Goal: Task Accomplishment & Management: Use online tool/utility

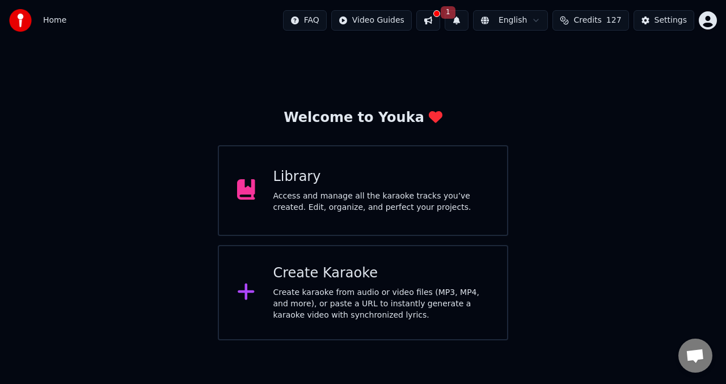
click at [300, 194] on div "Access and manage all the karaoke tracks you’ve created. Edit, organize, and pe…" at bounding box center [381, 202] width 216 height 23
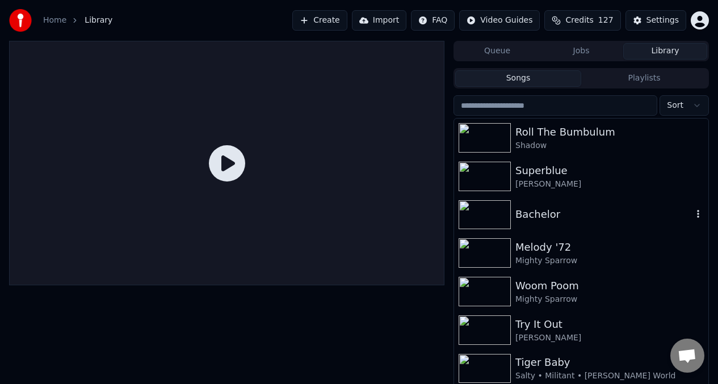
click at [486, 213] on img at bounding box center [484, 214] width 52 height 29
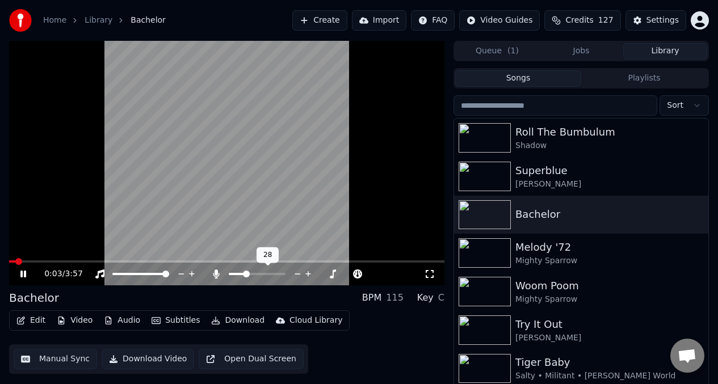
click at [244, 273] on span at bounding box center [257, 274] width 57 height 2
click at [254, 275] on span at bounding box center [254, 274] width 0 height 2
click at [29, 259] on video at bounding box center [226, 163] width 435 height 244
click at [26, 262] on span at bounding box center [18, 261] width 18 height 2
click at [137, 112] on video at bounding box center [226, 163] width 435 height 244
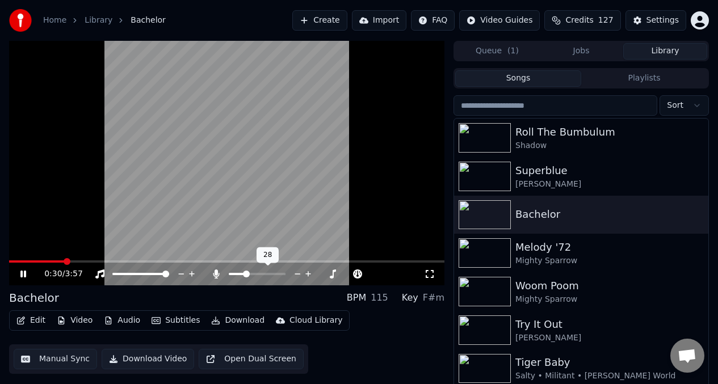
click at [228, 273] on div at bounding box center [267, 273] width 91 height 11
click at [230, 273] on span at bounding box center [237, 274] width 16 height 2
click at [277, 271] on span at bounding box center [273, 274] width 7 height 7
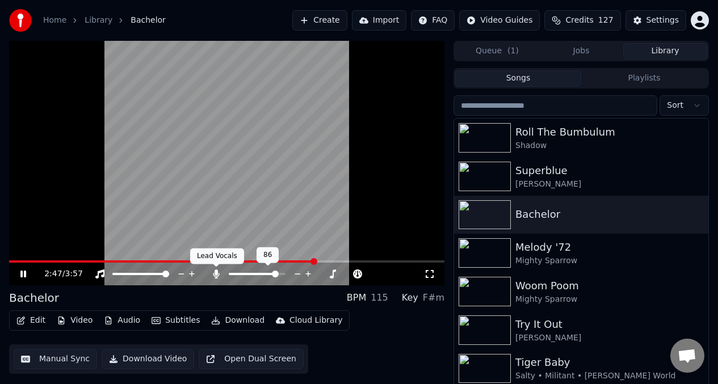
click at [216, 273] on icon at bounding box center [216, 273] width 6 height 9
click at [242, 276] on icon at bounding box center [241, 273] width 6 height 9
click at [216, 274] on icon at bounding box center [215, 273] width 11 height 9
click at [217, 273] on icon at bounding box center [216, 273] width 6 height 9
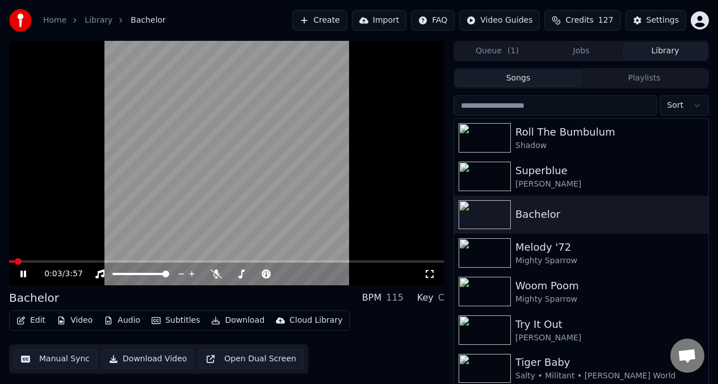
click at [15, 260] on span at bounding box center [12, 261] width 6 height 2
click at [9, 260] on span at bounding box center [9, 261] width 0 height 2
click at [214, 273] on icon at bounding box center [215, 273] width 11 height 9
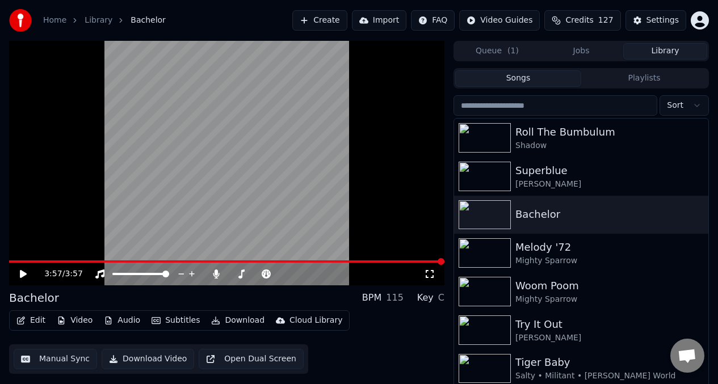
click at [334, 22] on button "Create" at bounding box center [319, 20] width 55 height 20
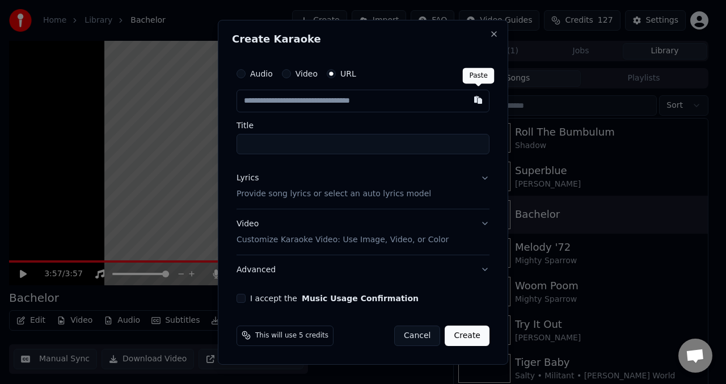
click at [479, 100] on button "button" at bounding box center [478, 100] width 23 height 20
type input "**********"
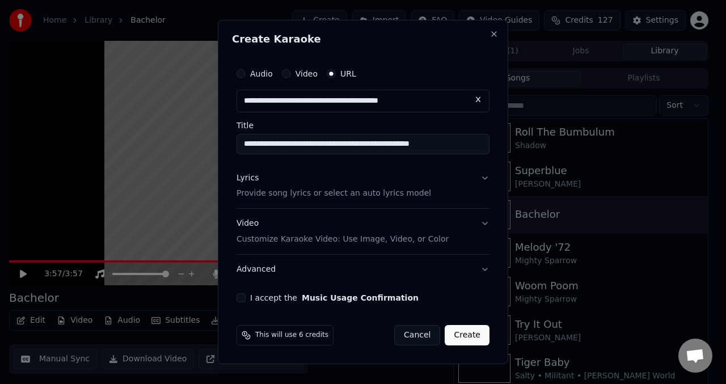
click at [484, 179] on button "Lyrics Provide song lyrics or select an auto lyrics model" at bounding box center [363, 185] width 253 height 45
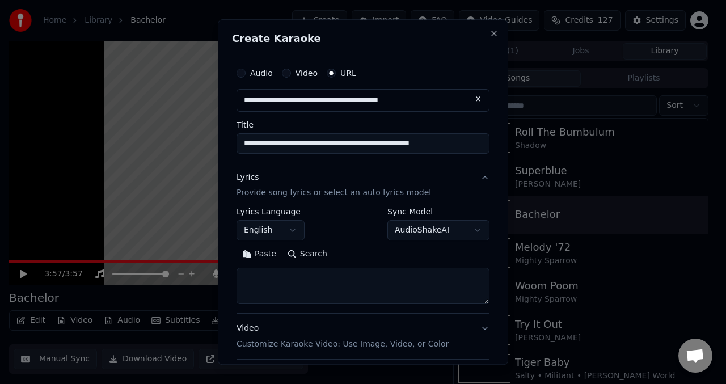
click at [420, 232] on body "**********" at bounding box center [359, 192] width 718 height 384
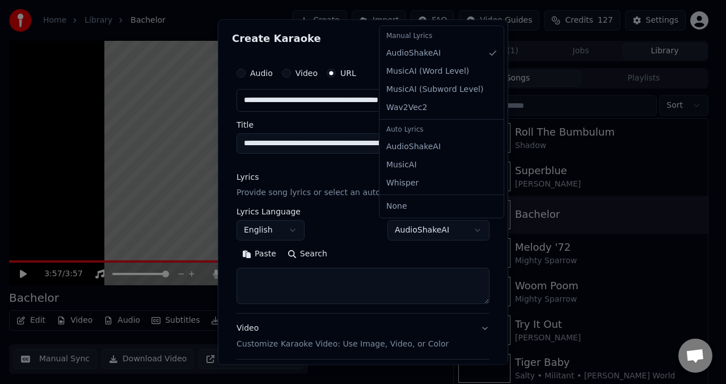
select select "**********"
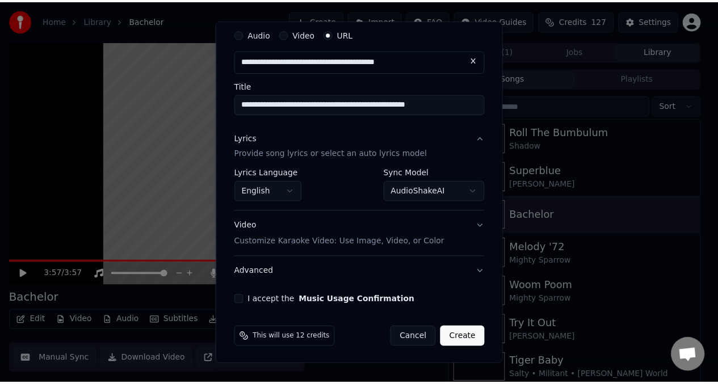
scroll to position [41, 0]
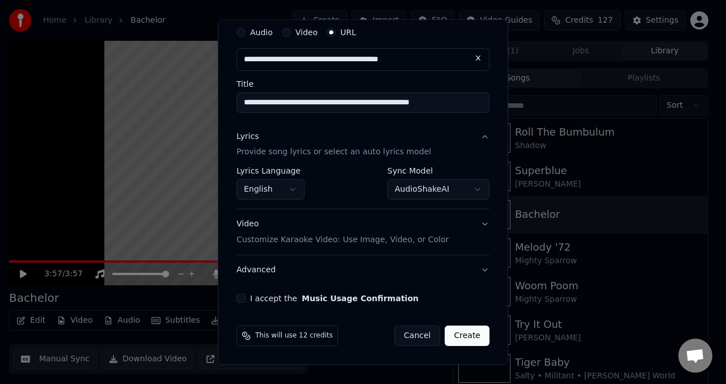
click at [245, 301] on button "I accept the Music Usage Confirmation" at bounding box center [241, 298] width 9 height 9
click at [466, 338] on button "Create" at bounding box center [467, 336] width 45 height 20
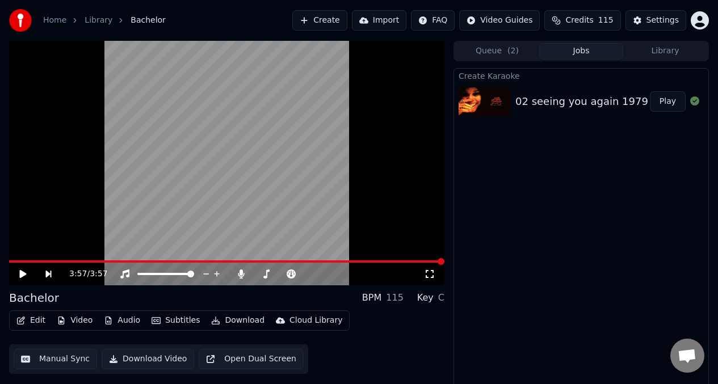
click at [668, 100] on button "Play" at bounding box center [668, 101] width 36 height 20
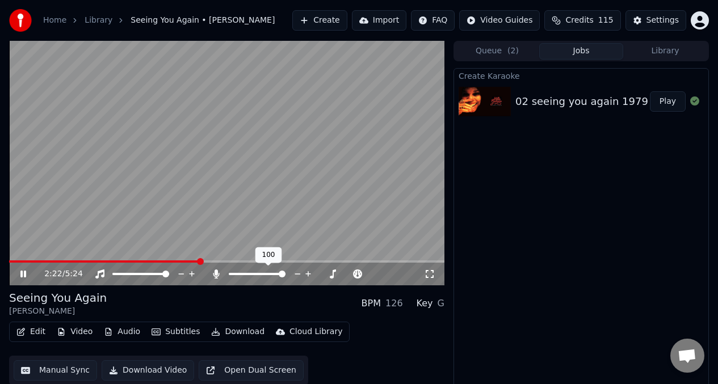
click at [231, 273] on span at bounding box center [257, 274] width 57 height 2
click at [216, 274] on icon at bounding box center [216, 273] width 6 height 9
click at [216, 274] on icon at bounding box center [215, 273] width 11 height 9
click at [155, 155] on video at bounding box center [226, 163] width 435 height 244
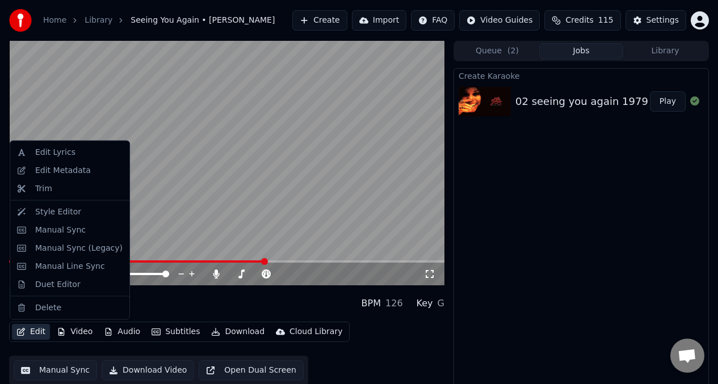
click at [40, 334] on button "Edit" at bounding box center [31, 332] width 38 height 16
click at [51, 233] on div "Manual Sync" at bounding box center [60, 229] width 50 height 11
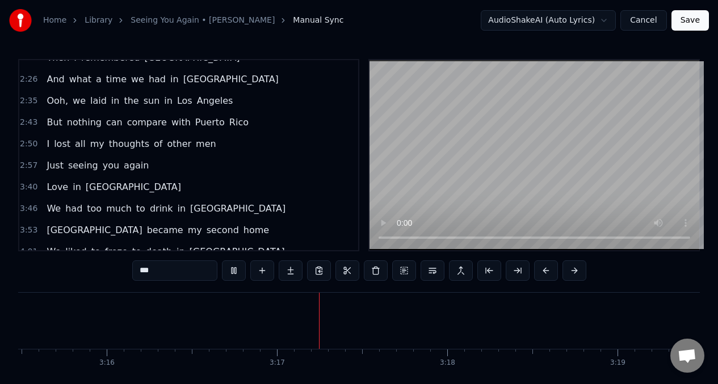
scroll to position [0, 33401]
click at [108, 167] on span "you" at bounding box center [111, 165] width 19 height 13
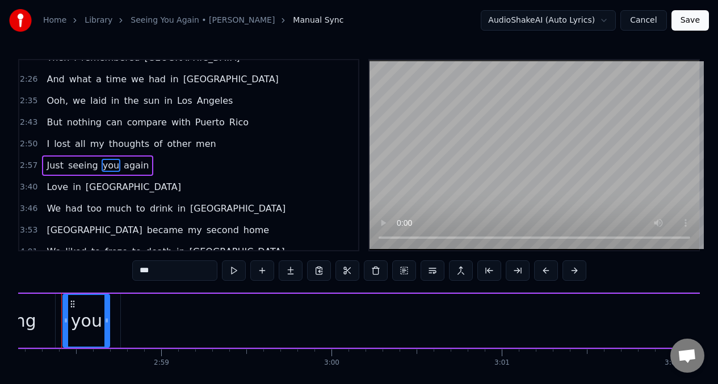
scroll to position [0, 30306]
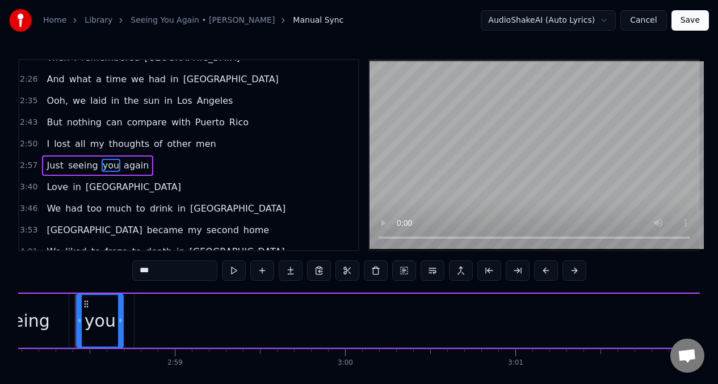
click at [127, 166] on span "again" at bounding box center [136, 165] width 27 height 13
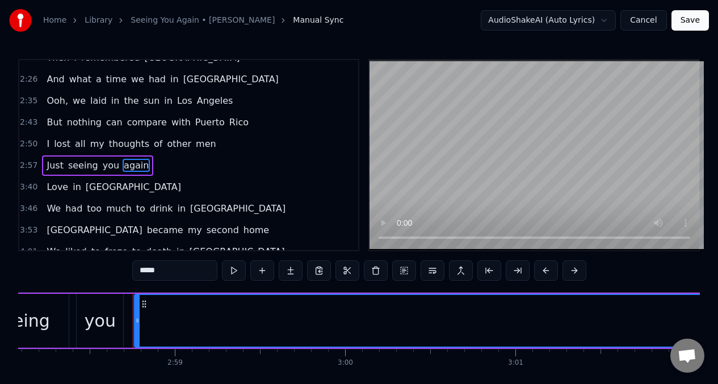
scroll to position [433, 0]
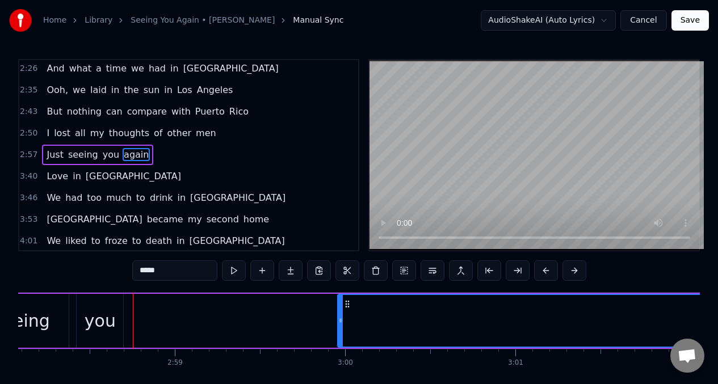
drag, startPoint x: 136, startPoint y: 322, endPoint x: 339, endPoint y: 320, distance: 203.1
click at [339, 320] on icon at bounding box center [340, 320] width 5 height 9
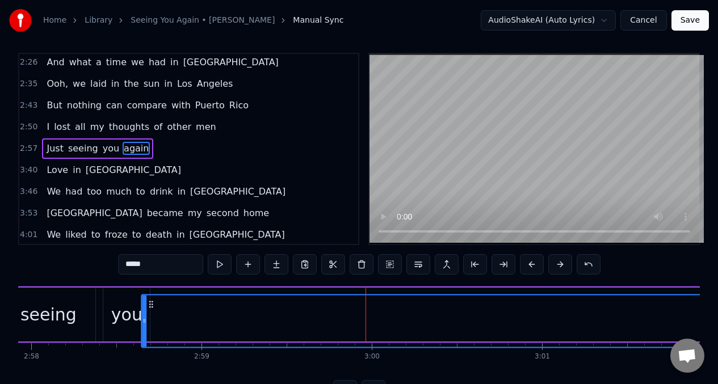
scroll to position [0, 30280]
drag, startPoint x: 345, startPoint y: 304, endPoint x: 161, endPoint y: 293, distance: 185.2
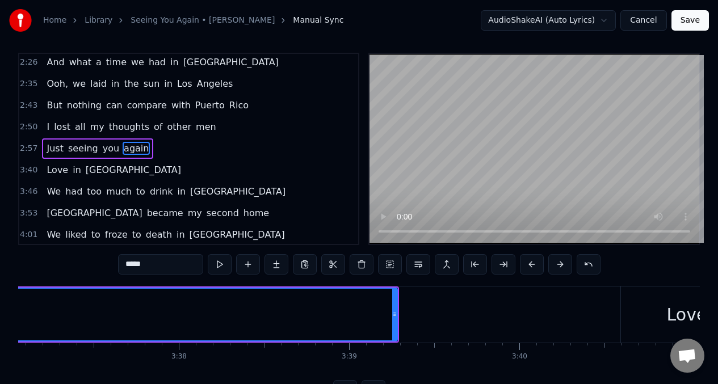
scroll to position [0, 36893]
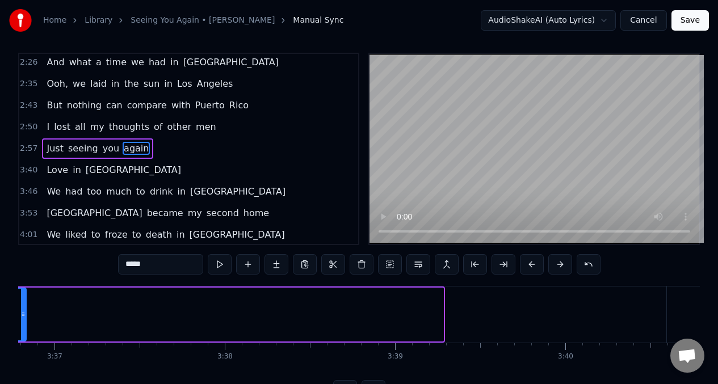
drag, startPoint x: 441, startPoint y: 318, endPoint x: 21, endPoint y: 312, distance: 419.8
click at [24, 302] on div at bounding box center [23, 315] width 5 height 52
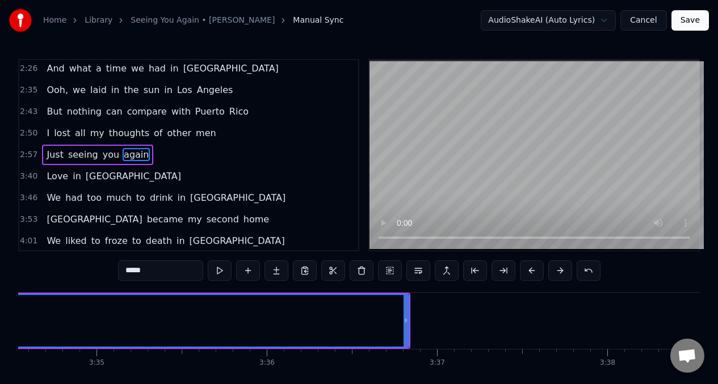
scroll to position [0, 36465]
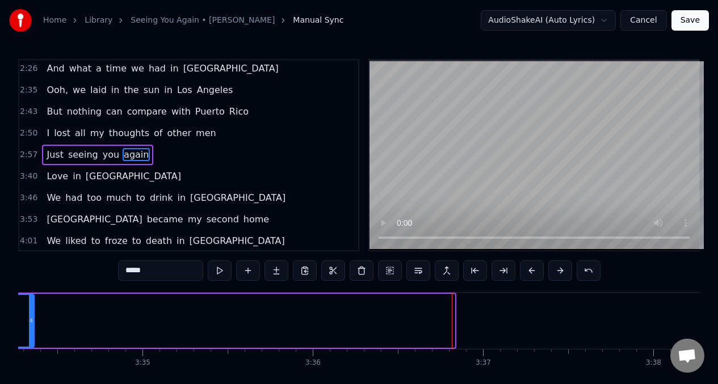
drag, startPoint x: 452, startPoint y: 318, endPoint x: 30, endPoint y: 315, distance: 421.5
click at [29, 317] on icon at bounding box center [31, 320] width 5 height 9
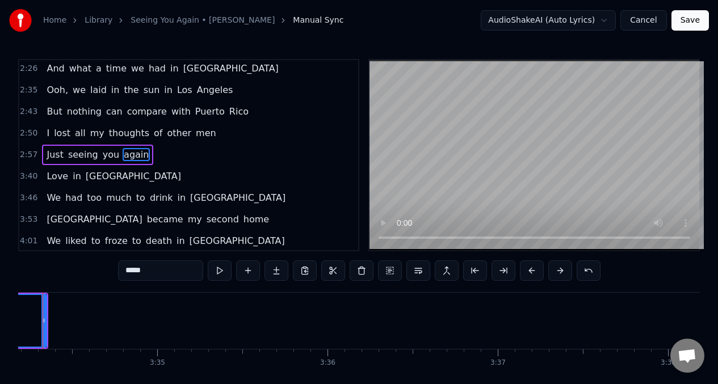
scroll to position [0, 36418]
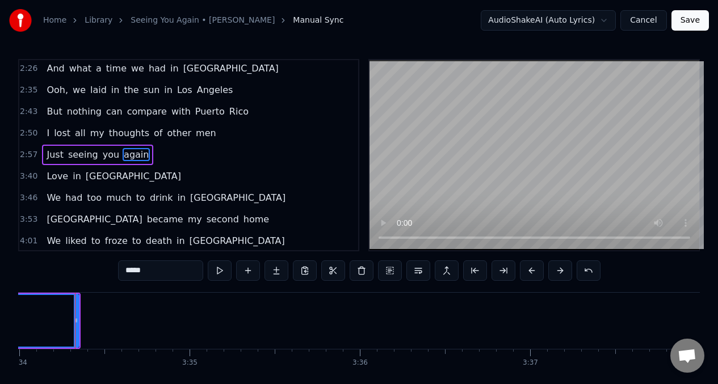
click at [77, 155] on span "seeing" at bounding box center [83, 154] width 32 height 13
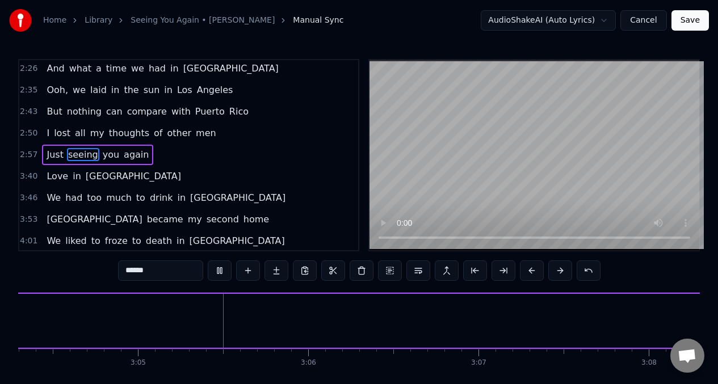
scroll to position [0, 31397]
click at [102, 157] on span "you" at bounding box center [111, 154] width 19 height 13
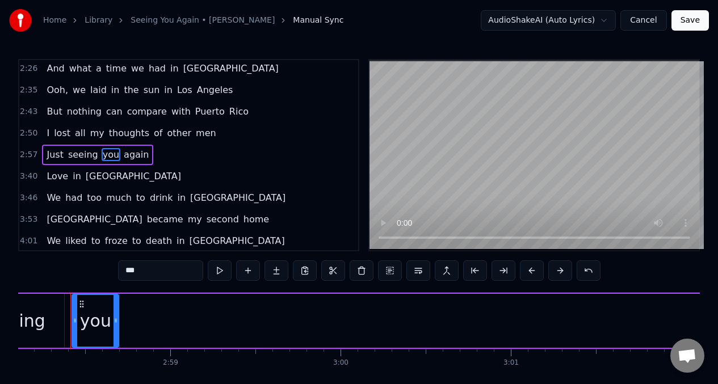
scroll to position [0, 30306]
click at [90, 328] on div "you" at bounding box center [100, 321] width 31 height 26
click at [124, 161] on span "again" at bounding box center [136, 155] width 27 height 14
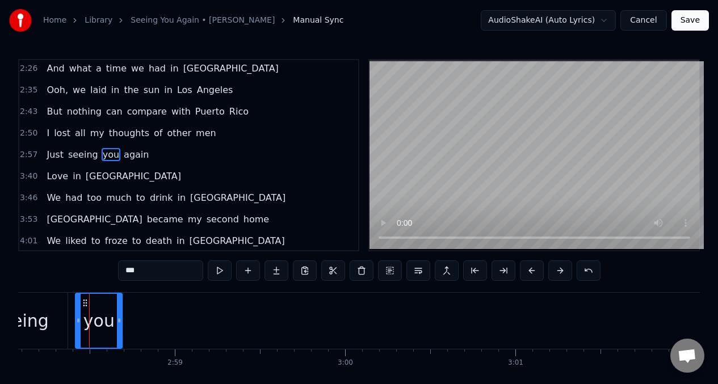
click at [129, 159] on span "again" at bounding box center [136, 154] width 27 height 13
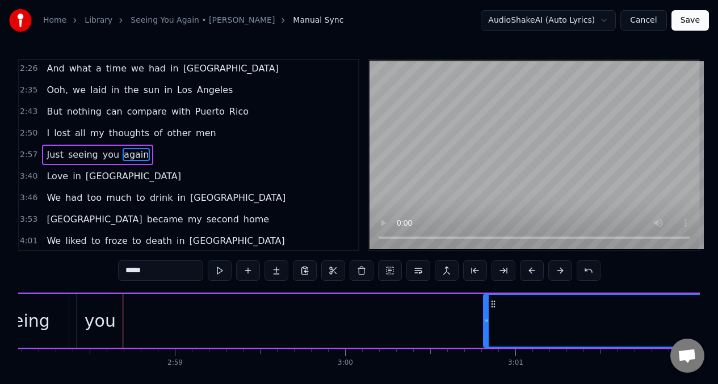
drag, startPoint x: 127, startPoint y: 325, endPoint x: 497, endPoint y: 313, distance: 370.6
click at [486, 318] on div at bounding box center [486, 321] width 5 height 52
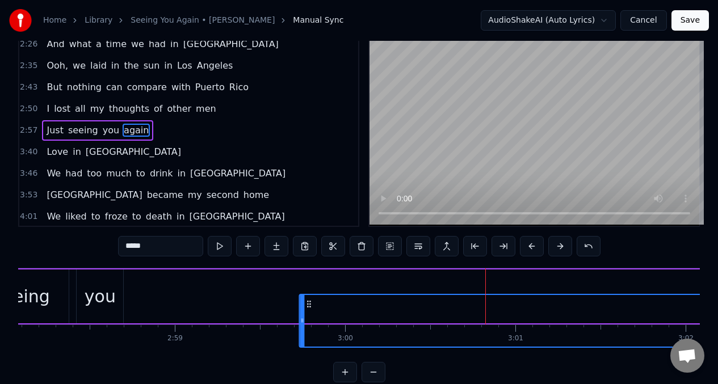
scroll to position [25, 0]
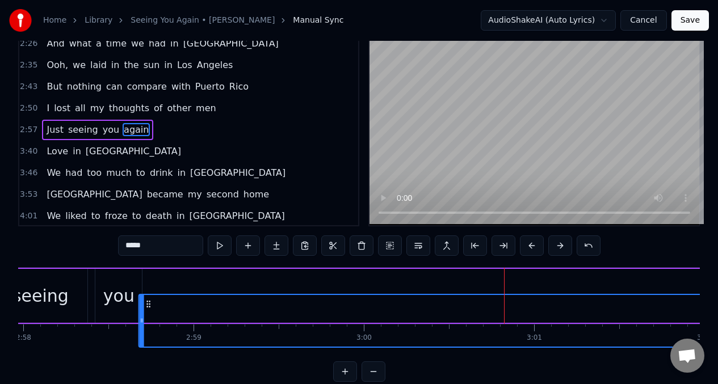
drag, startPoint x: 492, startPoint y: 305, endPoint x: 146, endPoint y: 280, distance: 346.9
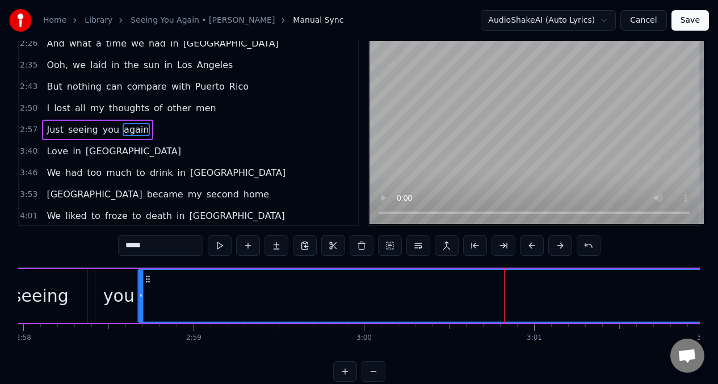
click at [79, 292] on div "seeing" at bounding box center [43, 296] width 94 height 54
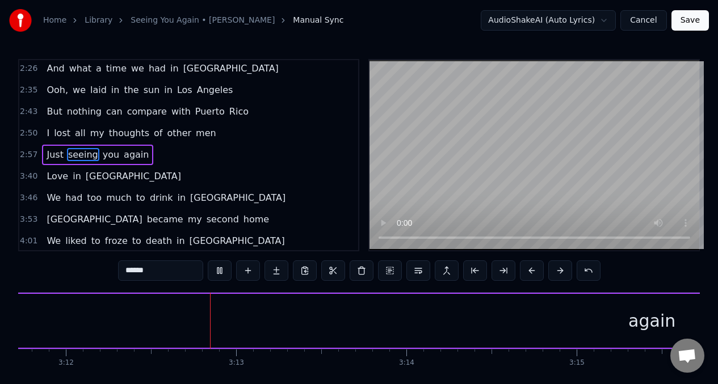
scroll to position [0, 32651]
click at [136, 155] on span "again" at bounding box center [136, 154] width 27 height 13
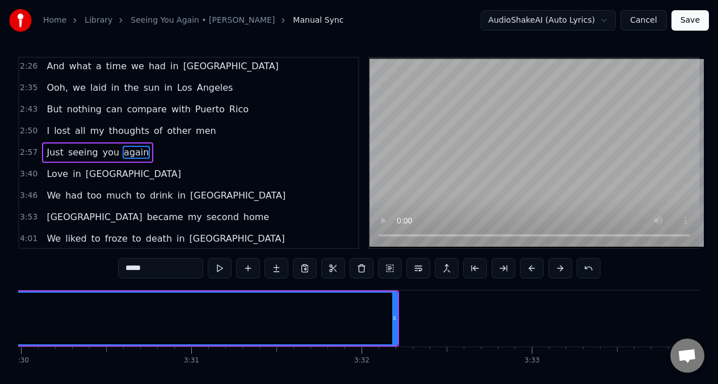
scroll to position [0, 35690]
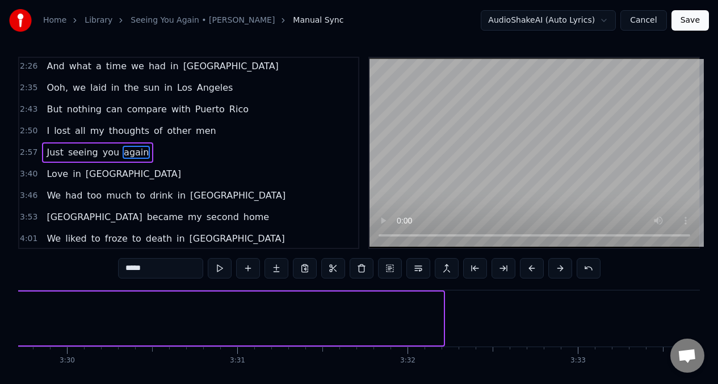
drag, startPoint x: 440, startPoint y: 326, endPoint x: 7, endPoint y: 335, distance: 433.5
click at [3, 336] on div "Home Library Seeing You Again • [PERSON_NAME] Manual Sync AudioShakeAI (Auto Ly…" at bounding box center [359, 201] width 718 height 407
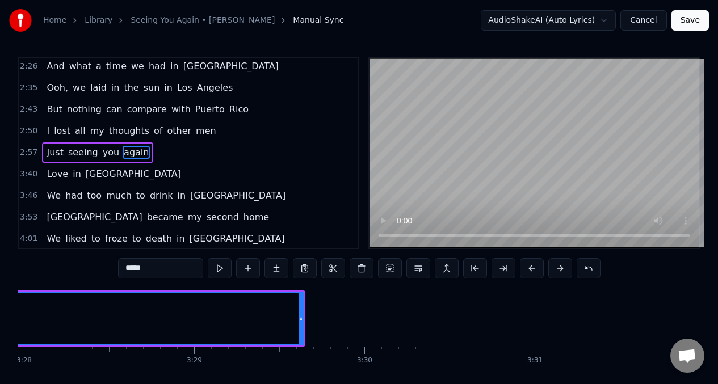
scroll to position [0, 35301]
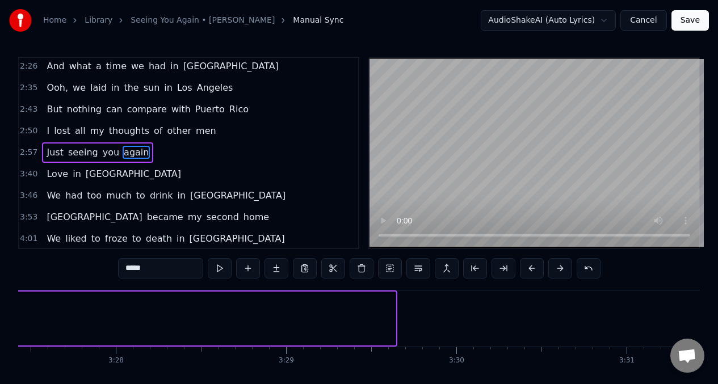
drag, startPoint x: 393, startPoint y: 320, endPoint x: 0, endPoint y: 324, distance: 392.6
click at [0, 324] on div "Home Library Seeing You Again • [PERSON_NAME] Manual Sync AudioShakeAI (Auto Ly…" at bounding box center [359, 201] width 718 height 407
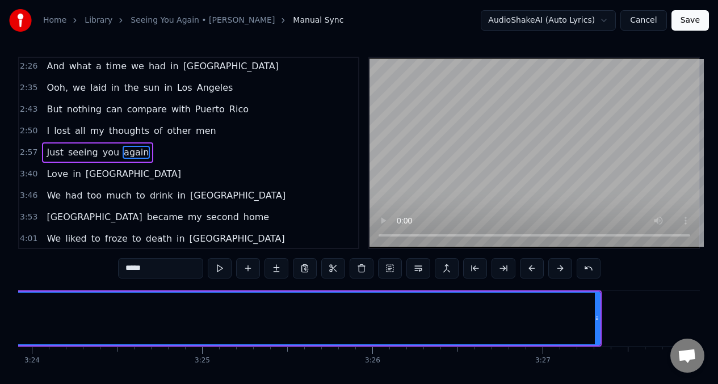
scroll to position [0, 34680]
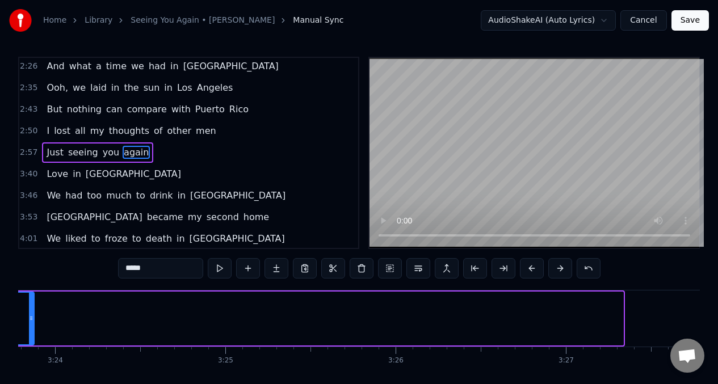
drag, startPoint x: 620, startPoint y: 318, endPoint x: 31, endPoint y: 326, distance: 589.4
click at [31, 326] on div at bounding box center [31, 319] width 5 height 52
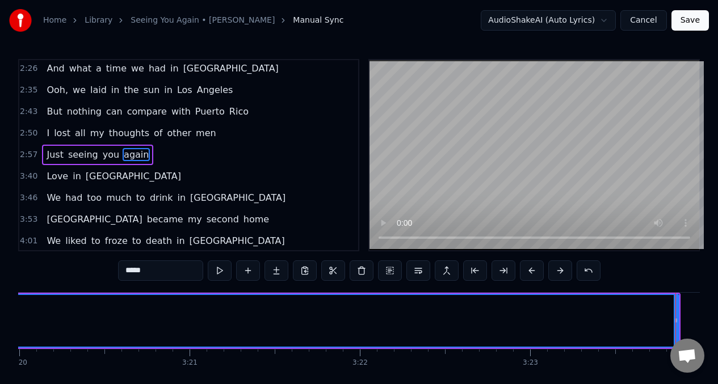
scroll to position [0, 34059]
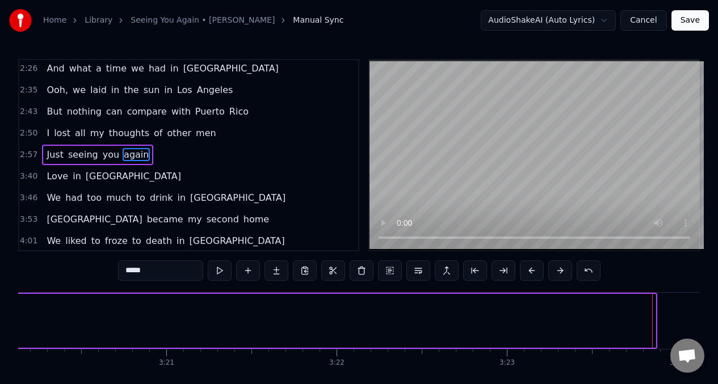
drag, startPoint x: 652, startPoint y: 318, endPoint x: 11, endPoint y: 323, distance: 641.0
click at [11, 323] on div "Home Library Seeing You Again • [PERSON_NAME] Manual Sync AudioShakeAI (Auto Ly…" at bounding box center [359, 203] width 718 height 407
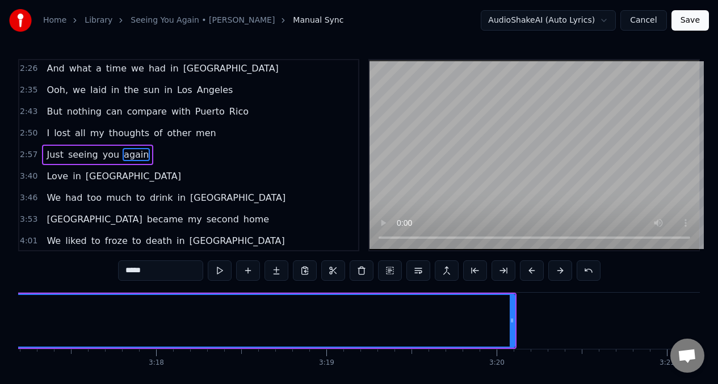
scroll to position [0, 33581]
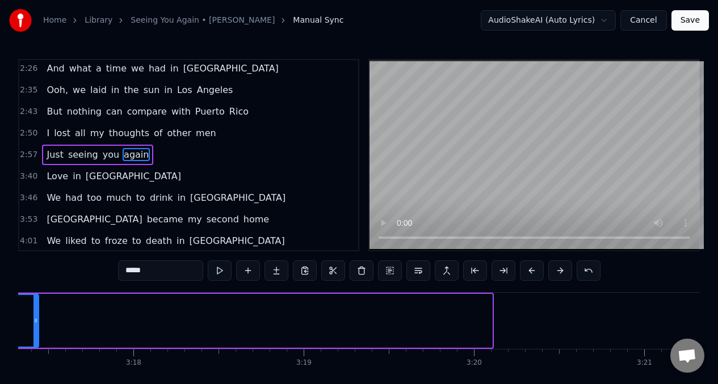
drag, startPoint x: 490, startPoint y: 326, endPoint x: 36, endPoint y: 323, distance: 453.3
click at [36, 323] on div at bounding box center [35, 321] width 5 height 52
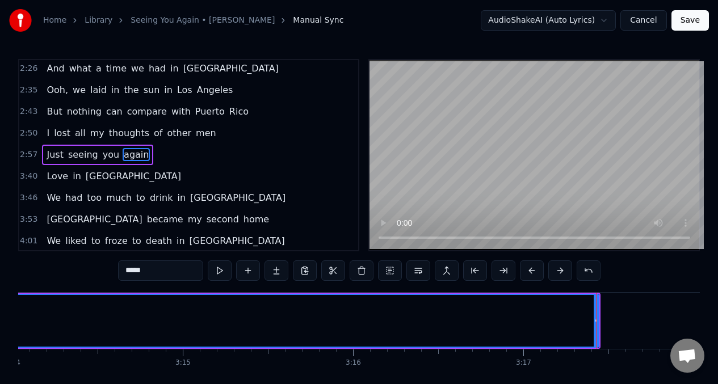
scroll to position [0, 32999]
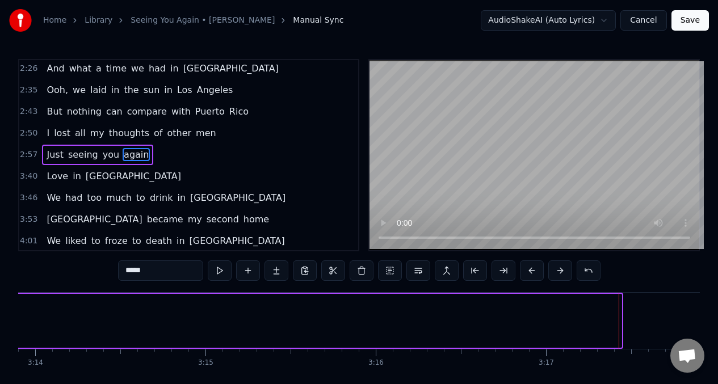
drag, startPoint x: 616, startPoint y: 323, endPoint x: 0, endPoint y: 331, distance: 616.1
click at [0, 332] on div "Home Library Seeing You Again • [PERSON_NAME] Manual Sync AudioShakeAI (Auto Ly…" at bounding box center [359, 203] width 718 height 407
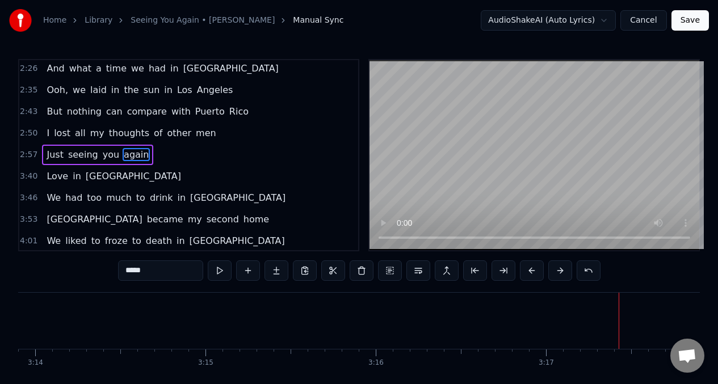
click at [103, 152] on span "you" at bounding box center [111, 154] width 19 height 13
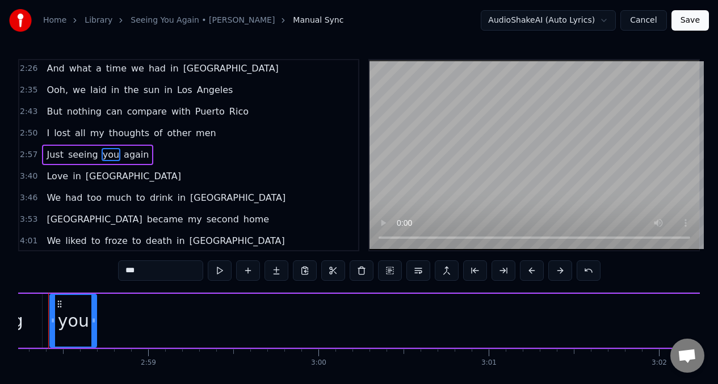
scroll to position [0, 30306]
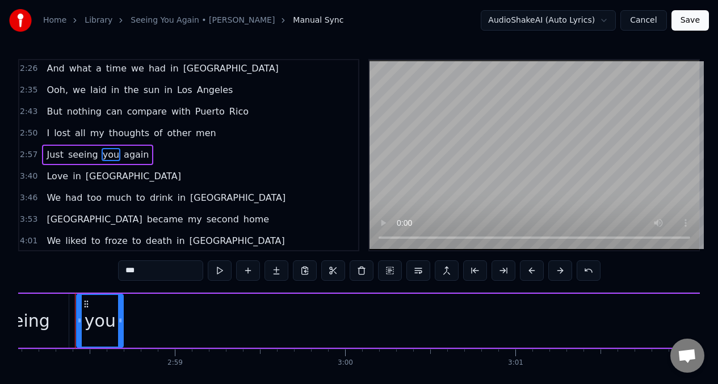
click at [129, 155] on span "again" at bounding box center [136, 154] width 27 height 13
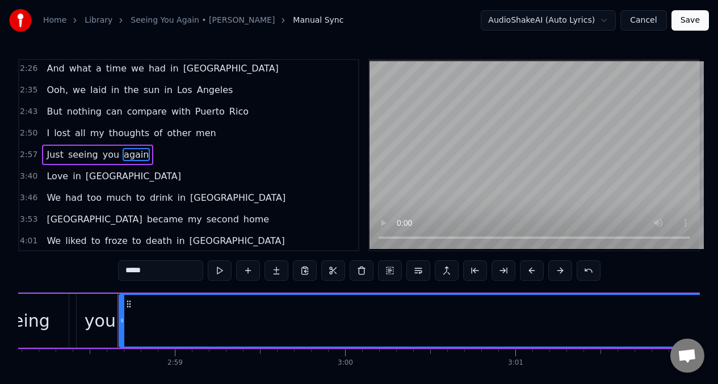
click at [78, 151] on span "seeing" at bounding box center [83, 154] width 32 height 13
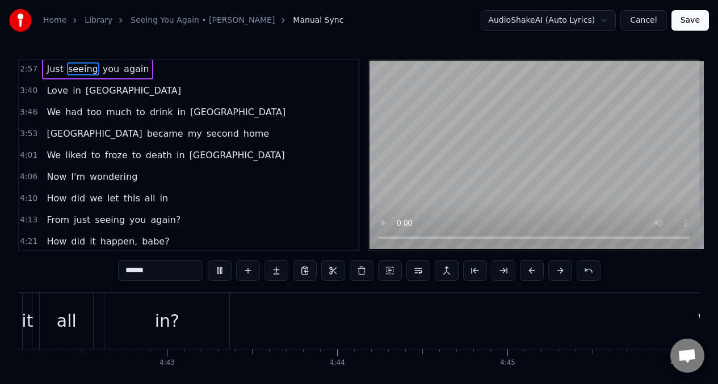
scroll to position [0, 48169]
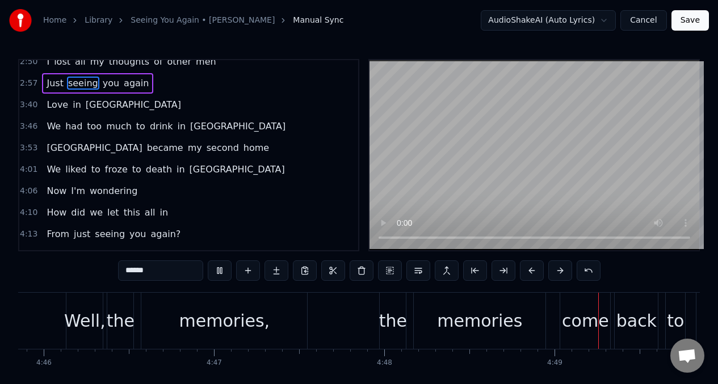
click at [134, 85] on span "again" at bounding box center [136, 83] width 27 height 13
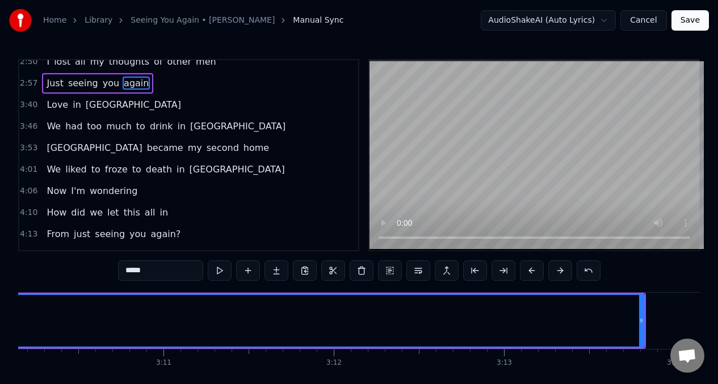
scroll to position [0, 32336]
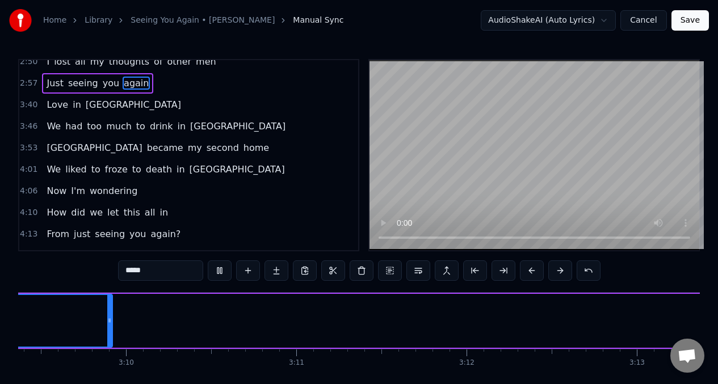
drag, startPoint x: 664, startPoint y: 321, endPoint x: 7, endPoint y: 339, distance: 657.2
click at [0, 336] on div "Home Library Seeing You Again • [PERSON_NAME] Manual Sync AudioShakeAI (Auto Ly…" at bounding box center [359, 203] width 718 height 407
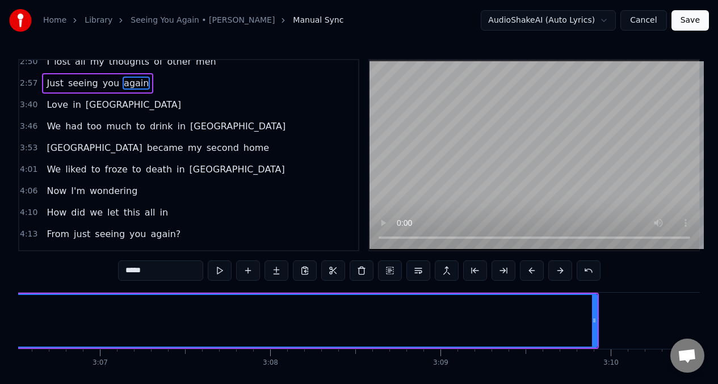
scroll to position [0, 31720]
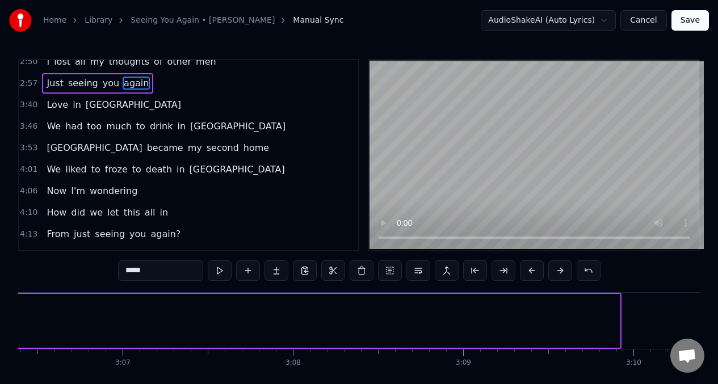
drag, startPoint x: 616, startPoint y: 316, endPoint x: 0, endPoint y: 352, distance: 617.1
click at [0, 352] on div "Home Library Seeing You Again • [PERSON_NAME] Manual Sync AudioShakeAI (Auto Ly…" at bounding box center [359, 203] width 718 height 407
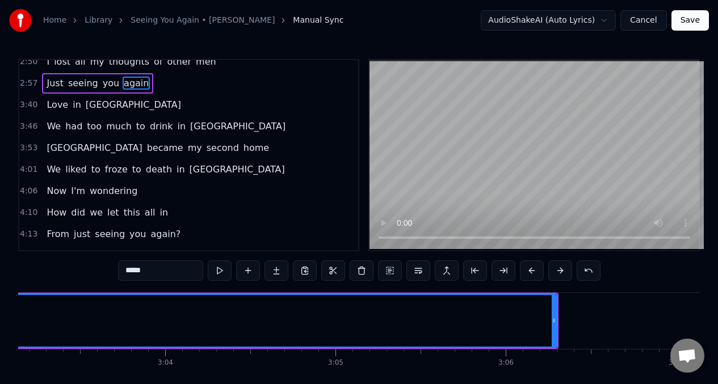
scroll to position [0, 31144]
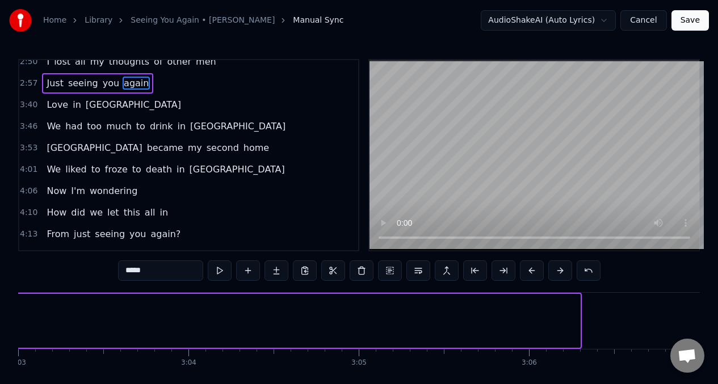
drag, startPoint x: 577, startPoint y: 327, endPoint x: 0, endPoint y: 357, distance: 577.7
click at [0, 359] on div "Home Library Seeing You Again • [PERSON_NAME] Manual Sync AudioShakeAI (Auto Ly…" at bounding box center [359, 203] width 718 height 407
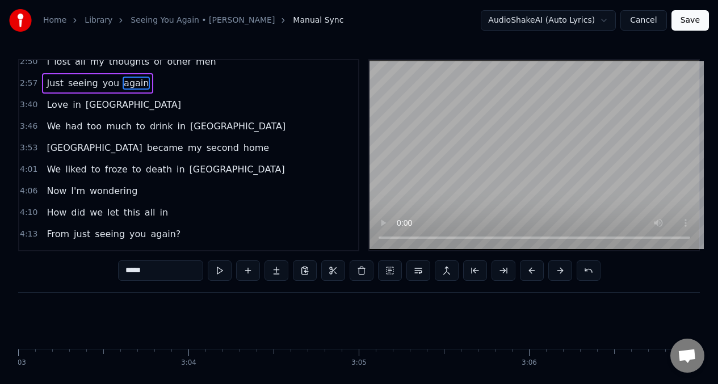
click at [104, 86] on span "you" at bounding box center [111, 83] width 19 height 13
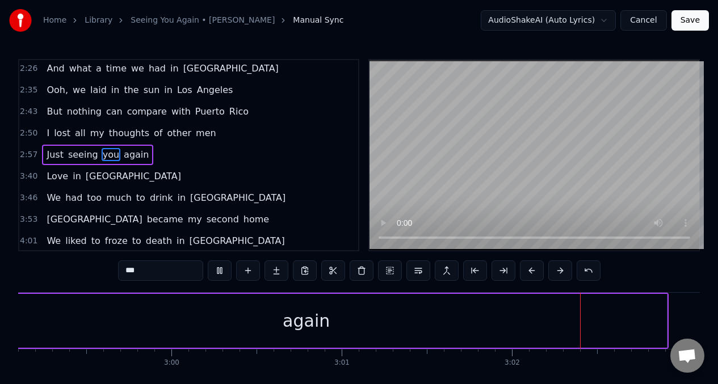
scroll to position [0, 30880]
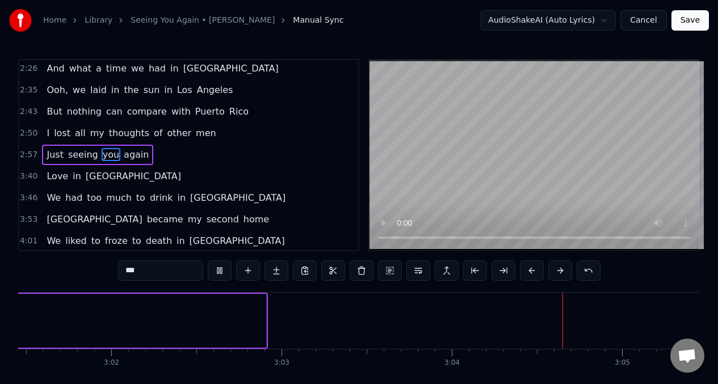
click at [137, 158] on span "again" at bounding box center [136, 154] width 27 height 13
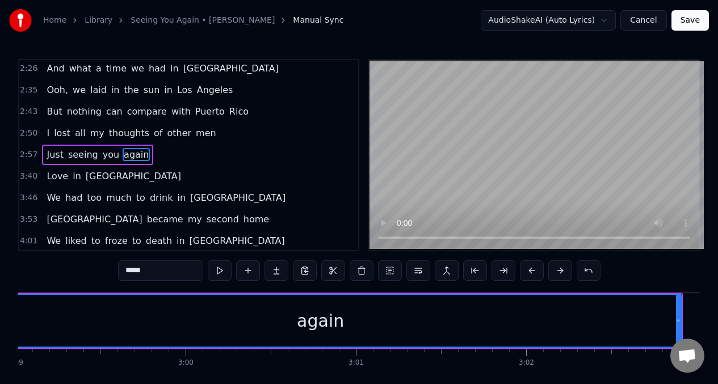
scroll to position [0, 30489]
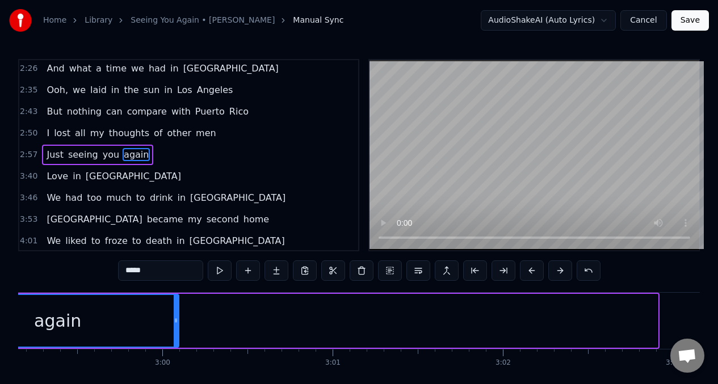
drag, startPoint x: 654, startPoint y: 326, endPoint x: 173, endPoint y: 340, distance: 481.3
click at [175, 339] on div at bounding box center [176, 321] width 5 height 52
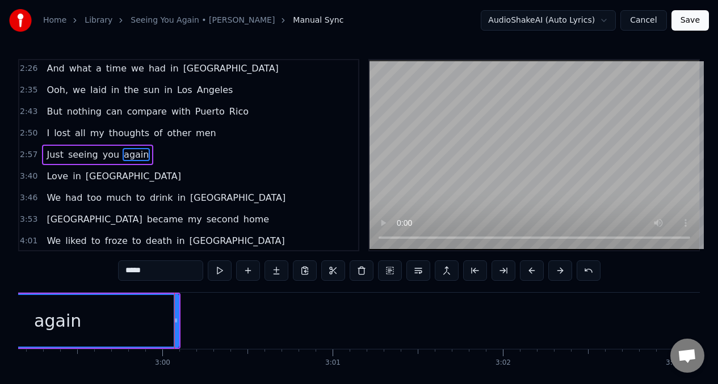
click at [106, 153] on span "you" at bounding box center [111, 154] width 19 height 13
type input "***"
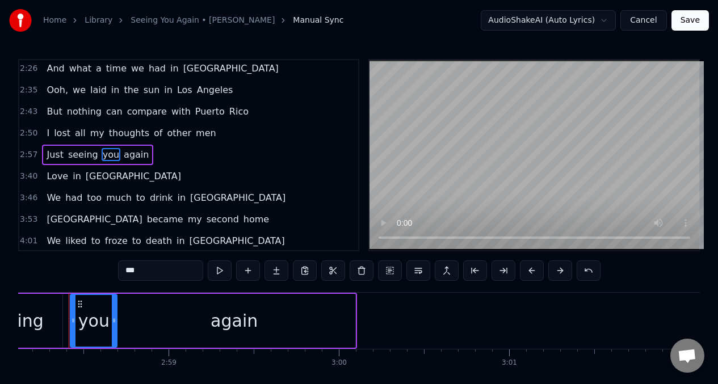
scroll to position [0, 30306]
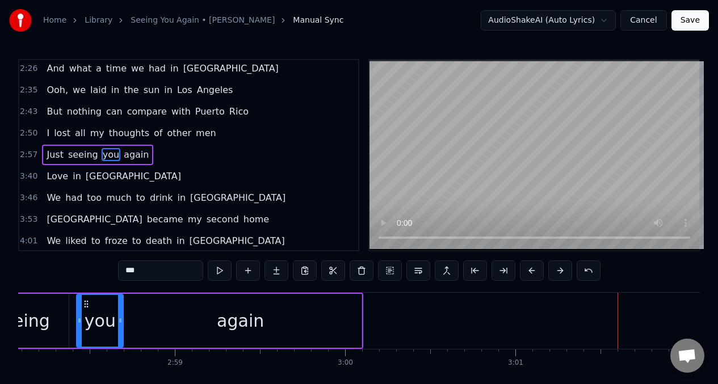
click at [361, 323] on div "Just seeing you again" at bounding box center [132, 321] width 462 height 56
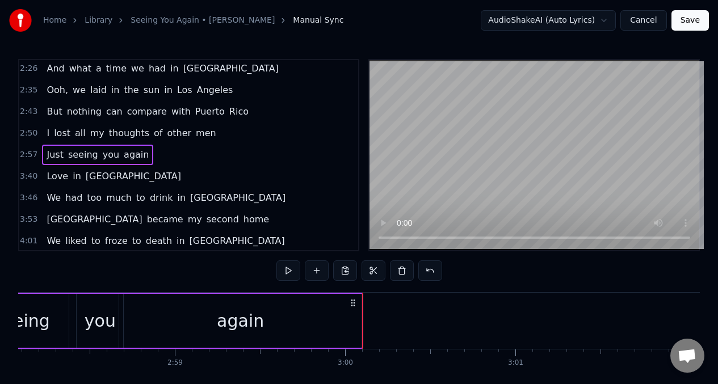
click at [345, 319] on div "again" at bounding box center [240, 321] width 242 height 54
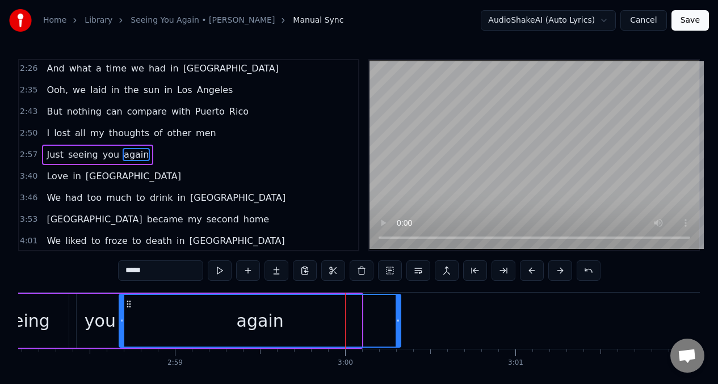
drag, startPoint x: 359, startPoint y: 321, endPoint x: 399, endPoint y: 316, distance: 40.0
click at [399, 316] on icon at bounding box center [397, 320] width 5 height 9
click at [60, 157] on span "Just" at bounding box center [54, 154] width 19 height 13
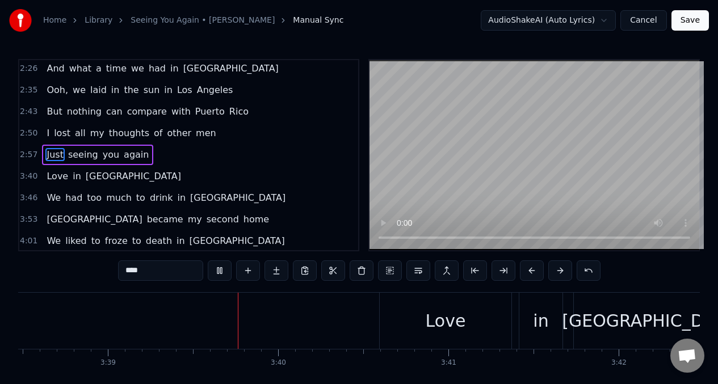
scroll to position [0, 37191]
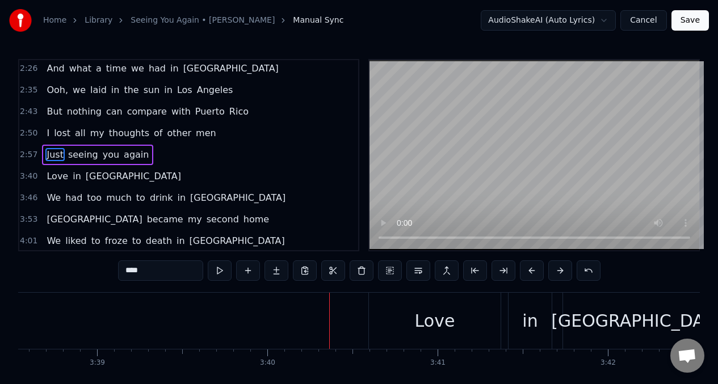
click at [54, 176] on span "Love" at bounding box center [57, 176] width 24 height 13
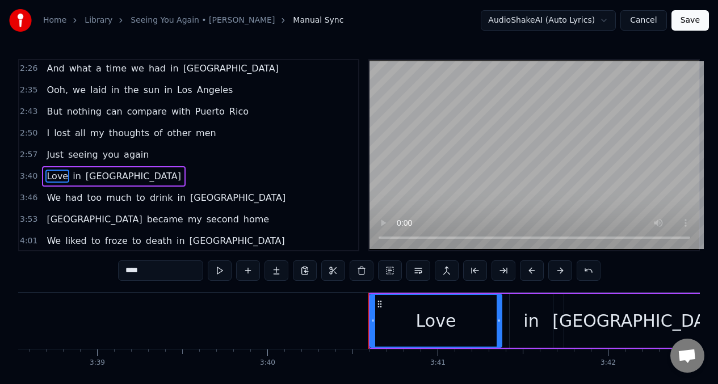
scroll to position [455, 0]
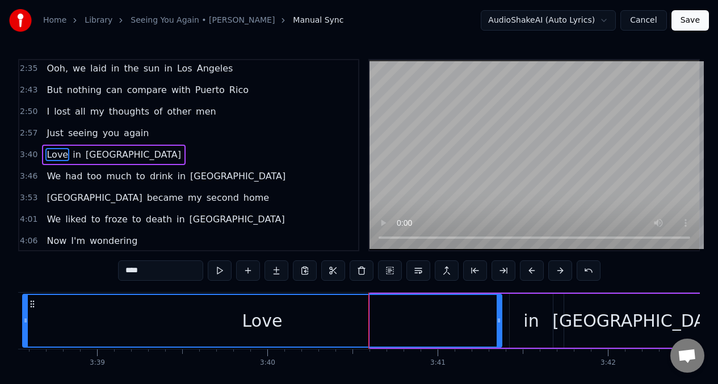
drag, startPoint x: 372, startPoint y: 321, endPoint x: 23, endPoint y: 354, distance: 350.4
click at [24, 354] on div "But the hard part was Having to admit to myself that I've made a mistake Especi…" at bounding box center [358, 334] width 681 height 85
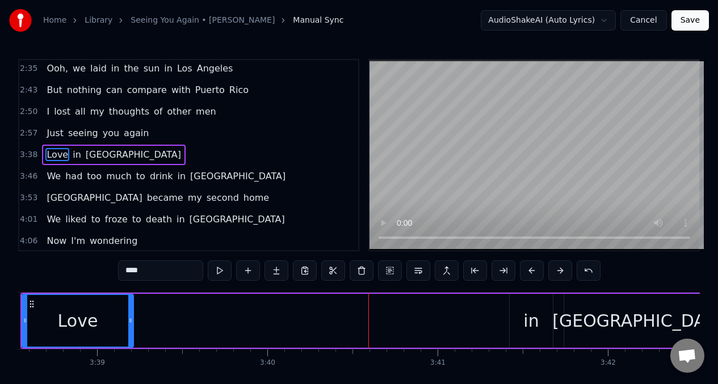
drag, startPoint x: 497, startPoint y: 326, endPoint x: 129, endPoint y: 332, distance: 368.2
click at [129, 332] on div at bounding box center [130, 321] width 5 height 52
click at [216, 273] on button at bounding box center [220, 270] width 24 height 20
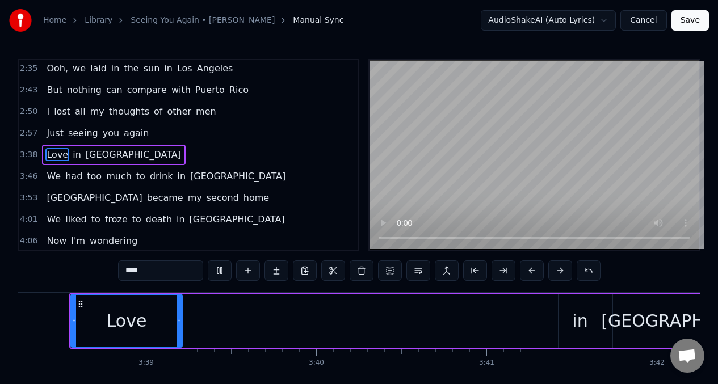
scroll to position [0, 37138]
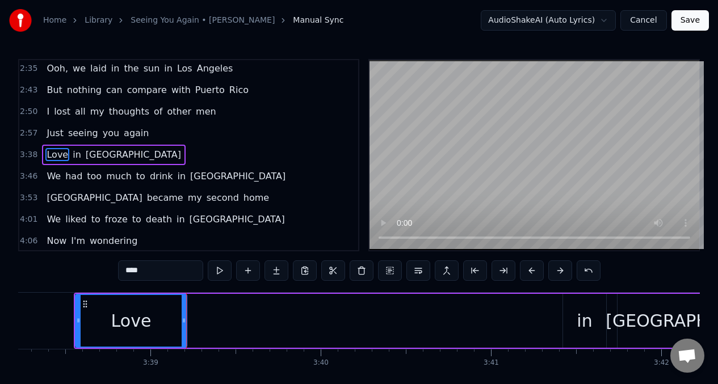
click at [154, 271] on input "****" at bounding box center [160, 270] width 85 height 20
type input "*"
type input "****"
click at [218, 269] on button at bounding box center [220, 270] width 24 height 20
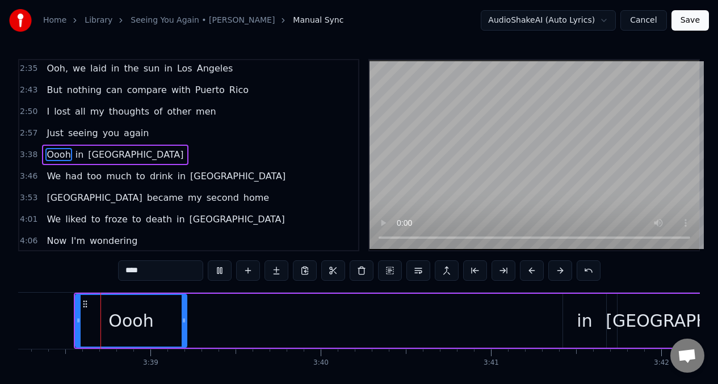
scroll to position [0, 37137]
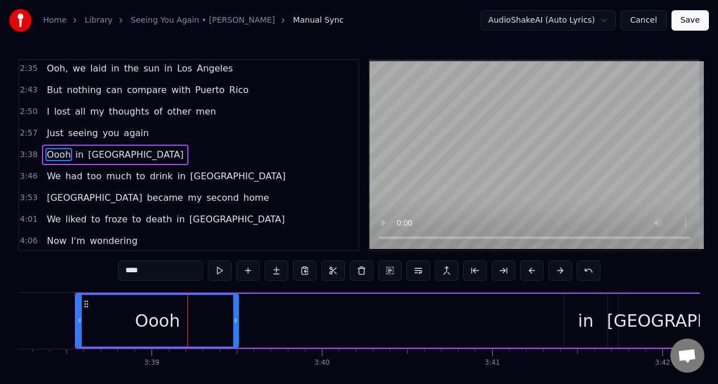
drag, startPoint x: 184, startPoint y: 318, endPoint x: 234, endPoint y: 318, distance: 49.9
click at [235, 319] on icon at bounding box center [235, 320] width 5 height 9
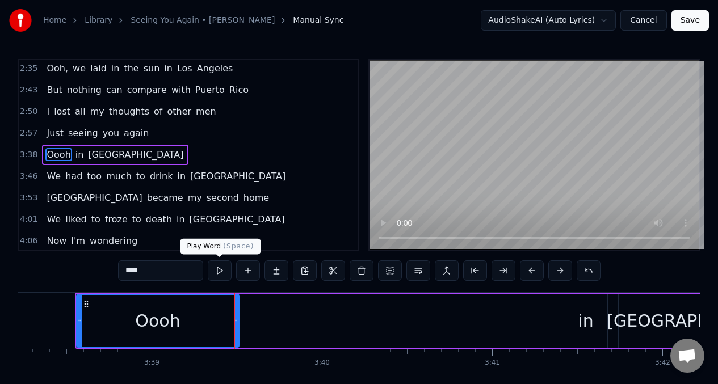
click at [218, 268] on button at bounding box center [220, 270] width 24 height 20
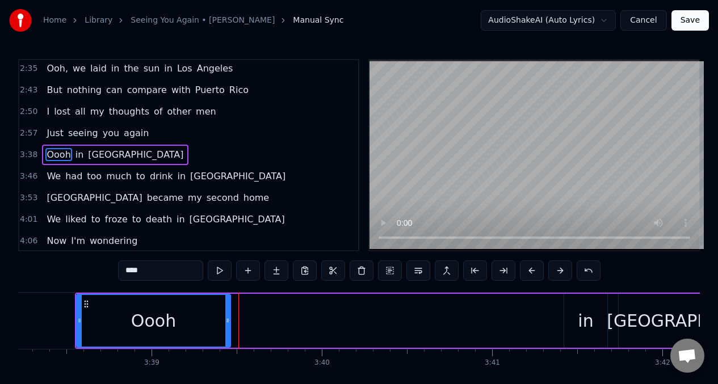
drag, startPoint x: 237, startPoint y: 322, endPoint x: 228, endPoint y: 322, distance: 8.5
click at [228, 322] on circle at bounding box center [228, 322] width 1 height 1
click at [244, 269] on button at bounding box center [248, 270] width 24 height 20
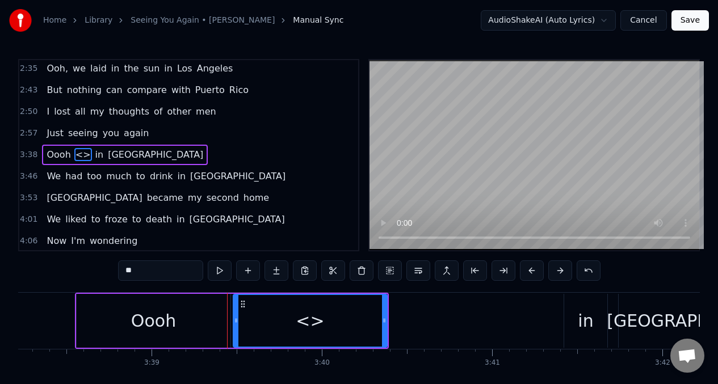
click at [146, 275] on input "**" at bounding box center [160, 270] width 85 height 20
type input "*"
type input "***"
click at [218, 270] on button at bounding box center [220, 270] width 24 height 20
click at [217, 268] on button at bounding box center [220, 270] width 24 height 20
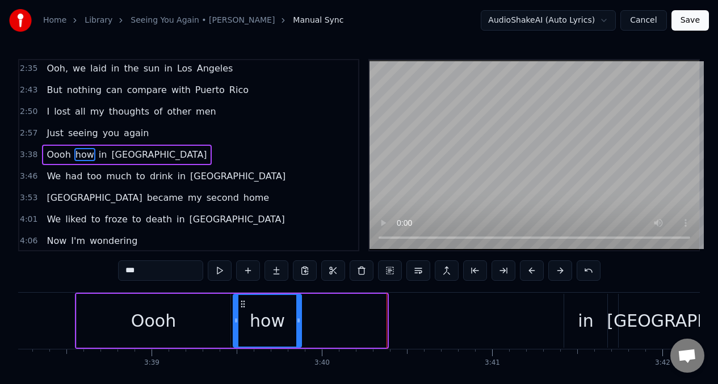
drag, startPoint x: 385, startPoint y: 321, endPoint x: 299, endPoint y: 325, distance: 86.3
click at [299, 325] on div at bounding box center [298, 321] width 5 height 52
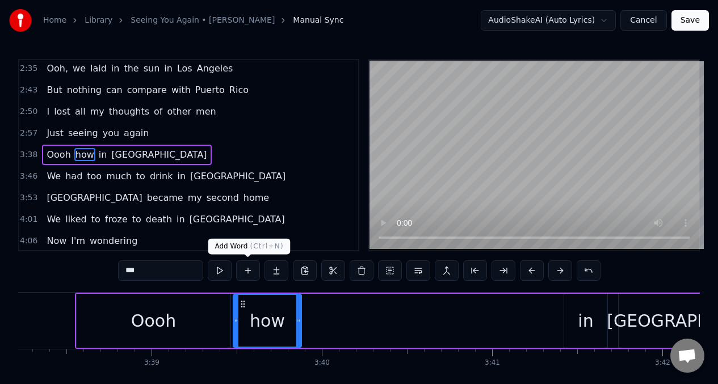
click at [248, 271] on button at bounding box center [248, 270] width 24 height 20
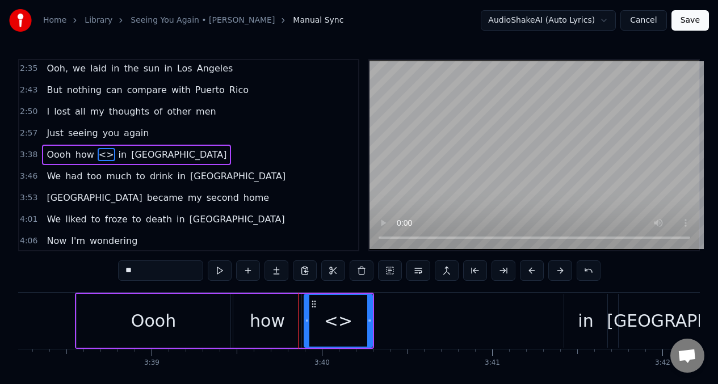
click at [142, 276] on input "**" at bounding box center [160, 270] width 85 height 20
type input "*"
type input "**"
click at [213, 272] on button at bounding box center [220, 270] width 24 height 20
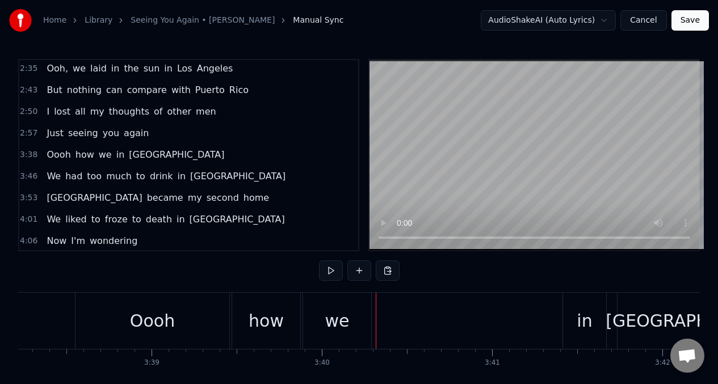
click at [356, 311] on div "we" at bounding box center [337, 321] width 68 height 56
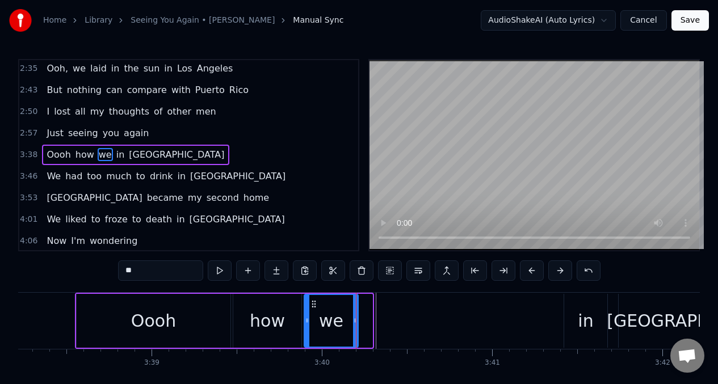
drag, startPoint x: 369, startPoint y: 320, endPoint x: 357, endPoint y: 321, distance: 12.5
click at [357, 321] on icon at bounding box center [355, 320] width 5 height 9
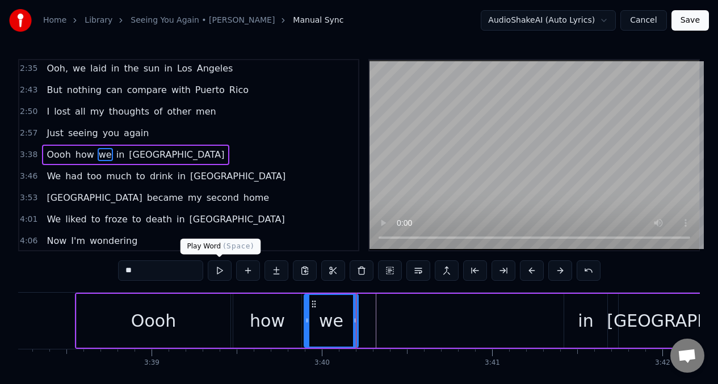
click at [218, 269] on button at bounding box center [220, 270] width 24 height 20
click at [218, 268] on button at bounding box center [220, 270] width 24 height 20
click at [150, 323] on div "Oooh" at bounding box center [153, 321] width 45 height 26
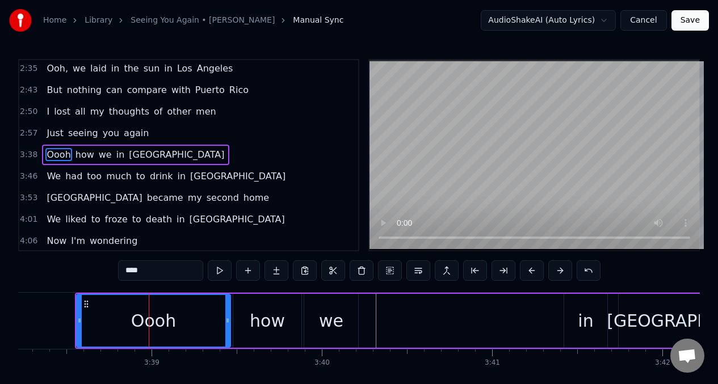
click at [155, 272] on input "****" at bounding box center [160, 270] width 85 height 20
click at [327, 318] on div "we" at bounding box center [331, 321] width 24 height 26
type input "**"
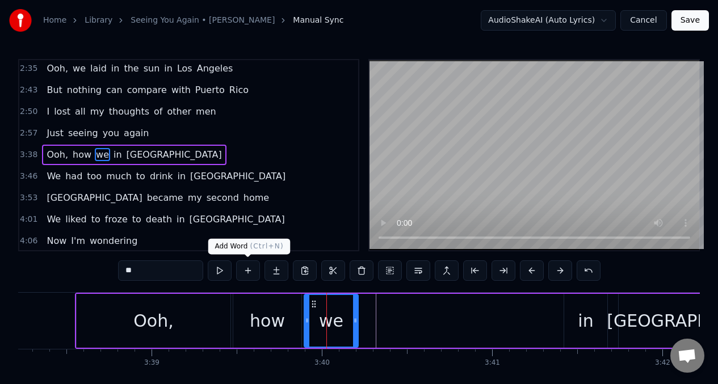
click at [247, 271] on button at bounding box center [248, 270] width 24 height 20
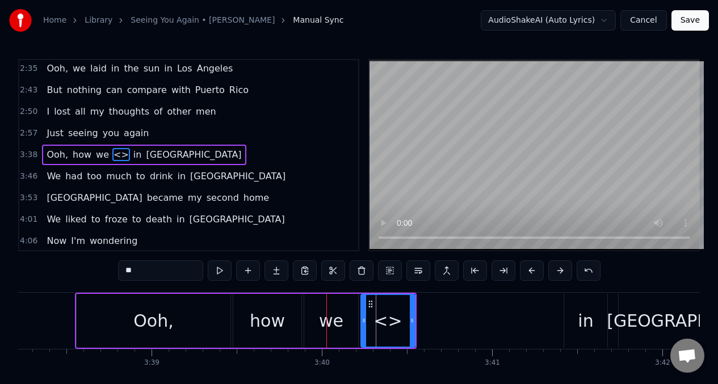
click at [156, 270] on input "**" at bounding box center [160, 270] width 85 height 20
type input "*"
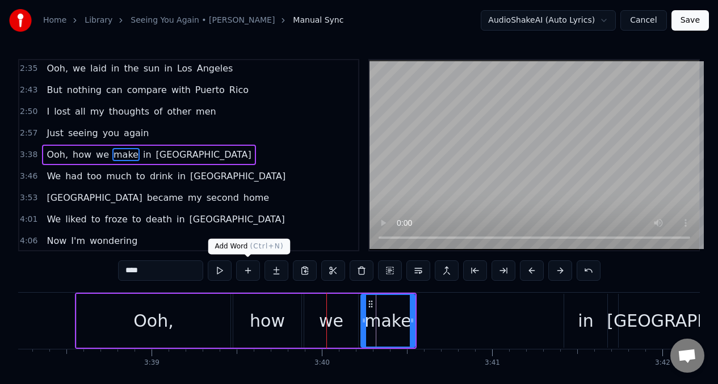
type input "****"
click at [250, 271] on button at bounding box center [248, 270] width 24 height 20
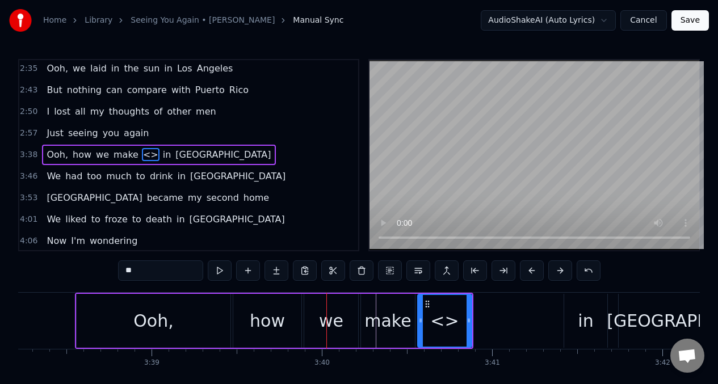
click at [152, 269] on input "**" at bounding box center [160, 270] width 85 height 20
type input "*"
click at [441, 319] on div "love" at bounding box center [445, 321] width 36 height 26
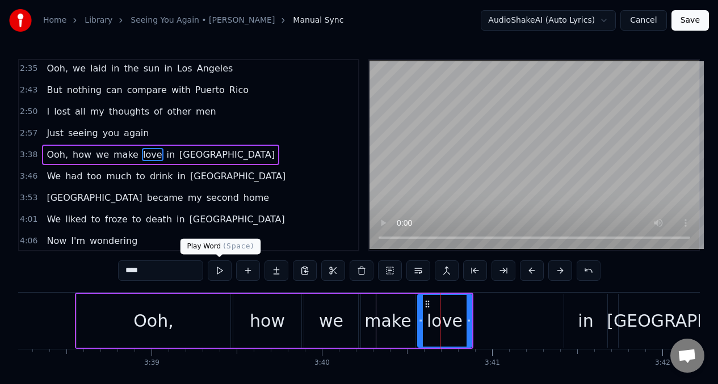
click at [217, 268] on button at bounding box center [220, 270] width 24 height 20
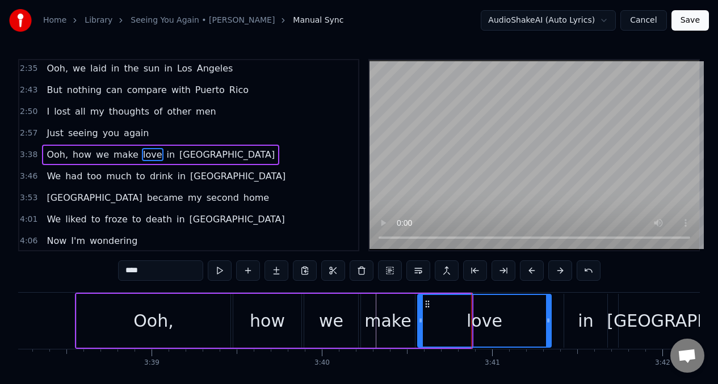
drag, startPoint x: 469, startPoint y: 318, endPoint x: 549, endPoint y: 312, distance: 79.6
click at [549, 312] on div at bounding box center [548, 321] width 5 height 52
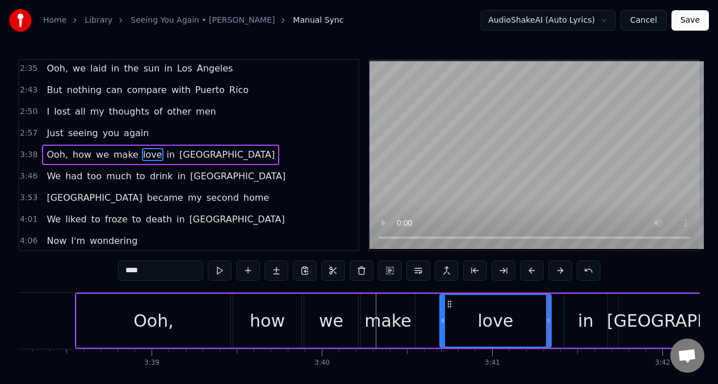
drag, startPoint x: 421, startPoint y: 321, endPoint x: 443, endPoint y: 322, distance: 22.2
click at [443, 322] on icon at bounding box center [442, 320] width 5 height 9
click at [218, 269] on button at bounding box center [220, 270] width 24 height 20
drag, startPoint x: 397, startPoint y: 318, endPoint x: 296, endPoint y: 286, distance: 106.0
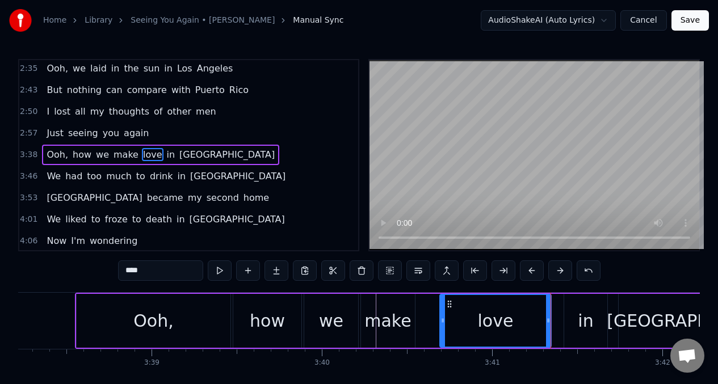
click at [394, 318] on div "make" at bounding box center [387, 321] width 47 height 26
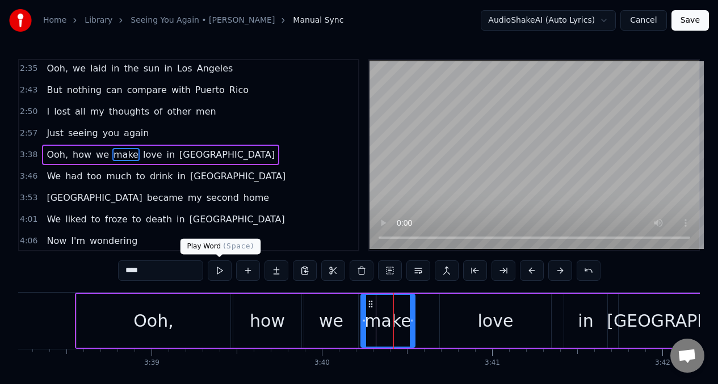
click at [216, 271] on button at bounding box center [220, 270] width 24 height 20
click at [411, 311] on div at bounding box center [412, 321] width 5 height 52
click at [414, 313] on div "make" at bounding box center [387, 321] width 55 height 54
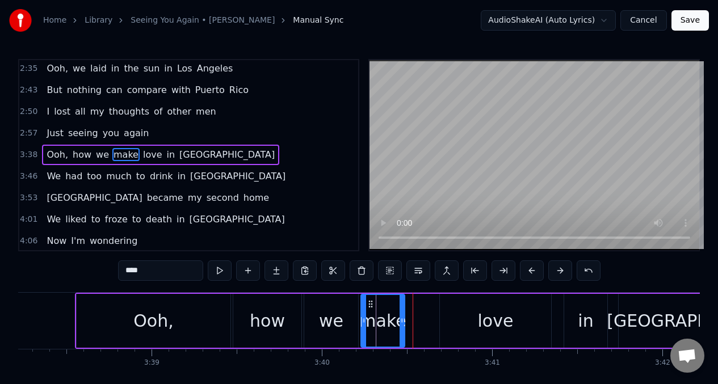
drag, startPoint x: 413, startPoint y: 313, endPoint x: 403, endPoint y: 315, distance: 10.5
click at [403, 315] on div at bounding box center [401, 321] width 5 height 52
click at [441, 322] on div "love" at bounding box center [495, 321] width 111 height 54
type input "****"
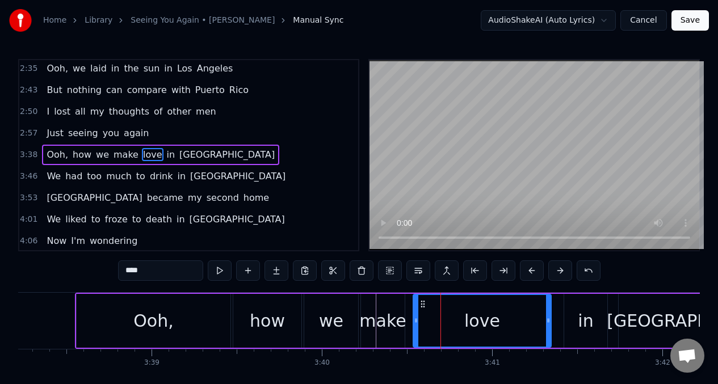
drag, startPoint x: 442, startPoint y: 322, endPoint x: 415, endPoint y: 323, distance: 26.7
click at [415, 323] on icon at bounding box center [416, 320] width 5 height 9
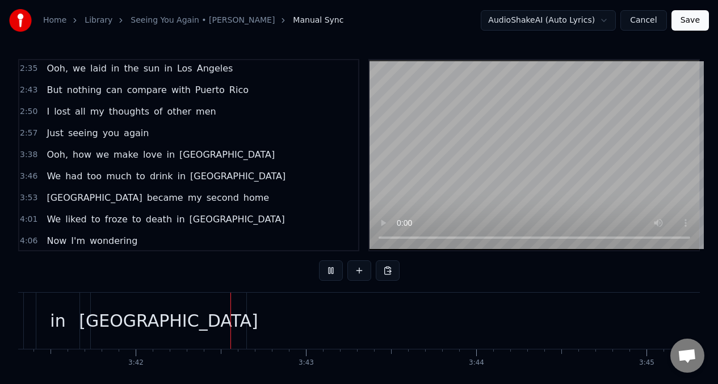
scroll to position [0, 37707]
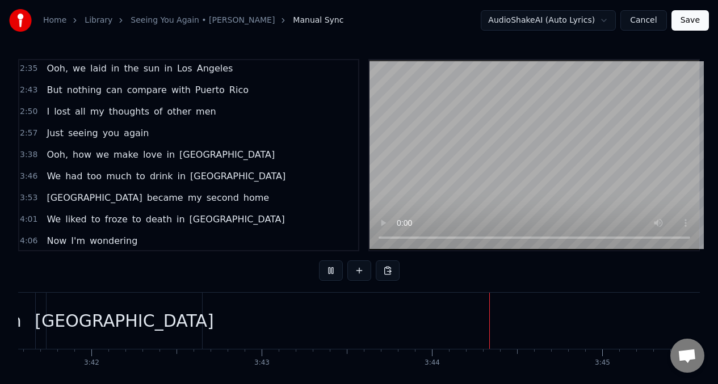
click at [55, 322] on div "[GEOGRAPHIC_DATA]" at bounding box center [124, 321] width 155 height 56
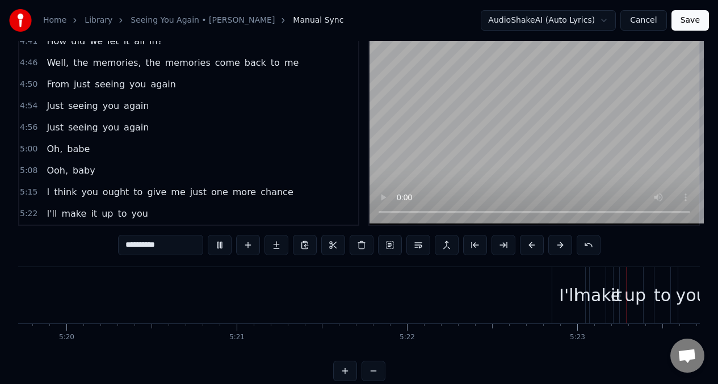
scroll to position [0, 54484]
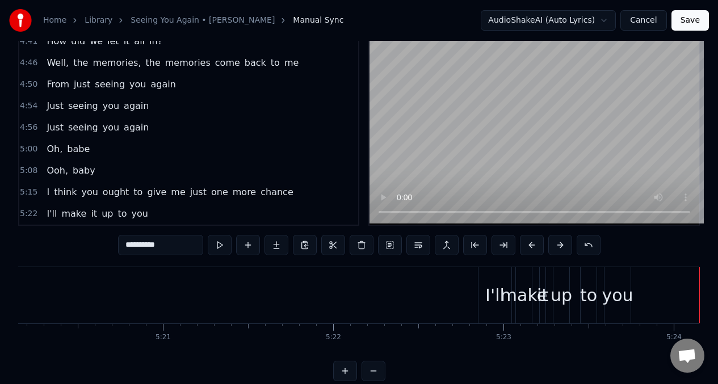
click at [684, 19] on button "Save" at bounding box center [689, 20] width 37 height 20
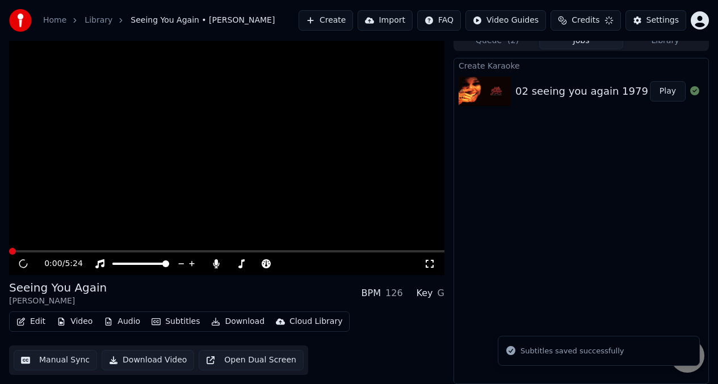
scroll to position [10, 0]
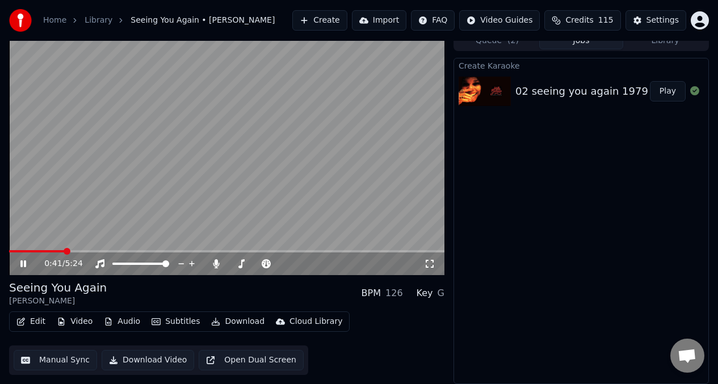
click at [156, 360] on button "Download Video" at bounding box center [148, 360] width 92 height 20
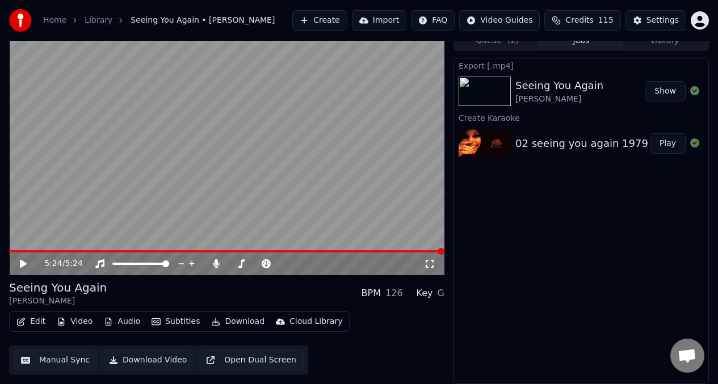
click at [98, 23] on link "Library" at bounding box center [99, 20] width 28 height 11
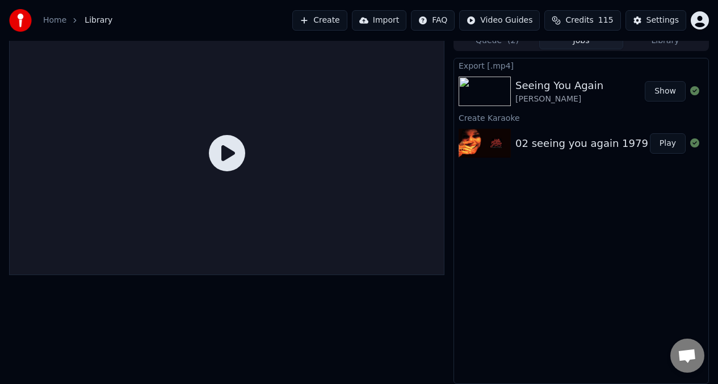
click at [588, 234] on div "Export [.mp4] Seeing You Again [PERSON_NAME] Show Create Karaoke 02 seeing you …" at bounding box center [580, 221] width 255 height 326
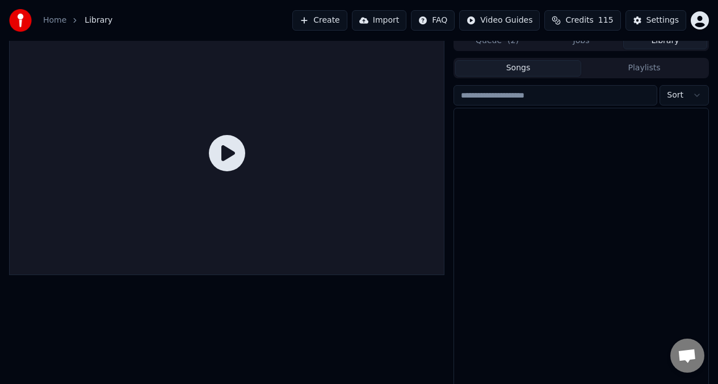
click at [660, 46] on button "Library" at bounding box center [665, 41] width 84 height 16
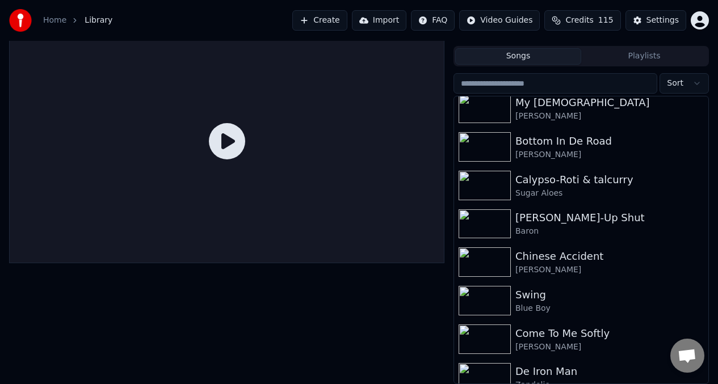
scroll to position [1398, 0]
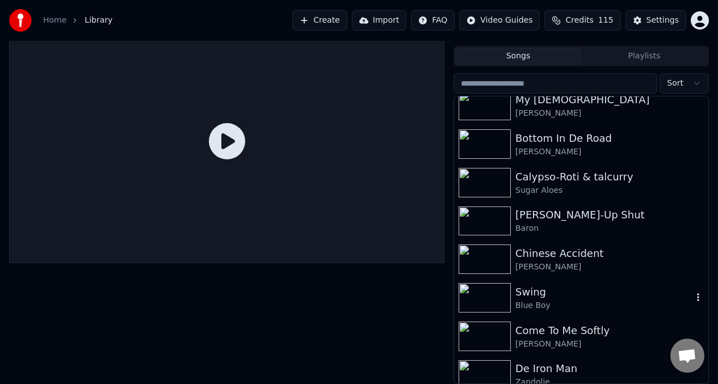
click at [498, 297] on img at bounding box center [484, 297] width 52 height 29
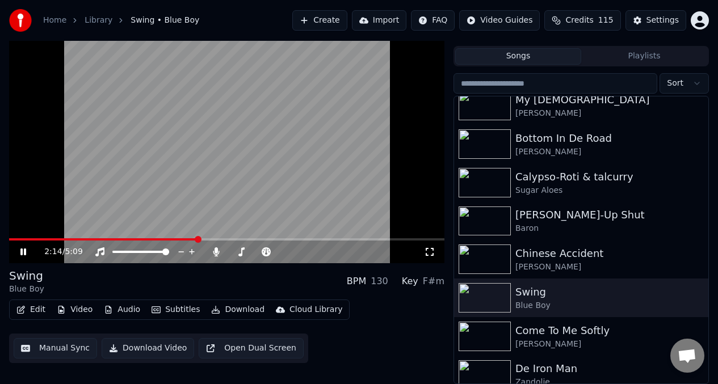
click at [22, 252] on icon at bounding box center [23, 251] width 6 height 7
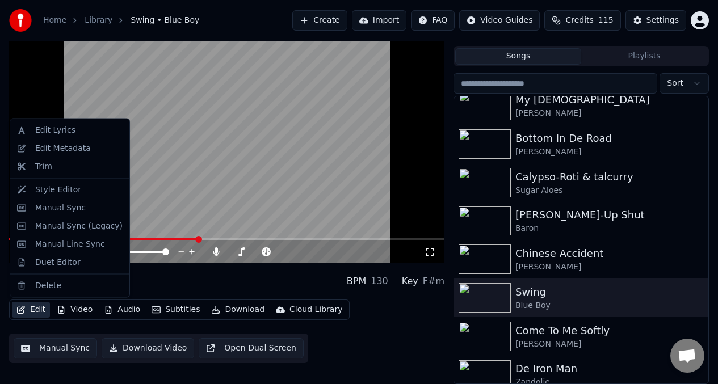
click at [37, 306] on button "Edit" at bounding box center [31, 310] width 38 height 16
click at [67, 208] on div "Manual Sync" at bounding box center [60, 207] width 50 height 11
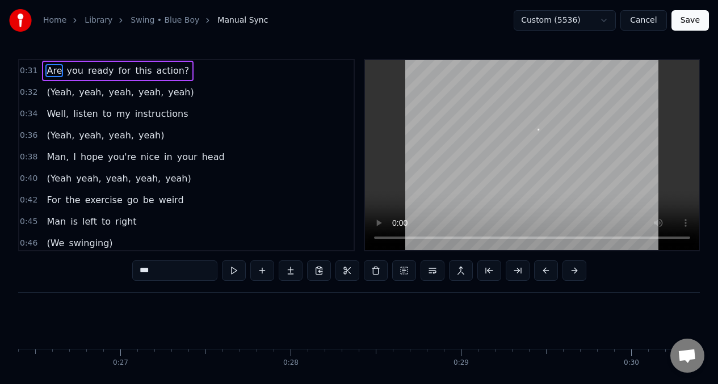
scroll to position [0, 5235]
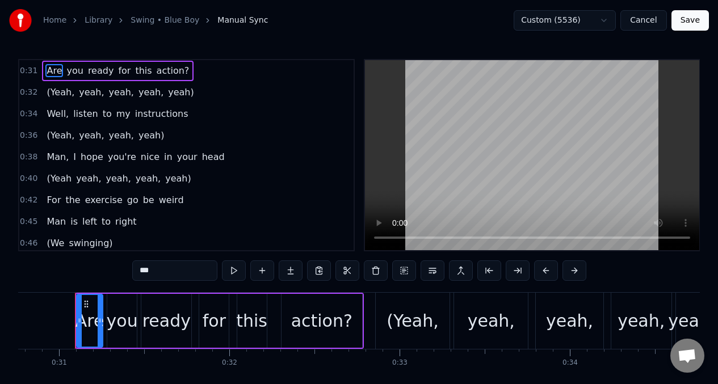
click at [53, 156] on span "Man," at bounding box center [57, 156] width 24 height 13
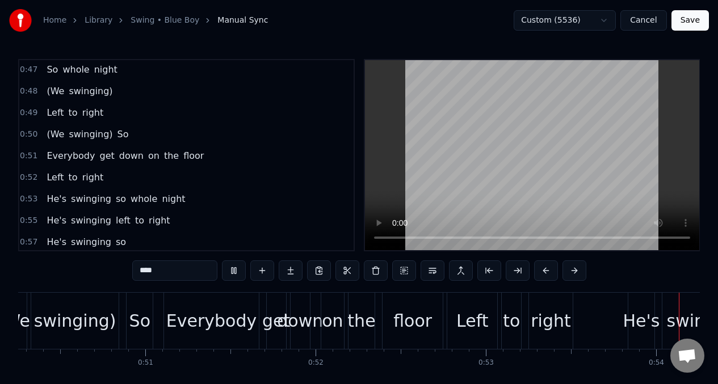
scroll to position [0, 9095]
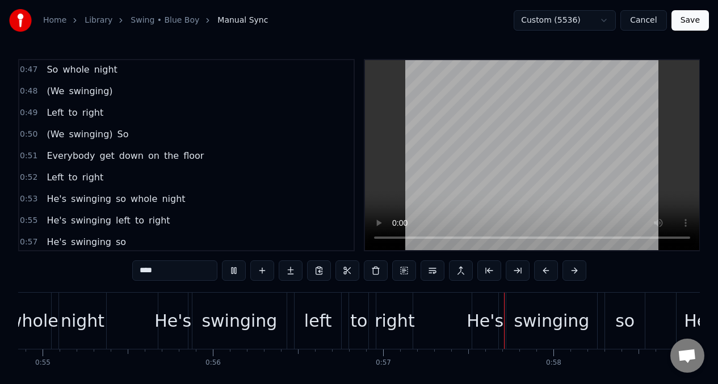
click at [52, 197] on span "He's" at bounding box center [56, 198] width 22 height 13
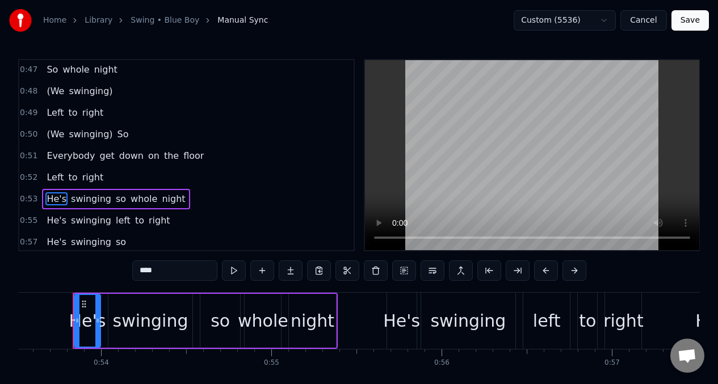
scroll to position [0, 9105]
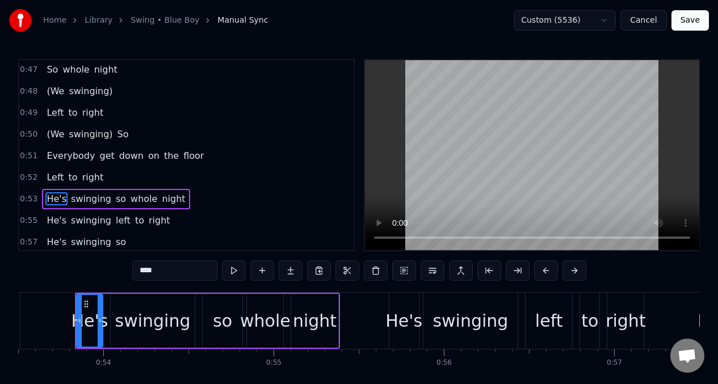
click at [165, 275] on input "****" at bounding box center [174, 270] width 85 height 20
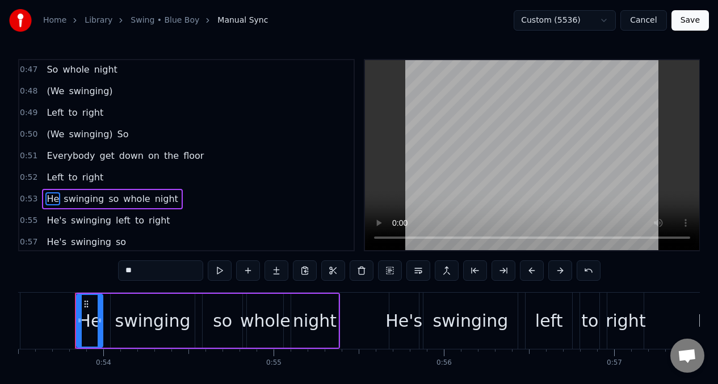
type input "*"
click at [122, 268] on input "**" at bounding box center [160, 270] width 85 height 20
click at [184, 319] on div "swinging" at bounding box center [152, 321] width 75 height 26
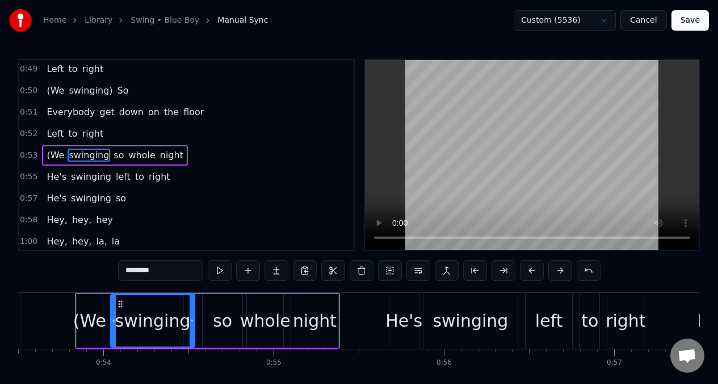
scroll to position [239, 0]
click at [160, 265] on input "********" at bounding box center [160, 270] width 85 height 20
click at [165, 269] on input "********" at bounding box center [160, 270] width 85 height 20
click at [218, 325] on div "so" at bounding box center [222, 321] width 19 height 26
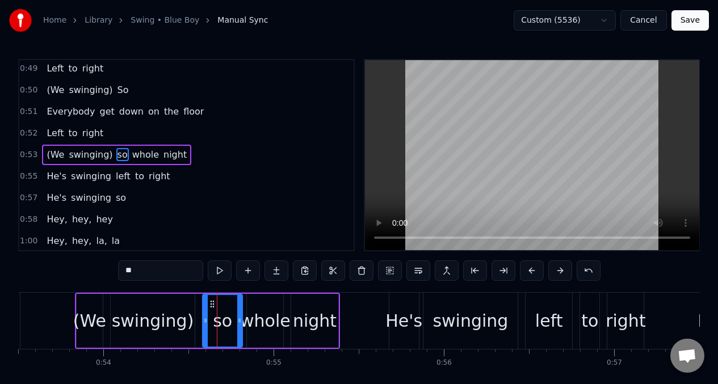
click at [129, 271] on input "**" at bounding box center [160, 270] width 85 height 20
click at [140, 273] on input "**" at bounding box center [160, 270] width 85 height 20
type input "*"
click at [397, 325] on div "He's" at bounding box center [403, 321] width 37 height 26
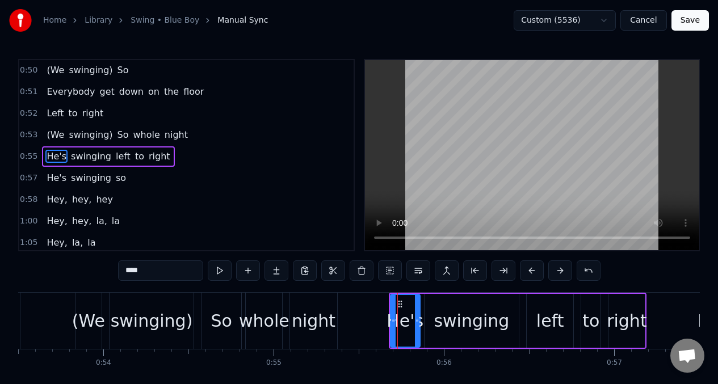
scroll to position [261, 0]
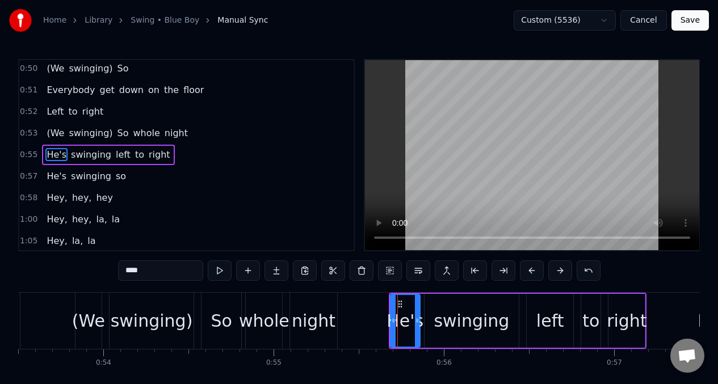
click at [155, 272] on input "****" at bounding box center [160, 270] width 85 height 20
type input "*"
click at [125, 269] on input "**" at bounding box center [160, 270] width 85 height 20
click at [484, 331] on div "swinging" at bounding box center [470, 321] width 75 height 26
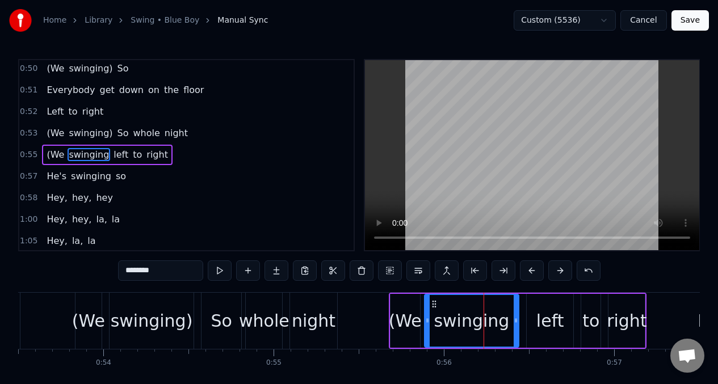
click at [170, 271] on input "********" at bounding box center [160, 270] width 85 height 20
click at [546, 326] on div "left" at bounding box center [550, 321] width 28 height 26
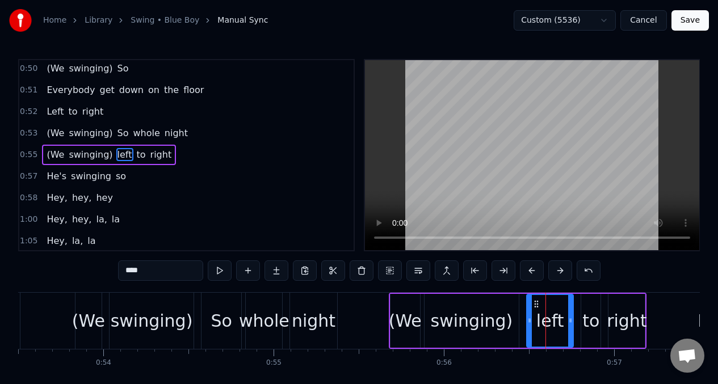
click at [129, 270] on input "****" at bounding box center [160, 270] width 85 height 20
click at [125, 269] on input "***" at bounding box center [160, 270] width 85 height 20
click at [53, 92] on span "Everybody" at bounding box center [70, 89] width 50 height 13
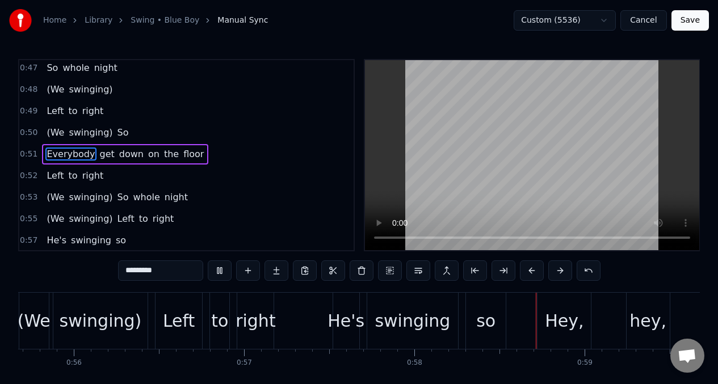
scroll to position [0, 9830]
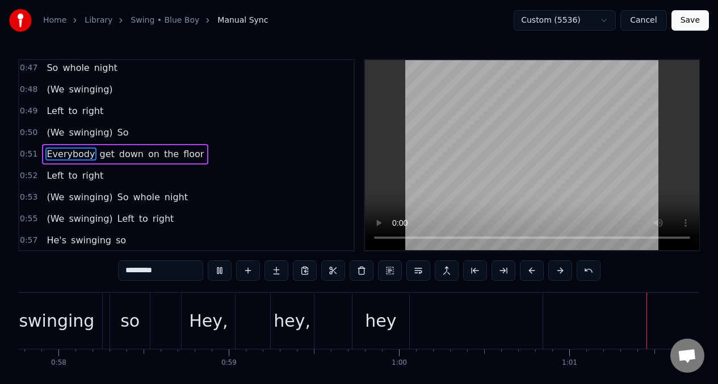
click at [62, 242] on span "He's" at bounding box center [56, 240] width 22 height 13
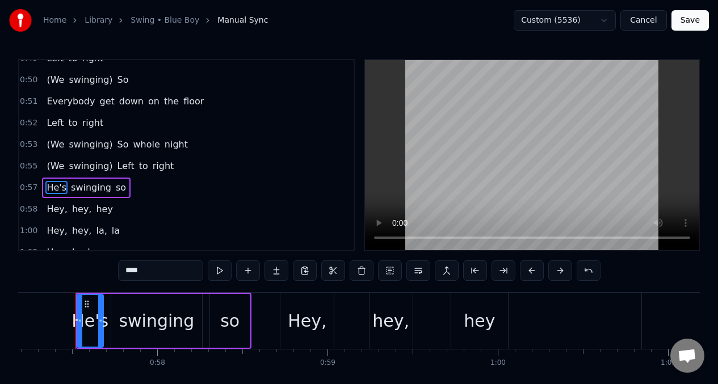
scroll to position [252, 0]
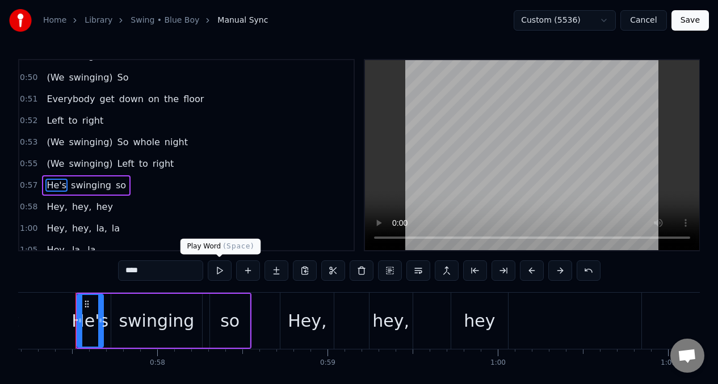
click at [220, 271] on button at bounding box center [220, 270] width 24 height 20
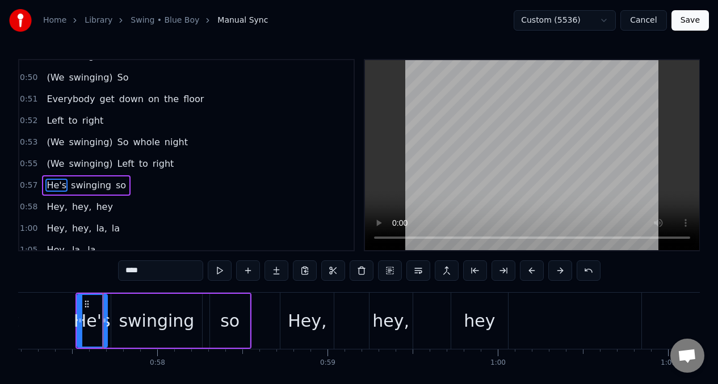
drag, startPoint x: 100, startPoint y: 311, endPoint x: 131, endPoint y: 298, distance: 33.3
click at [104, 311] on div at bounding box center [104, 321] width 5 height 52
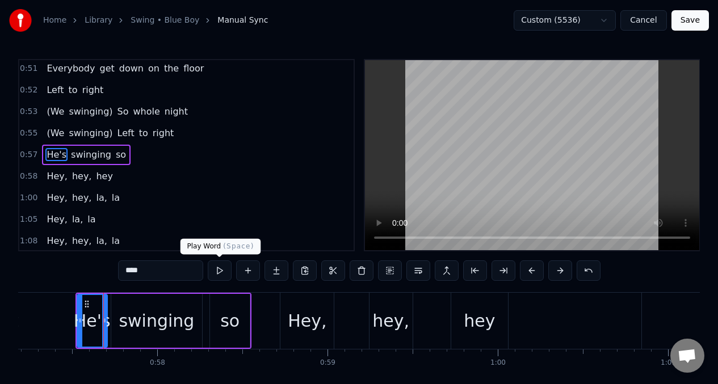
click at [218, 272] on button at bounding box center [220, 270] width 24 height 20
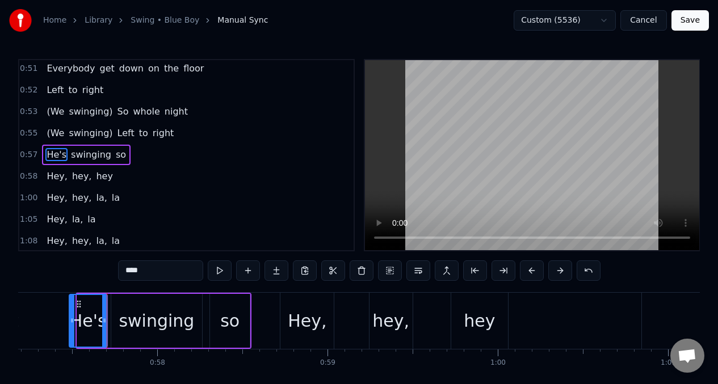
drag, startPoint x: 78, startPoint y: 323, endPoint x: 219, endPoint y: 281, distance: 146.7
click at [70, 323] on icon at bounding box center [72, 320] width 5 height 9
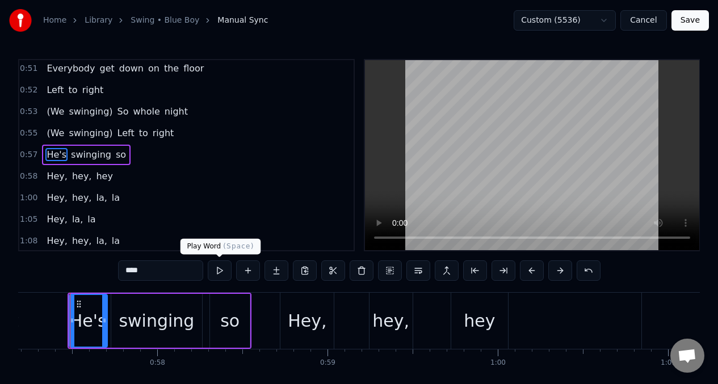
scroll to position [0, 9726]
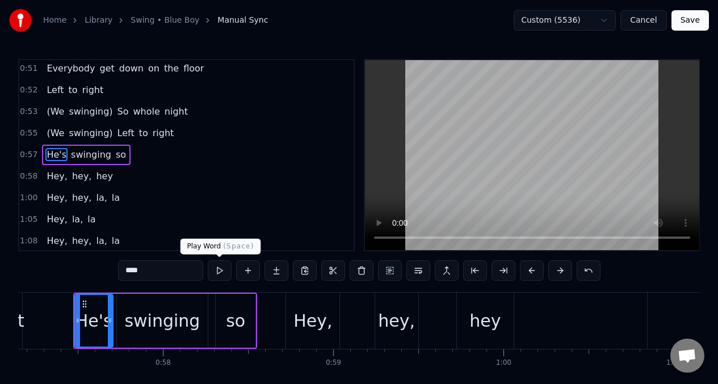
click at [218, 270] on button at bounding box center [220, 270] width 24 height 20
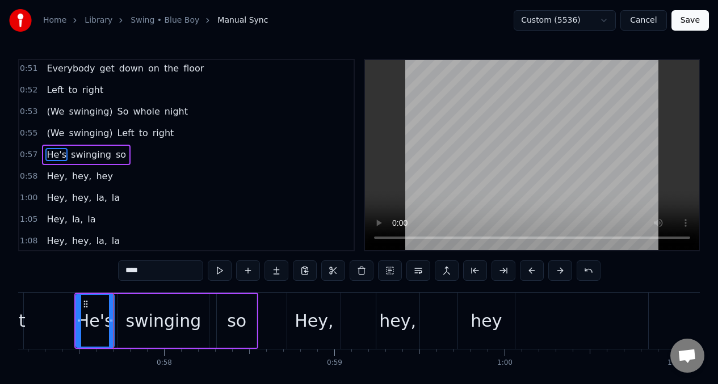
click at [146, 273] on input "****" at bounding box center [160, 270] width 85 height 20
type input "*"
click at [126, 271] on input "**" at bounding box center [160, 270] width 85 height 20
click at [190, 319] on div "swinging" at bounding box center [162, 321] width 75 height 26
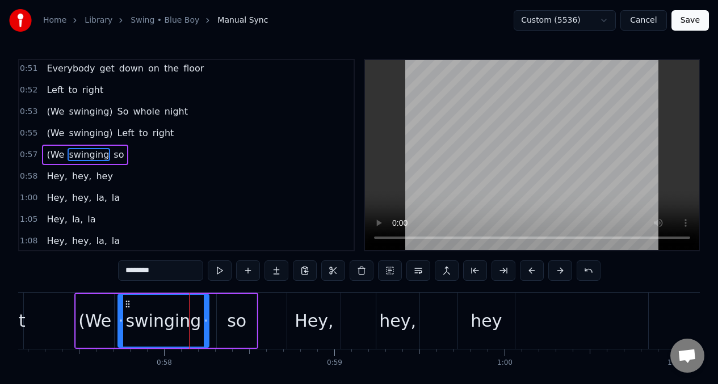
click at [167, 271] on input "********" at bounding box center [160, 270] width 85 height 20
click at [235, 326] on div "so" at bounding box center [236, 321] width 19 height 26
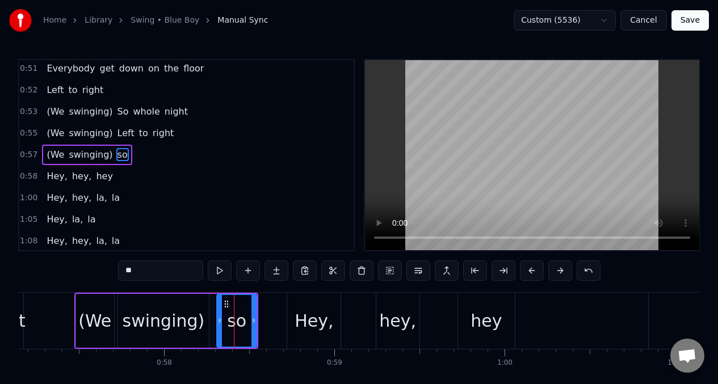
click at [130, 275] on input "**" at bounding box center [160, 270] width 85 height 20
type input "*"
type input "**"
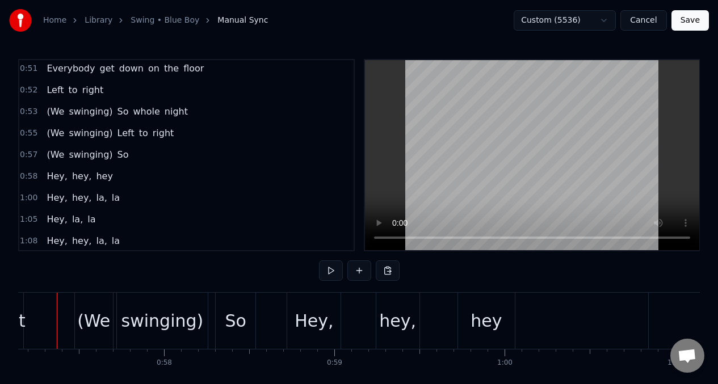
scroll to position [0, 9707]
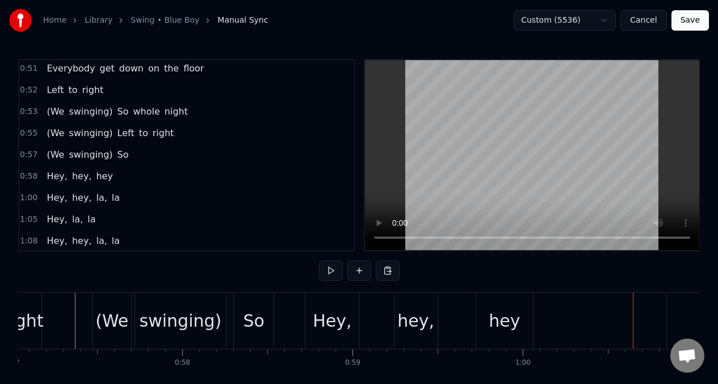
click at [53, 157] on span "(We" at bounding box center [55, 154] width 20 height 13
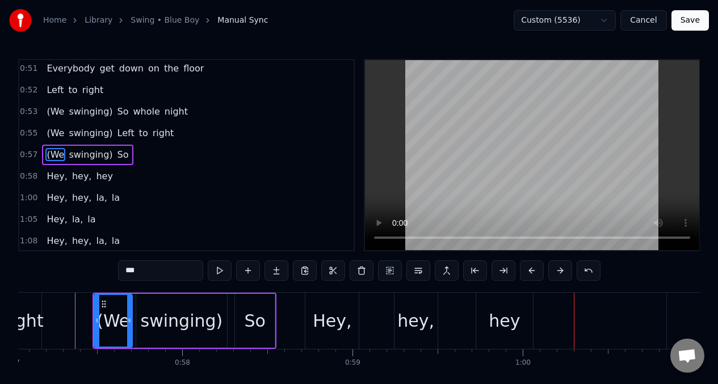
drag, startPoint x: 330, startPoint y: 322, endPoint x: 241, endPoint y: 275, distance: 101.2
click at [328, 319] on div "Hey," at bounding box center [332, 321] width 39 height 26
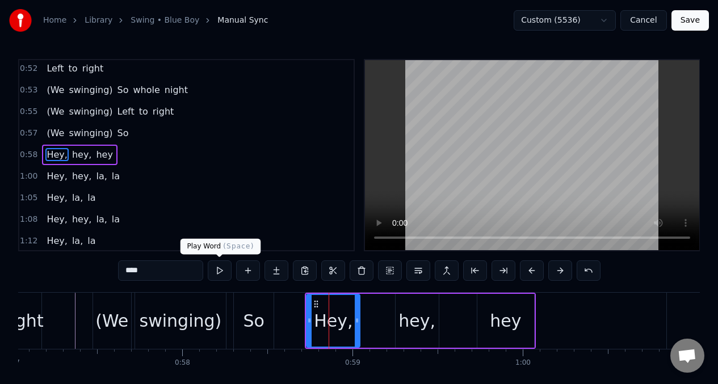
click at [218, 271] on button at bounding box center [220, 270] width 24 height 20
click at [401, 319] on div "hey," at bounding box center [416, 321] width 43 height 54
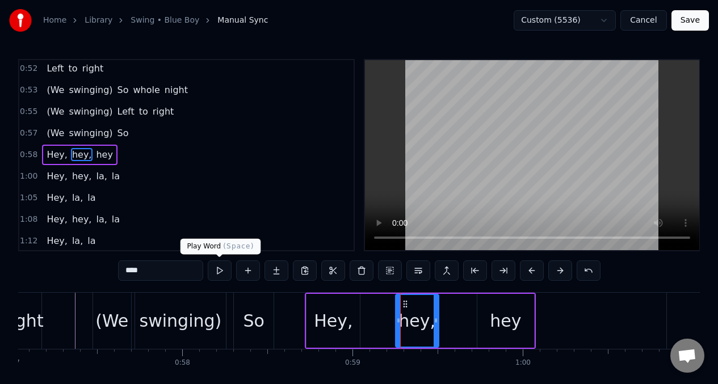
click at [220, 272] on button at bounding box center [220, 270] width 24 height 20
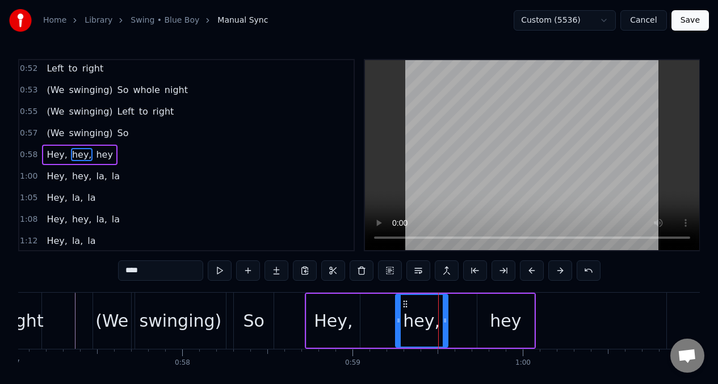
drag, startPoint x: 436, startPoint y: 315, endPoint x: 445, endPoint y: 313, distance: 9.2
click at [445, 313] on div at bounding box center [444, 321] width 5 height 52
click at [412, 319] on div "hey," at bounding box center [421, 321] width 37 height 26
click at [218, 269] on button at bounding box center [220, 270] width 24 height 20
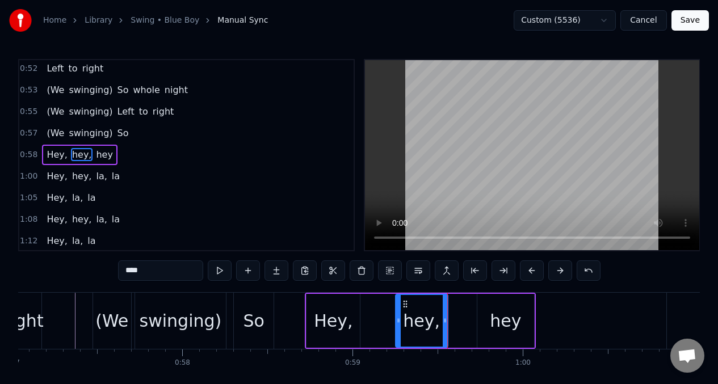
click at [324, 313] on div "Hey," at bounding box center [333, 321] width 39 height 26
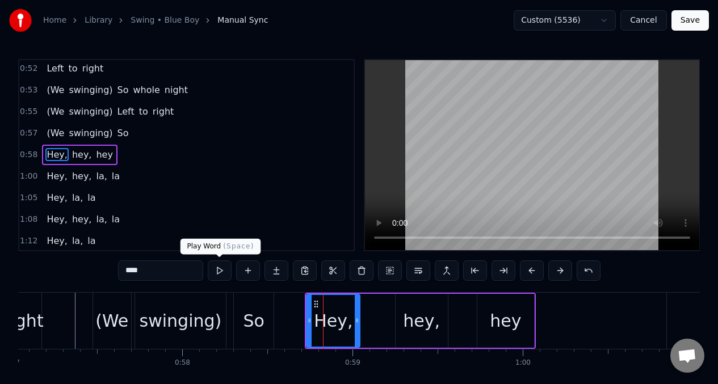
click at [218, 271] on button at bounding box center [220, 270] width 24 height 20
drag, startPoint x: 416, startPoint y: 317, endPoint x: 345, endPoint y: 303, distance: 72.7
click at [416, 317] on div "hey," at bounding box center [421, 321] width 37 height 26
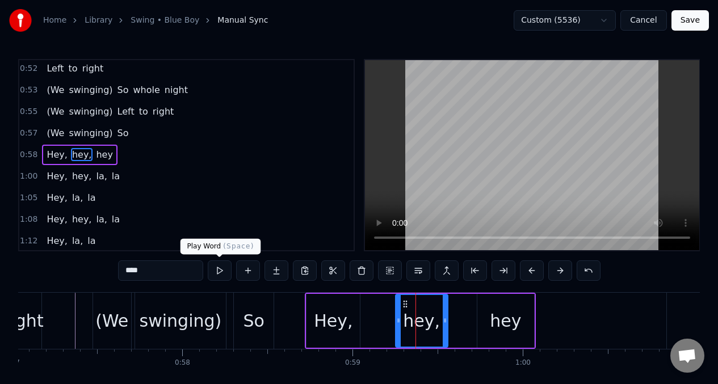
click at [217, 270] on button at bounding box center [220, 270] width 24 height 20
click at [497, 330] on div "hey" at bounding box center [505, 321] width 31 height 26
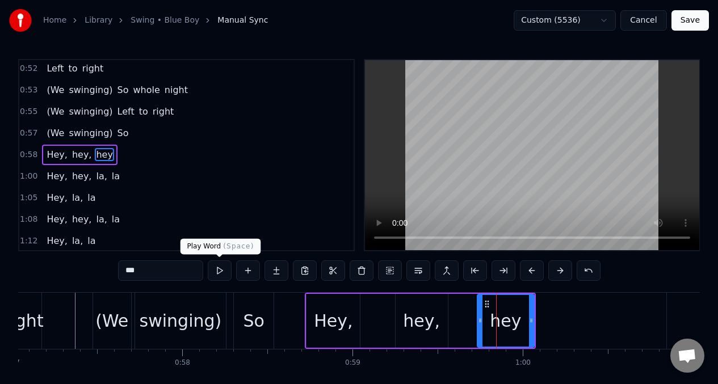
click at [219, 269] on button at bounding box center [220, 270] width 24 height 20
click at [405, 309] on div "hey," at bounding box center [421, 321] width 52 height 54
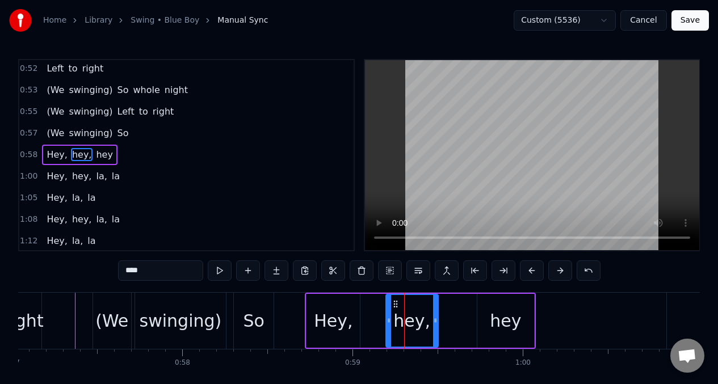
drag, startPoint x: 403, startPoint y: 304, endPoint x: 393, endPoint y: 305, distance: 9.7
click at [393, 305] on icon at bounding box center [395, 304] width 9 height 9
click at [217, 271] on button at bounding box center [220, 270] width 24 height 20
click at [487, 306] on div "hey" at bounding box center [505, 321] width 57 height 54
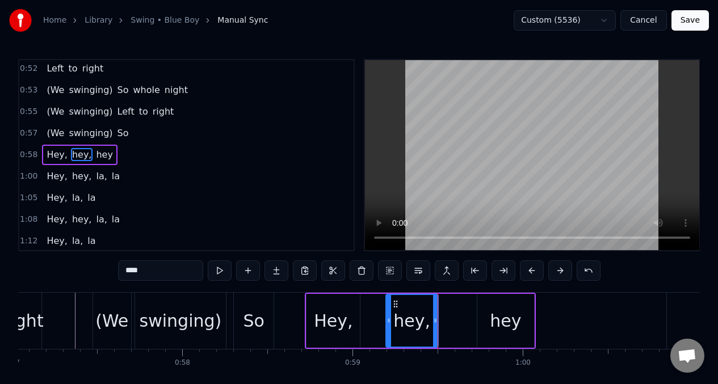
type input "***"
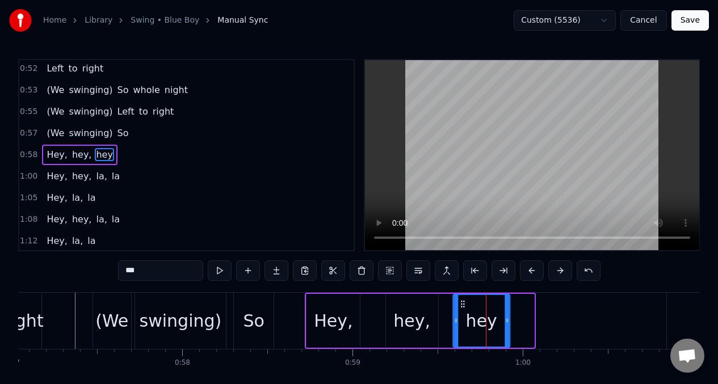
drag, startPoint x: 487, startPoint y: 303, endPoint x: 463, endPoint y: 304, distance: 24.4
click at [463, 304] on circle at bounding box center [463, 303] width 1 height 1
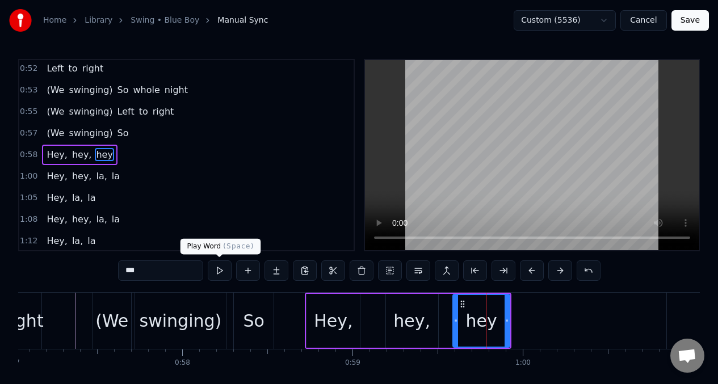
click at [221, 272] on button at bounding box center [220, 270] width 24 height 20
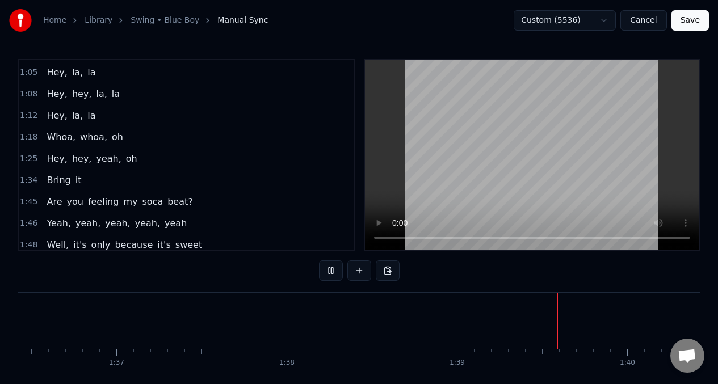
scroll to position [364, 0]
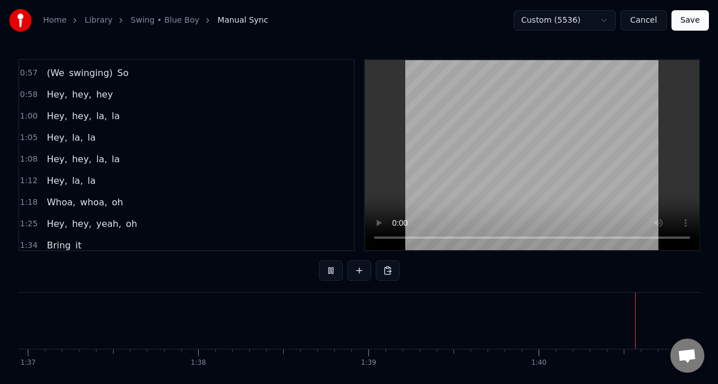
click at [54, 115] on span "Hey," at bounding box center [56, 115] width 23 height 13
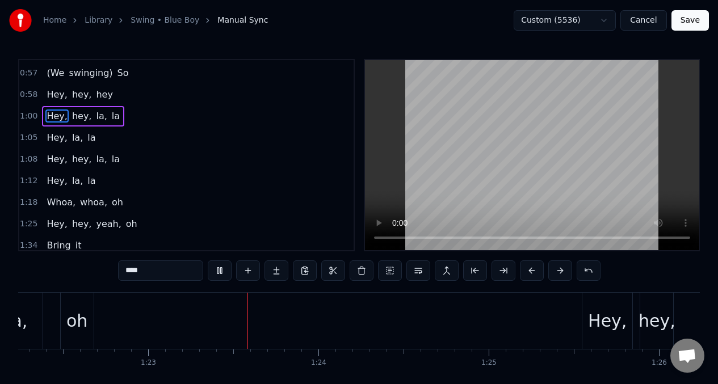
scroll to position [0, 13998]
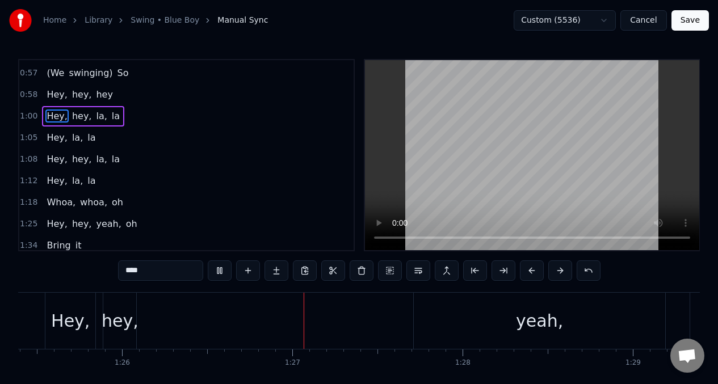
click at [54, 201] on span "Whoa," at bounding box center [60, 202] width 31 height 13
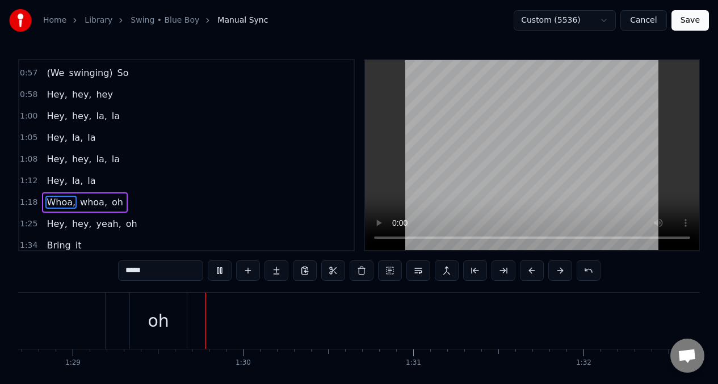
scroll to position [0, 15123]
click at [48, 225] on span "Hey," at bounding box center [56, 223] width 23 height 13
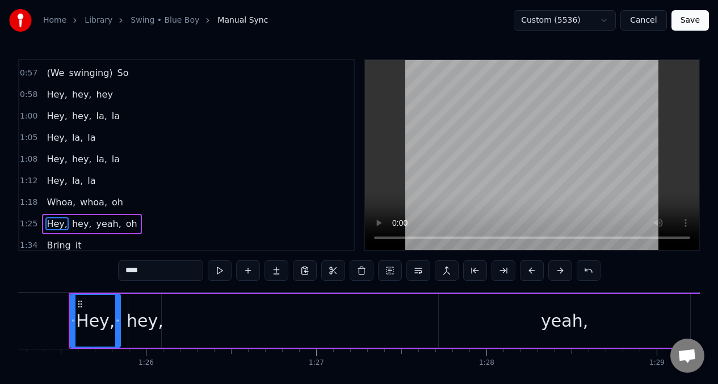
scroll to position [0, 14502]
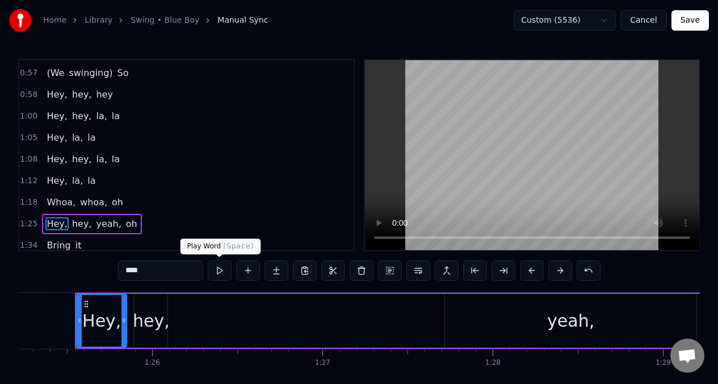
click at [222, 273] on button at bounding box center [220, 270] width 24 height 20
click at [157, 324] on div "hey," at bounding box center [151, 321] width 37 height 26
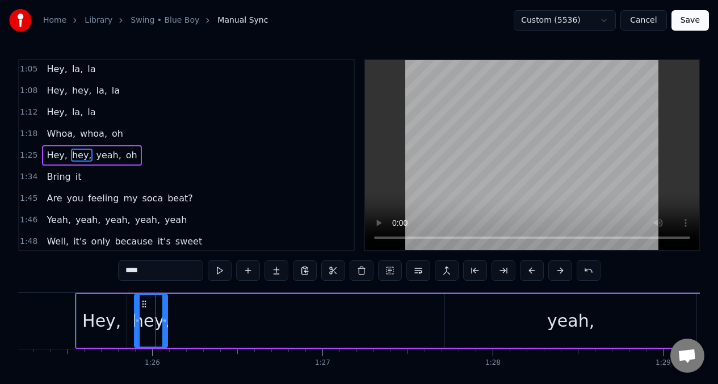
scroll to position [433, 0]
click at [220, 275] on button at bounding box center [220, 270] width 24 height 20
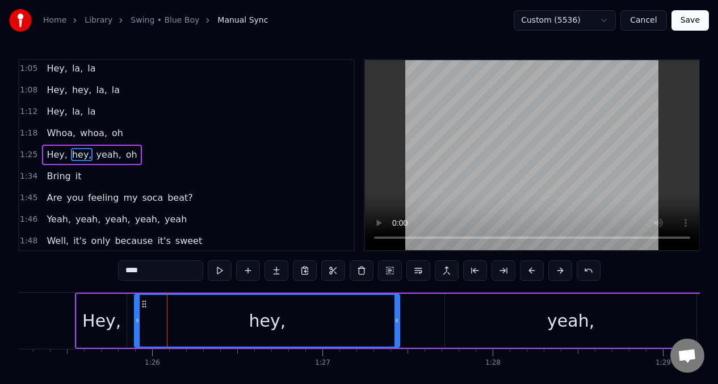
drag, startPoint x: 165, startPoint y: 309, endPoint x: 274, endPoint y: 289, distance: 110.6
click at [399, 311] on div at bounding box center [396, 321] width 5 height 52
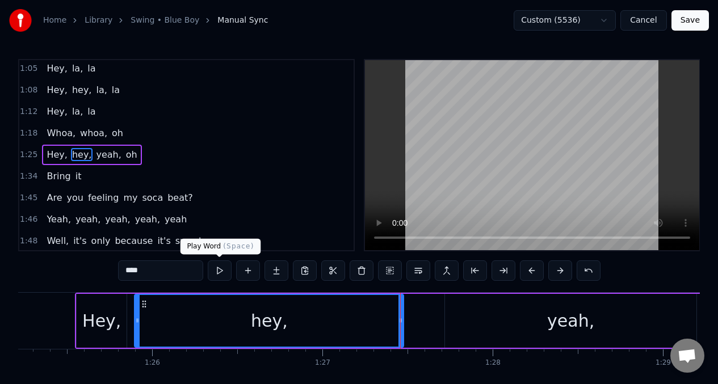
click at [220, 268] on button at bounding box center [220, 270] width 24 height 20
click at [115, 312] on div "Hey," at bounding box center [101, 321] width 39 height 26
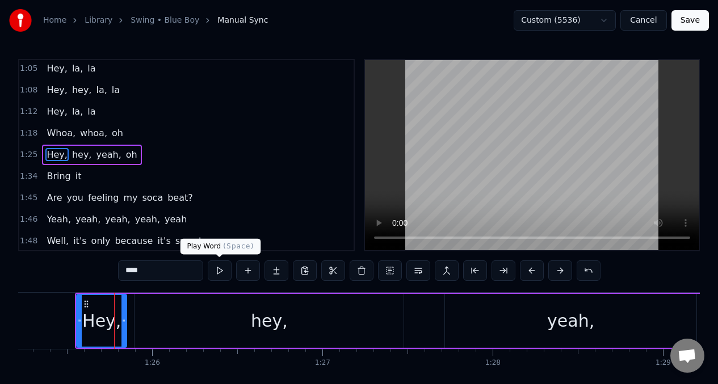
click at [216, 269] on button at bounding box center [220, 270] width 24 height 20
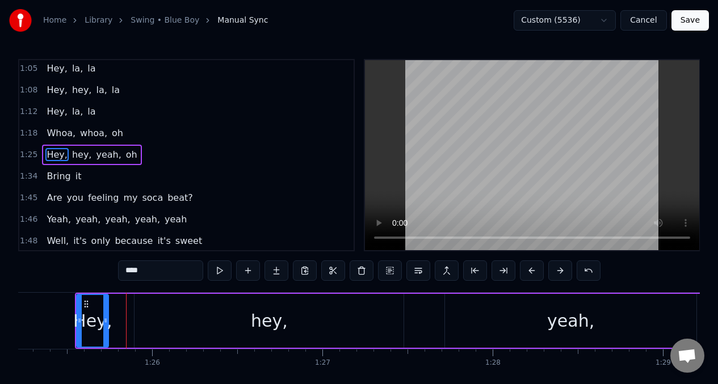
drag, startPoint x: 124, startPoint y: 308, endPoint x: 133, endPoint y: 296, distance: 15.0
click at [105, 305] on div at bounding box center [105, 321] width 5 height 52
click at [220, 271] on button at bounding box center [220, 270] width 24 height 20
click at [402, 323] on div "hey," at bounding box center [268, 321] width 269 height 54
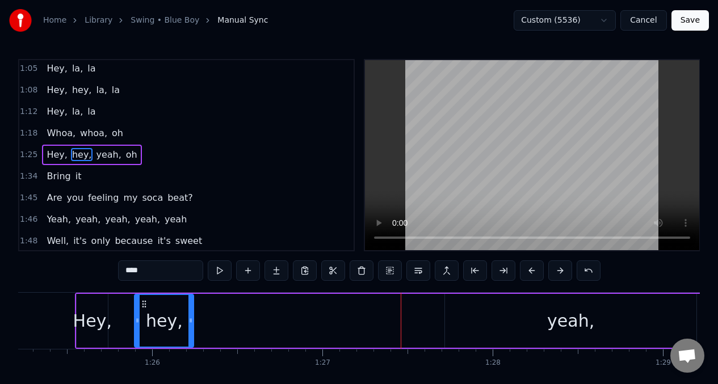
drag, startPoint x: 402, startPoint y: 322, endPoint x: 150, endPoint y: 313, distance: 251.5
click at [188, 330] on div at bounding box center [190, 321] width 5 height 52
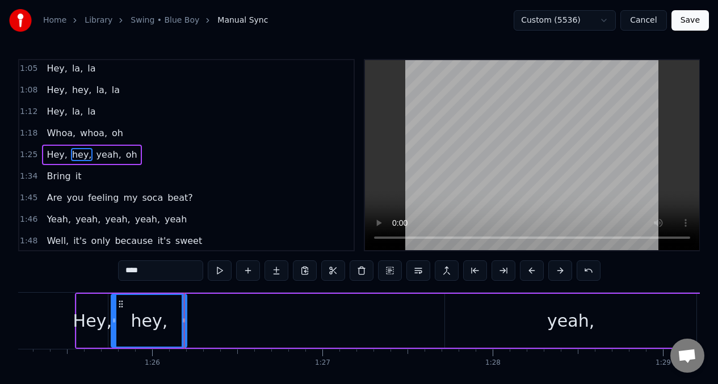
drag, startPoint x: 138, startPoint y: 319, endPoint x: 166, endPoint y: 311, distance: 28.8
click at [114, 313] on div at bounding box center [114, 321] width 5 height 52
click at [218, 267] on button at bounding box center [220, 270] width 24 height 20
drag, startPoint x: 85, startPoint y: 299, endPoint x: 91, endPoint y: 298, distance: 6.3
click at [86, 300] on div "Hey," at bounding box center [92, 321] width 31 height 54
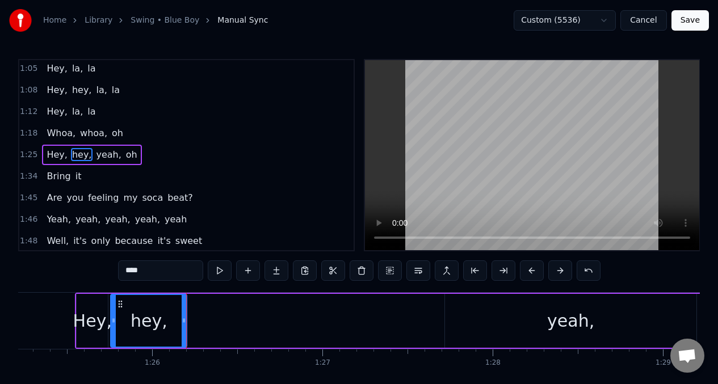
type input "****"
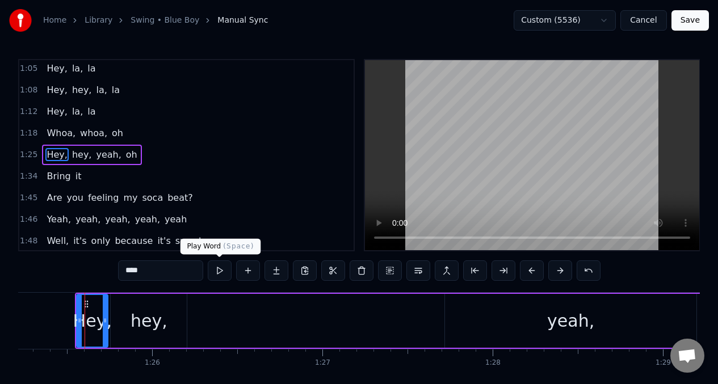
click at [212, 276] on button at bounding box center [220, 270] width 24 height 20
click at [188, 321] on div "Hey, hey, yeah, oh" at bounding box center [427, 321] width 705 height 56
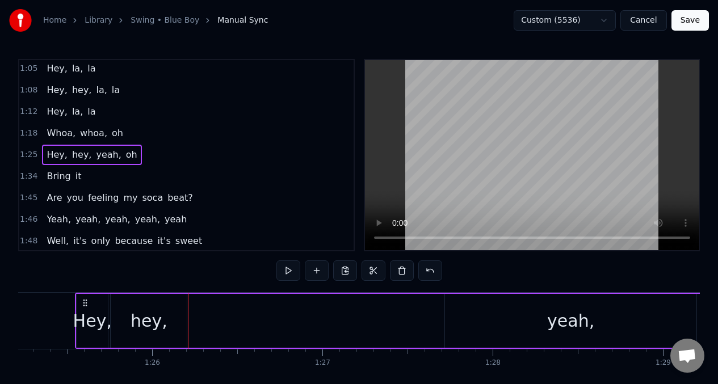
click at [78, 313] on div "Hey," at bounding box center [92, 321] width 39 height 26
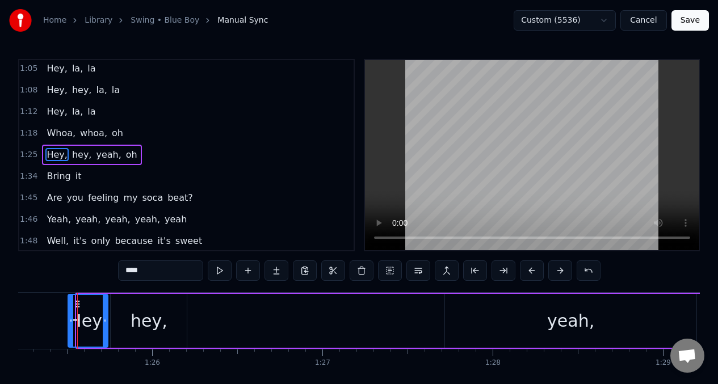
drag, startPoint x: 78, startPoint y: 313, endPoint x: 70, endPoint y: 314, distance: 8.5
click at [70, 314] on div at bounding box center [71, 321] width 5 height 52
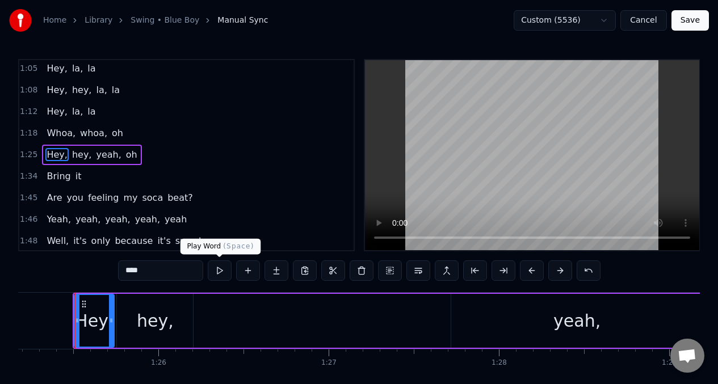
click at [217, 271] on button at bounding box center [220, 270] width 24 height 20
click at [111, 312] on div at bounding box center [111, 321] width 5 height 52
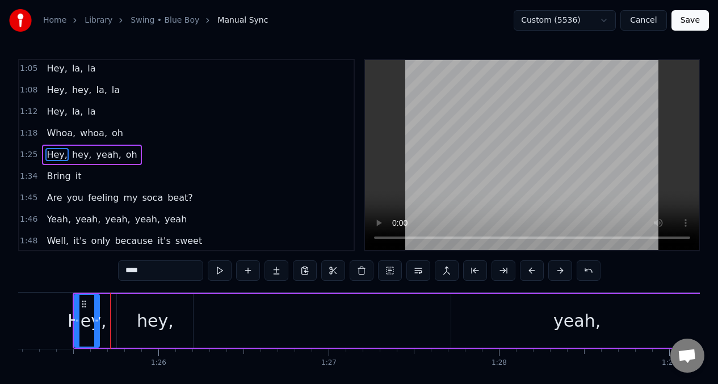
drag, startPoint x: 112, startPoint y: 312, endPoint x: 97, endPoint y: 311, distance: 14.8
click at [97, 311] on div at bounding box center [96, 321] width 5 height 52
click at [135, 312] on div "hey," at bounding box center [155, 321] width 76 height 54
type input "****"
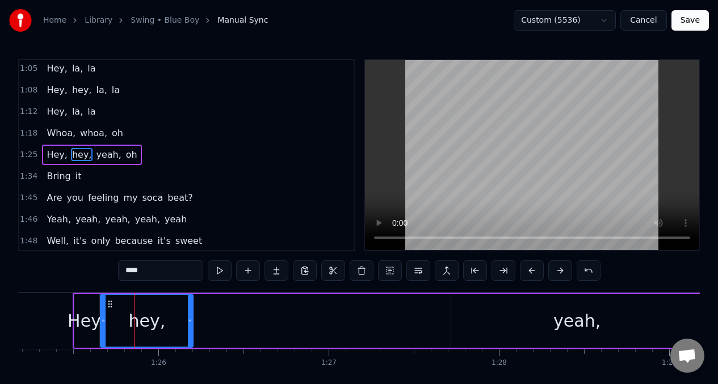
drag, startPoint x: 120, startPoint y: 313, endPoint x: 103, endPoint y: 313, distance: 16.5
click at [103, 313] on div at bounding box center [103, 321] width 5 height 52
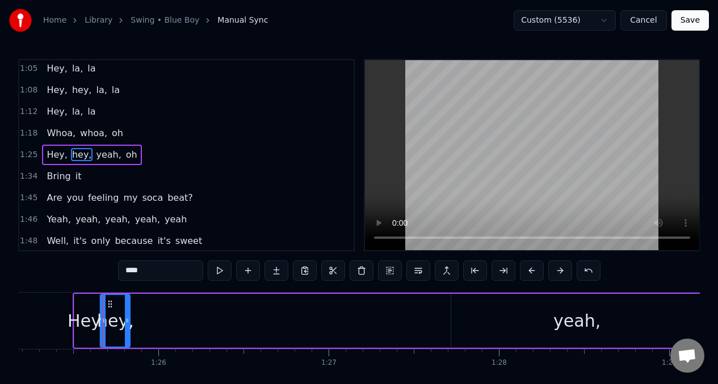
drag, startPoint x: 192, startPoint y: 318, endPoint x: 188, endPoint y: 282, distance: 36.5
click at [129, 318] on icon at bounding box center [127, 320] width 5 height 9
click at [220, 273] on button at bounding box center [220, 270] width 24 height 20
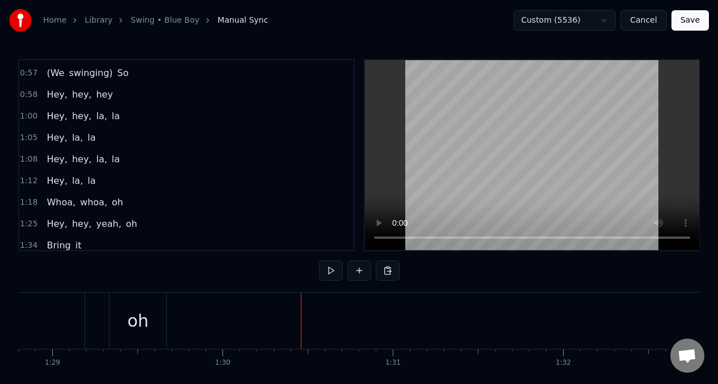
scroll to position [378, 0]
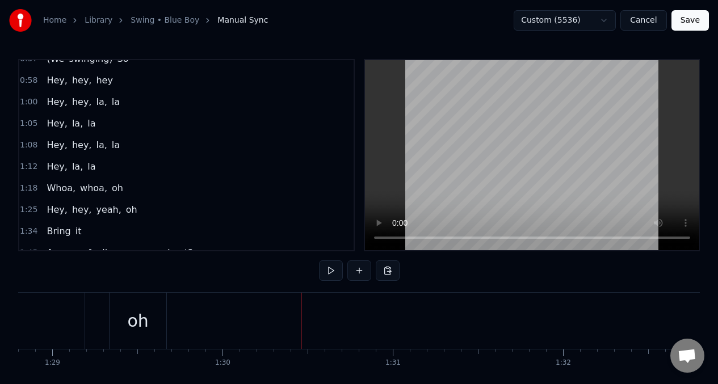
click at [49, 211] on span "Hey," at bounding box center [56, 209] width 23 height 13
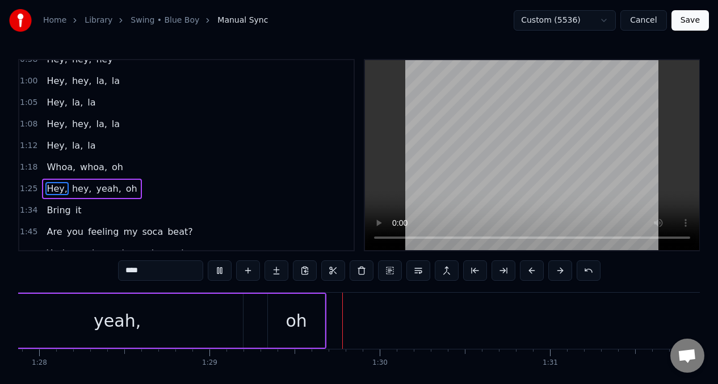
scroll to position [0, 15094]
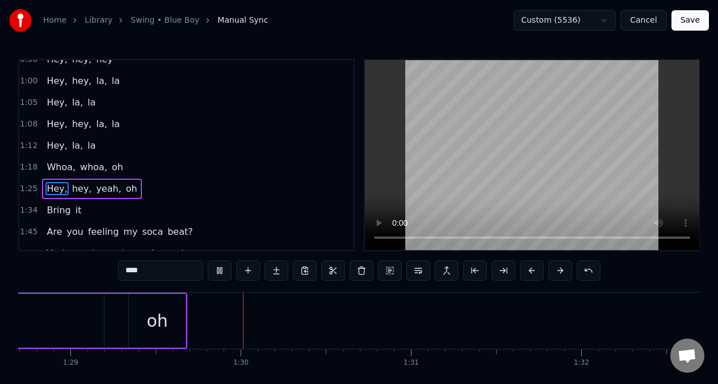
click at [77, 187] on span "hey," at bounding box center [82, 188] width 22 height 13
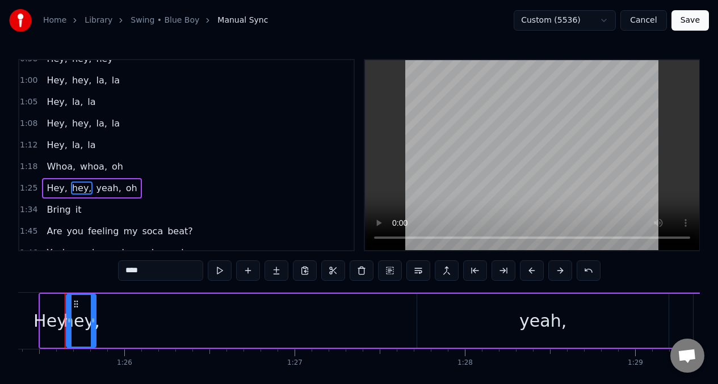
scroll to position [0, 14519]
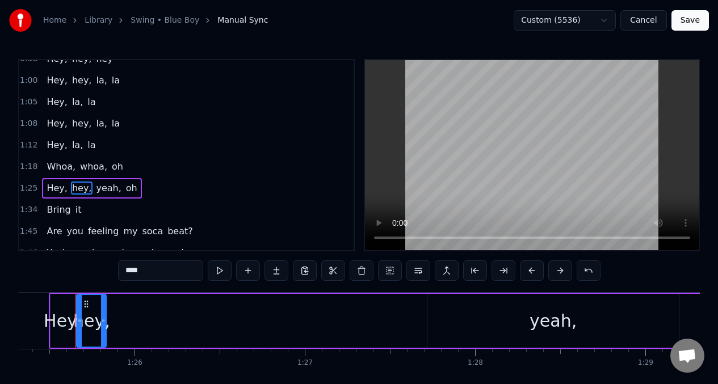
click at [102, 190] on span "yeah," at bounding box center [108, 188] width 27 height 13
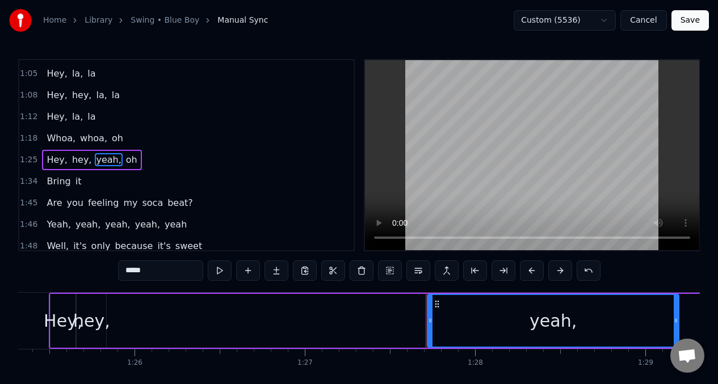
scroll to position [433, 0]
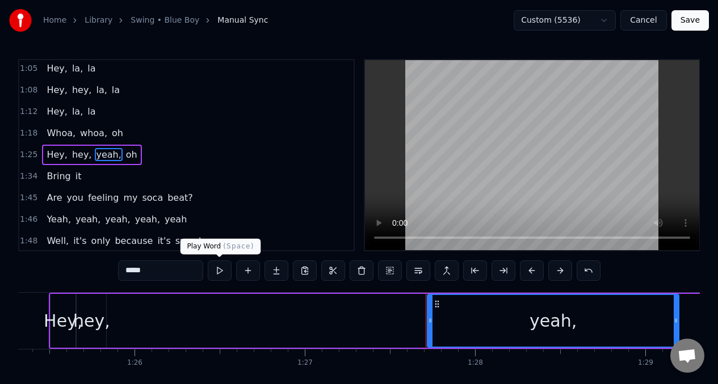
click at [221, 268] on button at bounding box center [220, 270] width 24 height 20
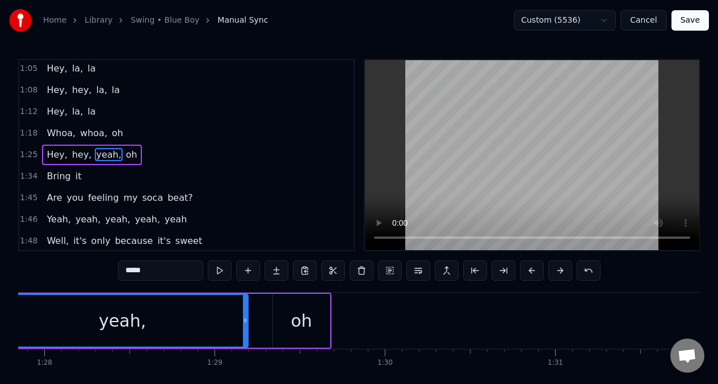
click at [220, 268] on button at bounding box center [220, 270] width 24 height 20
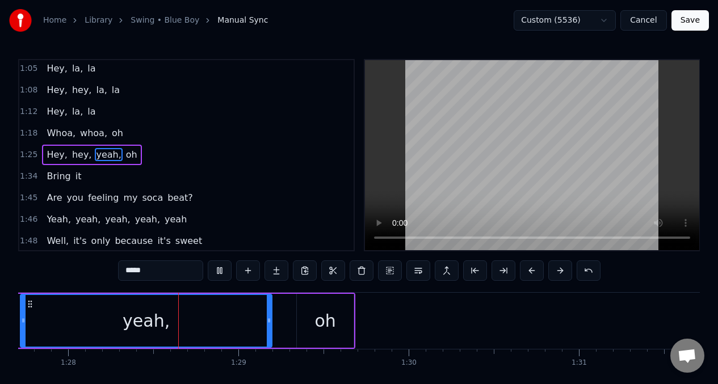
scroll to position [0, 14944]
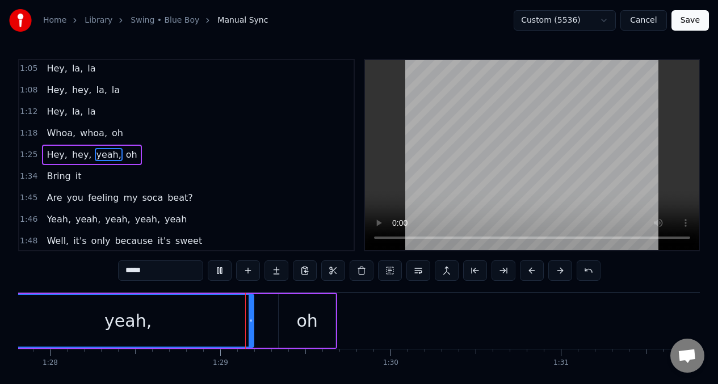
click at [219, 268] on button at bounding box center [220, 270] width 24 height 20
click at [127, 270] on input "*****" at bounding box center [160, 270] width 85 height 20
click at [220, 274] on button at bounding box center [220, 270] width 24 height 20
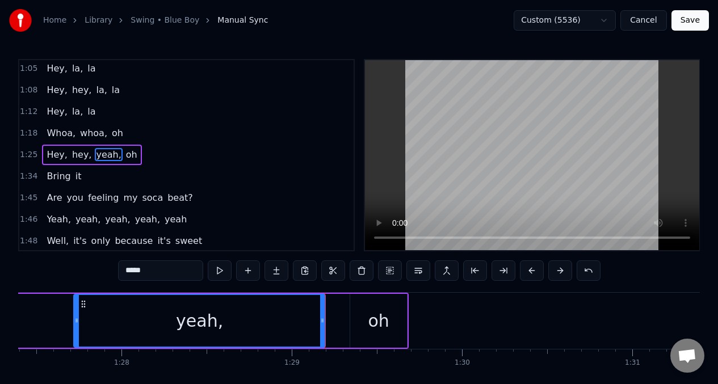
click at [220, 273] on button at bounding box center [220, 270] width 24 height 20
click at [220, 272] on button at bounding box center [220, 270] width 24 height 20
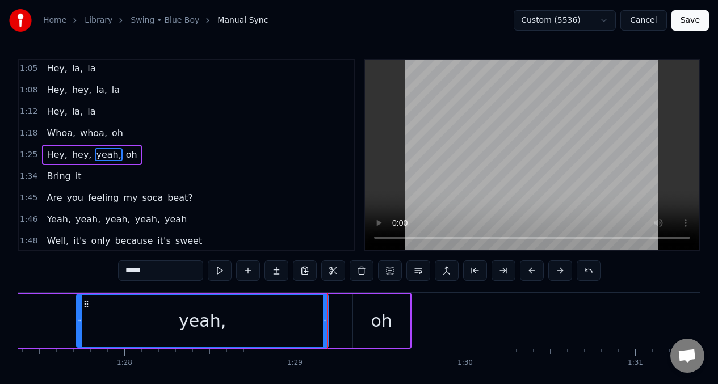
click at [220, 272] on button at bounding box center [220, 270] width 24 height 20
click at [218, 270] on button at bounding box center [220, 270] width 24 height 20
drag, startPoint x: 372, startPoint y: 332, endPoint x: 246, endPoint y: 268, distance: 141.6
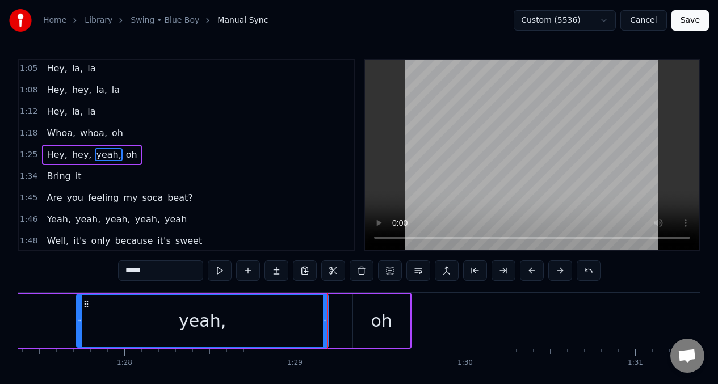
click at [372, 332] on div "oh" at bounding box center [381, 321] width 21 height 26
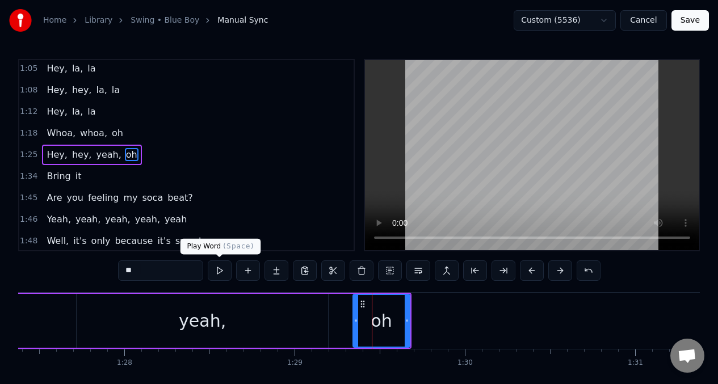
click at [221, 271] on button at bounding box center [220, 270] width 24 height 20
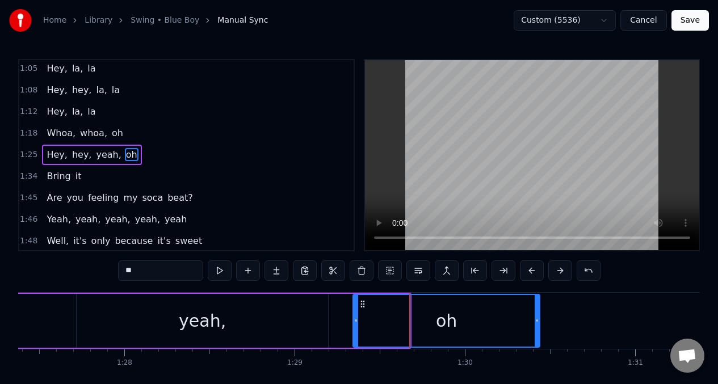
drag, startPoint x: 407, startPoint y: 321, endPoint x: 537, endPoint y: 322, distance: 129.9
click at [537, 322] on circle at bounding box center [537, 322] width 1 height 1
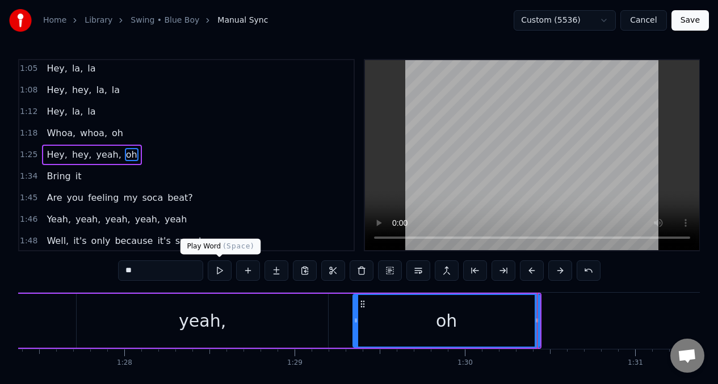
click at [218, 271] on button at bounding box center [220, 270] width 24 height 20
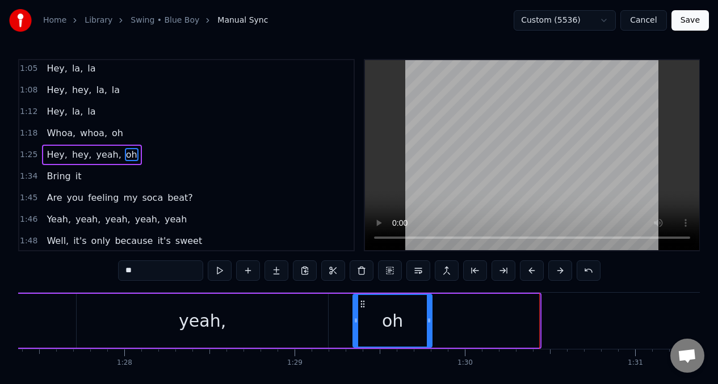
drag, startPoint x: 537, startPoint y: 322, endPoint x: 429, endPoint y: 319, distance: 107.8
click at [429, 319] on icon at bounding box center [429, 320] width 5 height 9
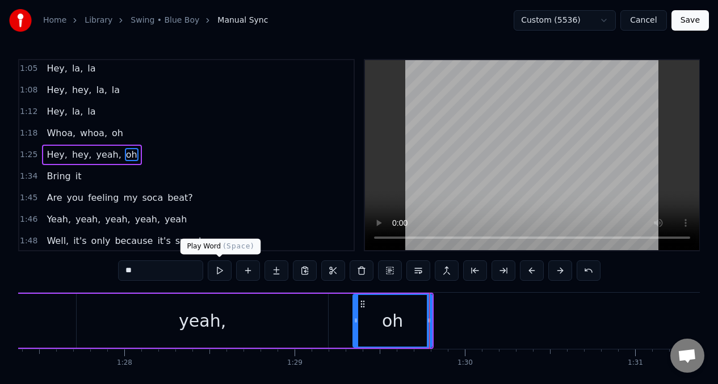
click at [219, 271] on button at bounding box center [220, 270] width 24 height 20
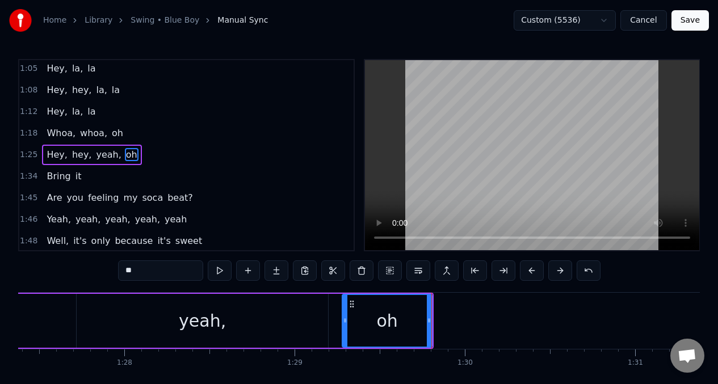
drag, startPoint x: 355, startPoint y: 323, endPoint x: 344, endPoint y: 322, distance: 10.8
click at [344, 322] on icon at bounding box center [345, 320] width 5 height 9
click at [220, 269] on button at bounding box center [220, 270] width 24 height 20
drag, startPoint x: 429, startPoint y: 324, endPoint x: 419, endPoint y: 324, distance: 9.6
click at [419, 324] on icon at bounding box center [419, 320] width 5 height 9
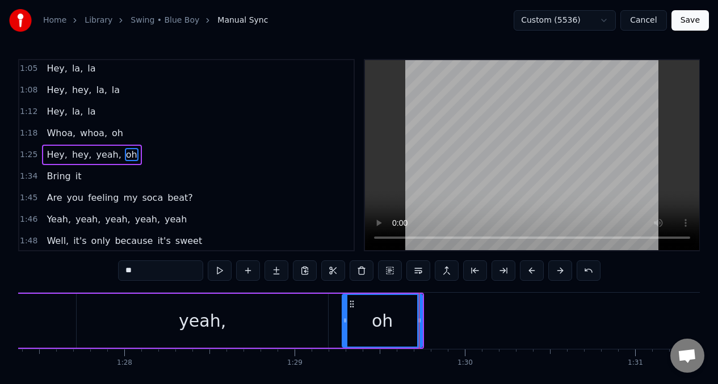
click at [120, 318] on div "yeah," at bounding box center [202, 321] width 251 height 54
type input "*****"
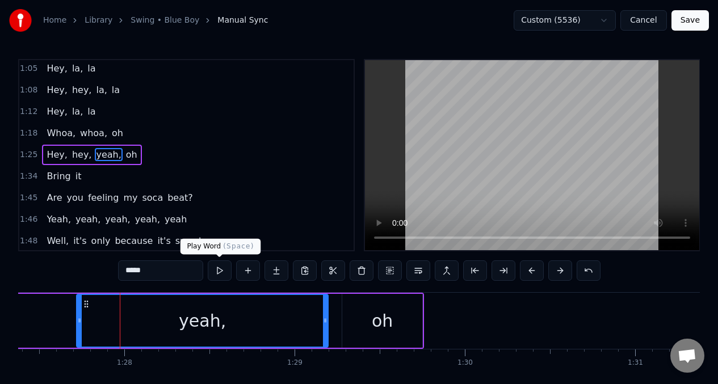
click at [221, 268] on button at bounding box center [220, 270] width 24 height 20
click at [49, 309] on div "Hey, hey, yeah, oh" at bounding box center [61, 321] width 726 height 56
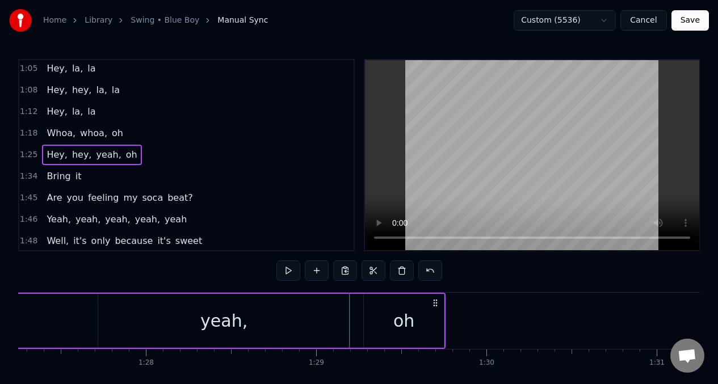
scroll to position [0, 14845]
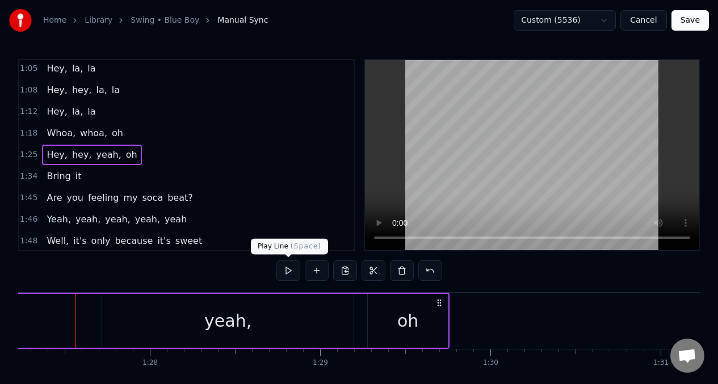
click at [286, 269] on button at bounding box center [288, 270] width 24 height 20
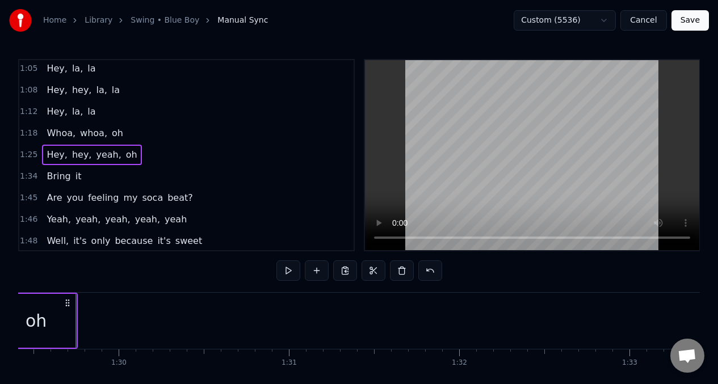
scroll to position [0, 15217]
click at [45, 171] on span "Bring" at bounding box center [58, 176] width 26 height 13
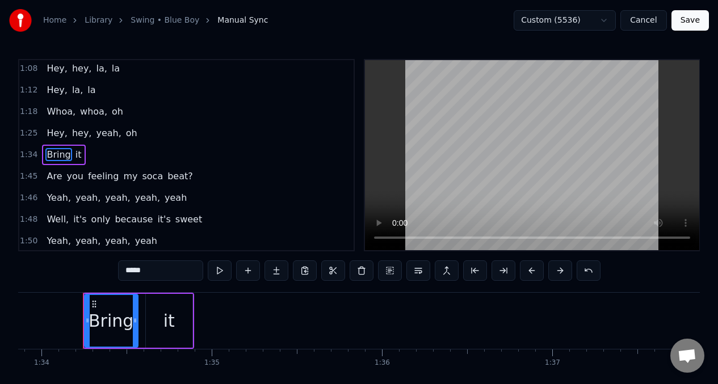
scroll to position [0, 15981]
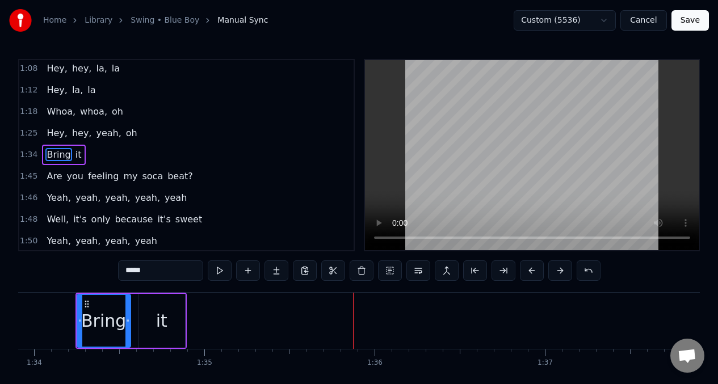
click at [46, 128] on span "Hey," at bounding box center [56, 133] width 23 height 13
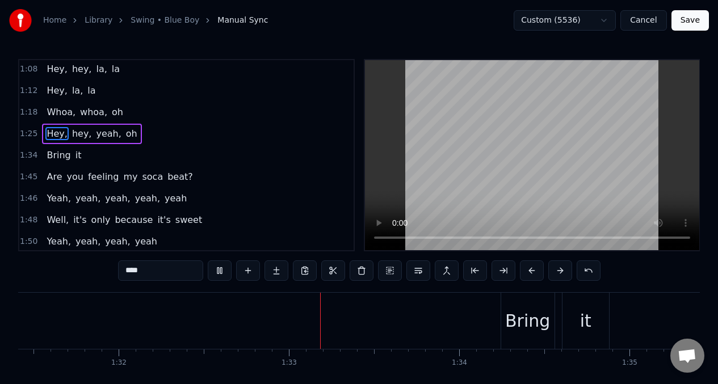
scroll to position [0, 15675]
click at [53, 137] on span "Hey," at bounding box center [56, 133] width 23 height 13
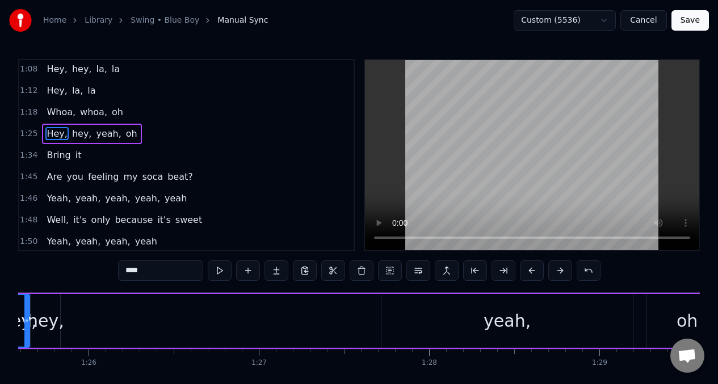
scroll to position [0, 14493]
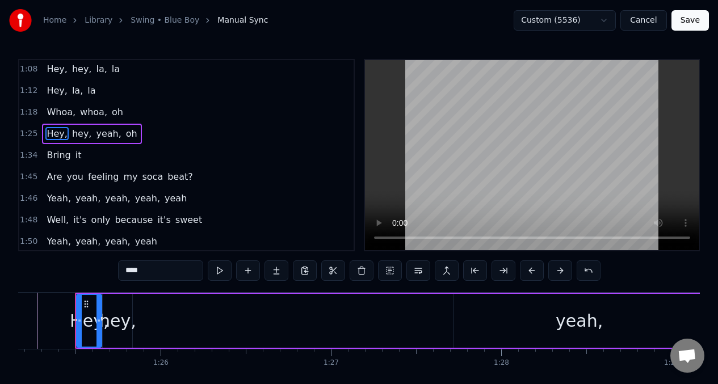
click at [46, 157] on span "Bring" at bounding box center [58, 155] width 26 height 13
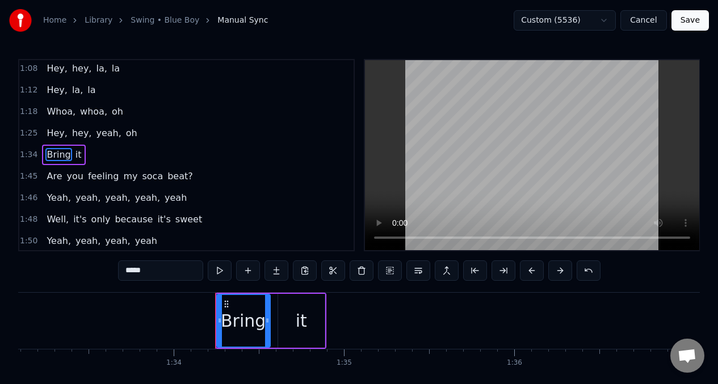
scroll to position [0, 15981]
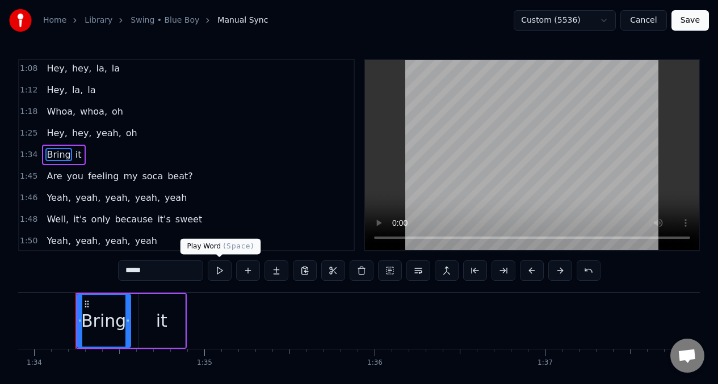
click at [217, 270] on button at bounding box center [220, 270] width 24 height 20
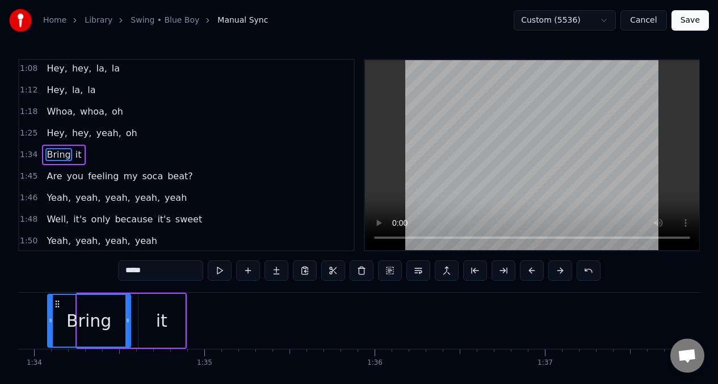
drag, startPoint x: 78, startPoint y: 317, endPoint x: 82, endPoint y: 310, distance: 7.9
click at [49, 319] on icon at bounding box center [50, 320] width 5 height 9
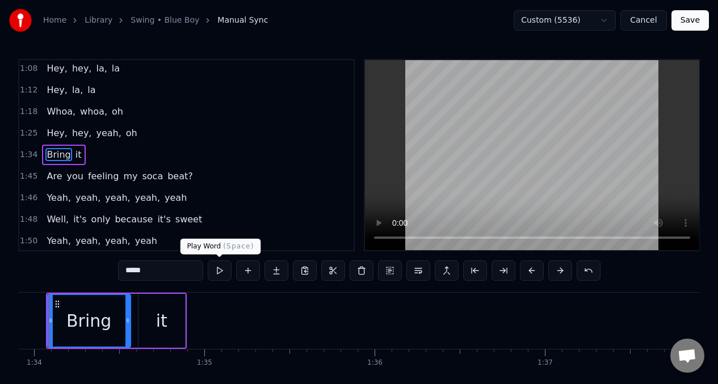
scroll to position [0, 15954]
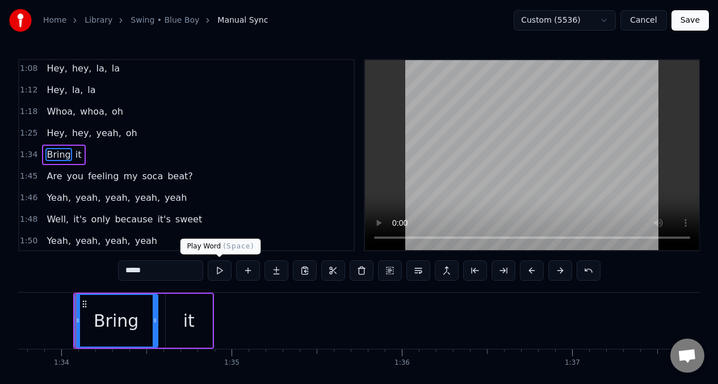
click at [217, 268] on button at bounding box center [220, 270] width 24 height 20
click at [218, 268] on button at bounding box center [220, 270] width 24 height 20
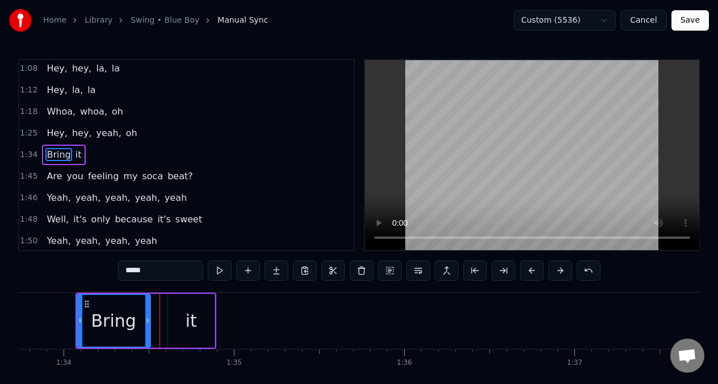
drag, startPoint x: 156, startPoint y: 323, endPoint x: 146, endPoint y: 324, distance: 9.7
click at [146, 324] on icon at bounding box center [147, 320] width 5 height 9
click at [180, 310] on div "it" at bounding box center [191, 321] width 47 height 54
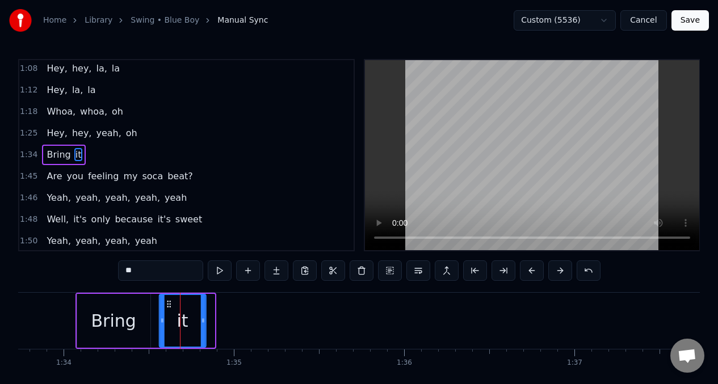
drag, startPoint x: 175, startPoint y: 303, endPoint x: 167, endPoint y: 303, distance: 8.5
click at [167, 303] on circle at bounding box center [167, 303] width 1 height 1
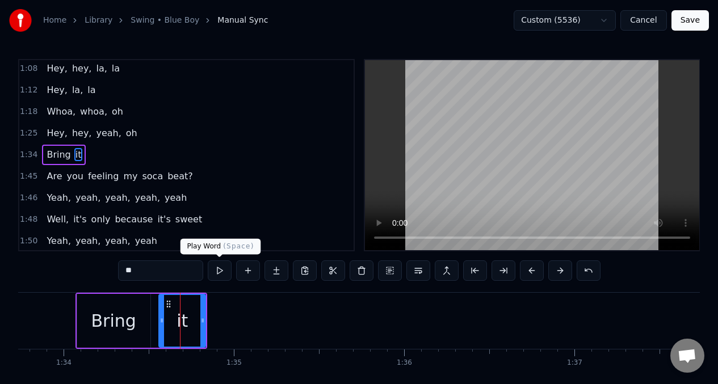
click at [220, 271] on button at bounding box center [220, 270] width 24 height 20
click at [86, 304] on div "Bring" at bounding box center [113, 321] width 73 height 54
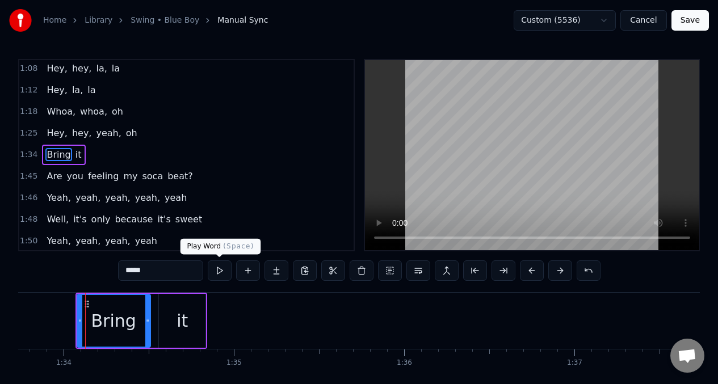
click at [218, 271] on button at bounding box center [220, 270] width 24 height 20
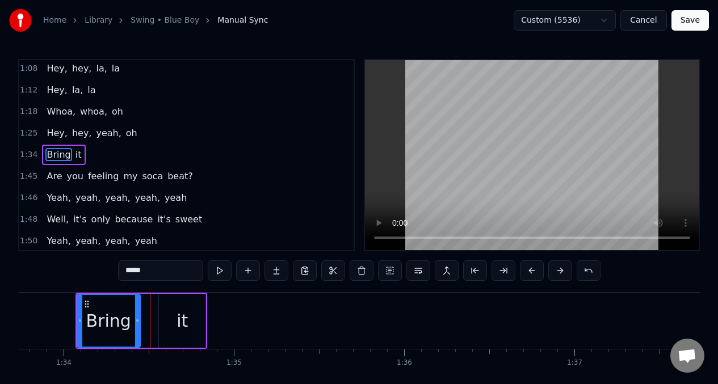
drag, startPoint x: 149, startPoint y: 309, endPoint x: 138, endPoint y: 307, distance: 10.4
click at [138, 307] on div at bounding box center [137, 321] width 5 height 52
click at [173, 306] on div "it" at bounding box center [182, 321] width 47 height 54
type input "**"
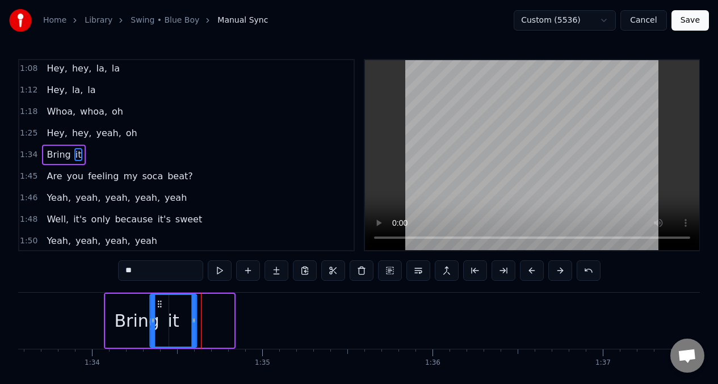
scroll to position [0, 15921]
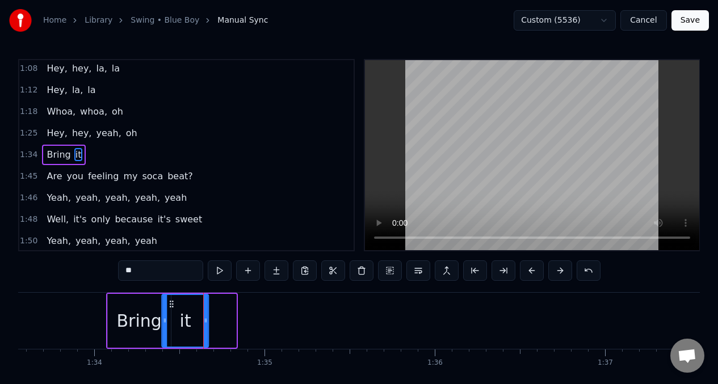
drag, startPoint x: 166, startPoint y: 306, endPoint x: 170, endPoint y: 302, distance: 6.0
click at [170, 302] on icon at bounding box center [171, 304] width 9 height 9
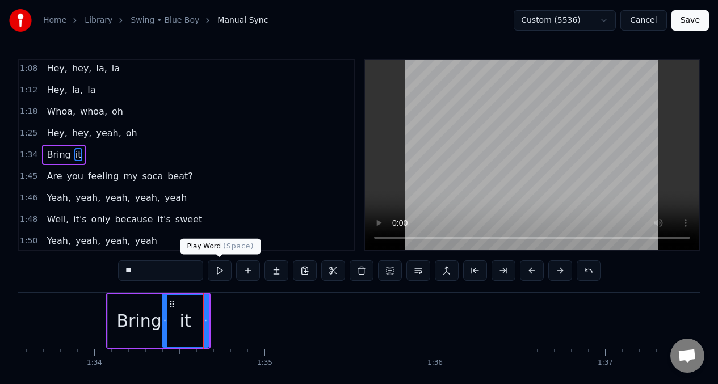
click at [217, 271] on button at bounding box center [220, 270] width 24 height 20
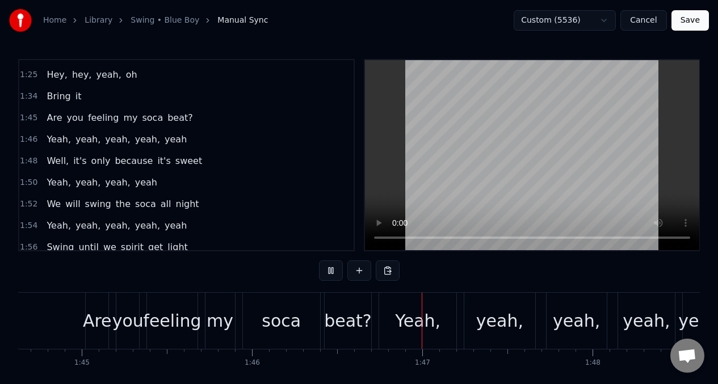
scroll to position [0, 18030]
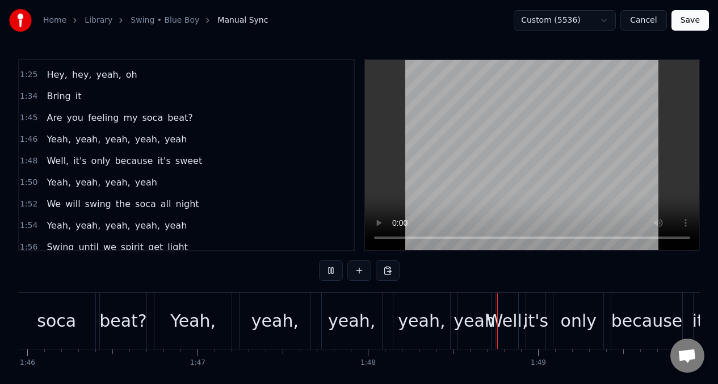
click at [52, 114] on span "Are" at bounding box center [54, 117] width 18 height 13
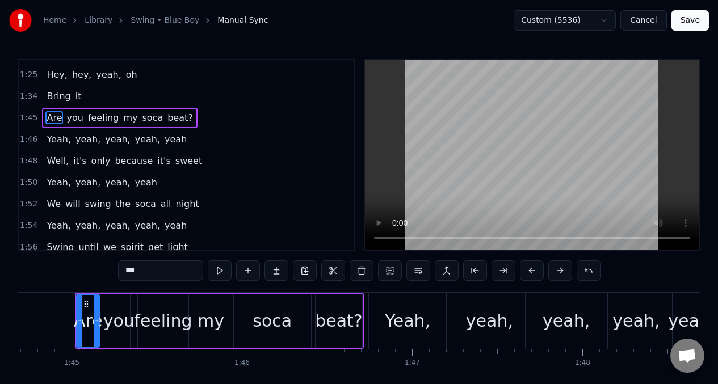
scroll to position [0, 17816]
click at [216, 269] on button at bounding box center [220, 270] width 24 height 20
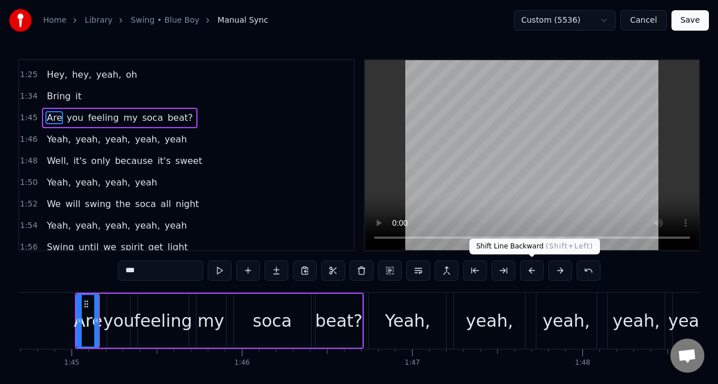
click at [526, 271] on button at bounding box center [532, 270] width 24 height 20
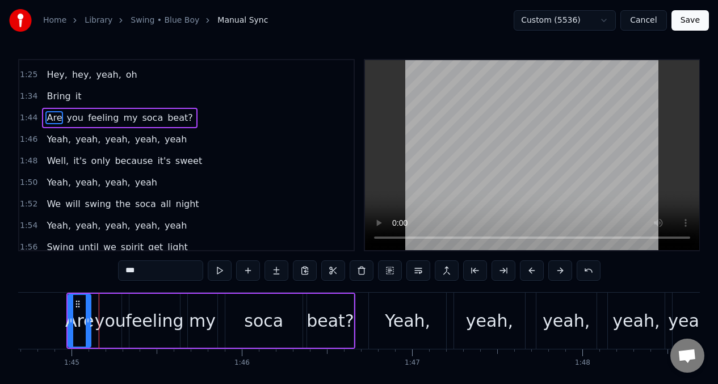
click at [526, 271] on button at bounding box center [532, 270] width 24 height 20
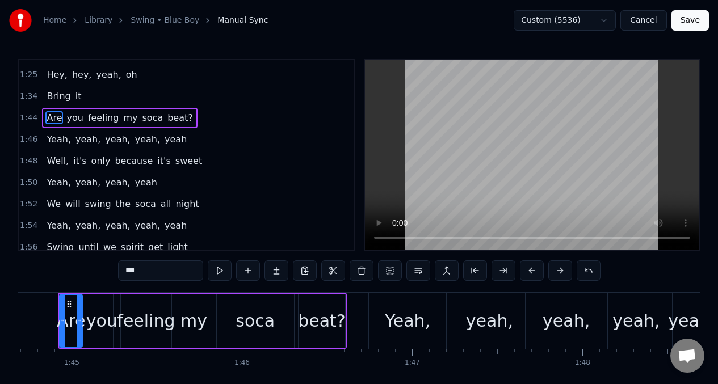
click at [69, 320] on div "Are" at bounding box center [71, 321] width 29 height 26
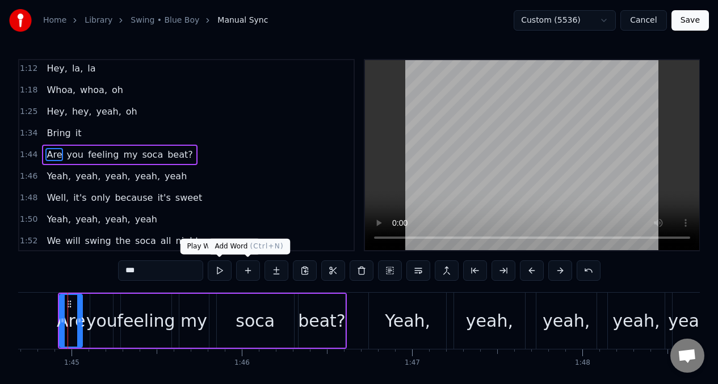
scroll to position [0, 17809]
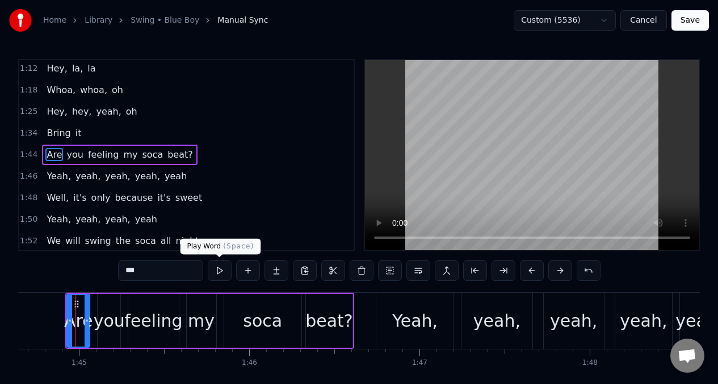
click at [218, 270] on button at bounding box center [220, 270] width 24 height 20
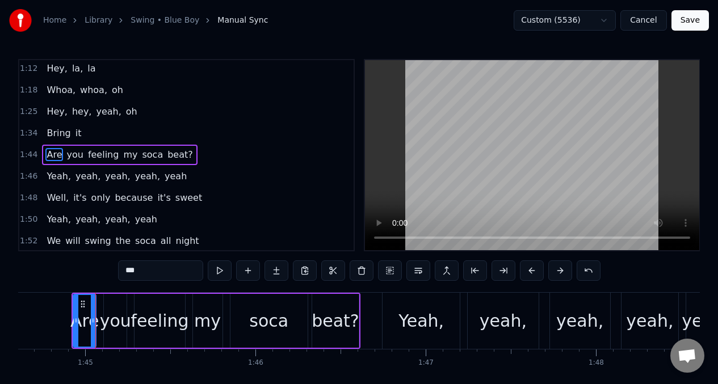
click at [218, 270] on button at bounding box center [220, 270] width 24 height 20
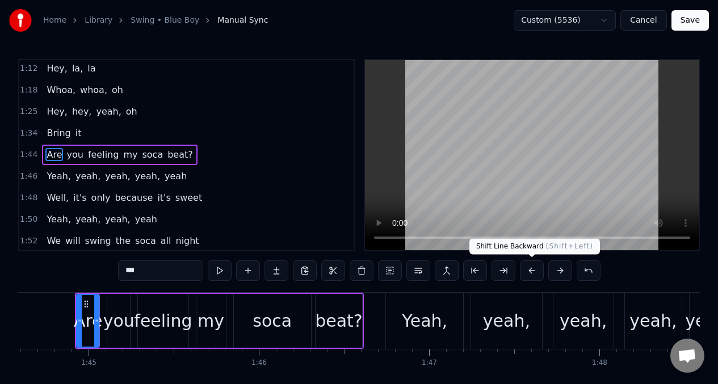
click at [533, 273] on button at bounding box center [532, 270] width 24 height 20
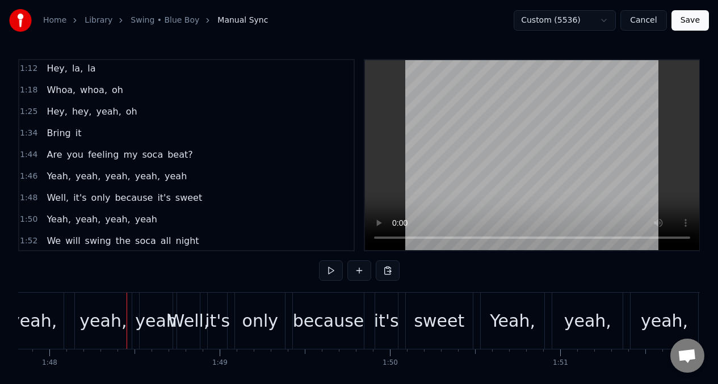
scroll to position [0, 18351]
click at [59, 150] on span "Are" at bounding box center [54, 154] width 18 height 13
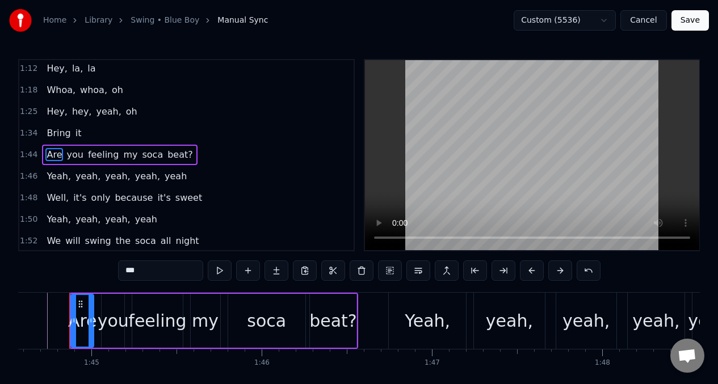
scroll to position [0, 17790]
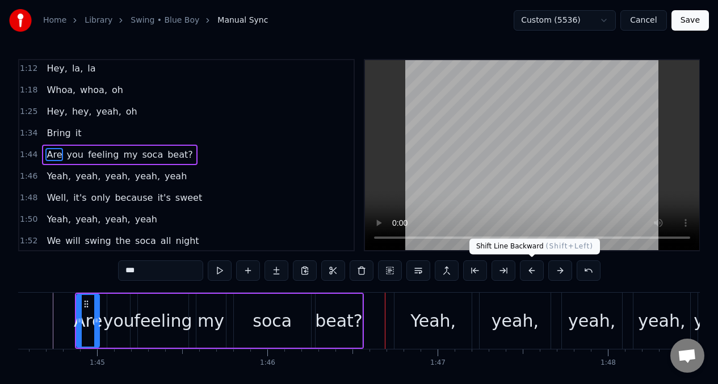
click at [529, 268] on button at bounding box center [532, 270] width 24 height 20
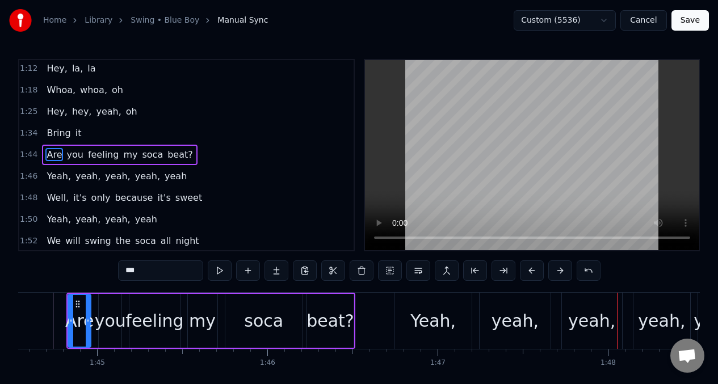
click at [42, 151] on div "Are you feeling my soca beat?" at bounding box center [119, 155] width 155 height 20
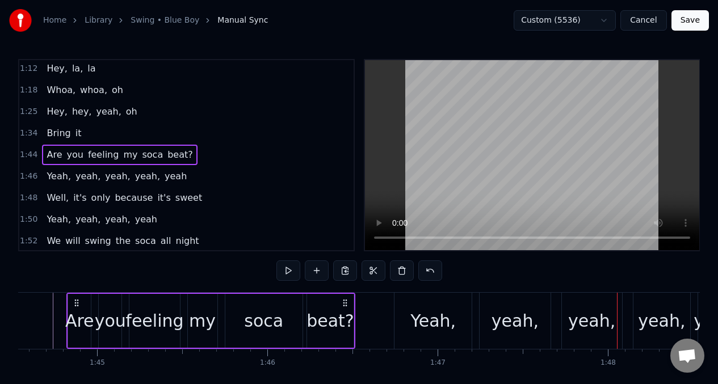
scroll to position [0, 17782]
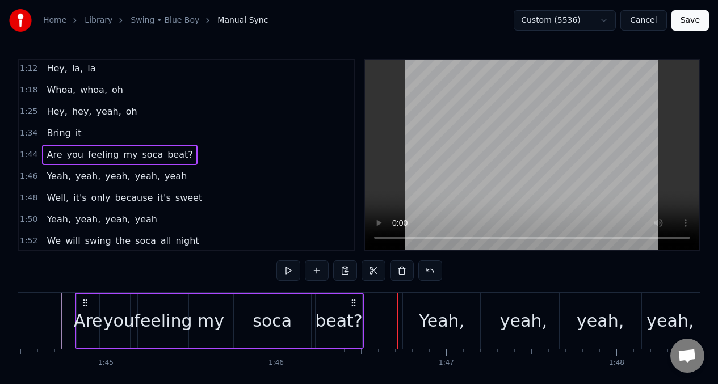
click at [300, 314] on div "soca" at bounding box center [272, 321] width 77 height 54
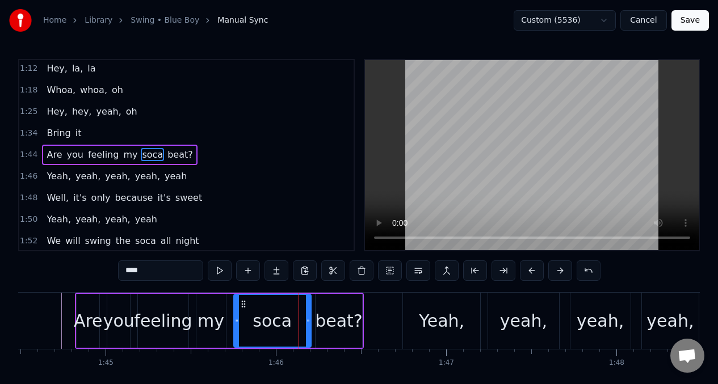
click at [308, 311] on div at bounding box center [308, 321] width 5 height 52
drag, startPoint x: 309, startPoint y: 311, endPoint x: 261, endPoint y: 303, distance: 48.3
click at [295, 310] on div at bounding box center [296, 321] width 5 height 52
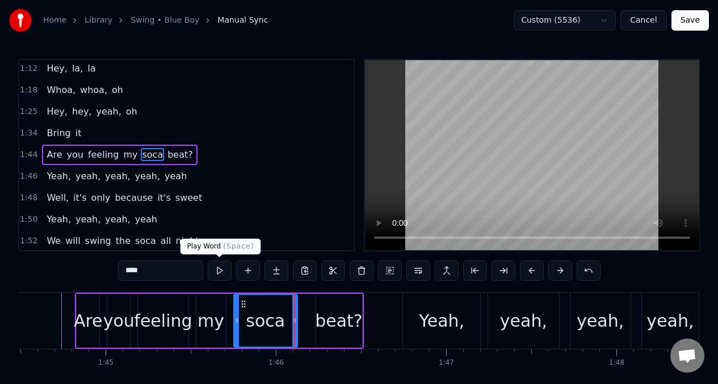
click at [216, 269] on button at bounding box center [220, 270] width 24 height 20
click at [331, 303] on div "beat?" at bounding box center [338, 321] width 47 height 54
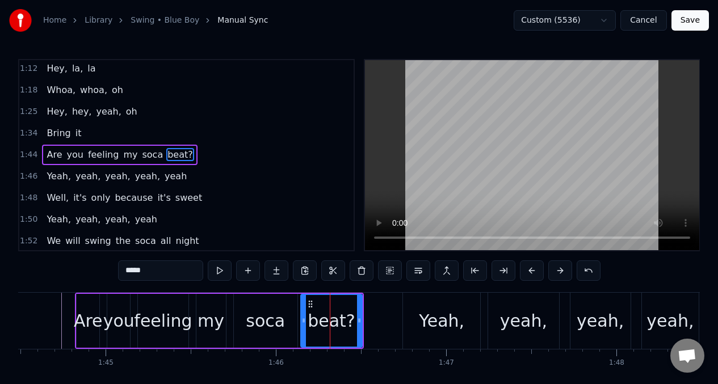
drag, startPoint x: 318, startPoint y: 310, endPoint x: 303, endPoint y: 309, distance: 14.8
click at [303, 309] on div at bounding box center [303, 321] width 5 height 52
drag, startPoint x: 360, startPoint y: 307, endPoint x: 345, endPoint y: 309, distance: 14.8
click at [345, 309] on div at bounding box center [345, 321] width 5 height 52
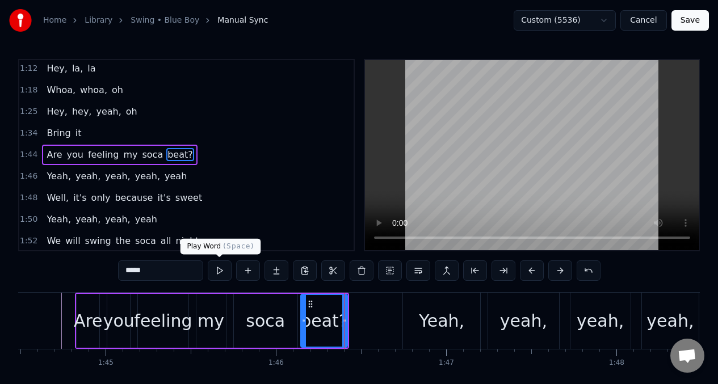
click at [219, 272] on button at bounding box center [220, 270] width 24 height 20
click at [345, 309] on div at bounding box center [344, 321] width 5 height 52
drag, startPoint x: 419, startPoint y: 317, endPoint x: 279, endPoint y: 292, distance: 142.9
click at [418, 316] on div "Yeah," at bounding box center [441, 321] width 77 height 56
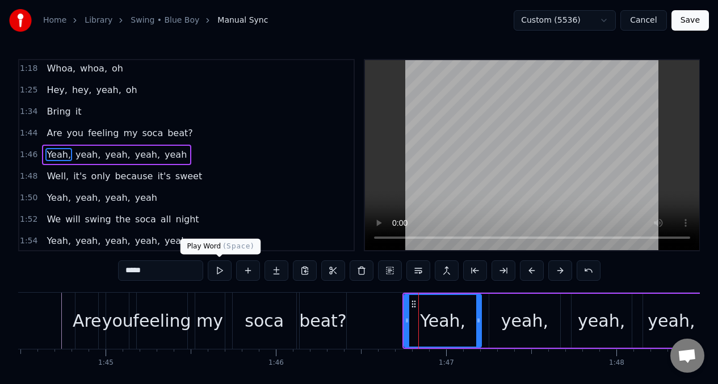
click at [218, 268] on button at bounding box center [220, 270] width 24 height 20
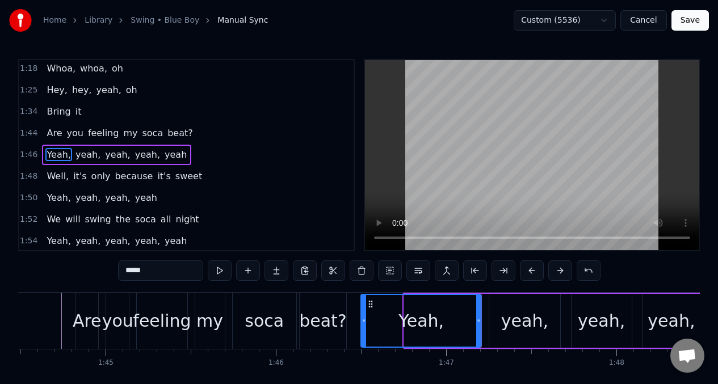
drag, startPoint x: 406, startPoint y: 322, endPoint x: 362, endPoint y: 327, distance: 43.4
click at [362, 327] on div at bounding box center [363, 321] width 5 height 52
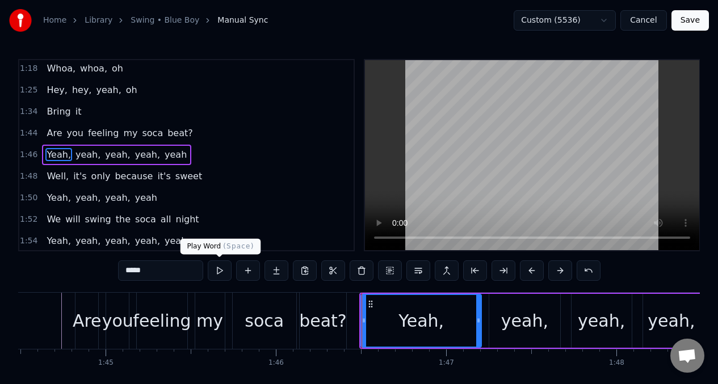
click at [216, 271] on button at bounding box center [220, 270] width 24 height 20
click at [361, 324] on icon at bounding box center [363, 320] width 5 height 9
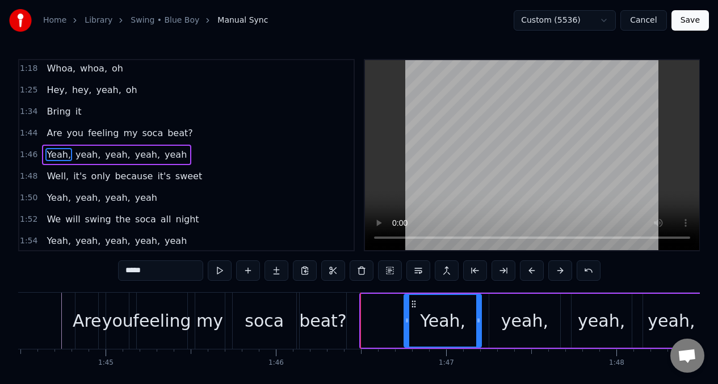
drag, startPoint x: 361, startPoint y: 323, endPoint x: 404, endPoint y: 319, distance: 43.3
click at [404, 319] on div "Yeah," at bounding box center [442, 321] width 78 height 54
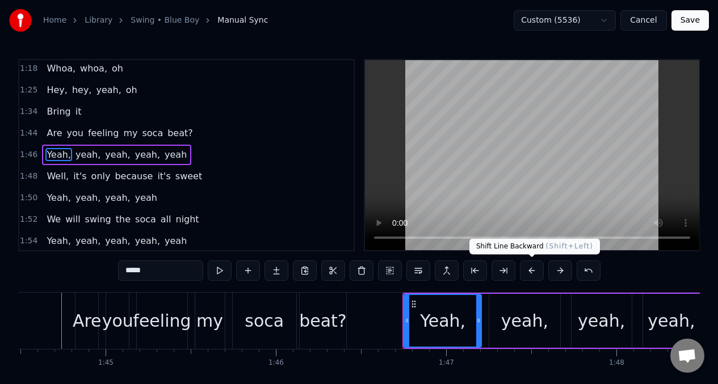
click at [531, 272] on button at bounding box center [532, 270] width 24 height 20
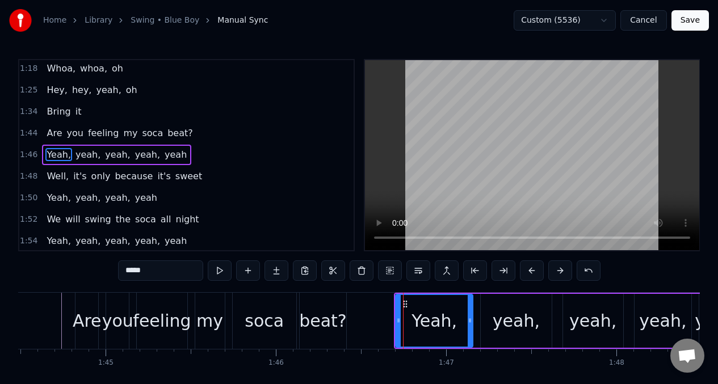
click at [531, 272] on button at bounding box center [532, 270] width 24 height 20
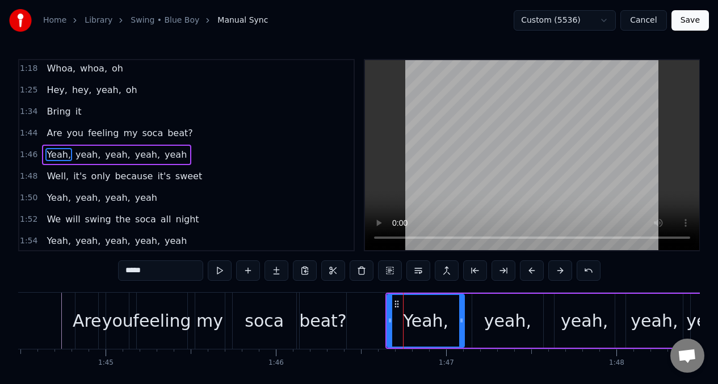
click at [531, 272] on button at bounding box center [532, 270] width 24 height 20
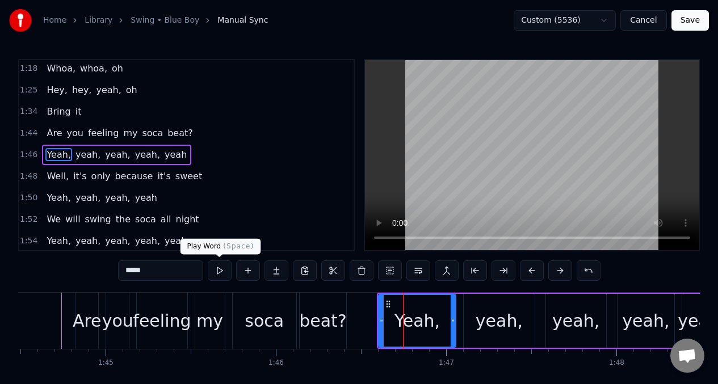
click at [217, 269] on button at bounding box center [220, 270] width 24 height 20
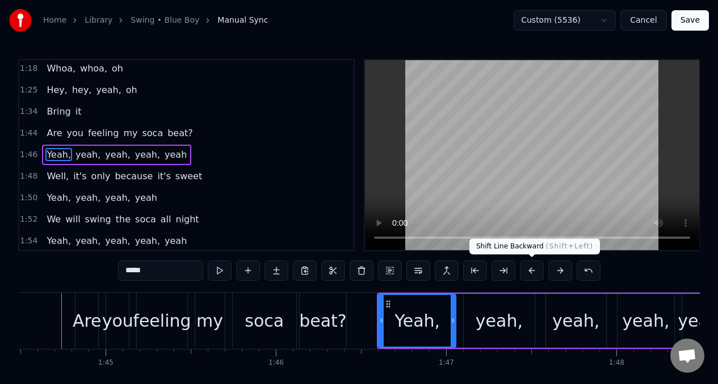
click at [532, 272] on button at bounding box center [532, 270] width 24 height 20
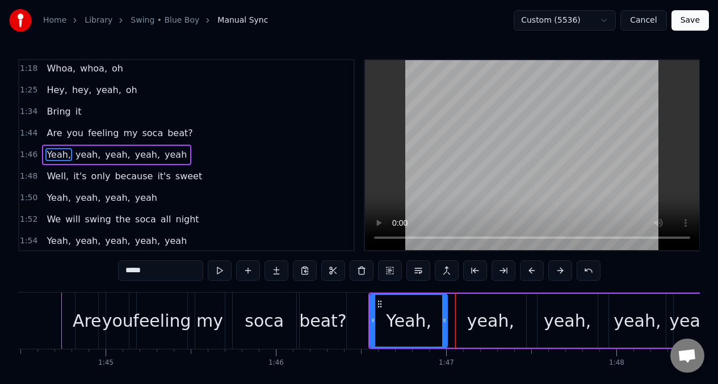
click at [532, 272] on button at bounding box center [532, 270] width 24 height 20
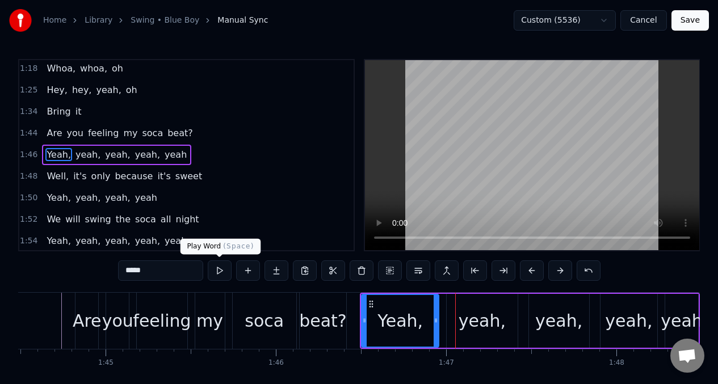
click at [216, 269] on button at bounding box center [220, 270] width 24 height 20
click at [53, 155] on span "Yeah," at bounding box center [58, 154] width 27 height 13
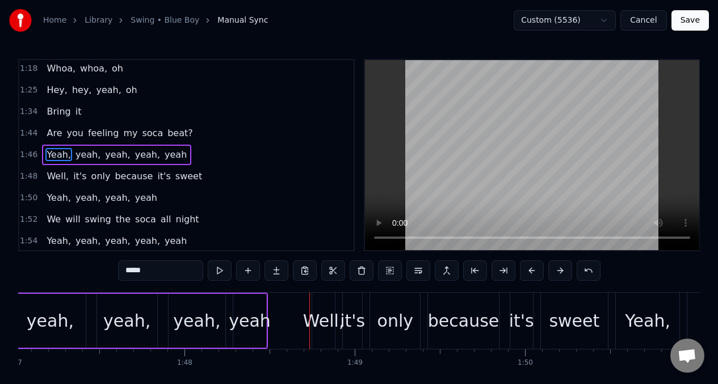
scroll to position [0, 18370]
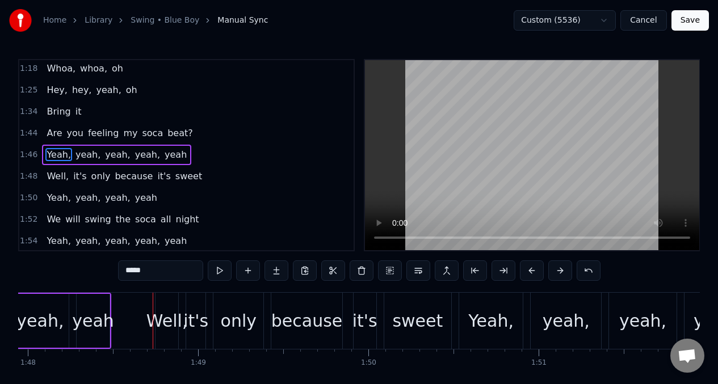
click at [59, 154] on span "Yeah," at bounding box center [58, 154] width 27 height 13
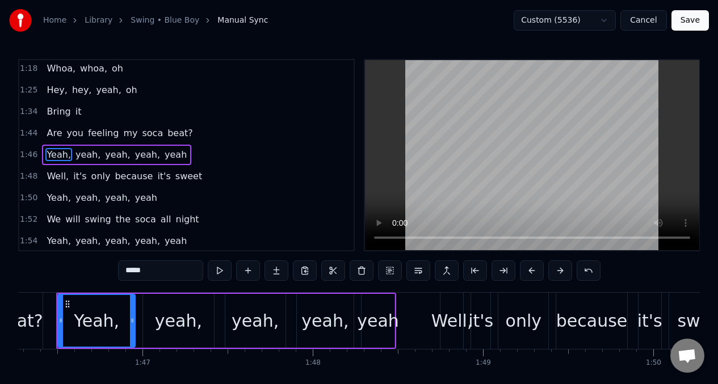
scroll to position [0, 18067]
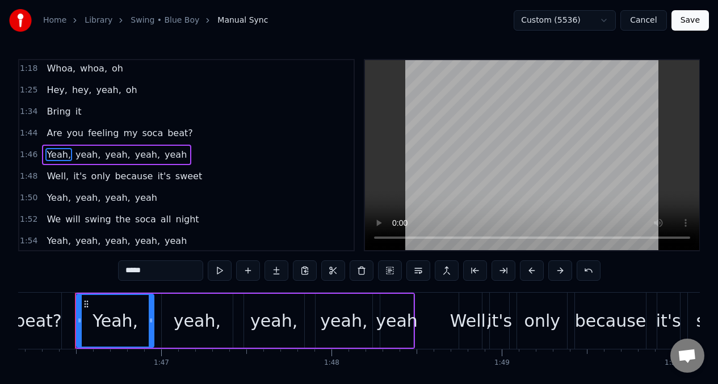
click at [152, 311] on div at bounding box center [151, 321] width 5 height 52
click at [153, 317] on icon at bounding box center [151, 320] width 5 height 9
drag, startPoint x: 152, startPoint y: 317, endPoint x: 209, endPoint y: 286, distance: 64.7
click at [146, 317] on icon at bounding box center [145, 320] width 5 height 9
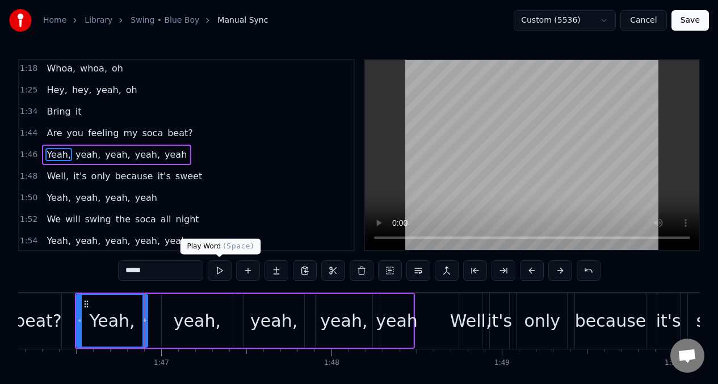
click at [218, 272] on button at bounding box center [220, 270] width 24 height 20
click at [168, 307] on div "yeah," at bounding box center [197, 321] width 70 height 54
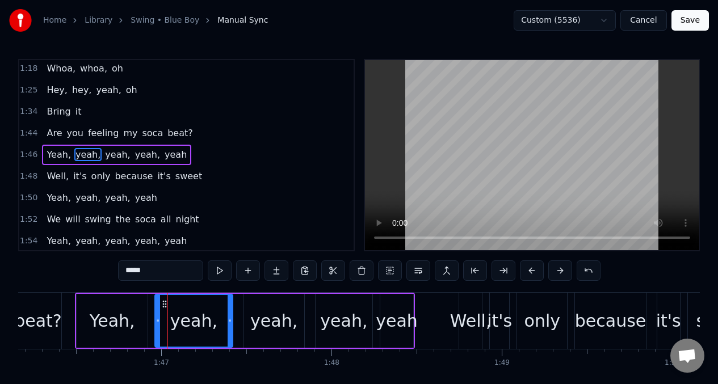
drag, startPoint x: 165, startPoint y: 311, endPoint x: 158, endPoint y: 311, distance: 6.8
click at [158, 311] on div at bounding box center [157, 321] width 5 height 52
drag, startPoint x: 229, startPoint y: 311, endPoint x: 211, endPoint y: 310, distance: 17.6
click at [211, 310] on div at bounding box center [212, 321] width 5 height 52
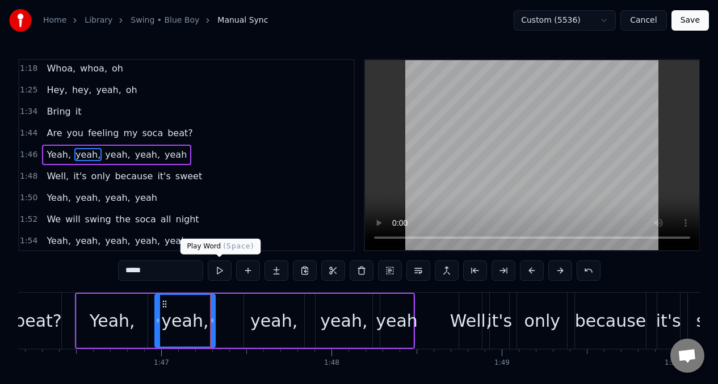
click at [220, 271] on button at bounding box center [220, 270] width 24 height 20
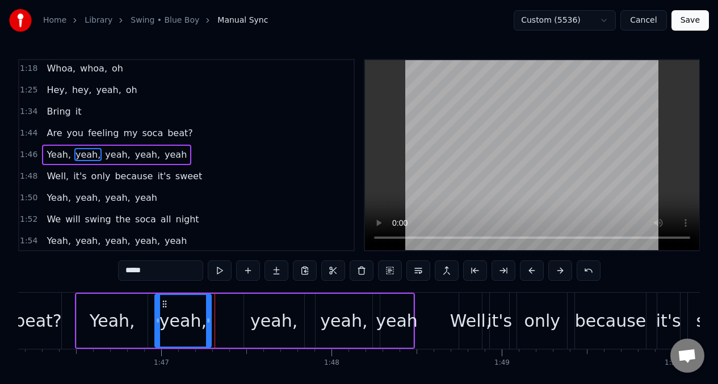
click at [209, 315] on div at bounding box center [208, 321] width 5 height 52
click at [142, 314] on div "Yeah," at bounding box center [112, 321] width 71 height 54
type input "*****"
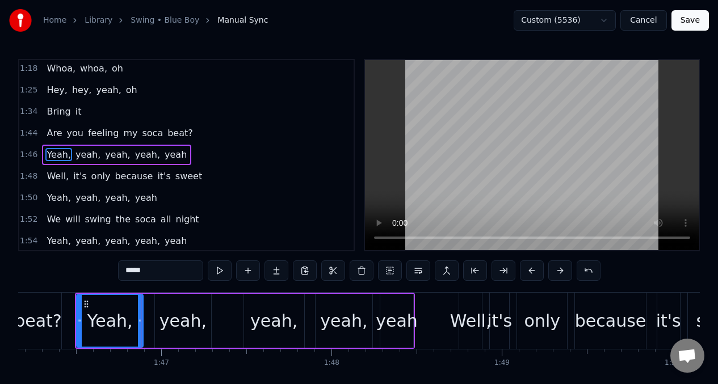
drag, startPoint x: 146, startPoint y: 314, endPoint x: 193, endPoint y: 294, distance: 50.9
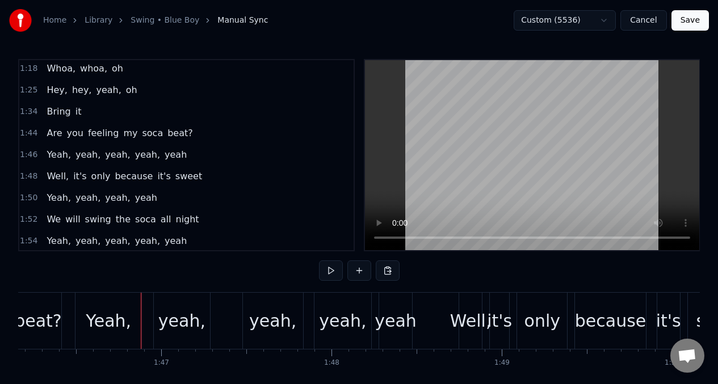
click at [123, 307] on div "Yeah," at bounding box center [108, 321] width 66 height 56
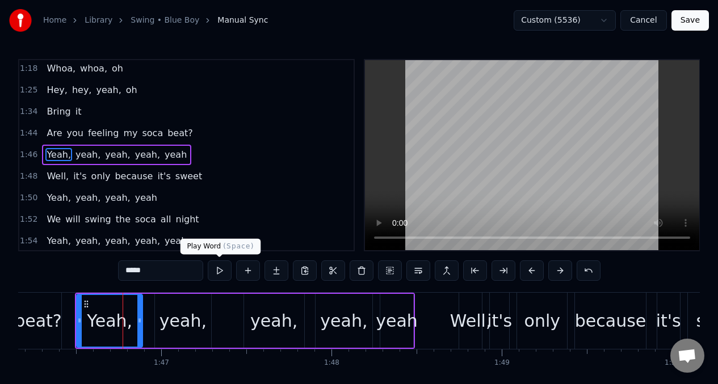
click at [215, 268] on button at bounding box center [220, 270] width 24 height 20
click at [171, 316] on div "yeah," at bounding box center [182, 321] width 47 height 26
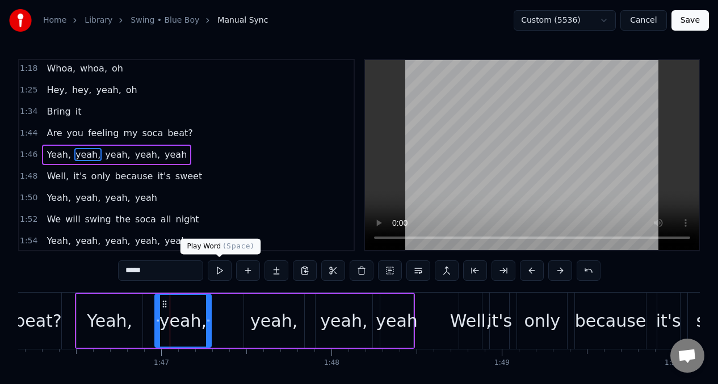
click at [218, 272] on button at bounding box center [220, 270] width 24 height 20
click at [253, 309] on div "yeah," at bounding box center [274, 321] width 60 height 54
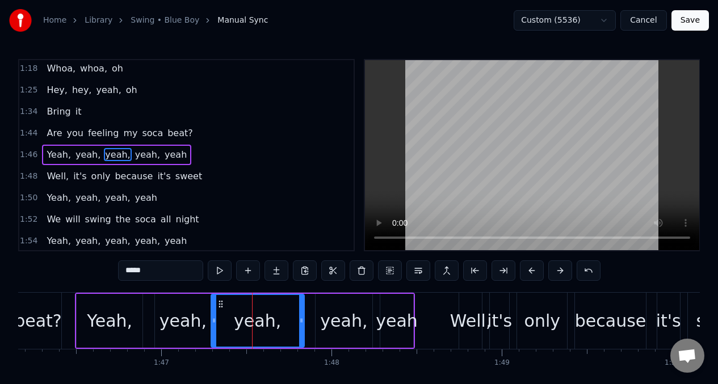
drag, startPoint x: 246, startPoint y: 311, endPoint x: 214, endPoint y: 313, distance: 32.4
click at [214, 313] on div at bounding box center [214, 321] width 5 height 52
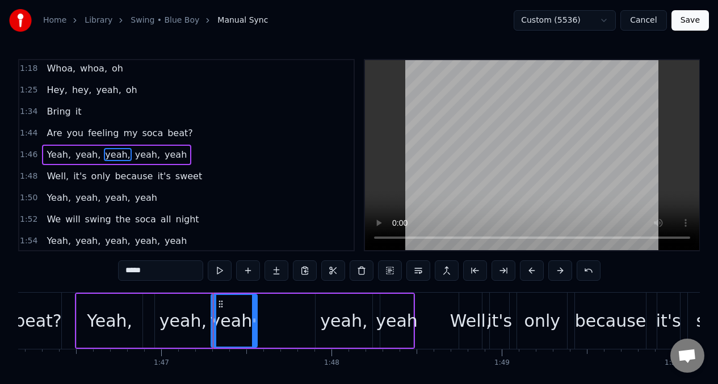
drag, startPoint x: 301, startPoint y: 310, endPoint x: 254, endPoint y: 315, distance: 47.3
click at [254, 315] on div at bounding box center [254, 321] width 5 height 52
click at [220, 272] on button at bounding box center [220, 270] width 24 height 20
click at [220, 271] on button at bounding box center [220, 270] width 24 height 20
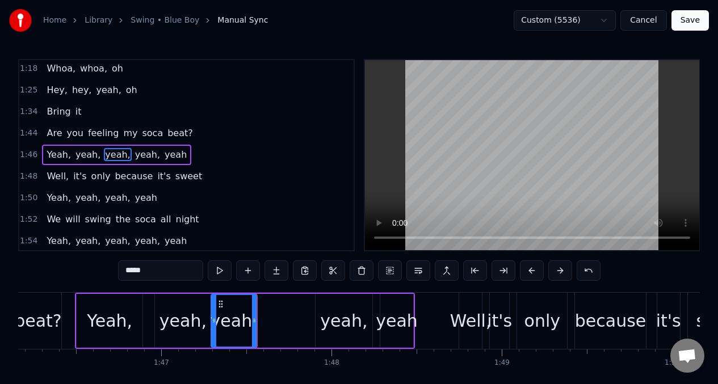
click at [220, 271] on button at bounding box center [220, 270] width 24 height 20
click at [185, 322] on div "yeah," at bounding box center [182, 321] width 47 height 26
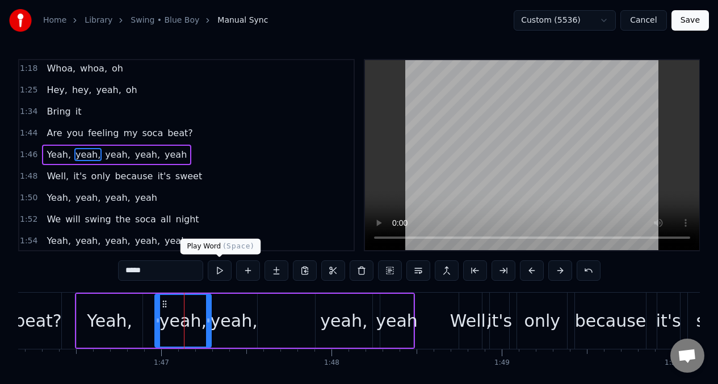
click at [220, 275] on button at bounding box center [220, 270] width 24 height 20
click at [215, 276] on button at bounding box center [220, 270] width 24 height 20
click at [225, 336] on div "yeah," at bounding box center [234, 321] width 46 height 54
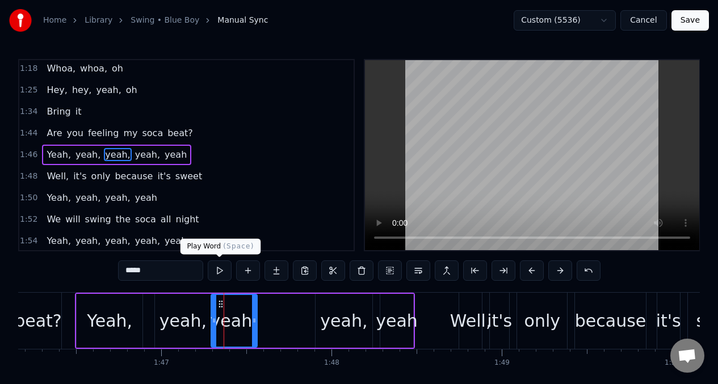
click at [217, 271] on button at bounding box center [220, 270] width 24 height 20
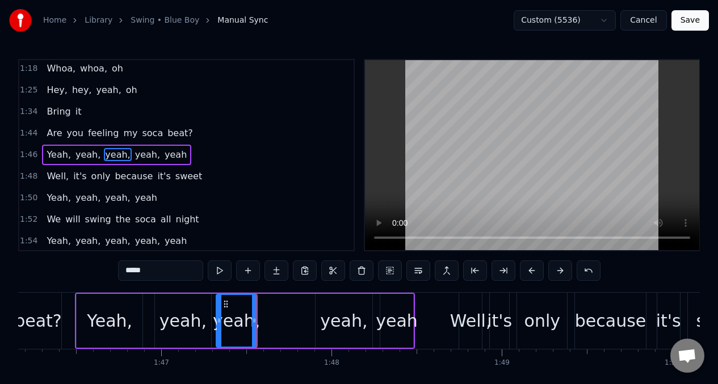
click at [217, 311] on div at bounding box center [219, 321] width 5 height 52
click at [218, 272] on button at bounding box center [220, 270] width 24 height 20
click at [186, 325] on div "yeah," at bounding box center [182, 321] width 47 height 26
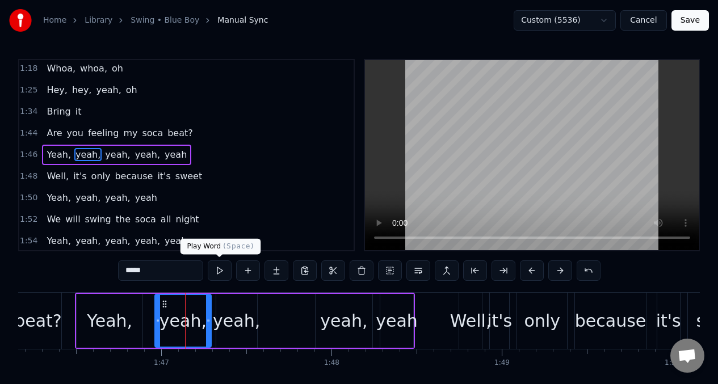
click at [220, 271] on button at bounding box center [220, 270] width 24 height 20
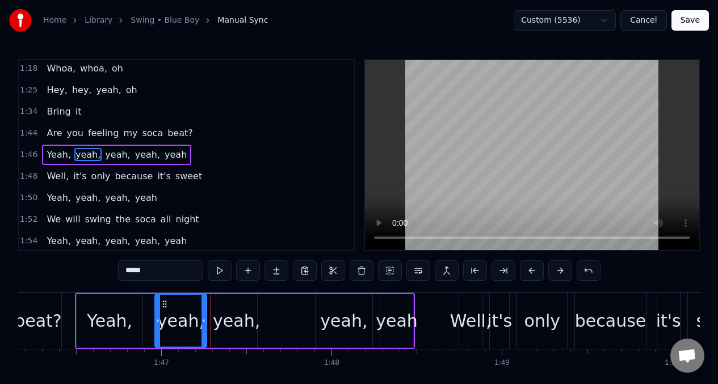
drag, startPoint x: 209, startPoint y: 311, endPoint x: 226, endPoint y: 309, distance: 17.1
click at [204, 312] on div at bounding box center [203, 321] width 5 height 52
click at [232, 306] on div "yeah," at bounding box center [236, 321] width 41 height 54
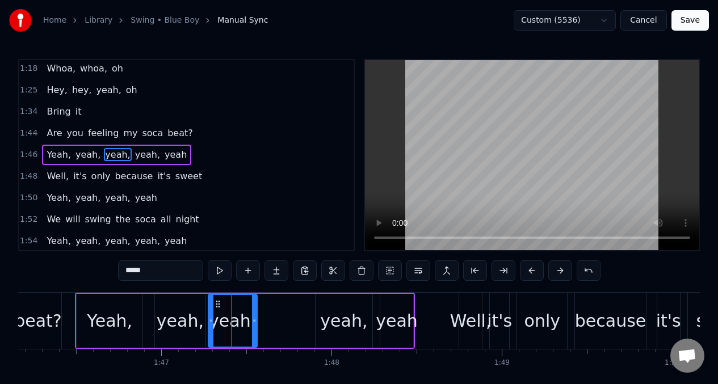
drag, startPoint x: 218, startPoint y: 310, endPoint x: 210, endPoint y: 310, distance: 8.5
click at [210, 310] on div at bounding box center [211, 321] width 5 height 52
click at [218, 272] on button at bounding box center [220, 270] width 24 height 20
click at [58, 318] on div "beat?" at bounding box center [38, 321] width 47 height 56
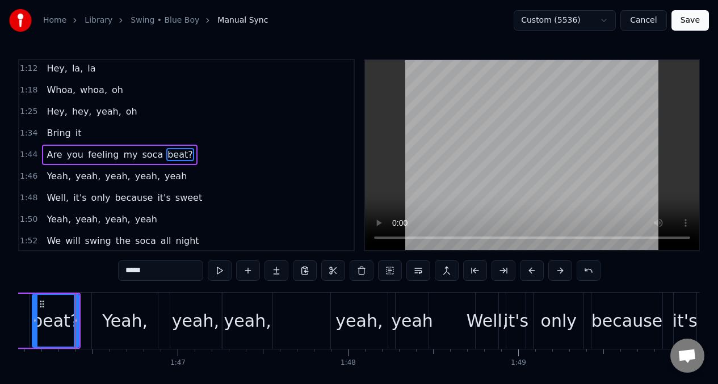
scroll to position [0, 18050]
click at [347, 306] on div "yeah," at bounding box center [359, 321] width 57 height 56
type input "*****"
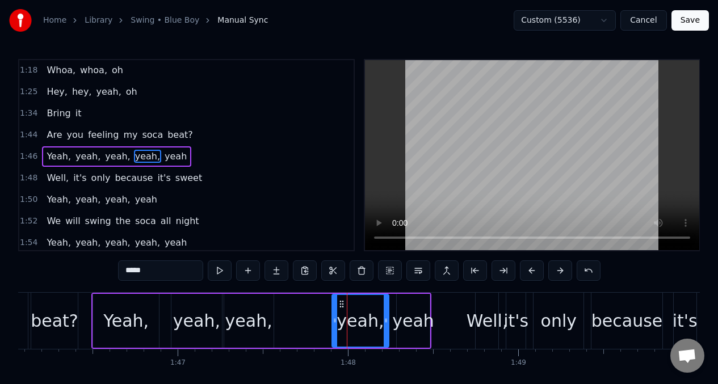
scroll to position [498, 0]
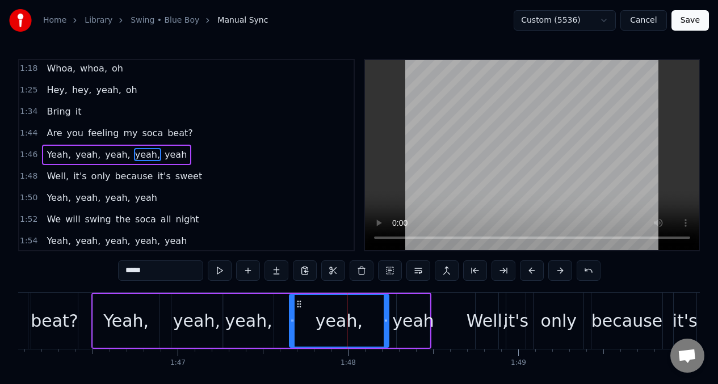
drag, startPoint x: 334, startPoint y: 314, endPoint x: 306, endPoint y: 313, distance: 28.4
click at [292, 313] on div at bounding box center [292, 321] width 5 height 52
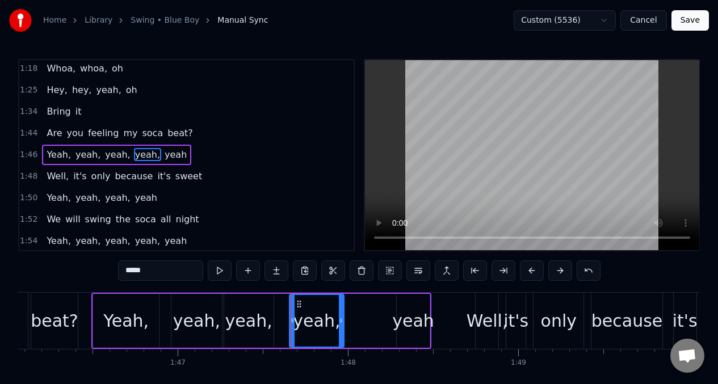
drag, startPoint x: 387, startPoint y: 306, endPoint x: 343, endPoint y: 307, distance: 44.8
click at [343, 307] on div at bounding box center [341, 321] width 5 height 52
click at [388, 306] on div "Yeah, yeah, yeah, yeah, yeah" at bounding box center [261, 321] width 340 height 56
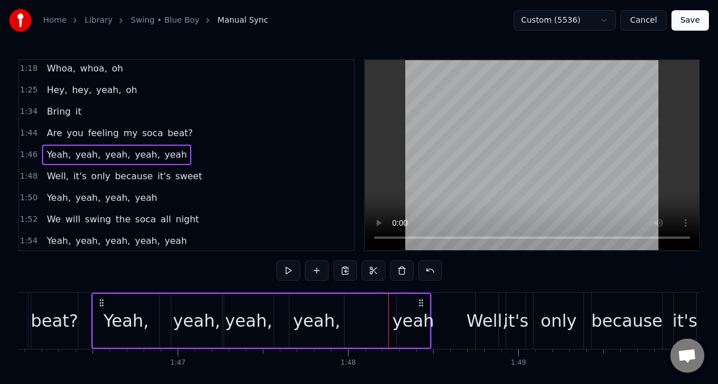
click at [397, 307] on div "yeah" at bounding box center [413, 321] width 34 height 54
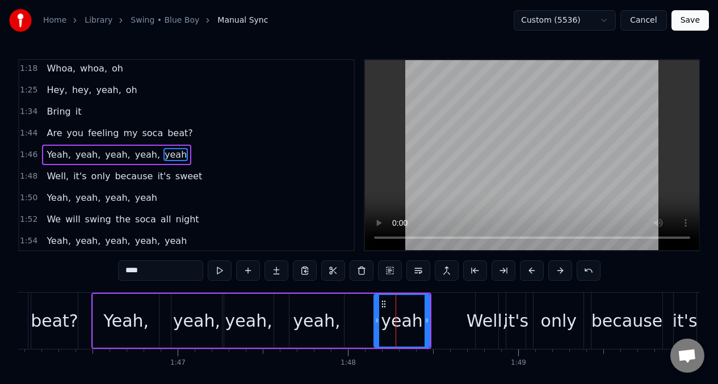
drag, startPoint x: 400, startPoint y: 309, endPoint x: 377, endPoint y: 310, distance: 23.3
click at [377, 310] on div at bounding box center [376, 321] width 5 height 52
click at [318, 310] on div "yeah," at bounding box center [316, 321] width 47 height 26
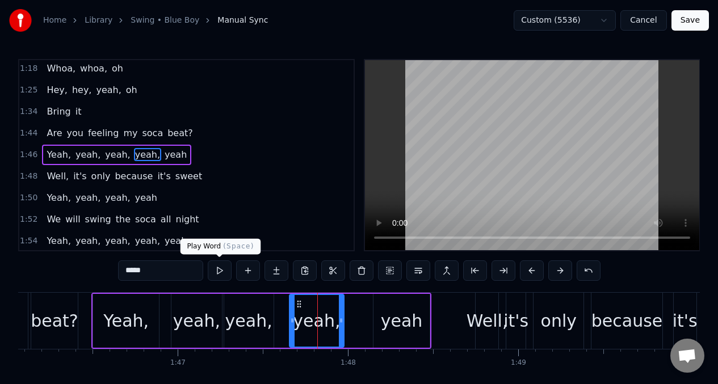
click at [214, 268] on button at bounding box center [220, 270] width 24 height 20
drag, startPoint x: 383, startPoint y: 307, endPoint x: 349, endPoint y: 294, distance: 36.7
click at [383, 308] on div "yeah" at bounding box center [402, 321] width 42 height 26
type input "****"
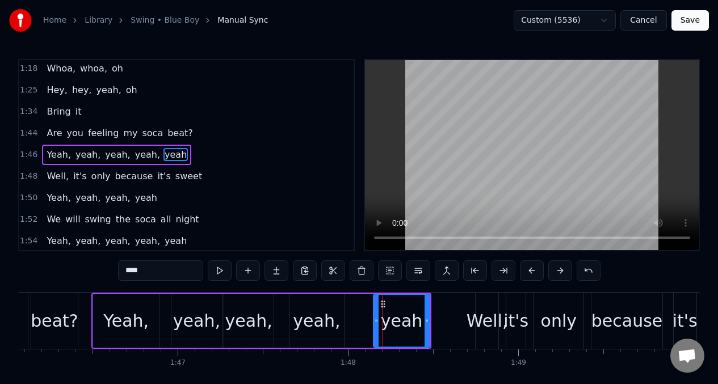
click at [220, 273] on button at bounding box center [220, 270] width 24 height 20
drag, startPoint x: 374, startPoint y: 323, endPoint x: 225, endPoint y: 269, distance: 158.6
click at [349, 321] on icon at bounding box center [351, 320] width 5 height 9
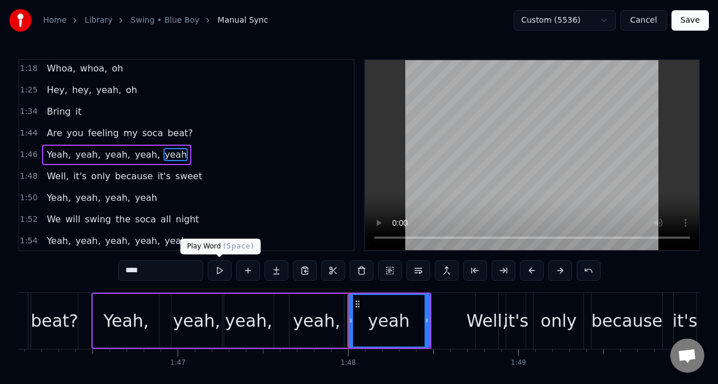
click at [218, 268] on button at bounding box center [220, 270] width 24 height 20
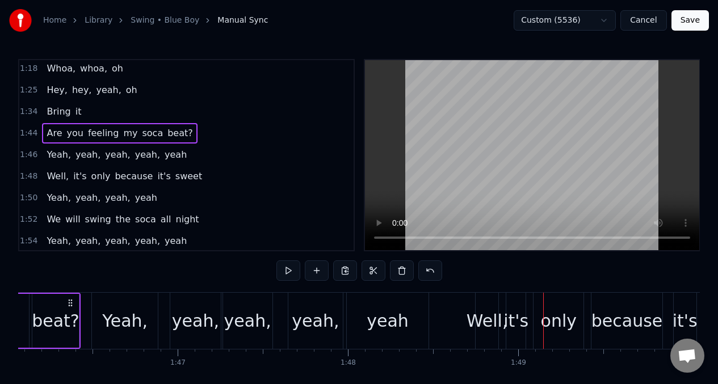
click at [271, 313] on div "yeah," at bounding box center [247, 321] width 49 height 56
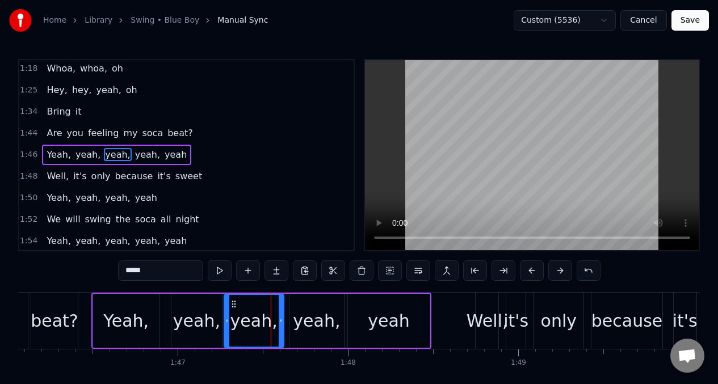
drag, startPoint x: 272, startPoint y: 313, endPoint x: 224, endPoint y: 316, distance: 47.8
click at [282, 313] on div at bounding box center [281, 321] width 5 height 52
click at [220, 270] on button at bounding box center [220, 270] width 24 height 20
click at [219, 270] on button at bounding box center [220, 270] width 24 height 20
click at [310, 305] on div "yeah," at bounding box center [316, 321] width 54 height 54
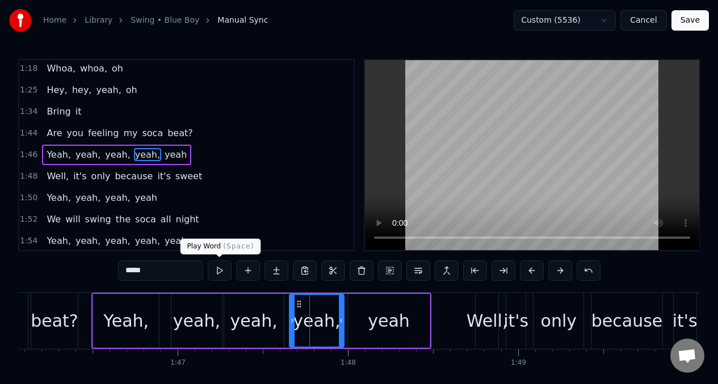
click at [220, 267] on button at bounding box center [220, 270] width 24 height 20
click at [219, 266] on button at bounding box center [220, 270] width 24 height 20
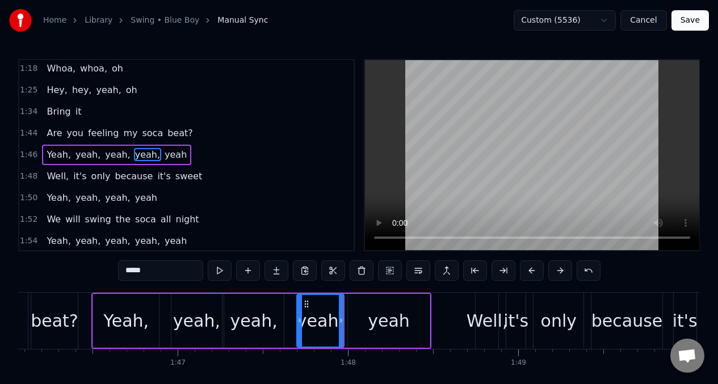
drag, startPoint x: 293, startPoint y: 310, endPoint x: 301, endPoint y: 311, distance: 8.0
click at [301, 311] on div at bounding box center [299, 321] width 5 height 52
click at [347, 313] on div at bounding box center [346, 321] width 5 height 52
click at [220, 272] on button at bounding box center [220, 270] width 24 height 20
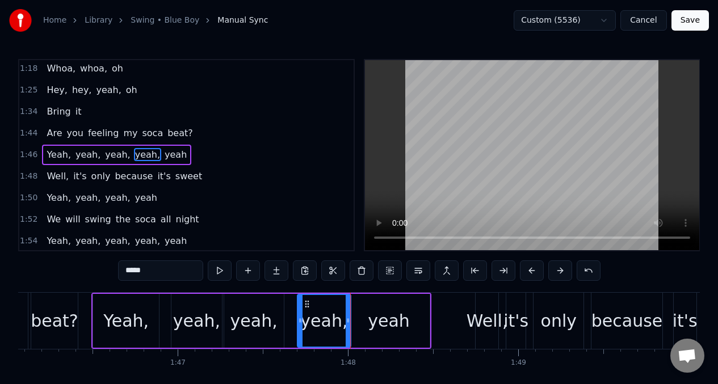
click at [286, 317] on div "Yeah, yeah, yeah, yeah, yeah" at bounding box center [261, 321] width 340 height 56
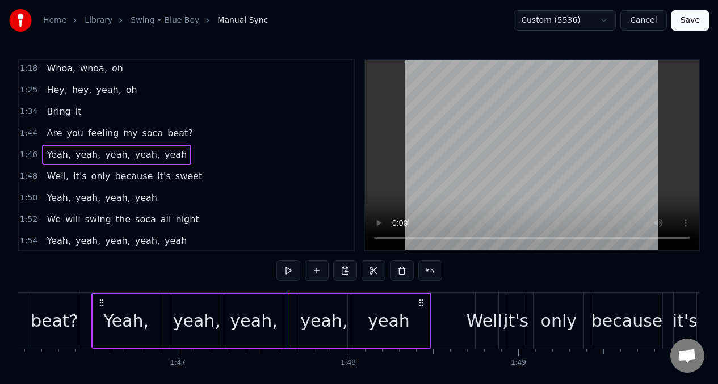
click at [263, 310] on div "yeah," at bounding box center [253, 321] width 47 height 26
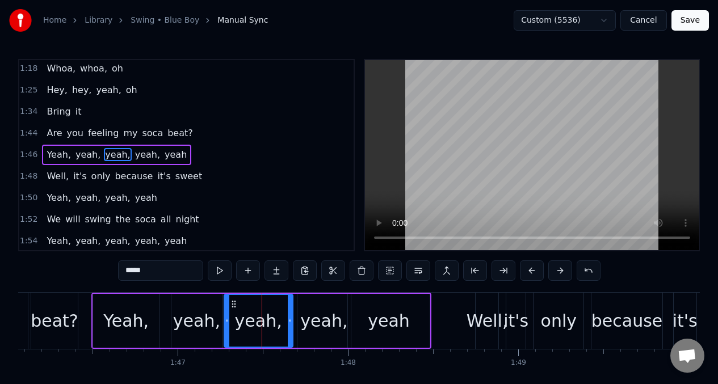
drag, startPoint x: 283, startPoint y: 312, endPoint x: 289, endPoint y: 314, distance: 7.2
click at [289, 314] on div at bounding box center [290, 321] width 5 height 52
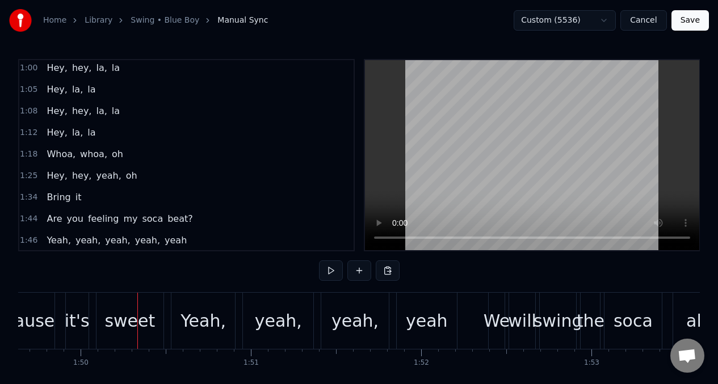
scroll to position [0, 0]
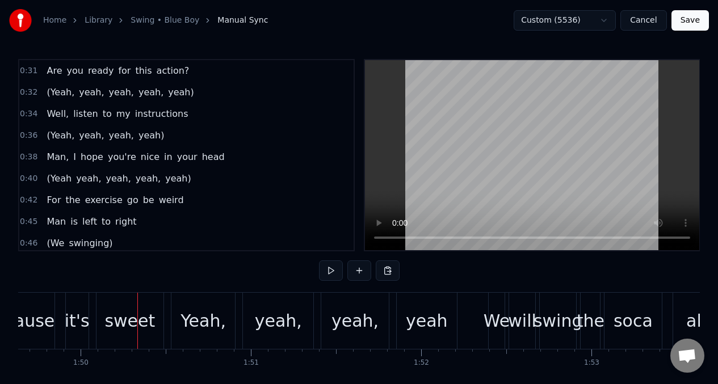
click at [58, 180] on span "(Yeah" at bounding box center [58, 178] width 27 height 13
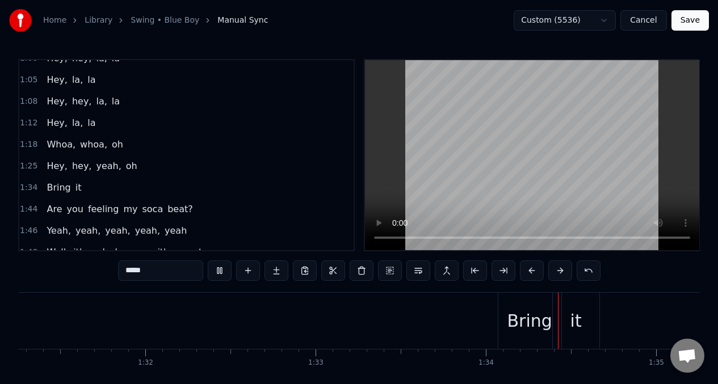
scroll to position [427, 0]
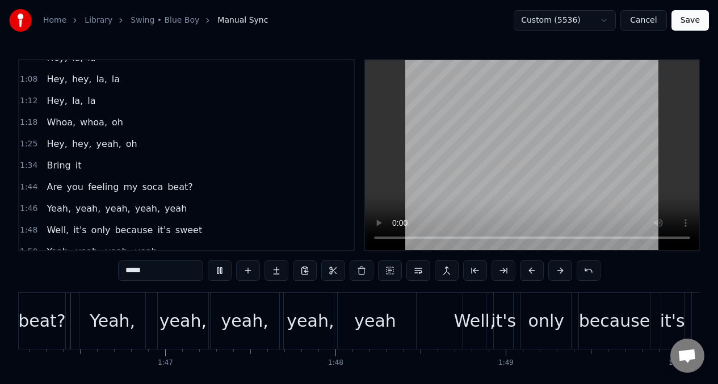
click at [53, 187] on span "Are" at bounding box center [54, 186] width 18 height 13
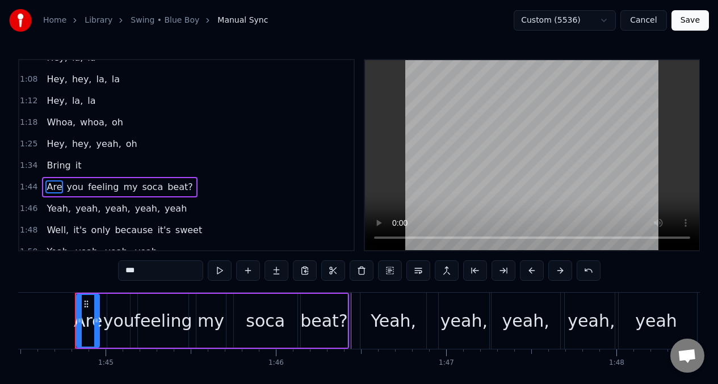
click at [48, 210] on span "Yeah," at bounding box center [58, 208] width 27 height 13
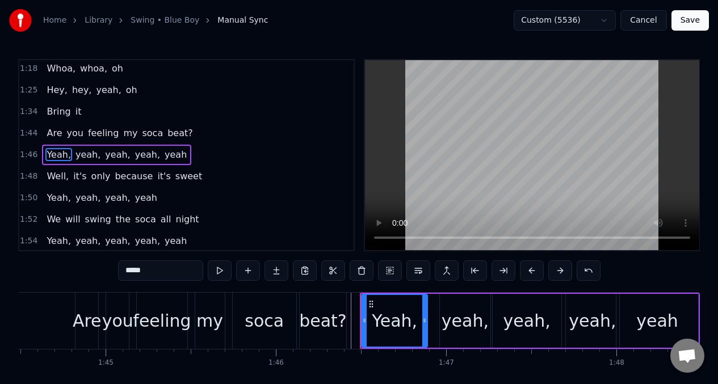
click at [119, 266] on input "*****" at bounding box center [160, 270] width 85 height 20
click at [167, 155] on span "yeah" at bounding box center [179, 154] width 24 height 13
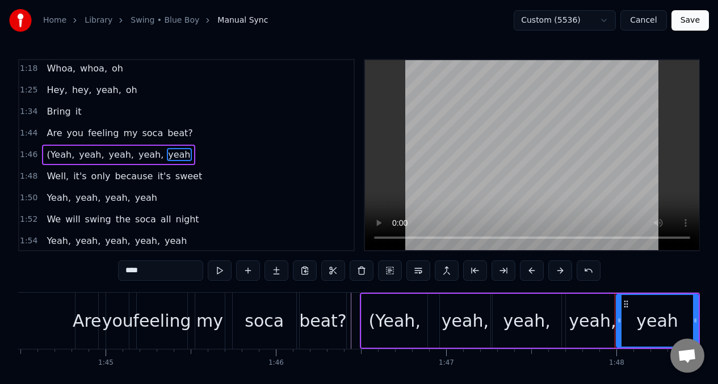
click at [153, 269] on input "****" at bounding box center [160, 270] width 85 height 20
click at [53, 157] on span "(Yeah," at bounding box center [60, 154] width 30 height 13
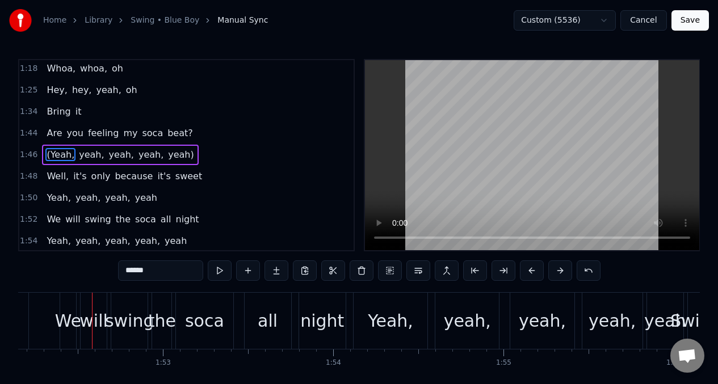
scroll to position [0, 19102]
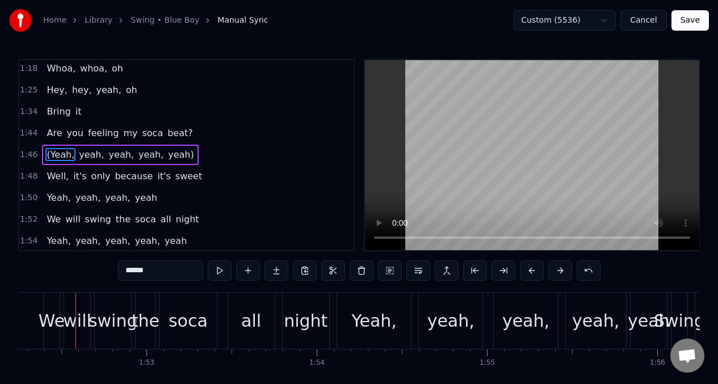
click at [52, 176] on span "Well," at bounding box center [57, 176] width 24 height 13
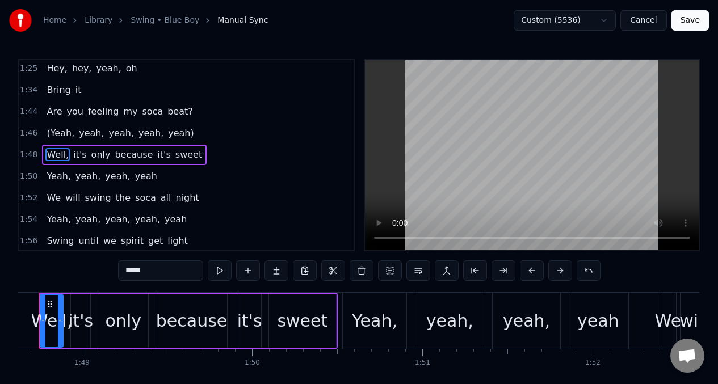
scroll to position [0, 18450]
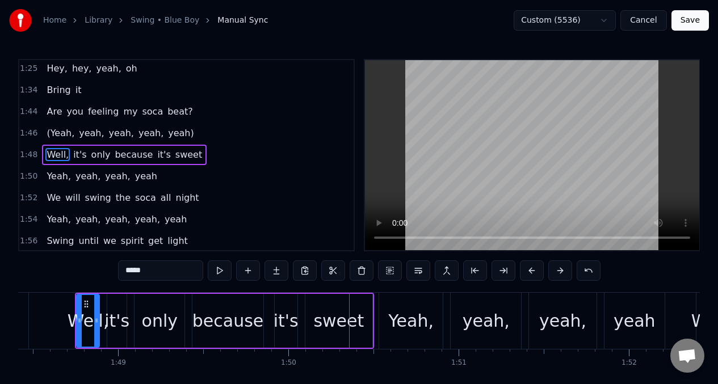
click at [154, 320] on div "only" at bounding box center [160, 321] width 36 height 26
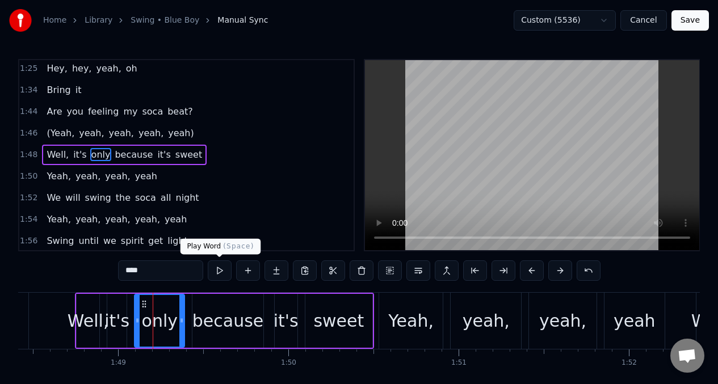
click at [217, 271] on button at bounding box center [220, 270] width 24 height 20
click at [217, 270] on button at bounding box center [220, 270] width 24 height 20
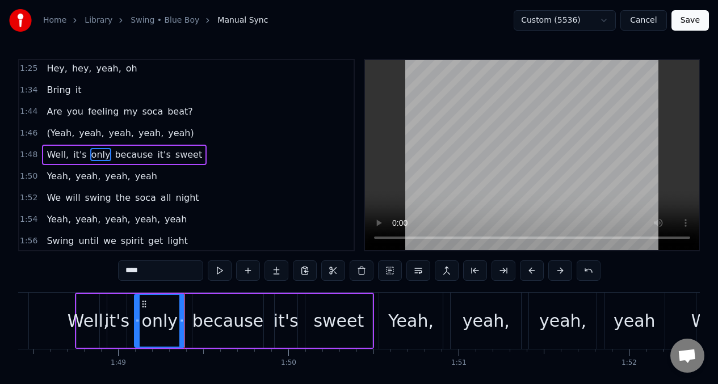
click at [217, 270] on button at bounding box center [220, 270] width 24 height 20
click at [525, 272] on button at bounding box center [532, 270] width 24 height 20
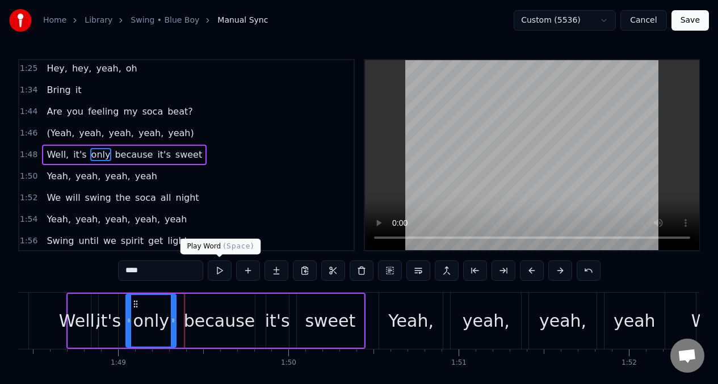
click at [219, 273] on button at bounding box center [220, 270] width 24 height 20
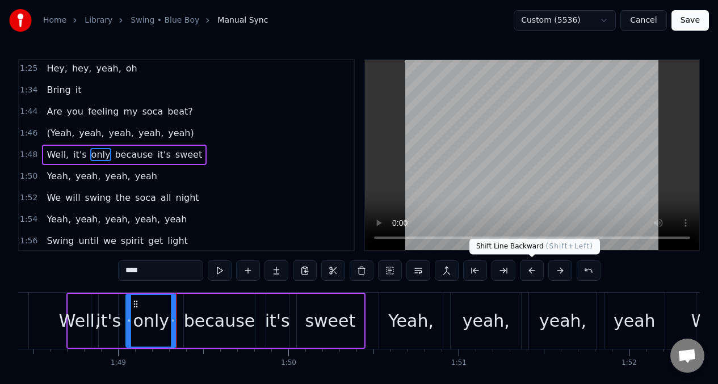
click at [528, 270] on button at bounding box center [532, 270] width 24 height 20
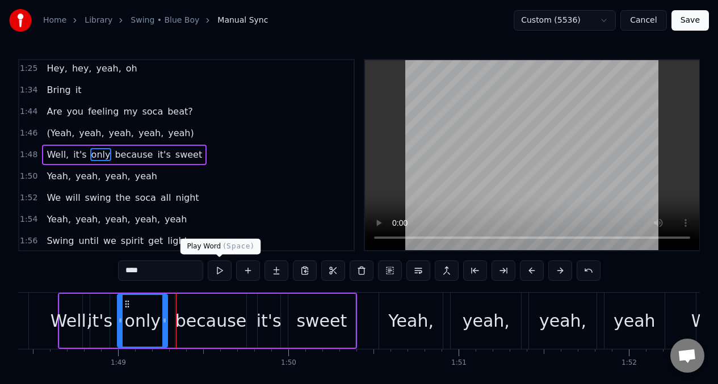
click at [216, 275] on button at bounding box center [220, 270] width 24 height 20
click at [78, 315] on div "Well," at bounding box center [70, 321] width 41 height 26
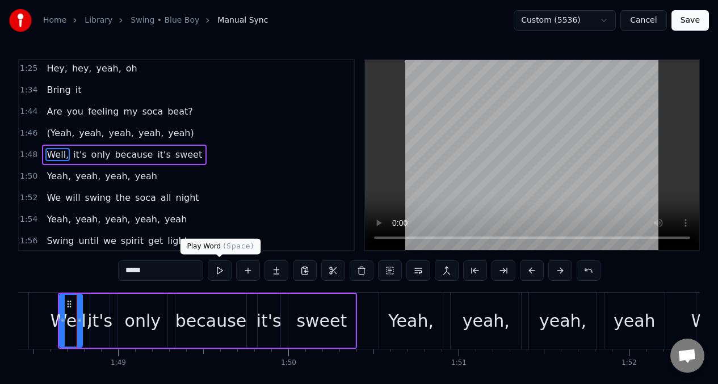
click at [216, 272] on button at bounding box center [220, 270] width 24 height 20
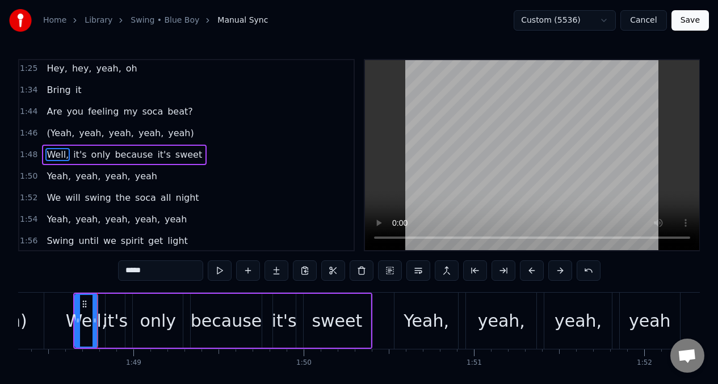
click at [216, 272] on button at bounding box center [220, 270] width 24 height 20
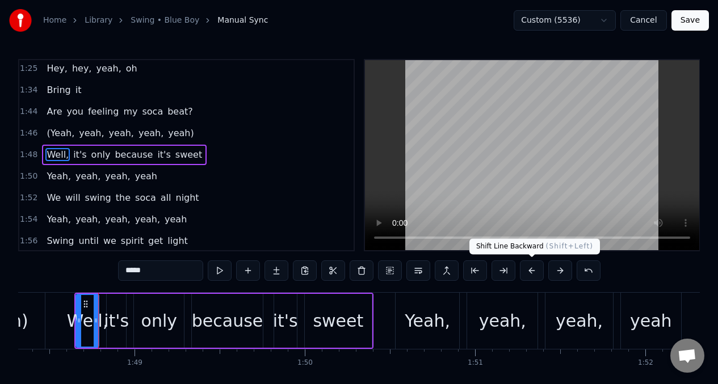
click at [531, 269] on button at bounding box center [532, 270] width 24 height 20
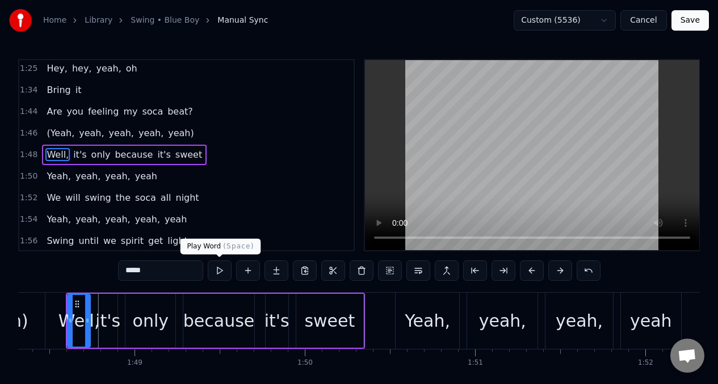
click at [216, 272] on button at bounding box center [220, 270] width 24 height 20
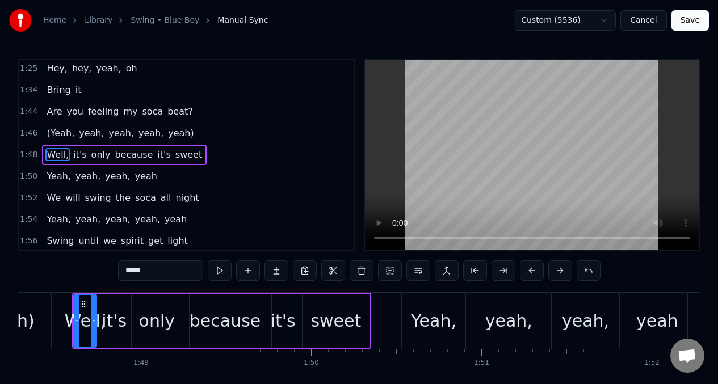
click at [216, 272] on button at bounding box center [220, 270] width 24 height 20
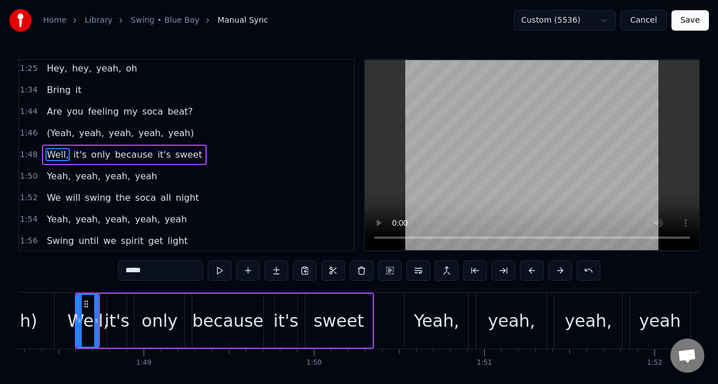
click at [216, 271] on button at bounding box center [220, 270] width 24 height 20
click at [217, 271] on button at bounding box center [220, 270] width 24 height 20
click at [528, 273] on button at bounding box center [532, 270] width 24 height 20
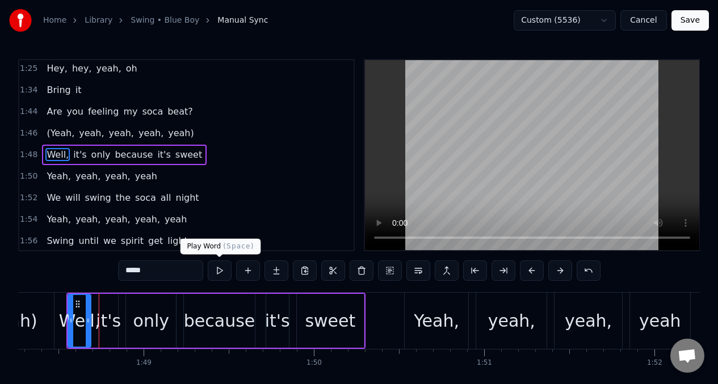
click at [220, 268] on button at bounding box center [220, 270] width 24 height 20
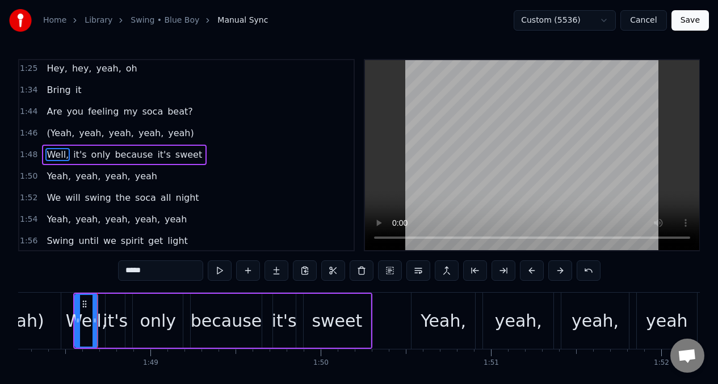
click at [221, 268] on button at bounding box center [220, 270] width 24 height 20
click at [160, 321] on div "only" at bounding box center [160, 321] width 36 height 26
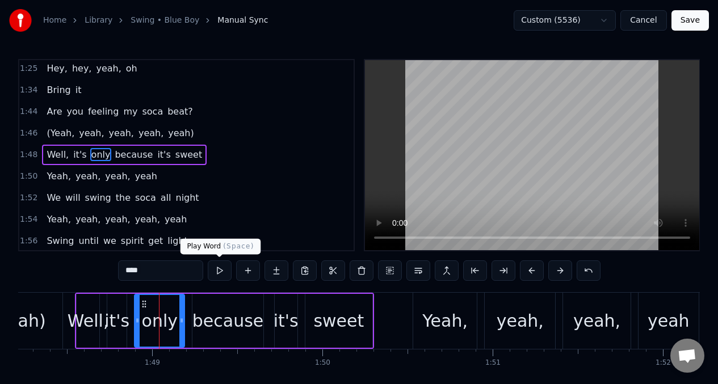
click at [221, 272] on button at bounding box center [220, 270] width 24 height 20
click at [220, 272] on button at bounding box center [220, 270] width 24 height 20
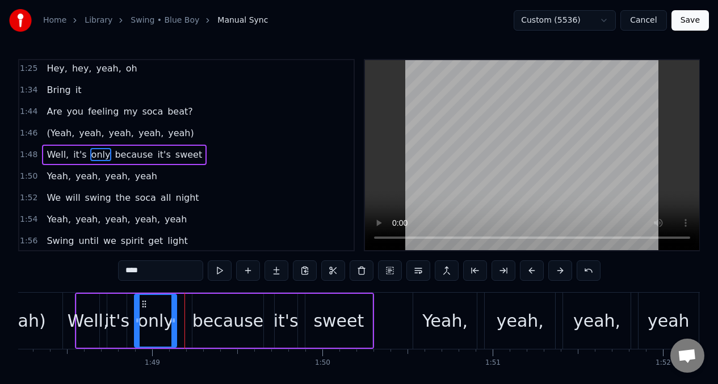
drag, startPoint x: 183, startPoint y: 307, endPoint x: 174, endPoint y: 309, distance: 8.8
click at [174, 309] on div at bounding box center [173, 321] width 5 height 52
click at [217, 271] on button at bounding box center [220, 270] width 24 height 20
click at [220, 275] on button at bounding box center [220, 270] width 24 height 20
click at [218, 319] on div "because" at bounding box center [227, 321] width 71 height 26
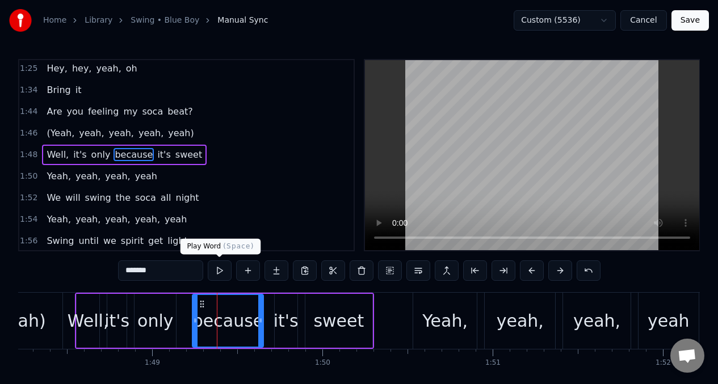
click at [218, 274] on button at bounding box center [220, 270] width 24 height 20
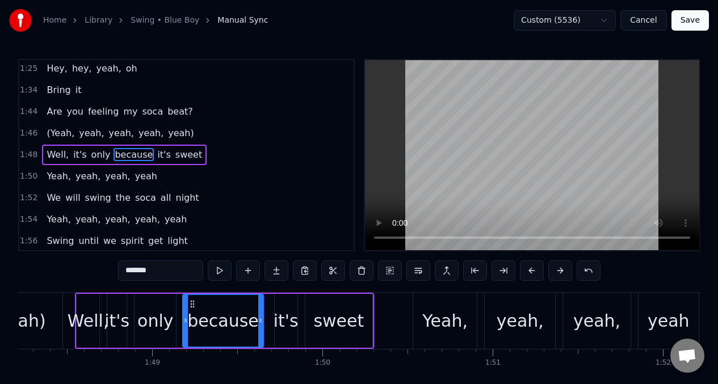
drag, startPoint x: 196, startPoint y: 310, endPoint x: 187, endPoint y: 311, distance: 9.7
click at [187, 311] on div at bounding box center [185, 321] width 5 height 52
drag, startPoint x: 261, startPoint y: 305, endPoint x: 249, endPoint y: 309, distance: 12.4
click at [249, 309] on div at bounding box center [248, 321] width 5 height 52
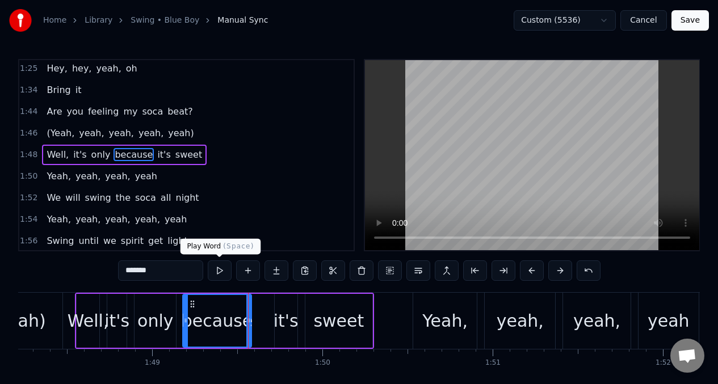
click at [221, 275] on button at bounding box center [220, 270] width 24 height 20
click at [285, 309] on div "it's" at bounding box center [285, 321] width 25 height 26
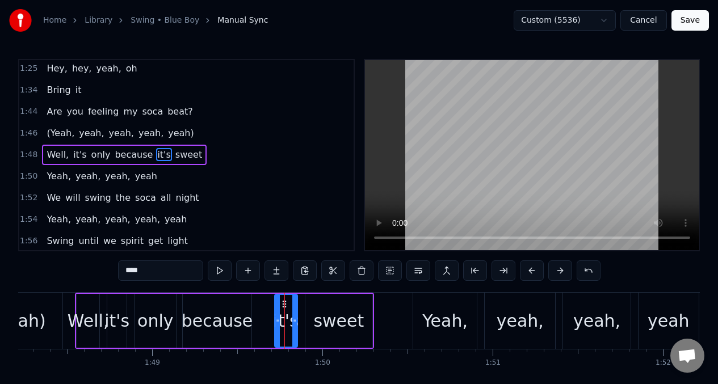
click at [277, 307] on div at bounding box center [277, 321] width 5 height 52
drag, startPoint x: 283, startPoint y: 305, endPoint x: 268, endPoint y: 309, distance: 14.7
click at [268, 309] on div "it's" at bounding box center [271, 321] width 22 height 52
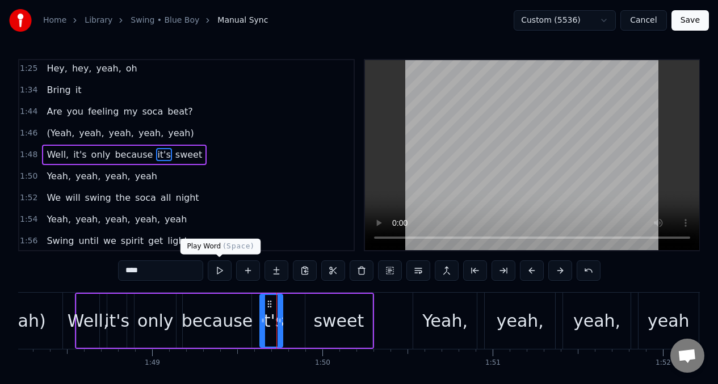
click at [219, 271] on button at bounding box center [220, 270] width 24 height 20
click at [306, 311] on div "sweet" at bounding box center [338, 321] width 67 height 54
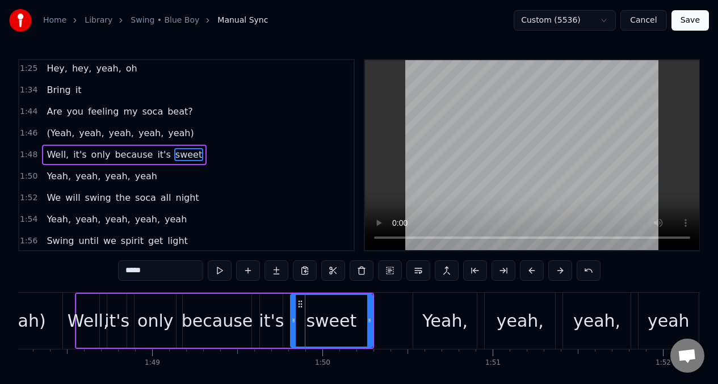
drag, startPoint x: 307, startPoint y: 310, endPoint x: 292, endPoint y: 310, distance: 15.9
click at [292, 310] on div at bounding box center [293, 321] width 5 height 52
click at [220, 273] on button at bounding box center [220, 270] width 24 height 20
drag, startPoint x: 370, startPoint y: 316, endPoint x: 356, endPoint y: 320, distance: 14.7
click at [356, 320] on icon at bounding box center [355, 320] width 5 height 9
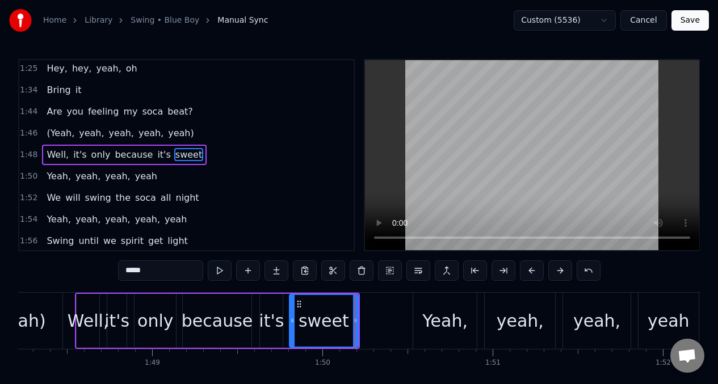
click at [48, 133] on span "(Yeah," at bounding box center [60, 133] width 30 height 13
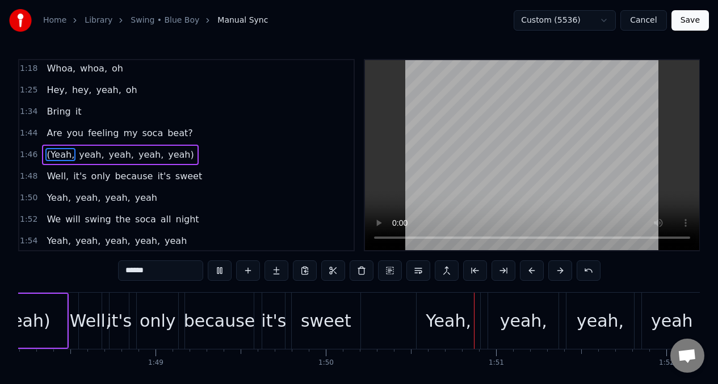
scroll to position [0, 18662]
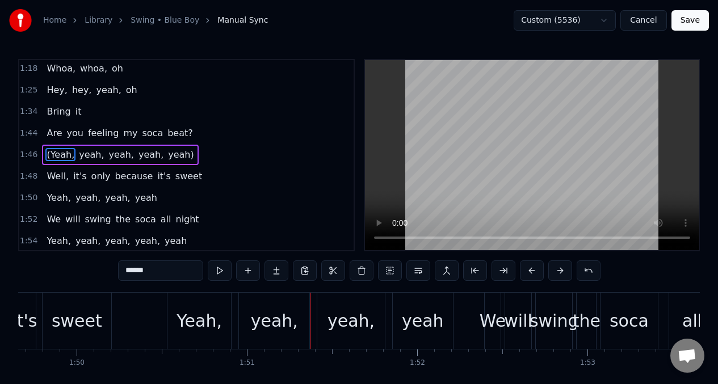
click at [191, 326] on div "Yeah," at bounding box center [198, 321] width 45 height 26
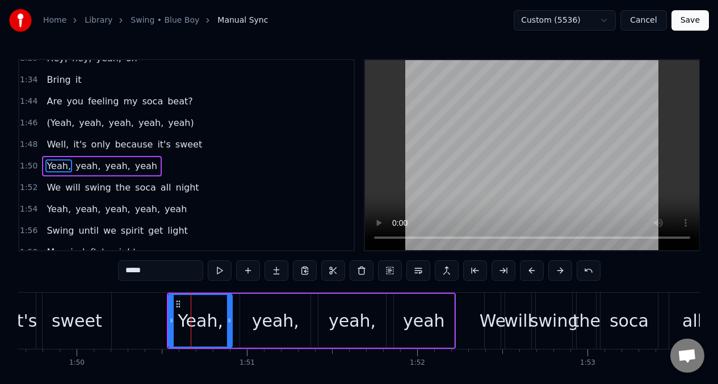
scroll to position [541, 0]
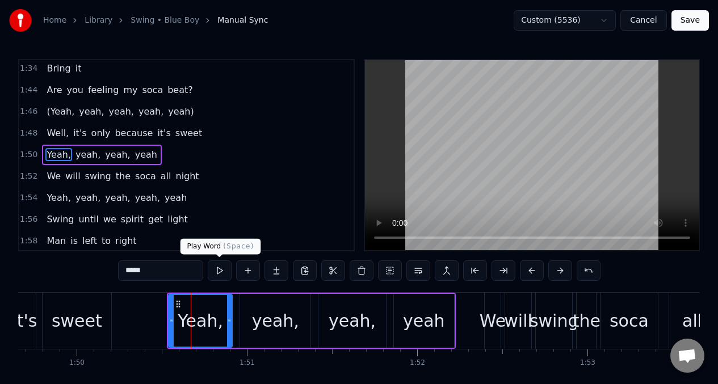
click at [220, 273] on button at bounding box center [220, 270] width 24 height 20
drag, startPoint x: 425, startPoint y: 318, endPoint x: 265, endPoint y: 285, distance: 163.3
click at [425, 319] on div "yeah" at bounding box center [424, 321] width 42 height 26
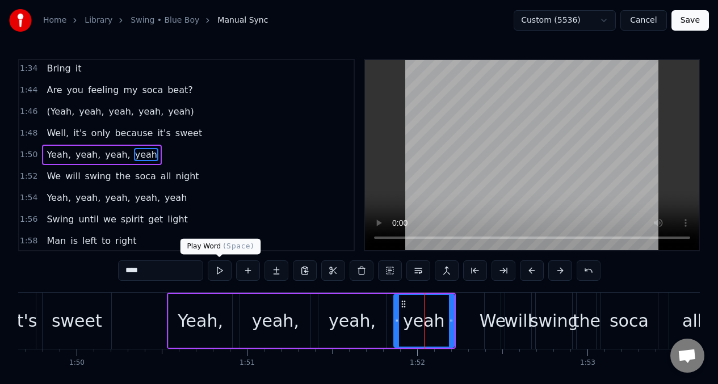
click at [220, 273] on button at bounding box center [220, 270] width 24 height 20
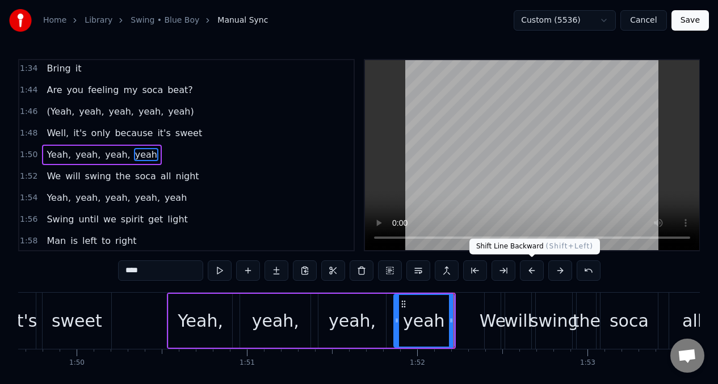
click at [530, 271] on button at bounding box center [532, 270] width 24 height 20
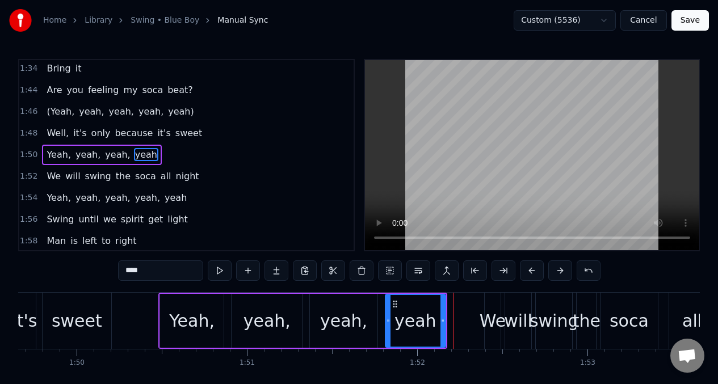
click at [530, 270] on button at bounding box center [532, 270] width 24 height 20
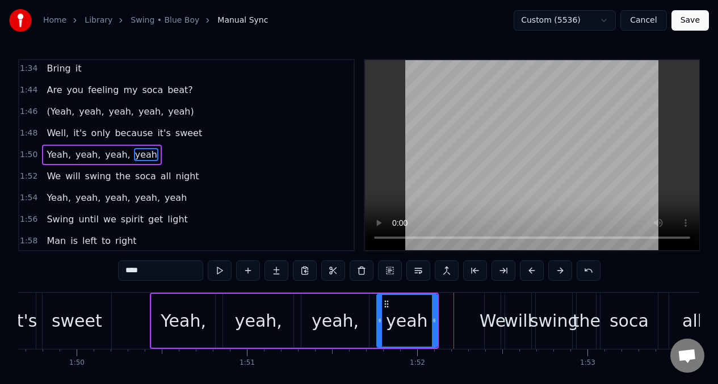
click at [530, 270] on button at bounding box center [532, 270] width 24 height 20
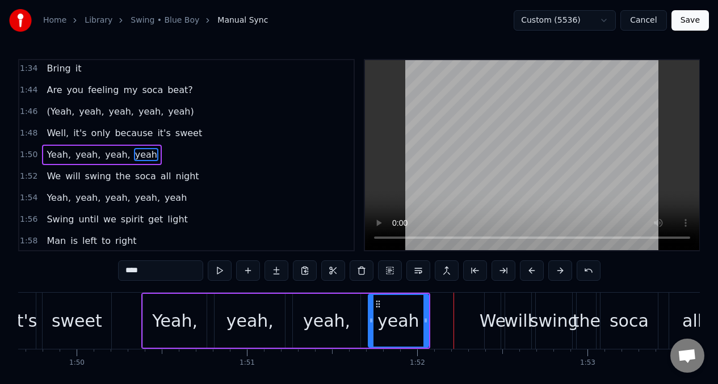
click at [530, 270] on button at bounding box center [532, 270] width 24 height 20
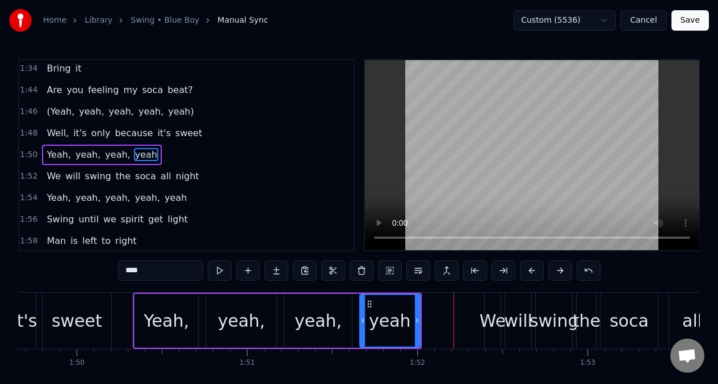
click at [530, 270] on button at bounding box center [532, 270] width 24 height 20
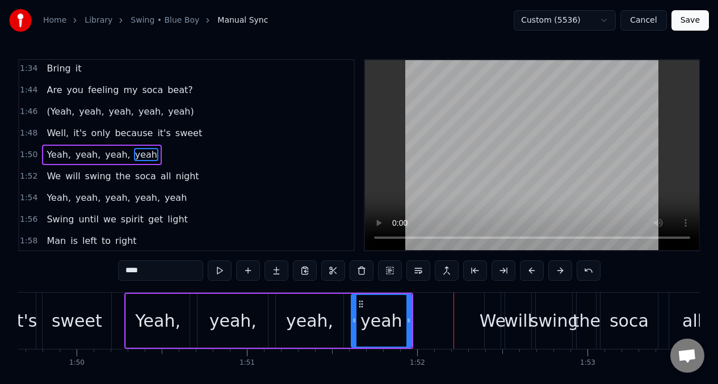
click at [219, 272] on button at bounding box center [220, 270] width 24 height 20
click at [155, 325] on div "Yeah," at bounding box center [157, 321] width 45 height 26
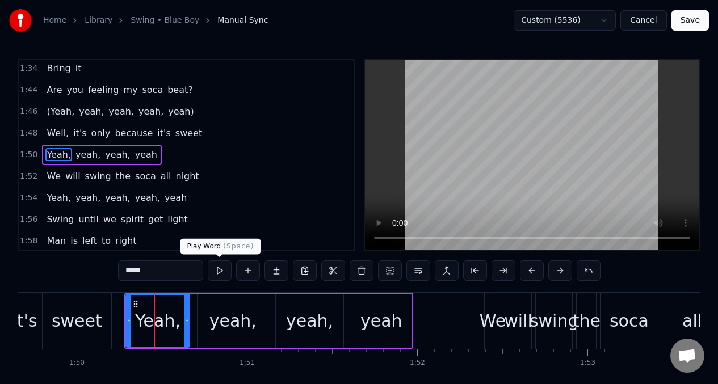
click at [220, 272] on button at bounding box center [220, 270] width 24 height 20
click at [111, 298] on div "sweet" at bounding box center [77, 321] width 70 height 56
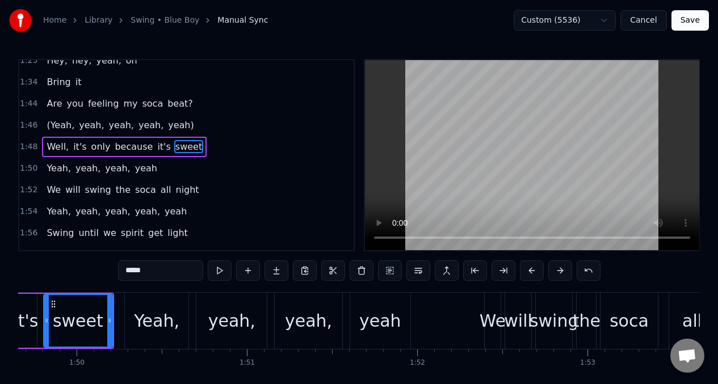
scroll to position [520, 0]
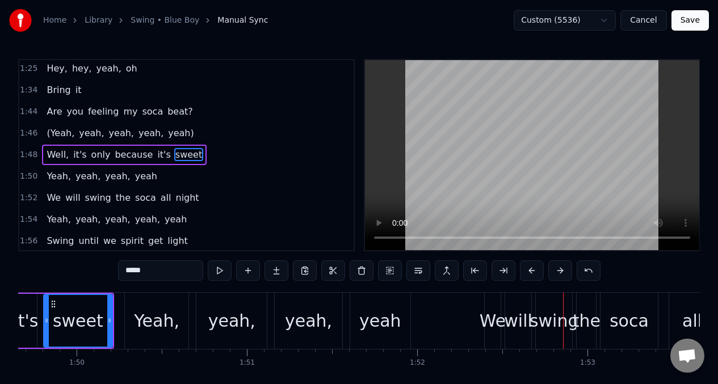
click at [226, 303] on div "yeah," at bounding box center [231, 321] width 70 height 56
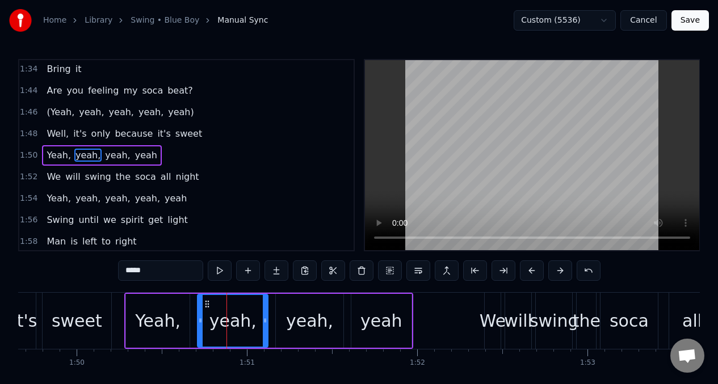
scroll to position [541, 0]
click at [220, 274] on button at bounding box center [220, 270] width 24 height 20
click at [166, 311] on div "Yeah," at bounding box center [157, 321] width 45 height 26
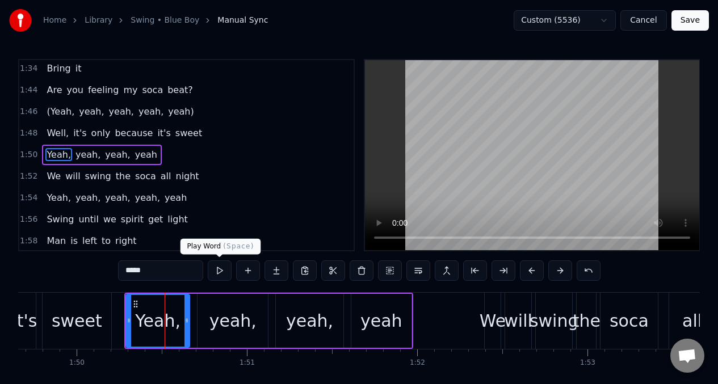
click at [220, 269] on button at bounding box center [220, 270] width 24 height 20
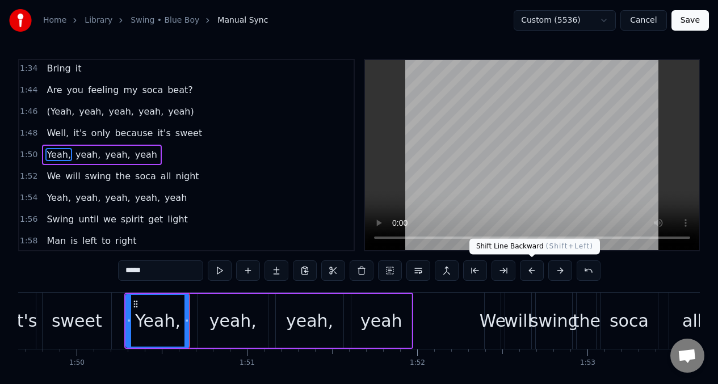
click at [525, 270] on button at bounding box center [532, 270] width 24 height 20
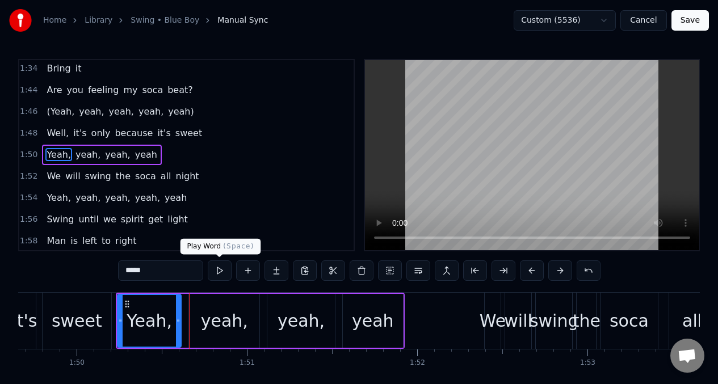
click at [222, 271] on button at bounding box center [220, 270] width 24 height 20
click at [217, 324] on div "yeah," at bounding box center [224, 321] width 47 height 26
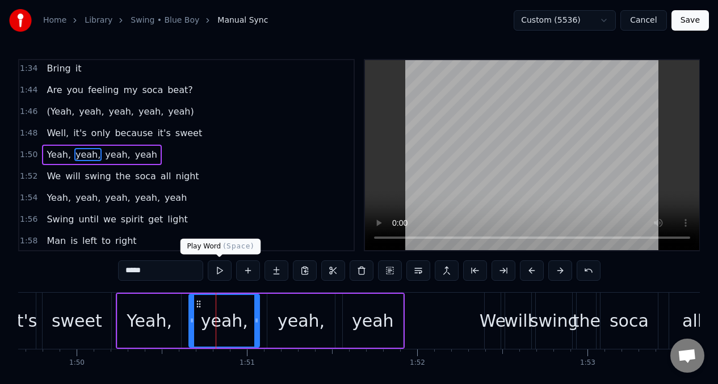
click at [221, 270] on button at bounding box center [220, 270] width 24 height 20
click at [286, 308] on div "yeah," at bounding box center [300, 321] width 47 height 26
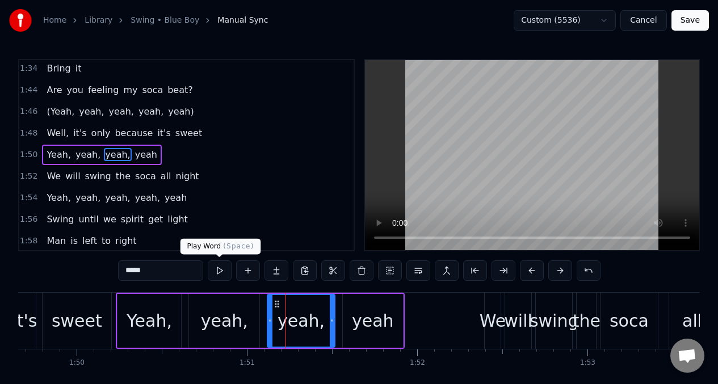
click at [219, 273] on button at bounding box center [220, 270] width 24 height 20
drag, startPoint x: 374, startPoint y: 310, endPoint x: 365, endPoint y: 307, distance: 10.1
click at [374, 310] on div "yeah" at bounding box center [373, 321] width 42 height 26
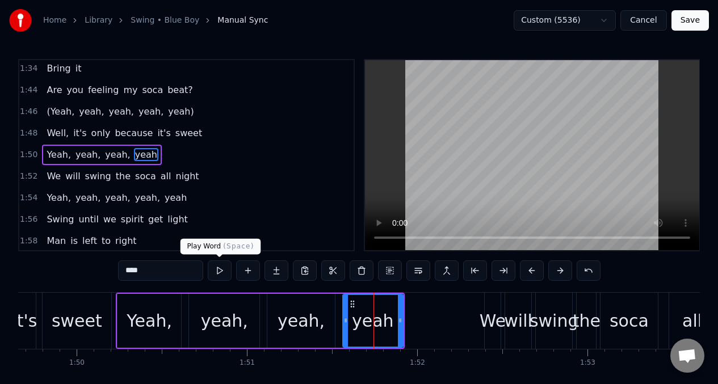
click at [222, 271] on button at bounding box center [220, 270] width 24 height 20
click at [497, 319] on div "We" at bounding box center [492, 321] width 26 height 26
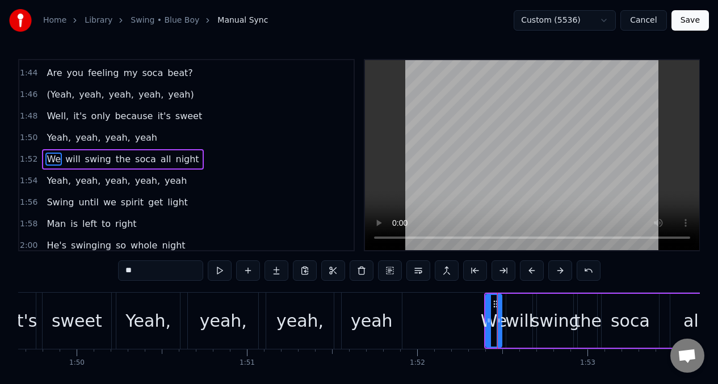
scroll to position [563, 0]
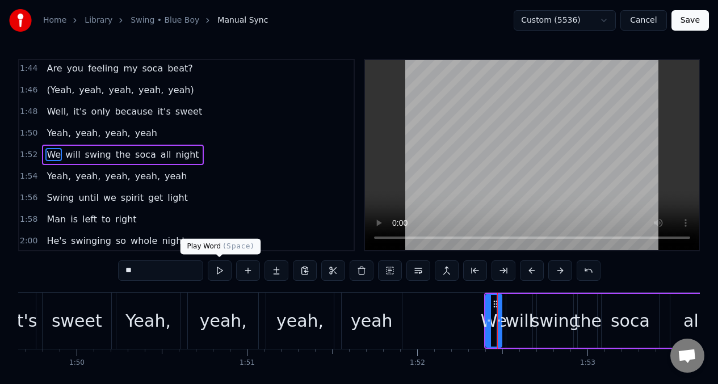
click at [218, 274] on button at bounding box center [220, 270] width 24 height 20
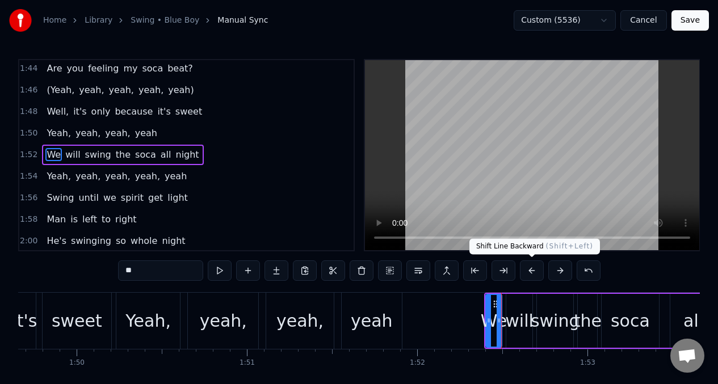
click at [528, 268] on button at bounding box center [532, 270] width 24 height 20
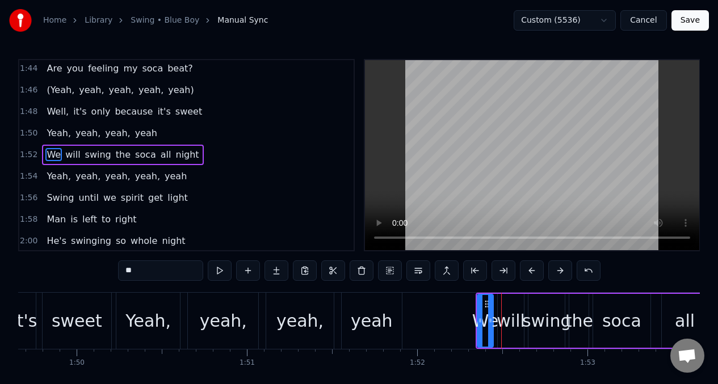
click at [528, 268] on button at bounding box center [532, 270] width 24 height 20
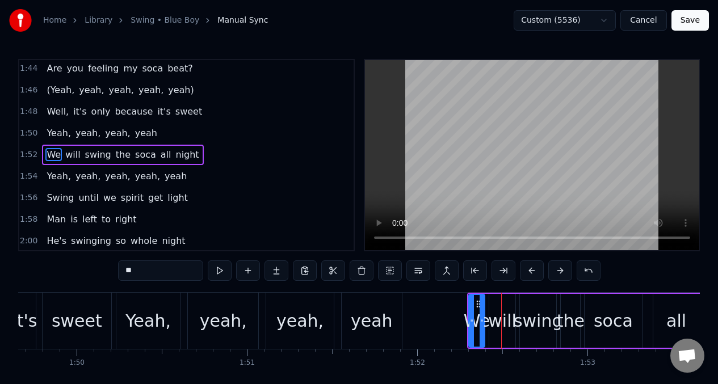
click at [528, 268] on button at bounding box center [532, 270] width 24 height 20
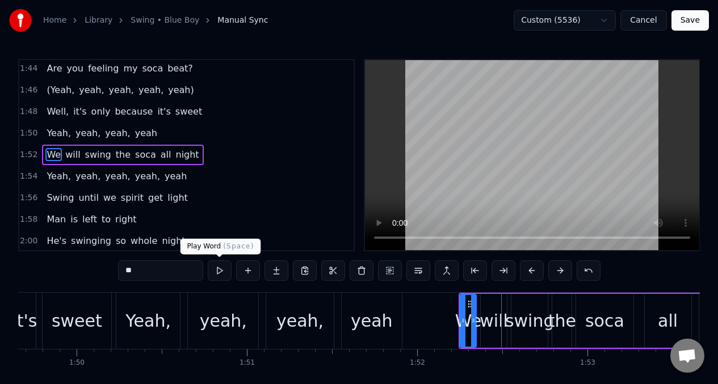
click at [218, 273] on button at bounding box center [220, 270] width 24 height 20
click at [531, 318] on div "swing" at bounding box center [529, 321] width 49 height 26
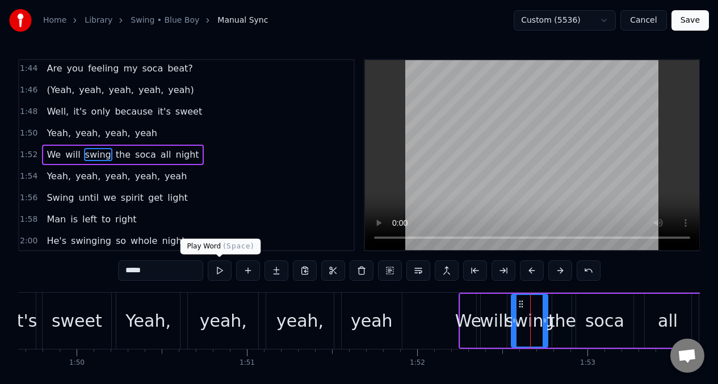
click at [222, 271] on button at bounding box center [220, 270] width 24 height 20
click at [123, 306] on div "Yeah," at bounding box center [148, 321] width 64 height 56
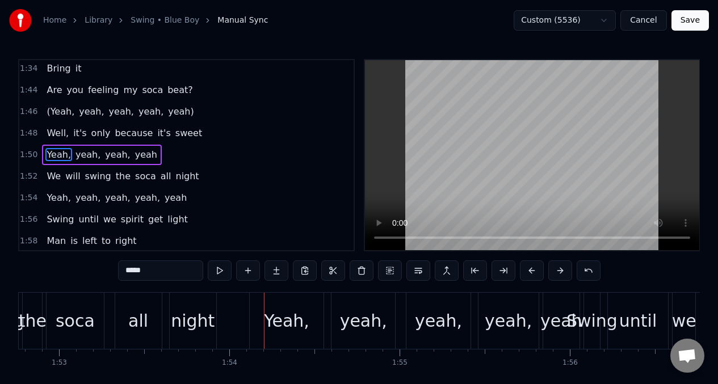
scroll to position [0, 19260]
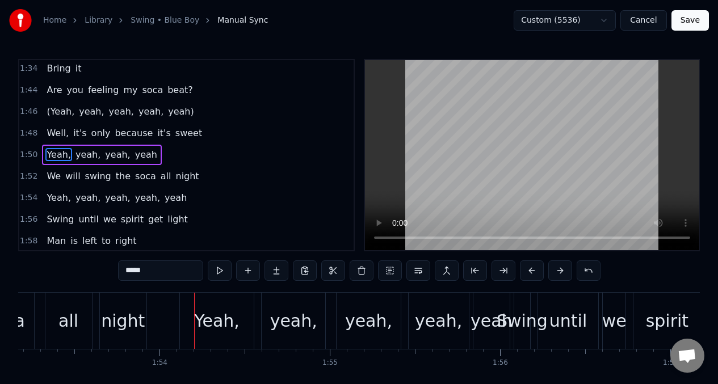
click at [126, 311] on div "night" at bounding box center [123, 321] width 44 height 26
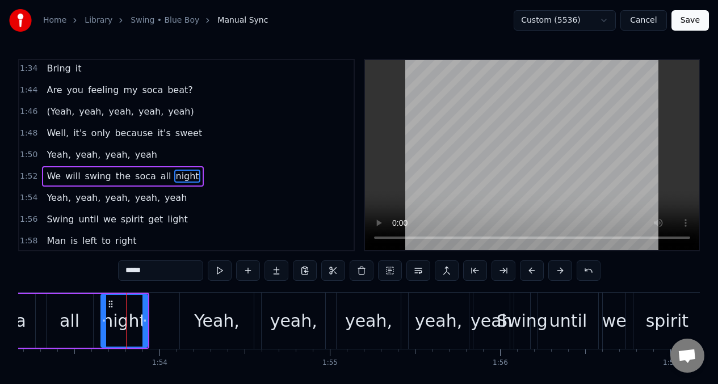
scroll to position [563, 0]
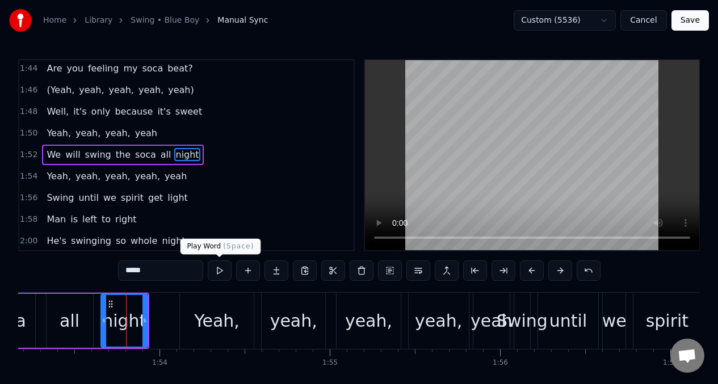
click at [219, 273] on button at bounding box center [220, 270] width 24 height 20
click at [220, 273] on button at bounding box center [220, 270] width 24 height 20
click at [48, 156] on span "We" at bounding box center [53, 154] width 16 height 13
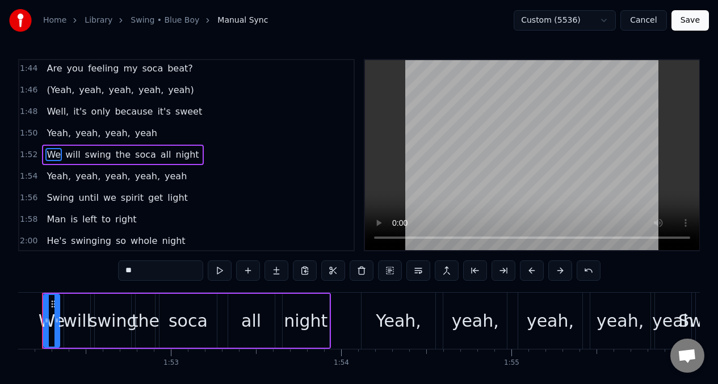
scroll to position [0, 19045]
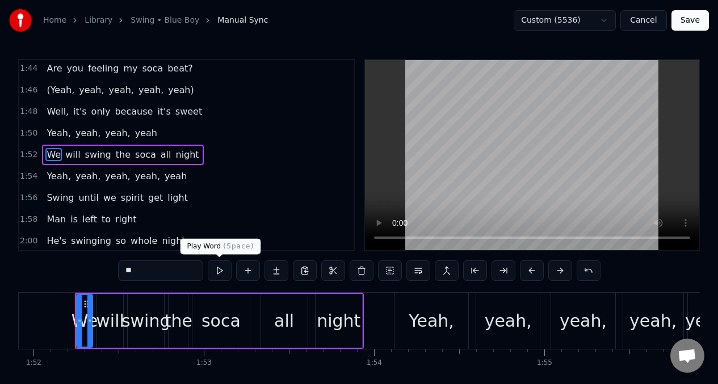
click at [221, 272] on button at bounding box center [220, 270] width 24 height 20
click at [117, 313] on div "will" at bounding box center [110, 321] width 28 height 26
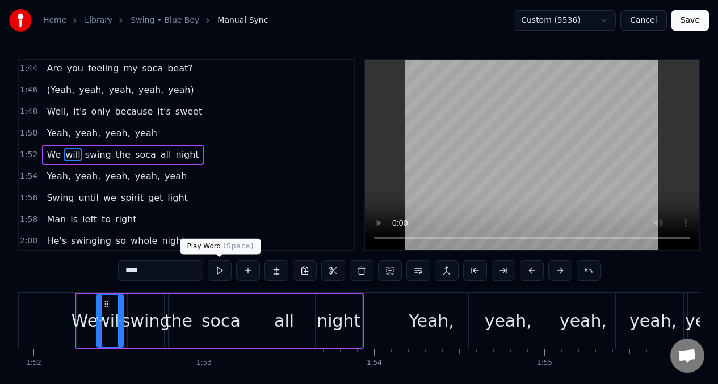
click at [220, 272] on button at bounding box center [220, 270] width 24 height 20
click at [142, 314] on div "swing" at bounding box center [145, 321] width 49 height 26
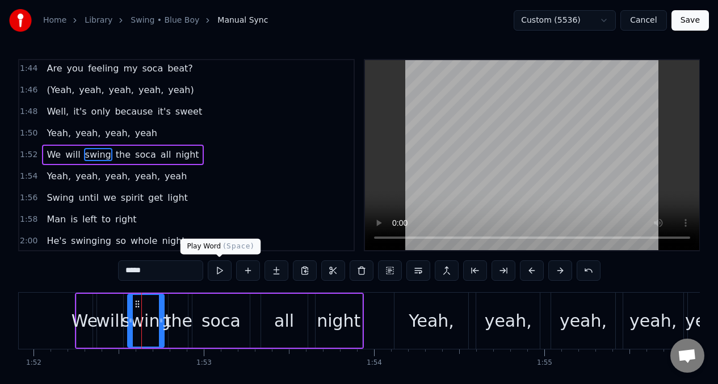
click at [220, 271] on button at bounding box center [220, 270] width 24 height 20
click at [220, 272] on button at bounding box center [220, 270] width 24 height 20
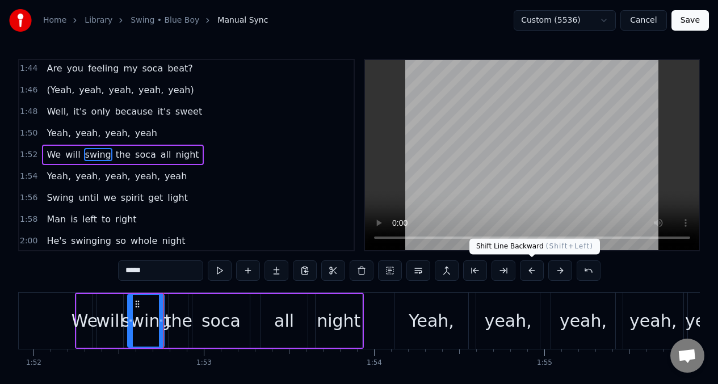
click at [529, 267] on button at bounding box center [532, 270] width 24 height 20
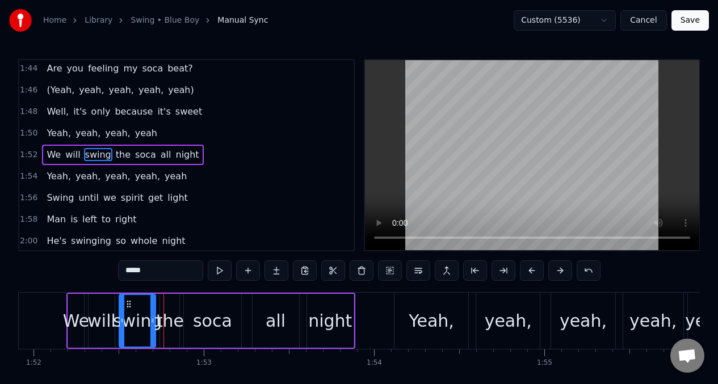
click at [75, 317] on div "We" at bounding box center [76, 321] width 26 height 26
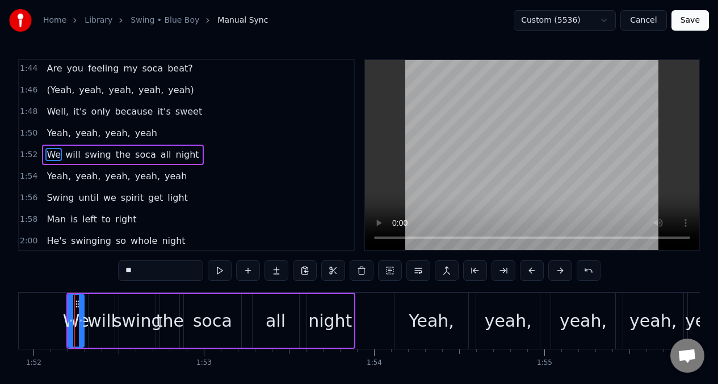
scroll to position [0, 19045]
click at [220, 267] on button at bounding box center [220, 270] width 24 height 20
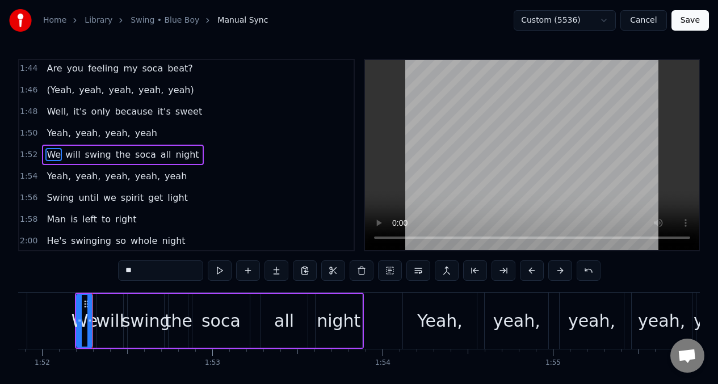
click at [220, 267] on button at bounding box center [220, 270] width 24 height 20
click at [529, 269] on button at bounding box center [532, 270] width 24 height 20
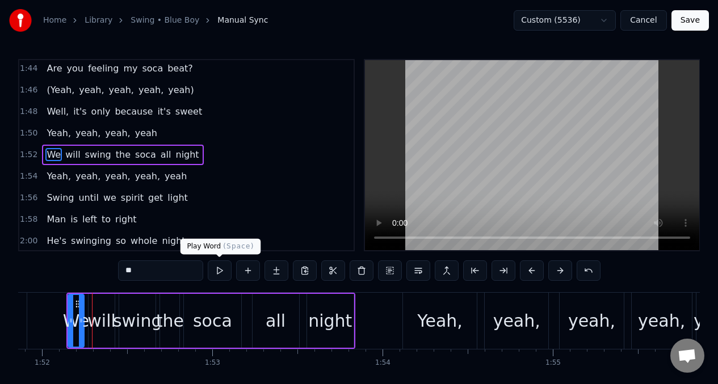
click at [220, 268] on button at bounding box center [220, 270] width 24 height 20
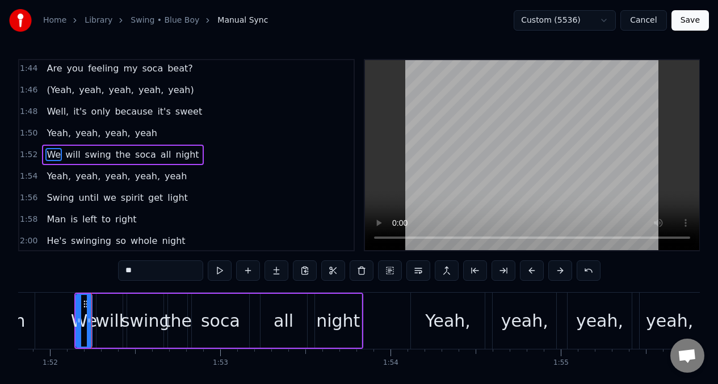
click at [220, 268] on button at bounding box center [220, 270] width 24 height 20
click at [220, 267] on button at bounding box center [220, 270] width 24 height 20
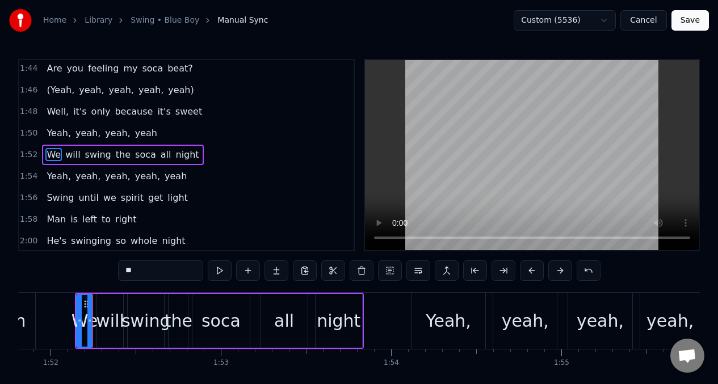
click at [141, 311] on div "swing" at bounding box center [145, 321] width 49 height 26
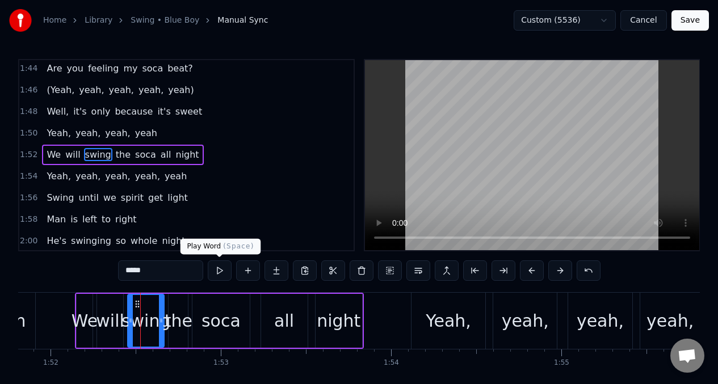
click at [219, 272] on button at bounding box center [220, 270] width 24 height 20
click at [175, 309] on div "the" at bounding box center [179, 321] width 28 height 26
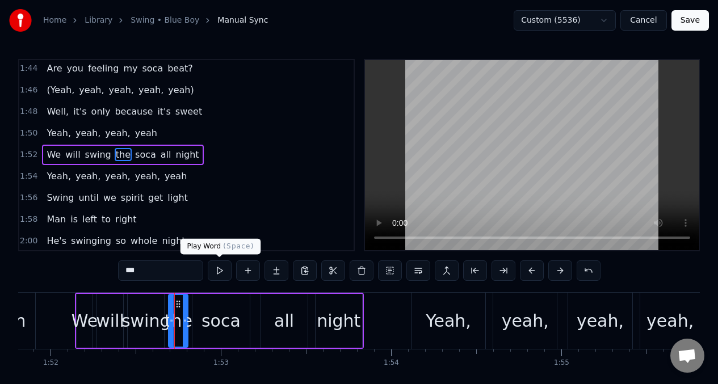
click at [223, 273] on button at bounding box center [220, 270] width 24 height 20
drag, startPoint x: 221, startPoint y: 317, endPoint x: 212, endPoint y: 287, distance: 30.9
click at [220, 316] on div "soca" at bounding box center [220, 321] width 39 height 26
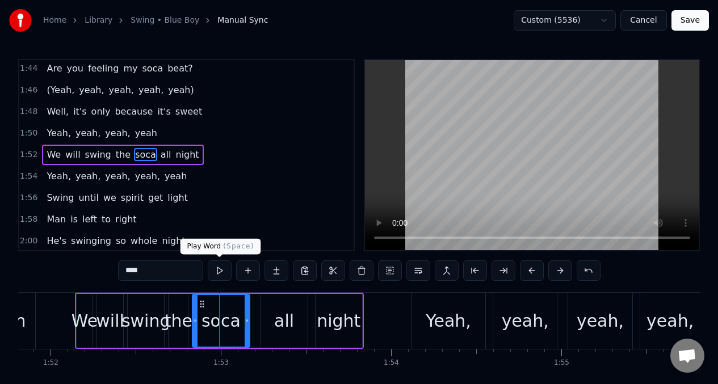
click at [217, 269] on button at bounding box center [220, 270] width 24 height 20
click at [264, 318] on div "all" at bounding box center [284, 321] width 47 height 54
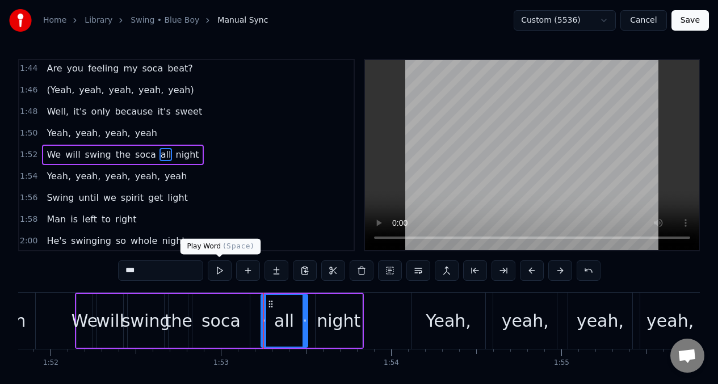
click at [217, 269] on button at bounding box center [220, 270] width 24 height 20
drag, startPoint x: 339, startPoint y: 309, endPoint x: 209, endPoint y: 283, distance: 132.5
click at [339, 309] on div "night" at bounding box center [339, 321] width 44 height 26
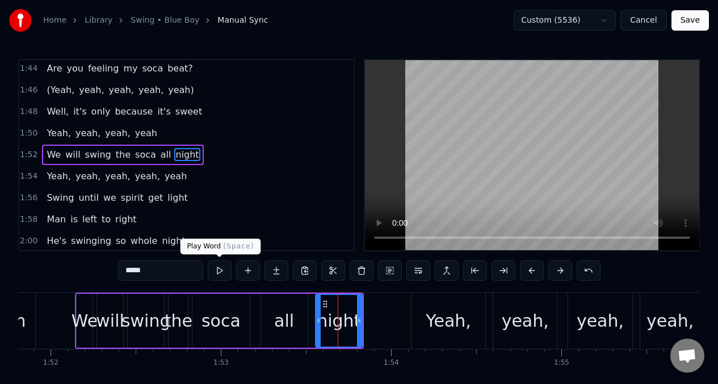
click at [218, 269] on button at bounding box center [220, 270] width 24 height 20
click at [217, 269] on button at bounding box center [220, 270] width 24 height 20
click at [92, 319] on div "We" at bounding box center [84, 321] width 26 height 26
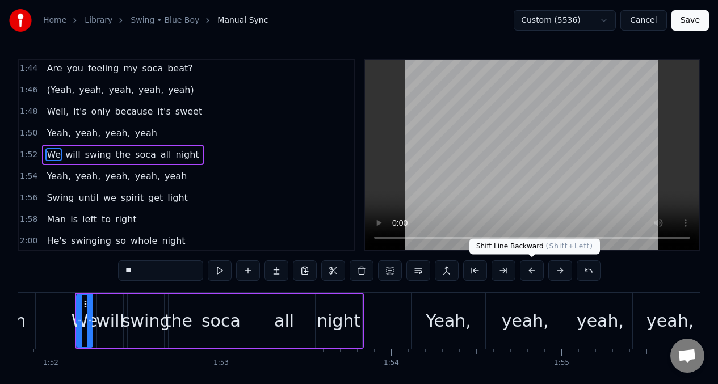
click at [530, 269] on button at bounding box center [532, 270] width 24 height 20
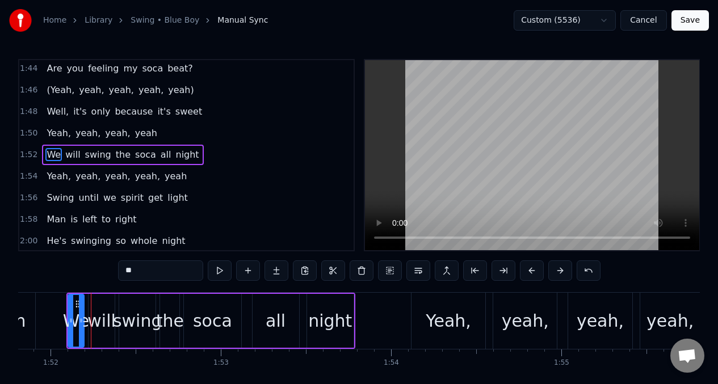
drag, startPoint x: 342, startPoint y: 317, endPoint x: 296, endPoint y: 298, distance: 49.6
click at [342, 317] on div "night" at bounding box center [330, 321] width 44 height 26
type input "*****"
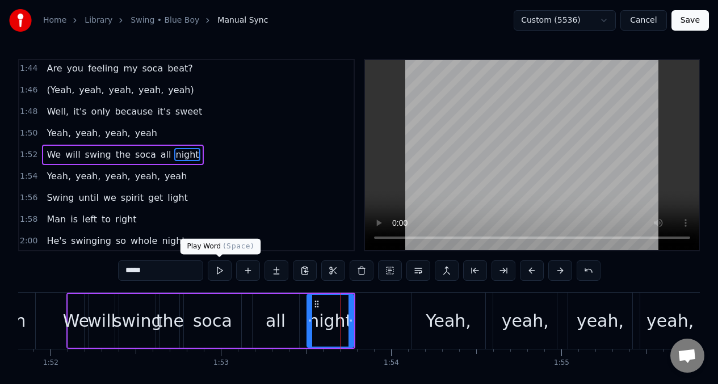
click at [216, 268] on button at bounding box center [220, 270] width 24 height 20
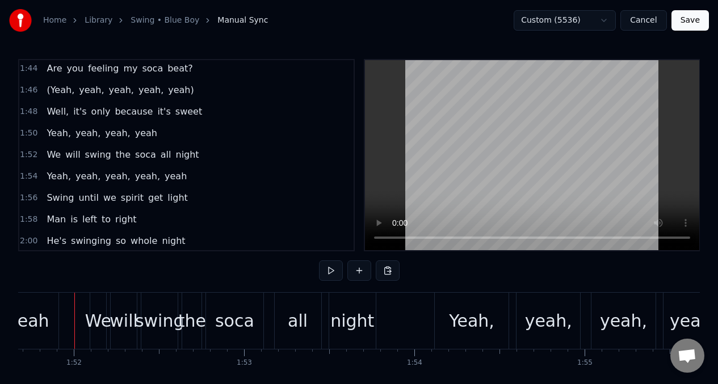
scroll to position [0, 19004]
click at [458, 308] on div "Yeah," at bounding box center [471, 321] width 45 height 26
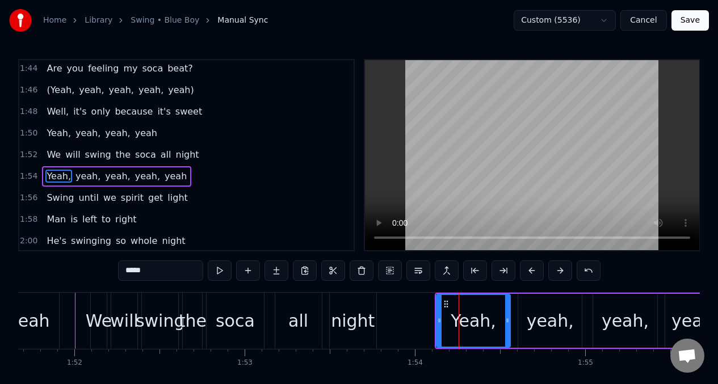
scroll to position [584, 0]
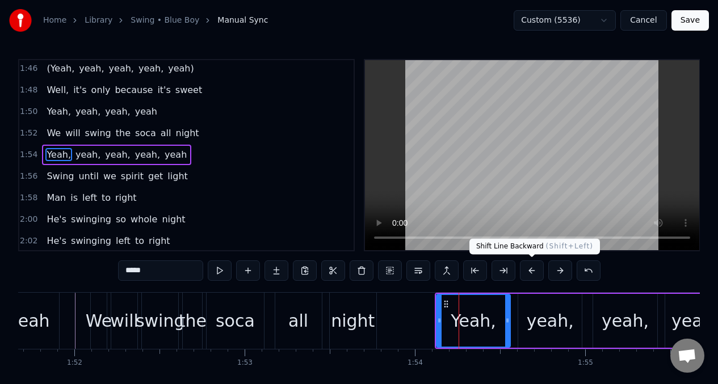
click at [530, 272] on button at bounding box center [532, 270] width 24 height 20
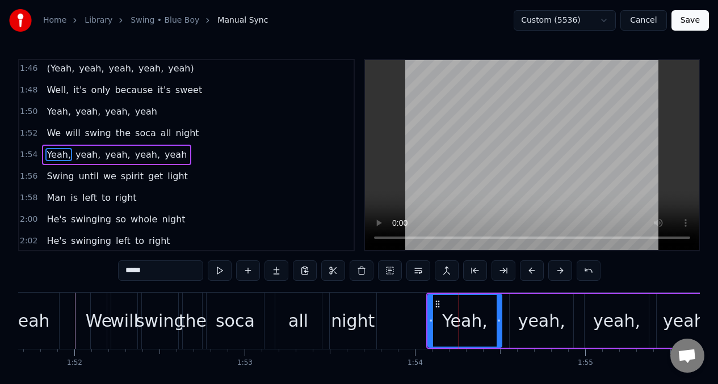
click at [530, 272] on button at bounding box center [532, 270] width 24 height 20
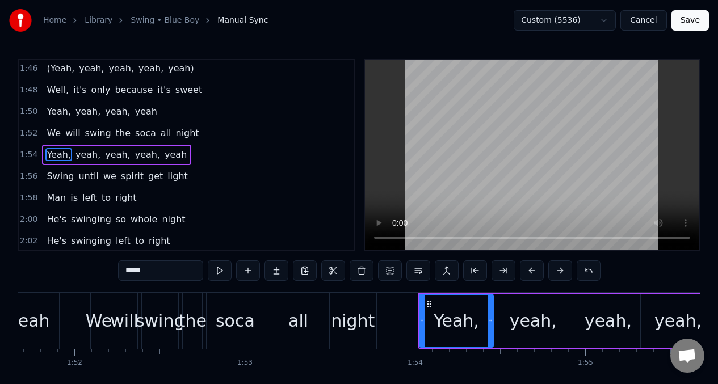
click at [530, 272] on button at bounding box center [532, 270] width 24 height 20
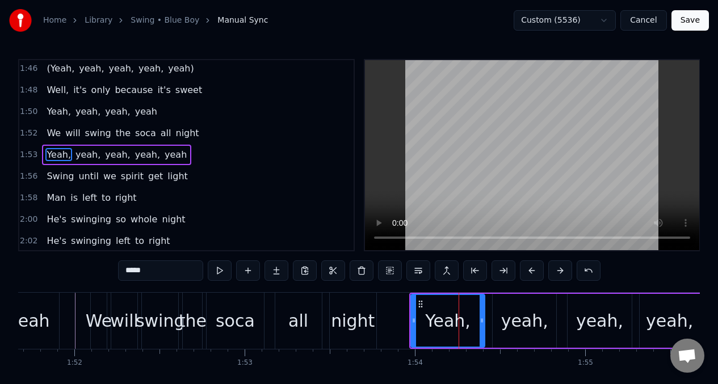
click at [530, 272] on button at bounding box center [532, 270] width 24 height 20
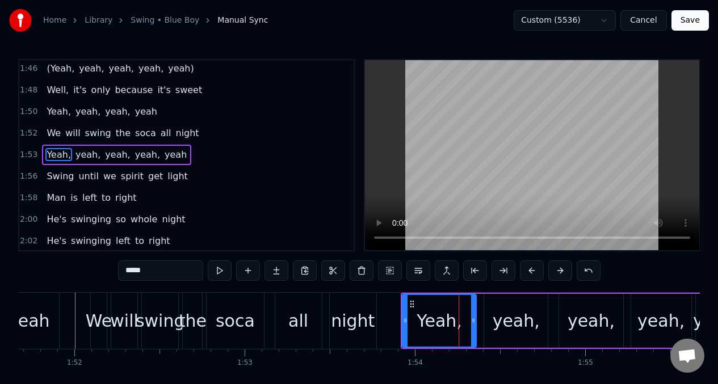
click at [530, 272] on button at bounding box center [532, 270] width 24 height 20
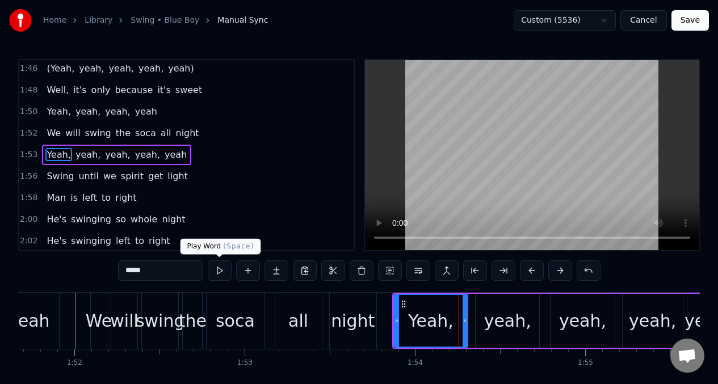
click at [219, 272] on button at bounding box center [220, 270] width 24 height 20
click at [498, 319] on div "yeah," at bounding box center [507, 321] width 47 height 26
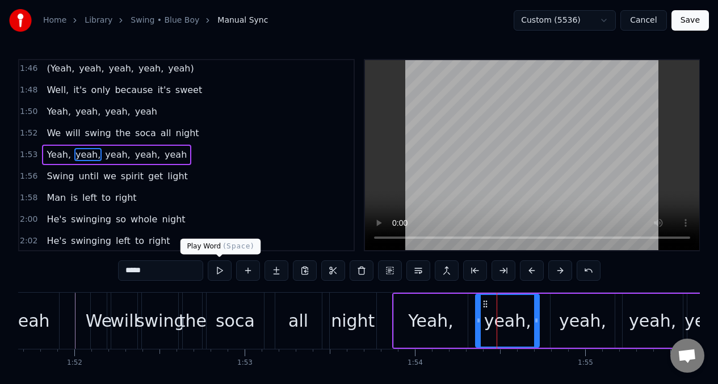
click at [218, 270] on button at bounding box center [220, 270] width 24 height 20
drag, startPoint x: 572, startPoint y: 305, endPoint x: 492, endPoint y: 289, distance: 81.4
click at [572, 305] on div "yeah," at bounding box center [582, 321] width 64 height 54
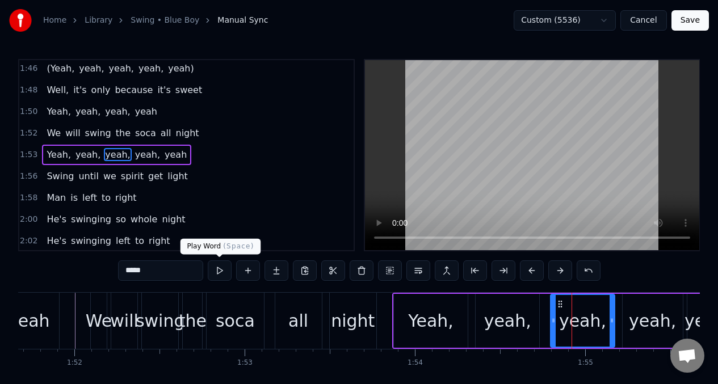
click at [224, 269] on button at bounding box center [220, 270] width 24 height 20
click at [646, 326] on div "yeah," at bounding box center [652, 321] width 47 height 26
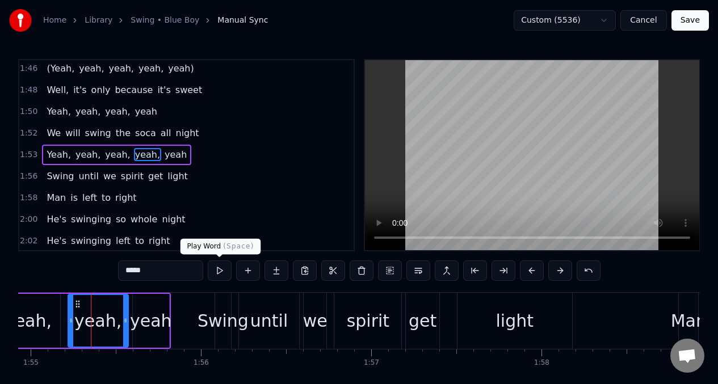
scroll to position [0, 19574]
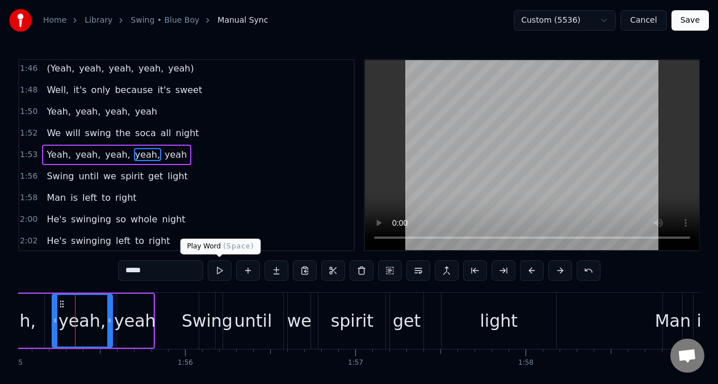
click at [218, 271] on button at bounding box center [220, 270] width 24 height 20
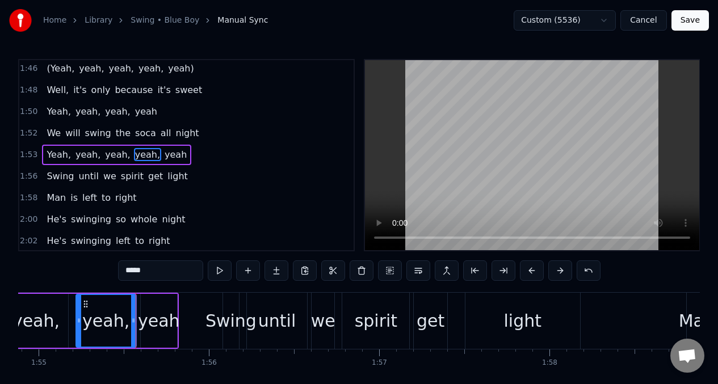
click at [229, 322] on div "Swing" at bounding box center [230, 321] width 51 height 26
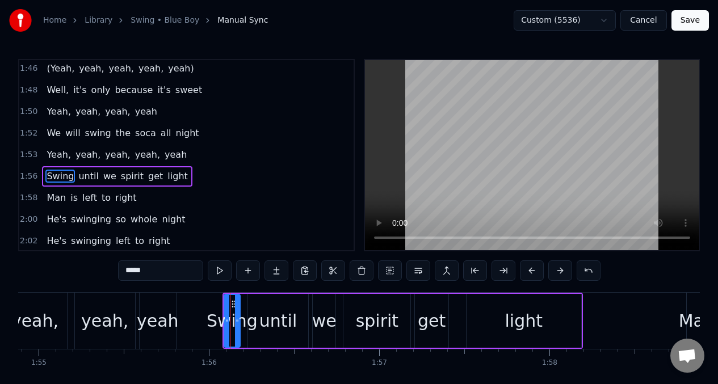
scroll to position [606, 0]
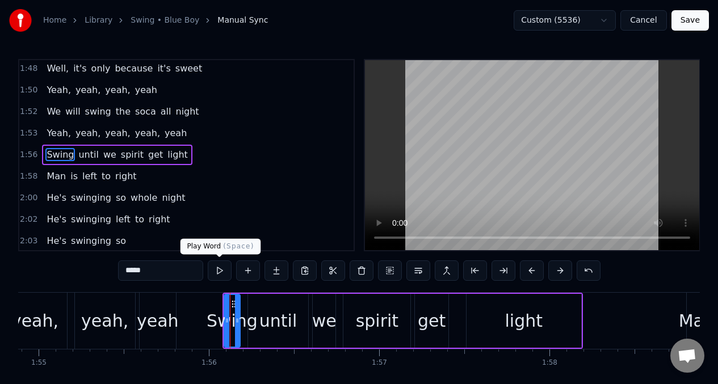
click at [218, 271] on button at bounding box center [220, 270] width 24 height 20
click at [217, 271] on button at bounding box center [220, 270] width 24 height 20
click at [522, 326] on div "light" at bounding box center [524, 321] width 38 height 26
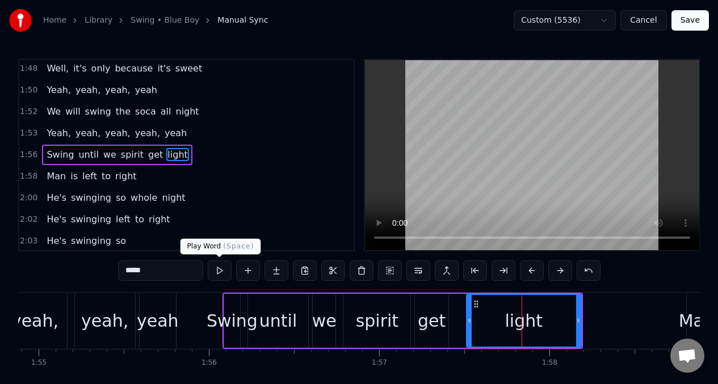
click at [218, 274] on button at bounding box center [220, 270] width 24 height 20
click at [218, 273] on button at bounding box center [220, 270] width 24 height 20
click at [217, 273] on button at bounding box center [220, 270] width 24 height 20
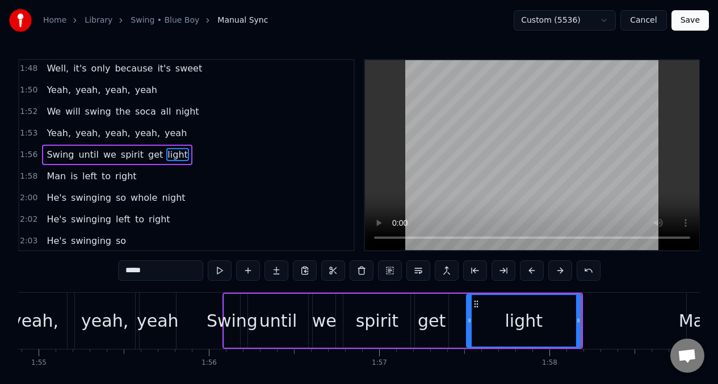
click at [216, 272] on button at bounding box center [220, 270] width 24 height 20
click at [289, 319] on div "until" at bounding box center [277, 321] width 37 height 26
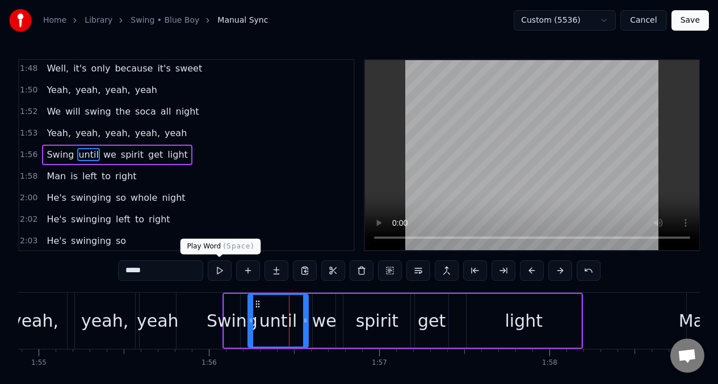
click at [220, 275] on button at bounding box center [220, 270] width 24 height 20
click at [216, 272] on button at bounding box center [220, 270] width 24 height 20
click at [381, 328] on div "spirit" at bounding box center [377, 321] width 43 height 26
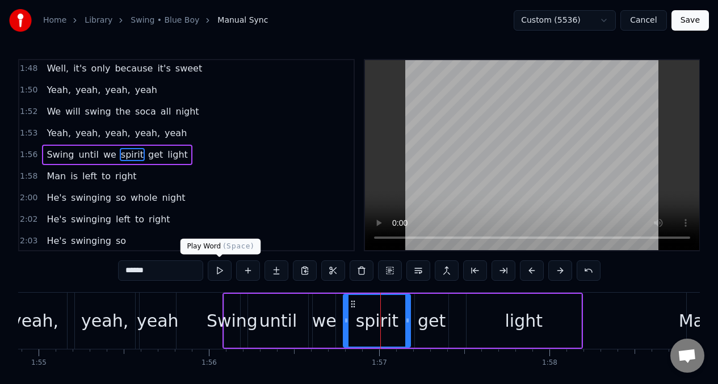
click at [222, 273] on button at bounding box center [220, 270] width 24 height 20
click at [221, 273] on button at bounding box center [220, 270] width 24 height 20
click at [231, 310] on div "Swing" at bounding box center [231, 321] width 51 height 26
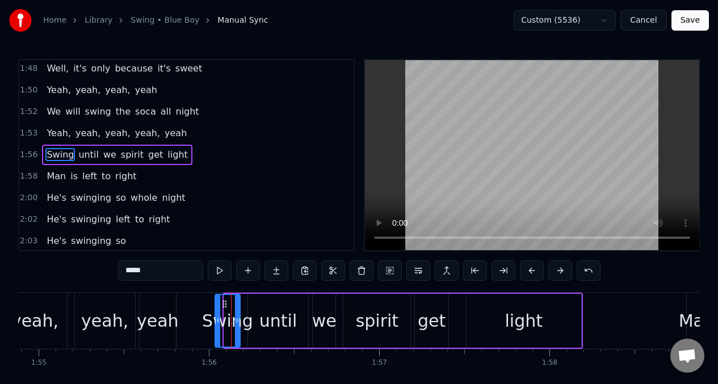
drag, startPoint x: 225, startPoint y: 310, endPoint x: 216, endPoint y: 311, distance: 9.1
click at [216, 311] on div at bounding box center [218, 321] width 5 height 52
click at [217, 273] on button at bounding box center [220, 270] width 24 height 20
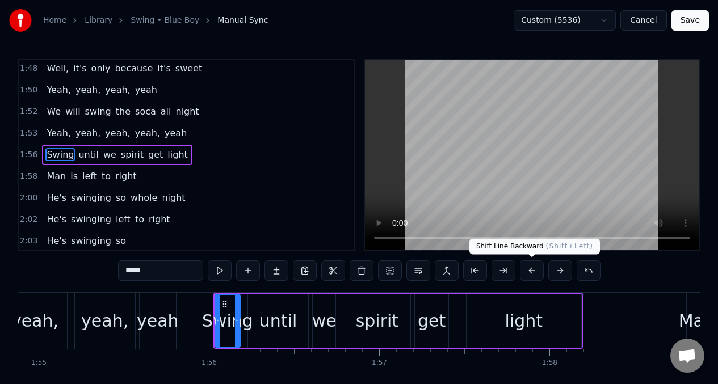
click at [528, 274] on button at bounding box center [532, 270] width 24 height 20
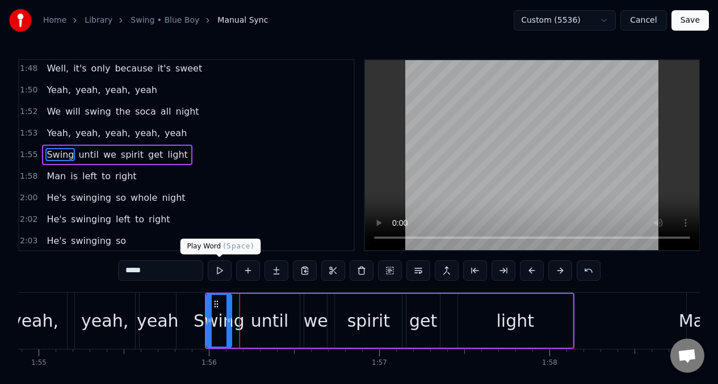
click at [217, 275] on button at bounding box center [220, 270] width 24 height 20
click at [271, 320] on div "until" at bounding box center [269, 321] width 37 height 26
type input "*****"
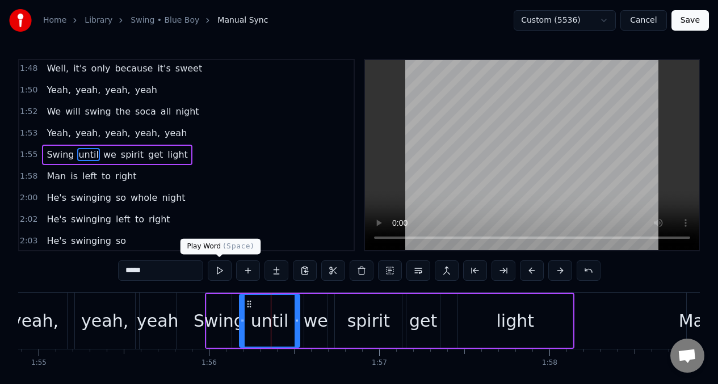
click at [220, 267] on button at bounding box center [220, 270] width 24 height 20
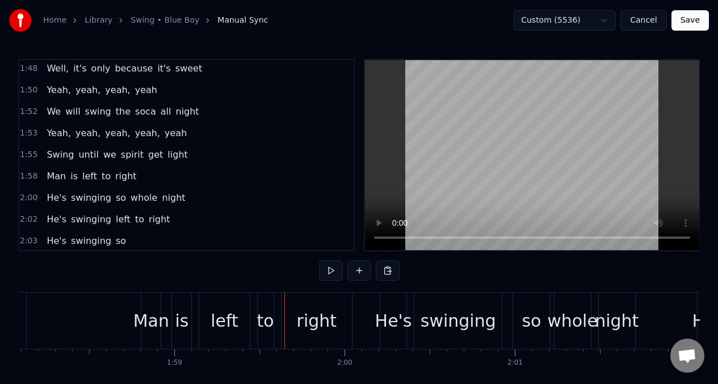
scroll to position [0, 20153]
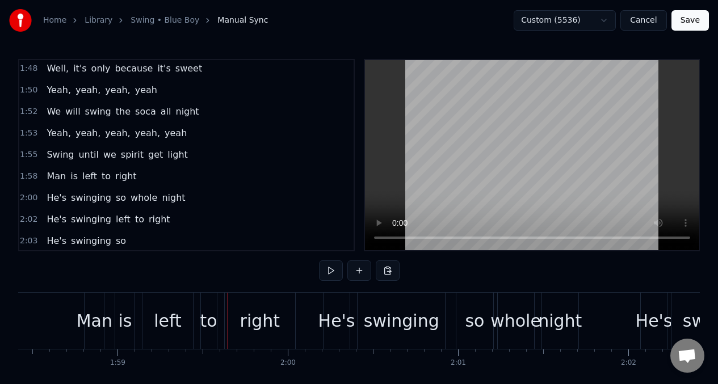
click at [46, 133] on span "Yeah," at bounding box center [58, 133] width 27 height 13
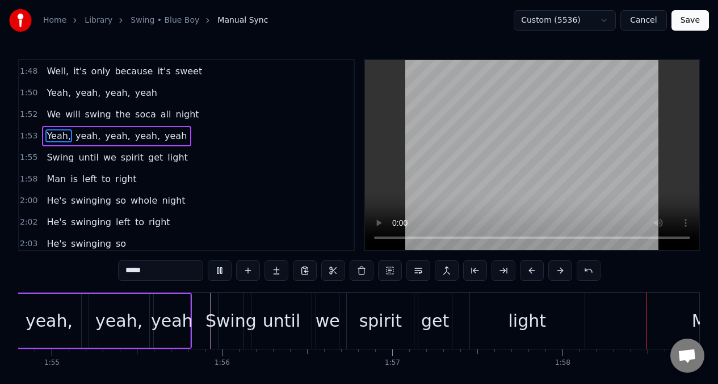
scroll to position [0, 19957]
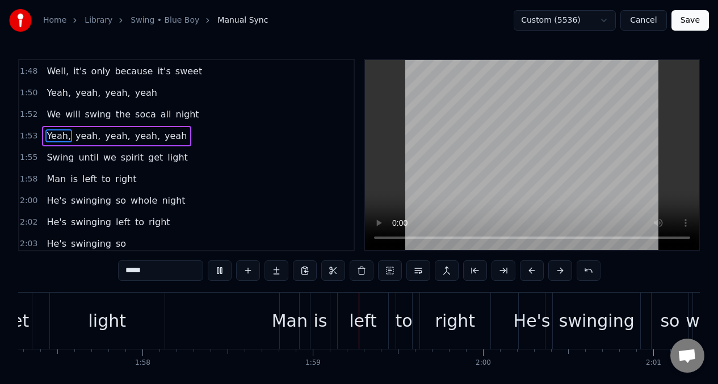
click at [82, 162] on span "until" at bounding box center [88, 157] width 22 height 13
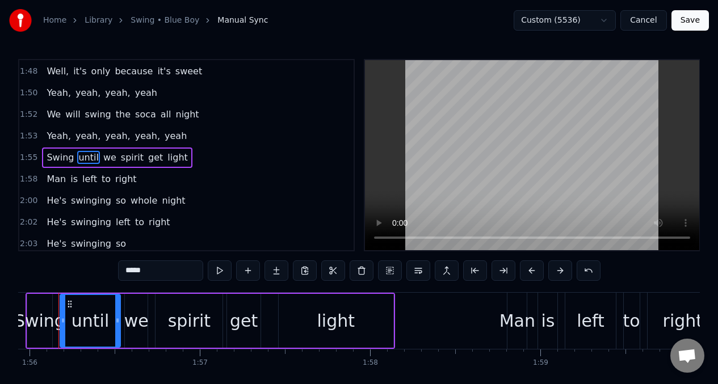
scroll to position [0, 19713]
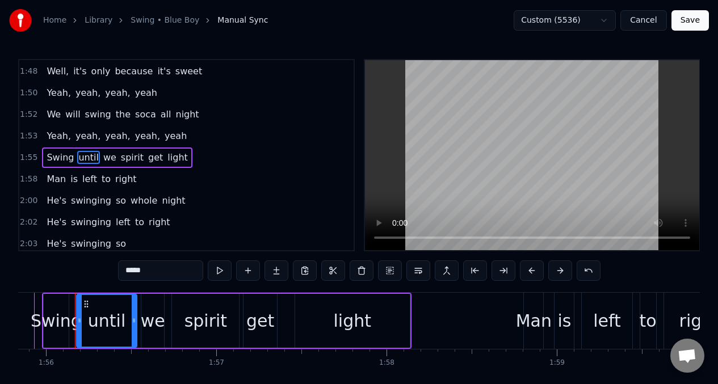
click at [145, 270] on input "*****" at bounding box center [160, 270] width 85 height 20
type input "*"
click at [67, 309] on div "Swing" at bounding box center [56, 321] width 51 height 26
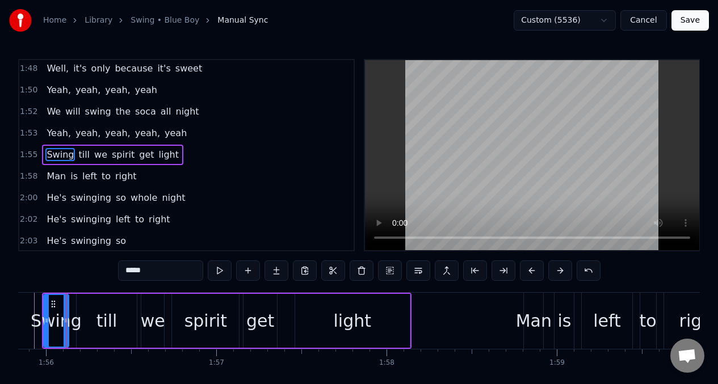
scroll to position [0, 19704]
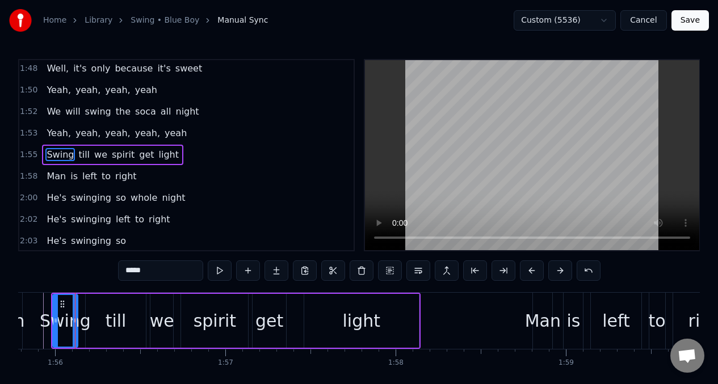
click at [136, 276] on input "*****" at bounding box center [160, 270] width 85 height 20
click at [220, 268] on button at bounding box center [220, 270] width 24 height 20
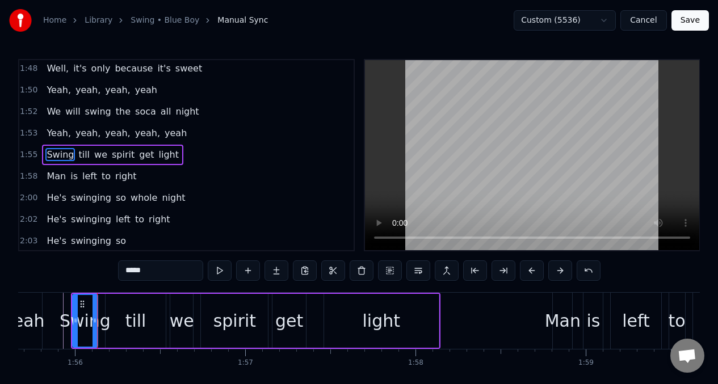
click at [220, 268] on button at bounding box center [220, 270] width 24 height 20
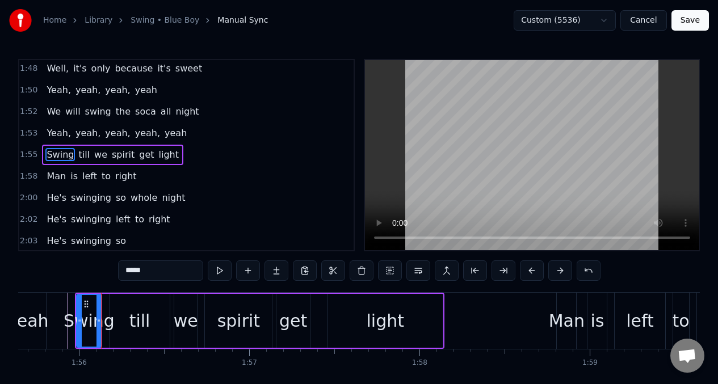
click at [238, 322] on div "spirit" at bounding box center [238, 321] width 43 height 26
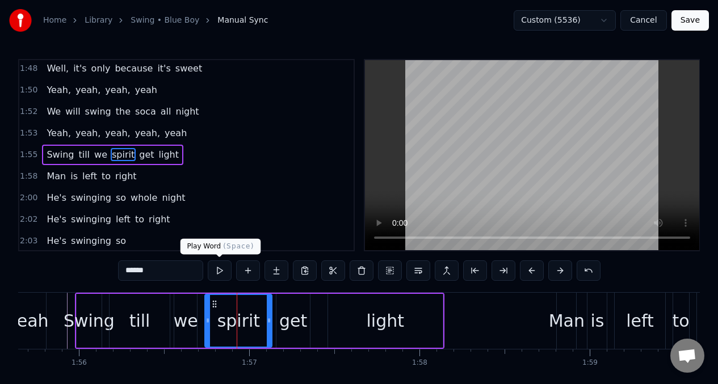
click at [218, 267] on button at bounding box center [220, 270] width 24 height 20
click at [90, 323] on div "Swing" at bounding box center [89, 321] width 51 height 26
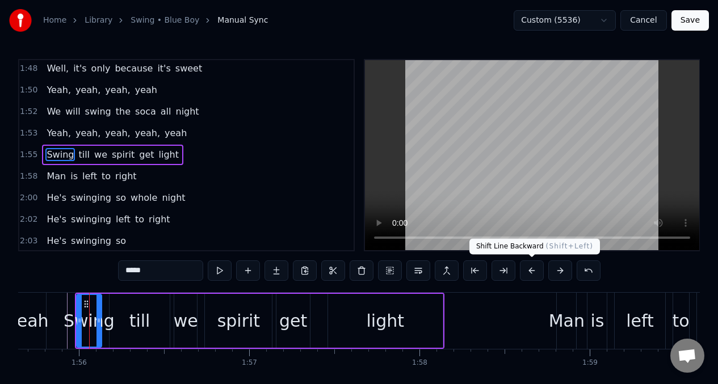
click at [530, 270] on button at bounding box center [532, 270] width 24 height 20
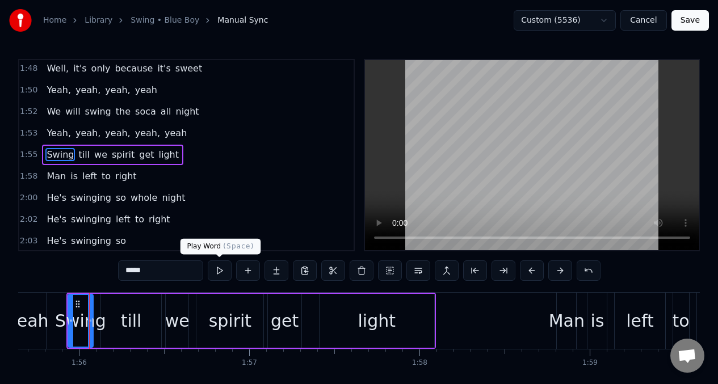
click at [217, 272] on button at bounding box center [220, 270] width 24 height 20
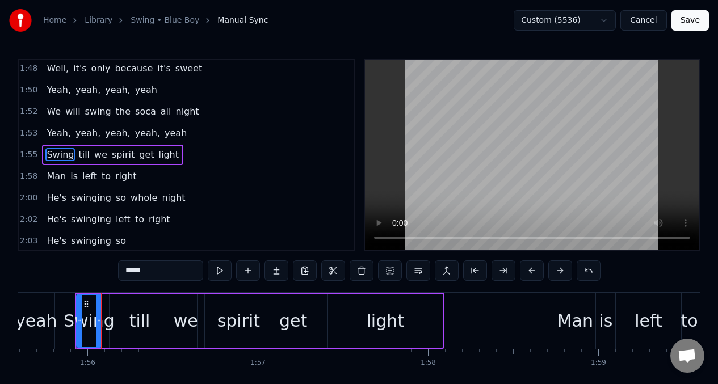
click at [217, 272] on button at bounding box center [220, 270] width 24 height 20
drag, startPoint x: 98, startPoint y: 306, endPoint x: 189, endPoint y: 290, distance: 93.3
click at [107, 306] on div at bounding box center [108, 321] width 5 height 52
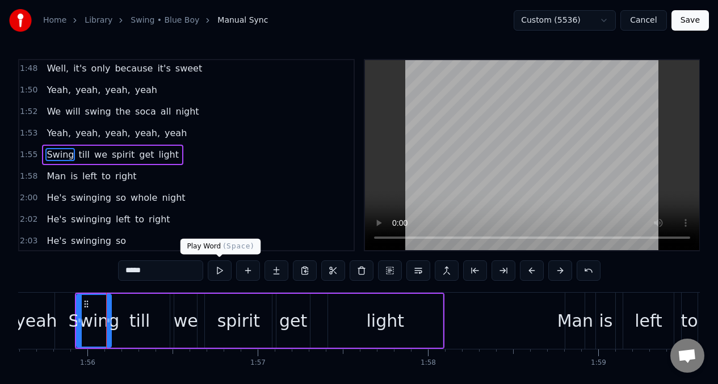
click at [220, 273] on button at bounding box center [220, 270] width 24 height 20
click at [219, 273] on button at bounding box center [220, 270] width 24 height 20
click at [243, 314] on div "spirit" at bounding box center [238, 321] width 43 height 26
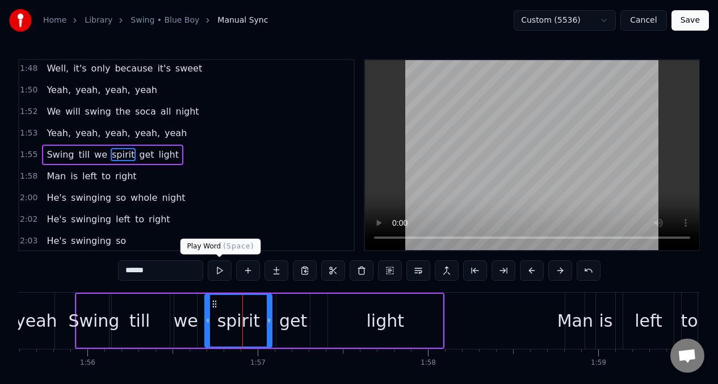
click at [217, 268] on button at bounding box center [220, 270] width 24 height 20
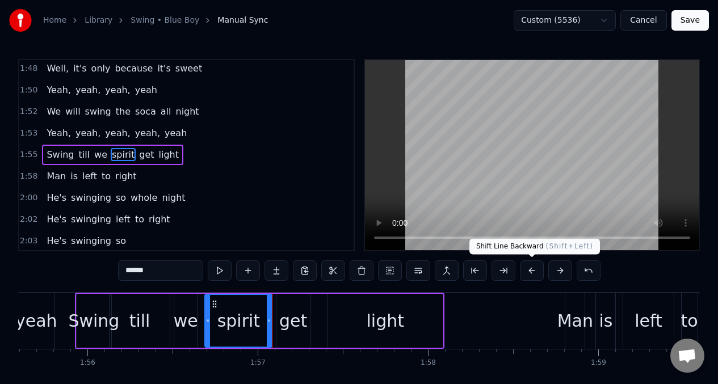
click at [530, 271] on button at bounding box center [532, 270] width 24 height 20
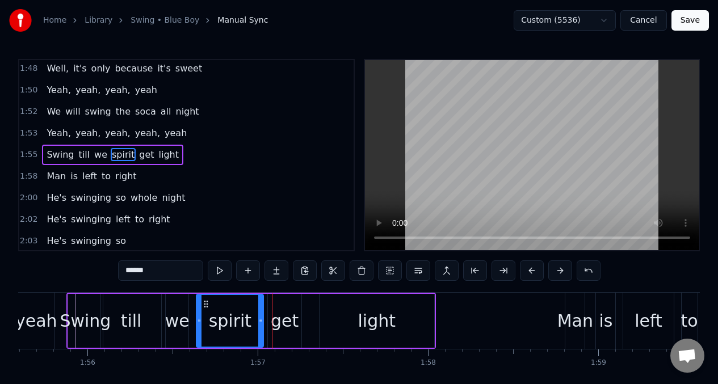
click at [79, 322] on div "Swing" at bounding box center [85, 321] width 51 height 26
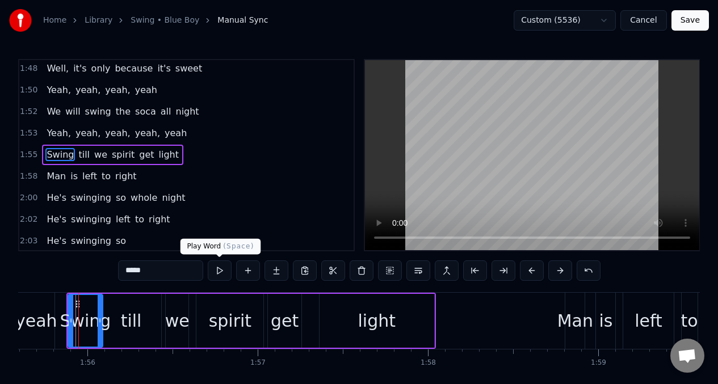
click at [214, 271] on button at bounding box center [220, 270] width 24 height 20
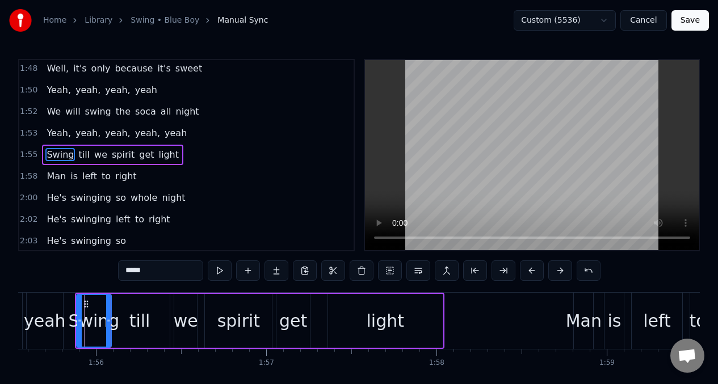
click at [214, 271] on button at bounding box center [220, 270] width 24 height 20
click at [214, 270] on button at bounding box center [220, 270] width 24 height 20
click at [40, 323] on div "yeah" at bounding box center [45, 321] width 42 height 26
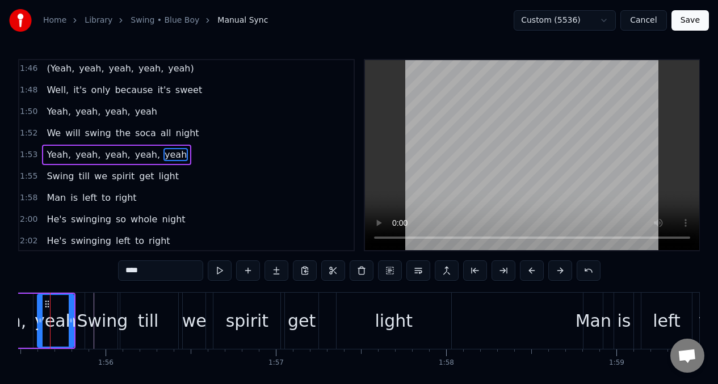
scroll to position [0, 19629]
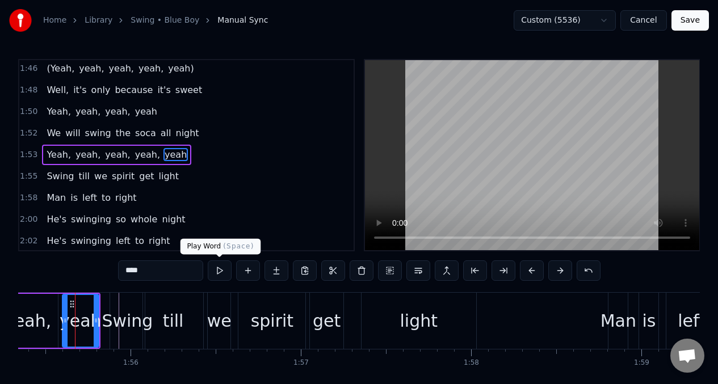
click at [220, 272] on button at bounding box center [220, 270] width 24 height 20
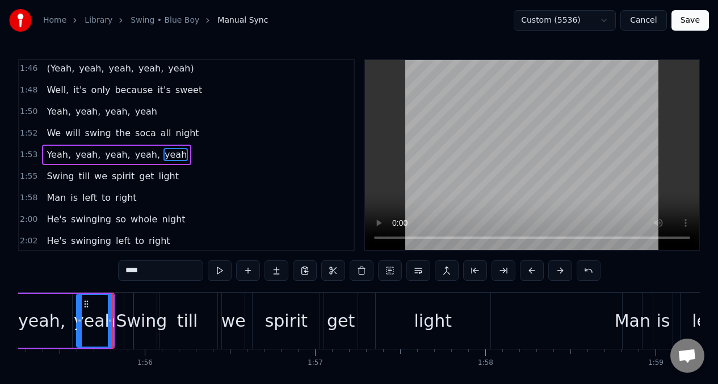
click at [219, 272] on button at bounding box center [220, 270] width 24 height 20
click at [53, 158] on span "Yeah," at bounding box center [58, 154] width 27 height 13
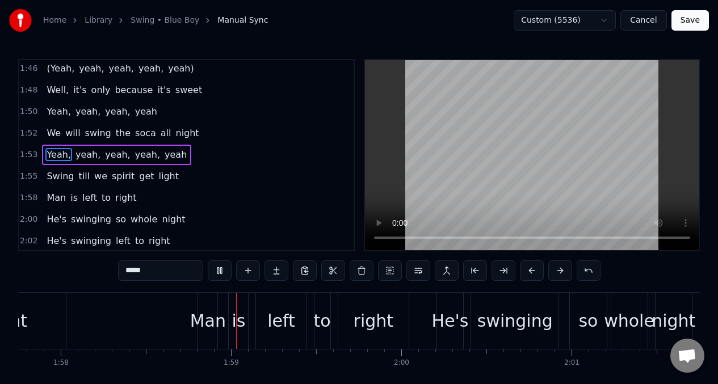
scroll to position [0, 20041]
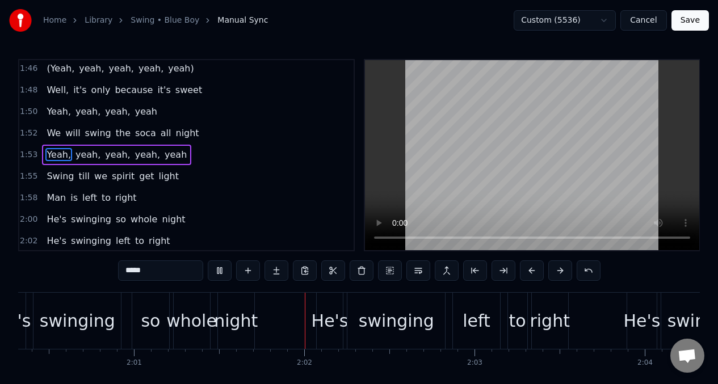
click at [52, 109] on span "Yeah," at bounding box center [58, 111] width 27 height 13
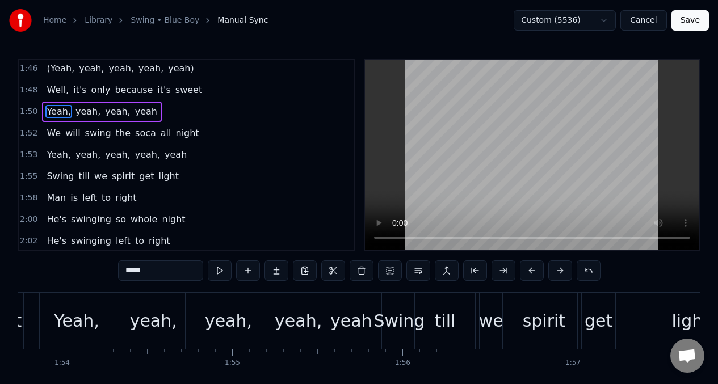
scroll to position [0, 18703]
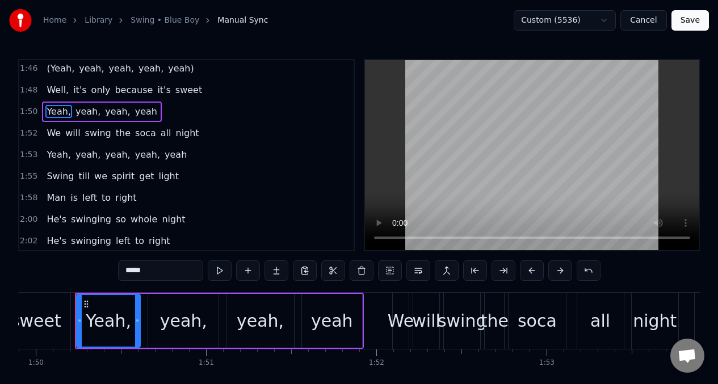
click at [117, 271] on div "0:31 Are you ready for this action? 0:32 (Yeah, yeah, yeah, yeah, yeah) 0:34 We…" at bounding box center [358, 233] width 681 height 348
click at [126, 274] on input "*****" at bounding box center [160, 270] width 85 height 20
click at [143, 110] on span "yeah" at bounding box center [149, 111] width 24 height 13
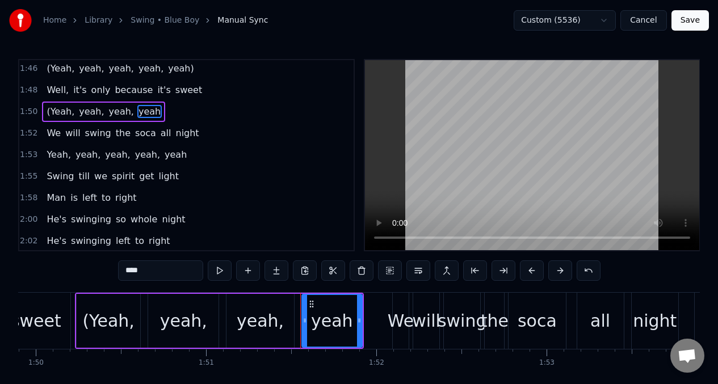
scroll to position [541, 0]
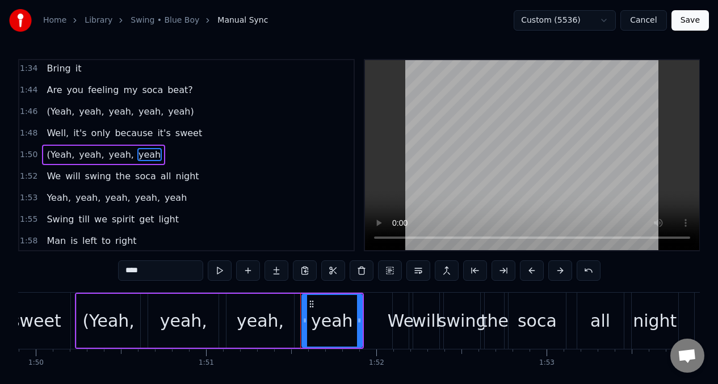
click at [155, 271] on input "****" at bounding box center [160, 270] width 85 height 20
click at [49, 180] on span "We" at bounding box center [53, 176] width 16 height 13
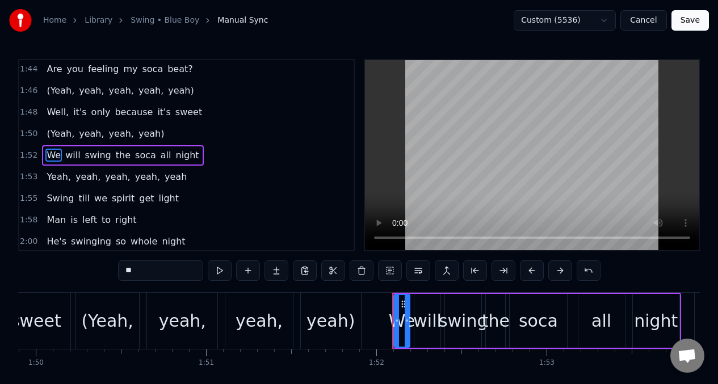
scroll to position [563, 0]
click at [115, 157] on span "the" at bounding box center [123, 154] width 17 height 13
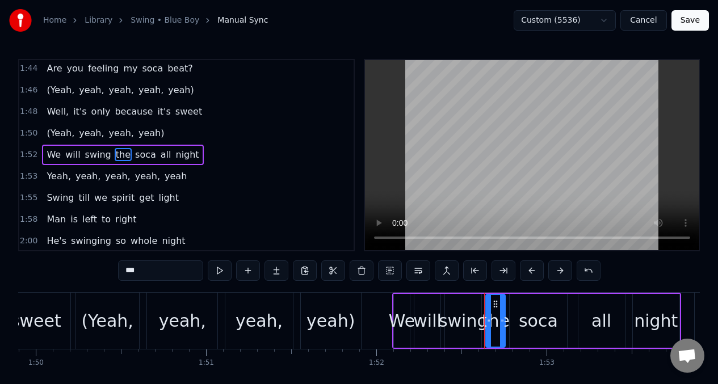
click at [146, 270] on input "***" at bounding box center [160, 270] width 85 height 20
click at [46, 149] on span "We" at bounding box center [53, 154] width 16 height 13
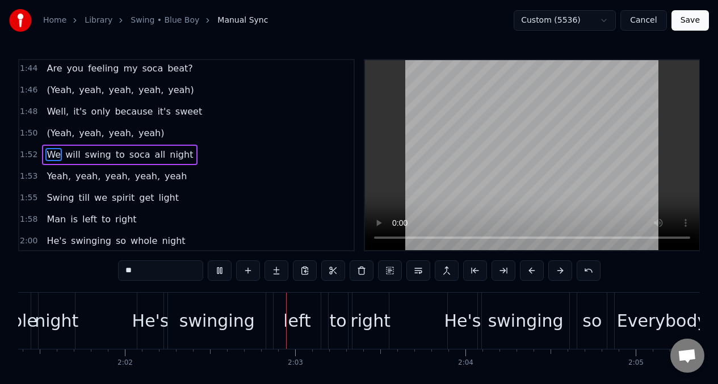
scroll to position [0, 20760]
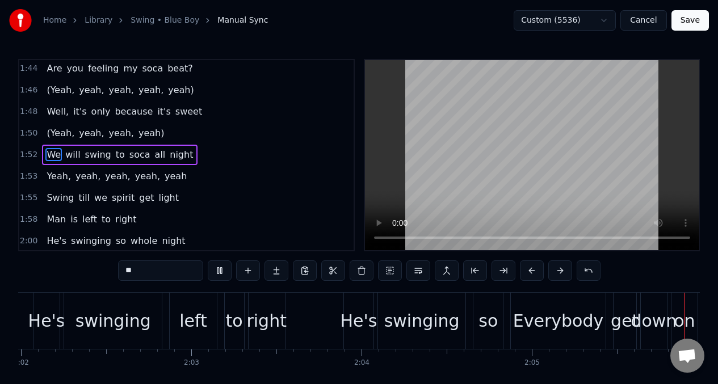
click at [50, 199] on span "Swing" at bounding box center [59, 197] width 29 height 13
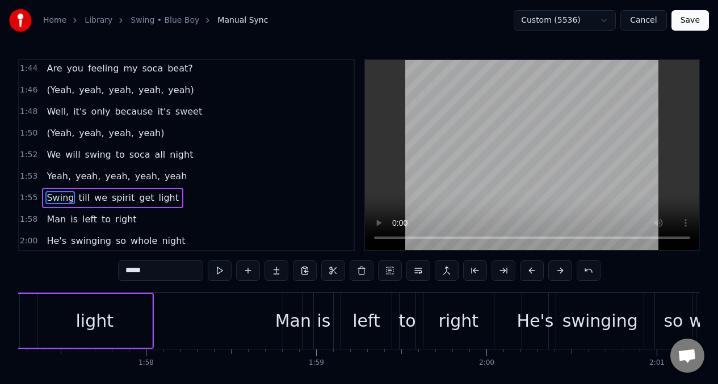
scroll to position [0, 19664]
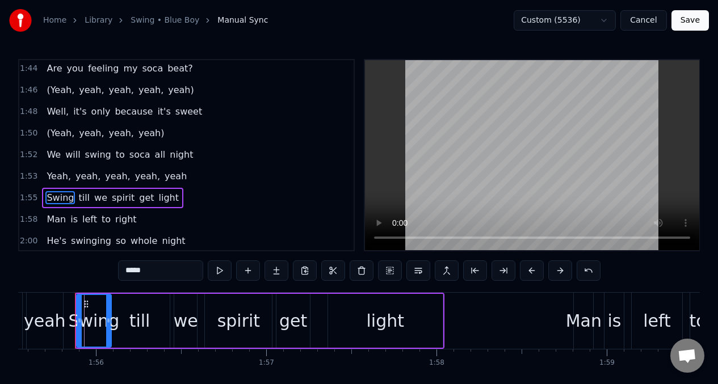
click at [156, 274] on input "*****" at bounding box center [160, 270] width 85 height 20
type input "*"
click at [140, 325] on div "till" at bounding box center [139, 321] width 21 height 26
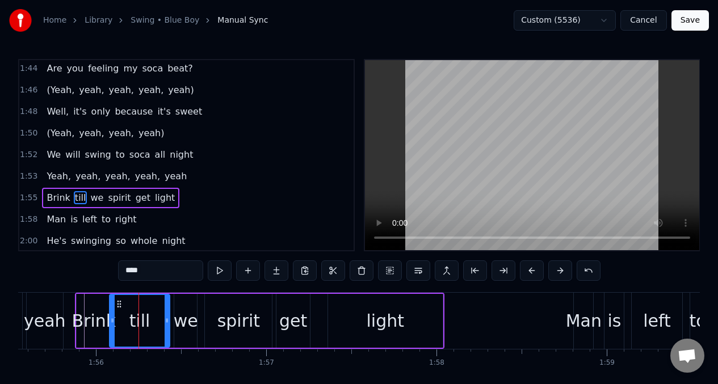
scroll to position [606, 0]
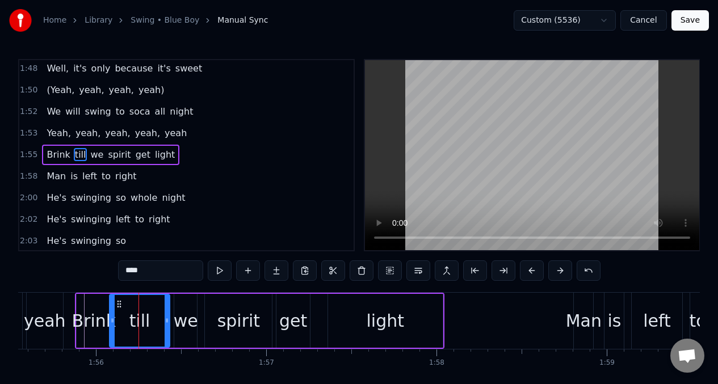
click at [146, 272] on input "****" at bounding box center [160, 270] width 85 height 20
type input "*"
click at [45, 130] on span "Yeah," at bounding box center [58, 133] width 27 height 13
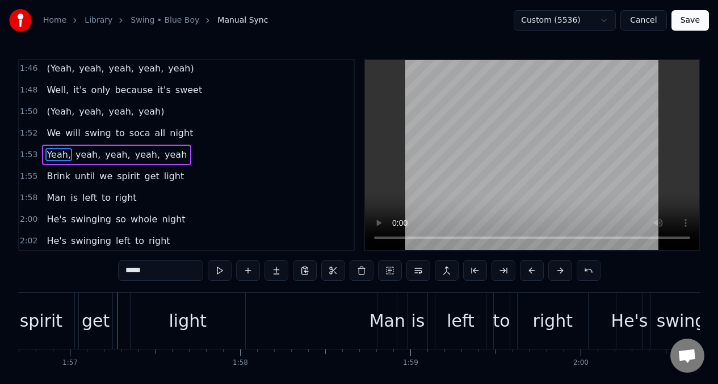
scroll to position [0, 19902]
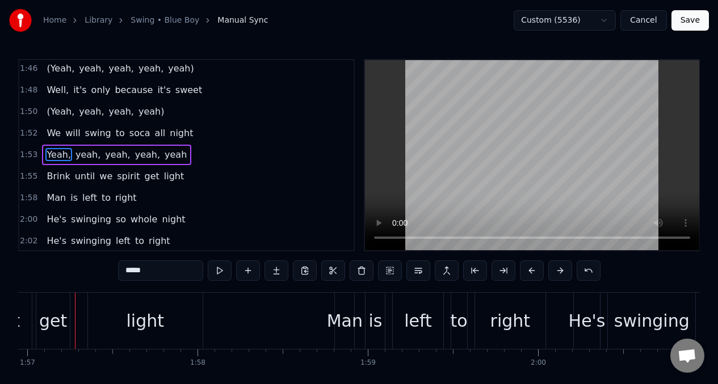
click at [141, 327] on div "light" at bounding box center [146, 321] width 38 height 26
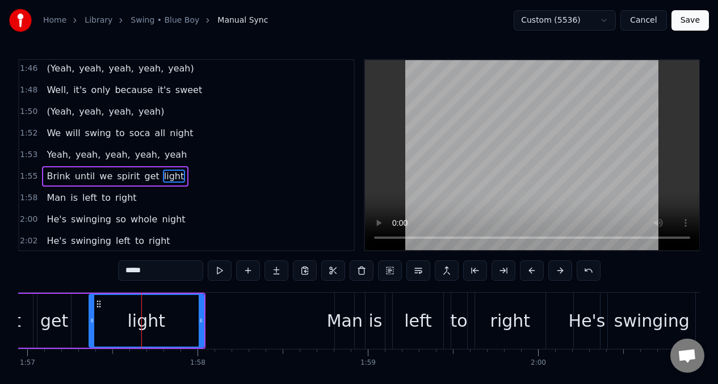
scroll to position [606, 0]
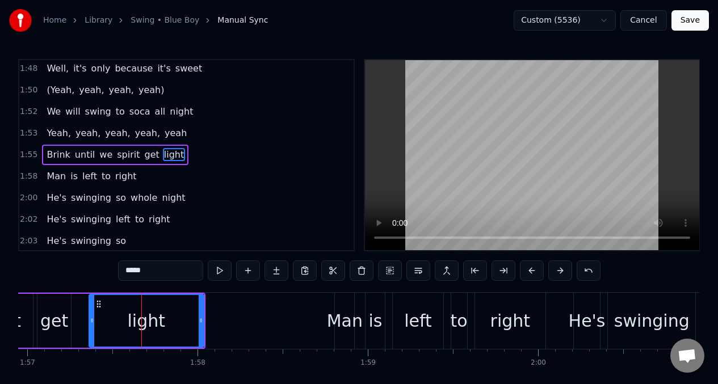
click at [144, 273] on input "*****" at bounding box center [160, 270] width 85 height 20
type input "*"
click at [48, 156] on span "Brink" at bounding box center [58, 154] width 26 height 13
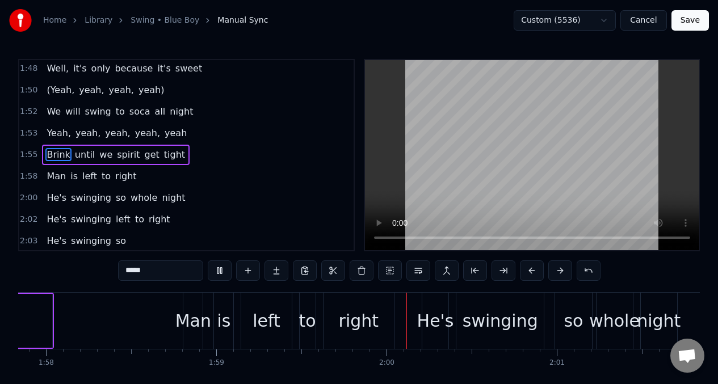
scroll to position [0, 20255]
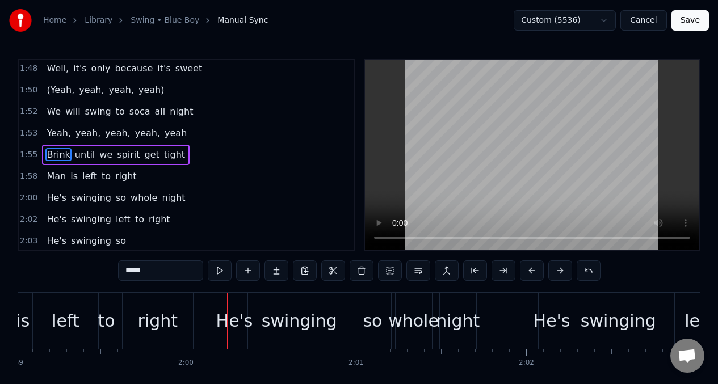
click at [48, 154] on span "Brink" at bounding box center [58, 154] width 26 height 13
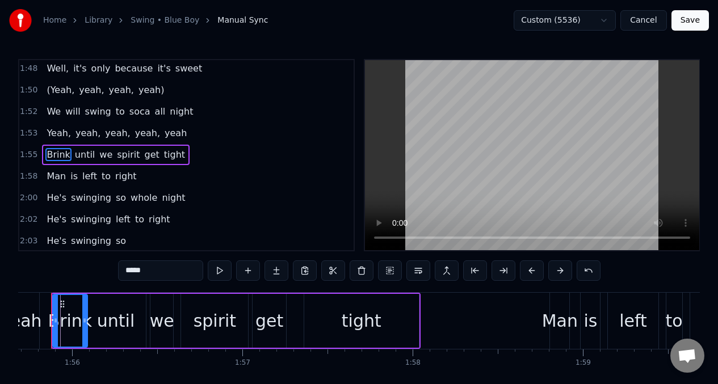
scroll to position [0, 19664]
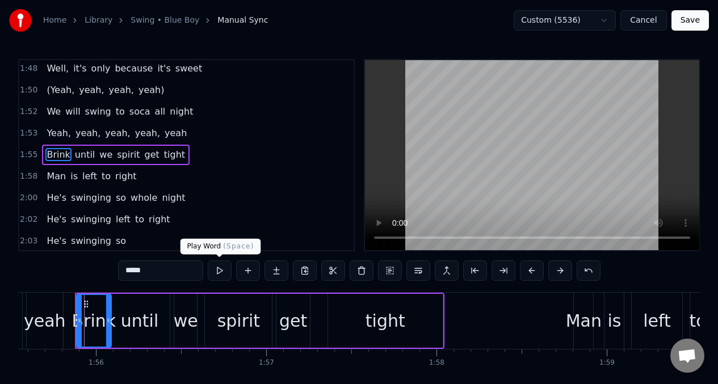
click at [216, 269] on button at bounding box center [220, 270] width 24 height 20
click at [216, 270] on button at bounding box center [220, 270] width 24 height 20
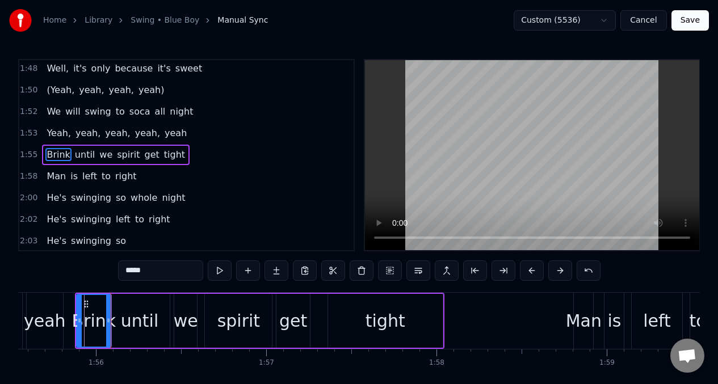
click at [216, 270] on button at bounding box center [220, 270] width 24 height 20
click at [40, 331] on div "yeah" at bounding box center [45, 321] width 42 height 26
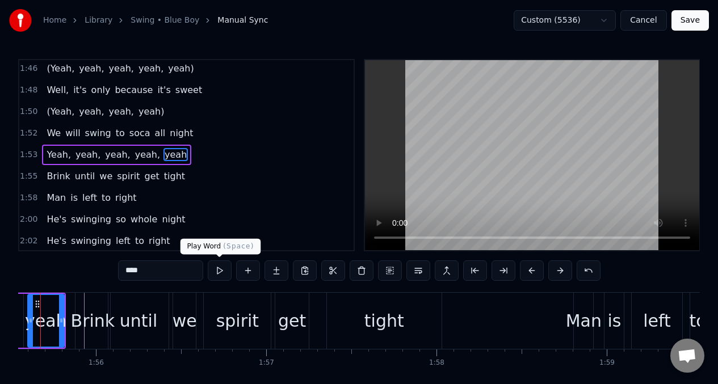
scroll to position [0, 19629]
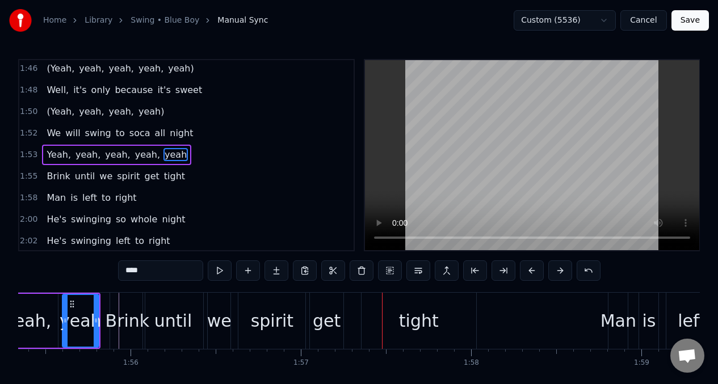
click at [47, 134] on span "We" at bounding box center [53, 133] width 16 height 13
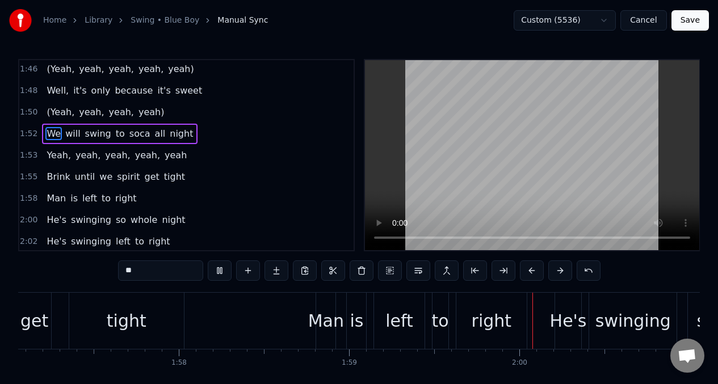
scroll to position [0, 20252]
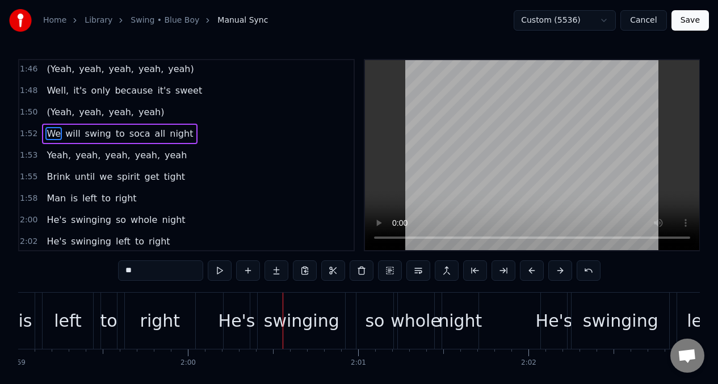
click at [51, 154] on span "Yeah," at bounding box center [58, 155] width 27 height 13
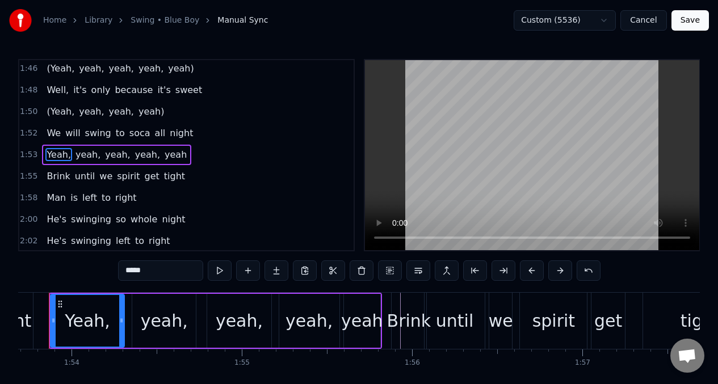
scroll to position [0, 19321]
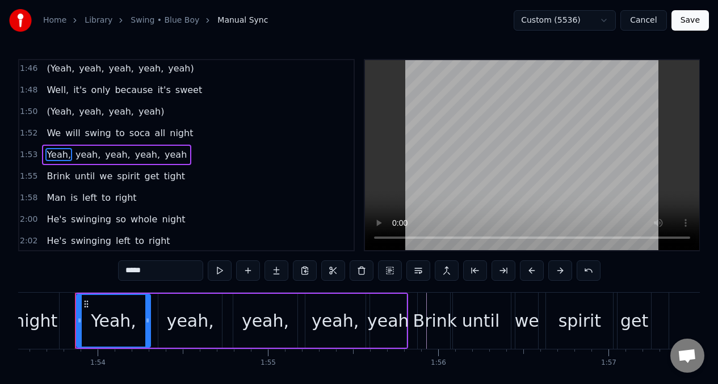
click at [125, 270] on input "*****" at bounding box center [160, 270] width 85 height 20
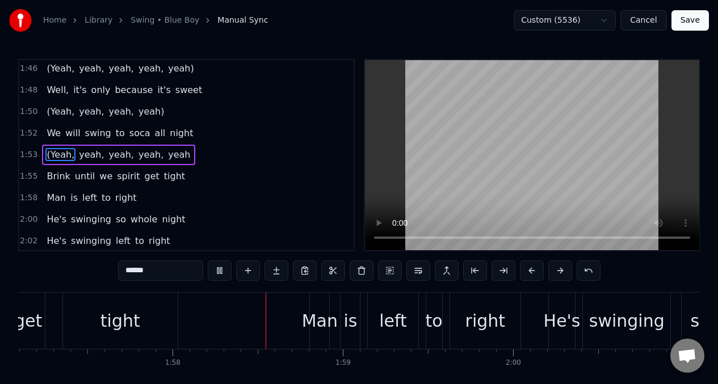
scroll to position [0, 20016]
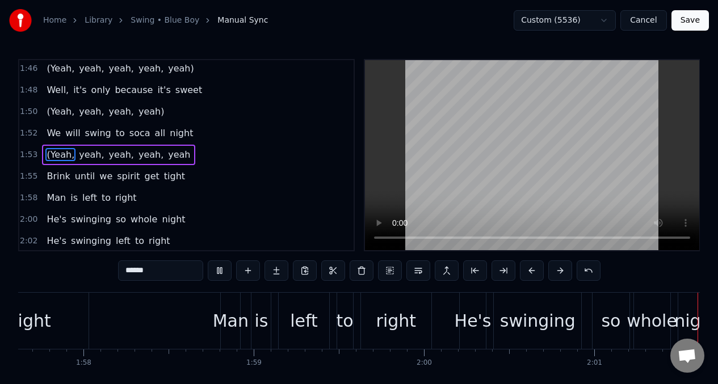
click at [56, 157] on span "(Yeah," at bounding box center [60, 154] width 30 height 13
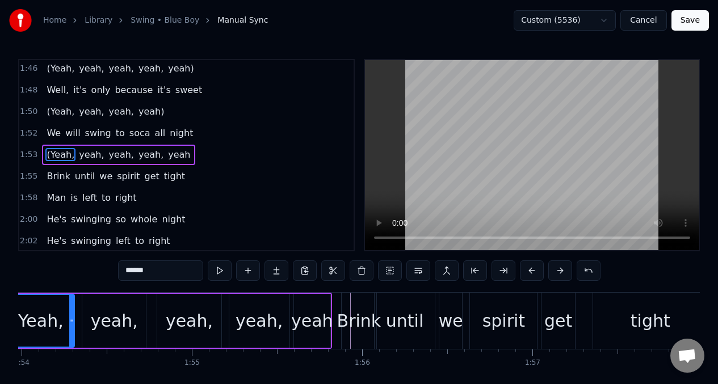
scroll to position [0, 19321]
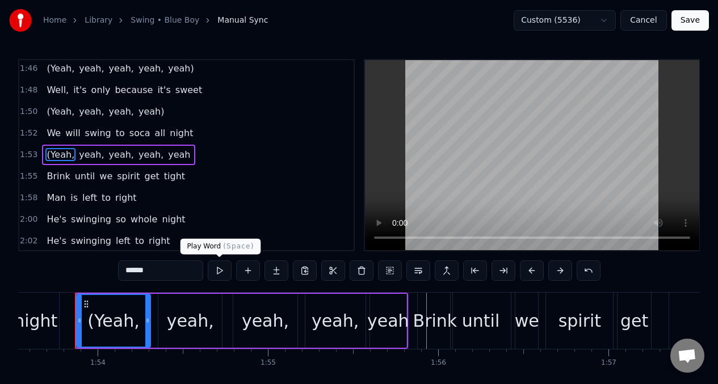
click at [216, 268] on button at bounding box center [220, 270] width 24 height 20
click at [215, 268] on button at bounding box center [220, 270] width 24 height 20
drag, startPoint x: 204, startPoint y: 318, endPoint x: 207, endPoint y: 274, distance: 44.3
click at [204, 318] on div "yeah," at bounding box center [190, 321] width 47 height 26
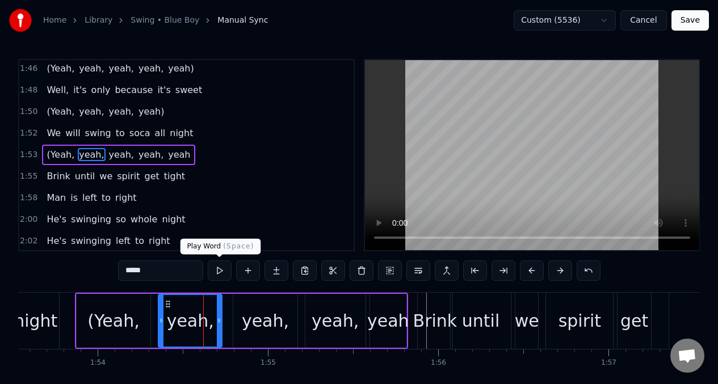
click at [217, 271] on button at bounding box center [220, 270] width 24 height 20
click at [258, 322] on div "yeah," at bounding box center [265, 321] width 47 height 26
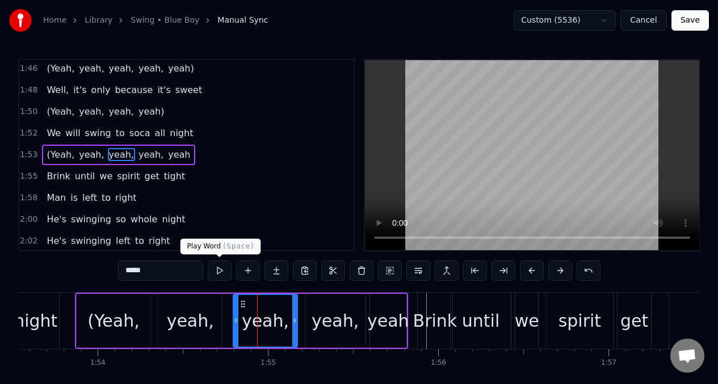
click at [220, 268] on button at bounding box center [220, 270] width 24 height 20
drag, startPoint x: 338, startPoint y: 321, endPoint x: 255, endPoint y: 294, distance: 87.5
click at [338, 321] on div "yeah," at bounding box center [334, 321] width 47 height 26
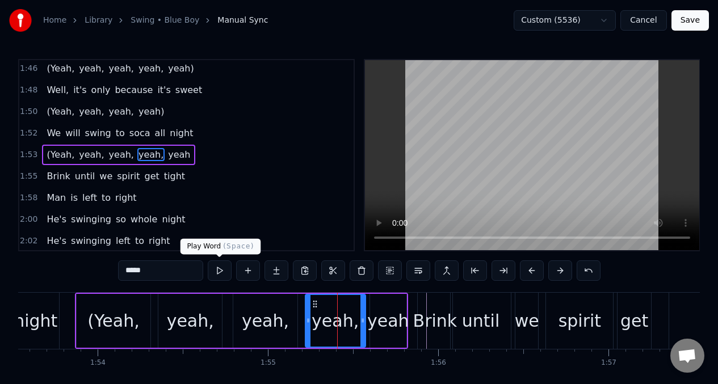
click at [214, 271] on button at bounding box center [220, 270] width 24 height 20
click at [391, 315] on div "yeah" at bounding box center [388, 321] width 42 height 26
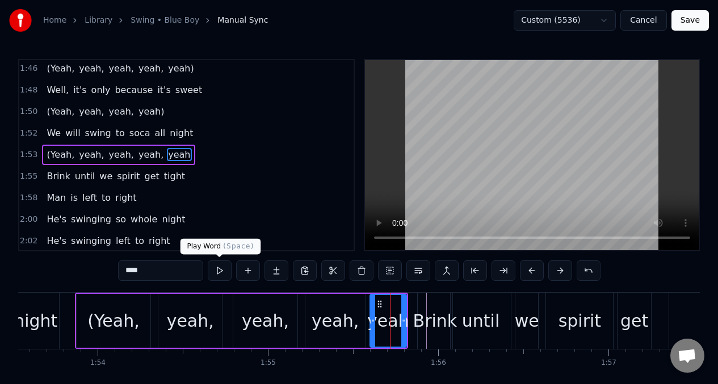
click at [216, 272] on button at bounding box center [220, 270] width 24 height 20
click at [347, 324] on div "yeah," at bounding box center [334, 321] width 47 height 26
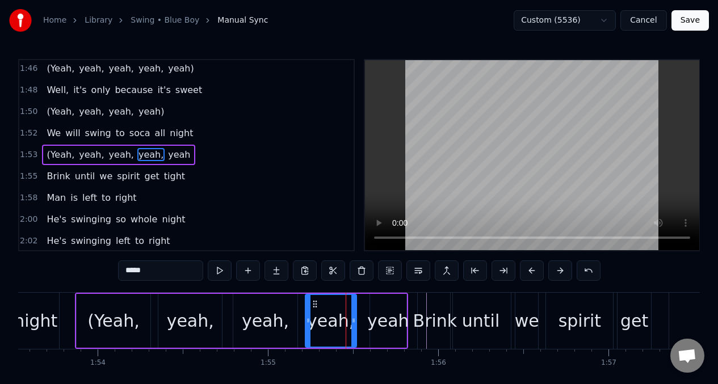
drag, startPoint x: 364, startPoint y: 318, endPoint x: 355, endPoint y: 322, distance: 9.7
click at [355, 322] on icon at bounding box center [353, 320] width 5 height 9
click at [372, 309] on div "yeah" at bounding box center [388, 321] width 42 height 26
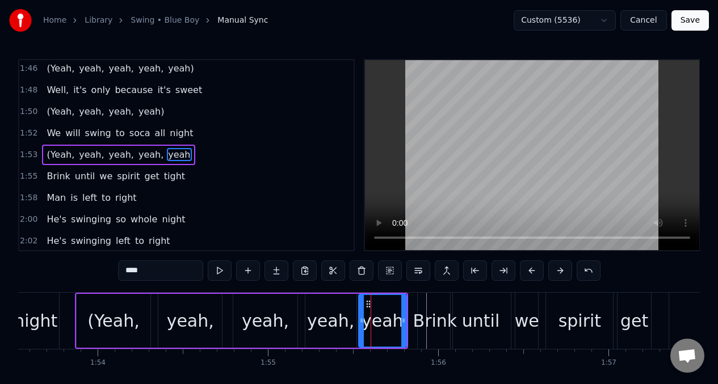
drag, startPoint x: 372, startPoint y: 309, endPoint x: 360, endPoint y: 313, distance: 11.8
click at [360, 313] on div at bounding box center [361, 321] width 5 height 52
click at [219, 272] on button at bounding box center [220, 270] width 24 height 20
drag, startPoint x: 360, startPoint y: 310, endPoint x: 369, endPoint y: 311, distance: 9.1
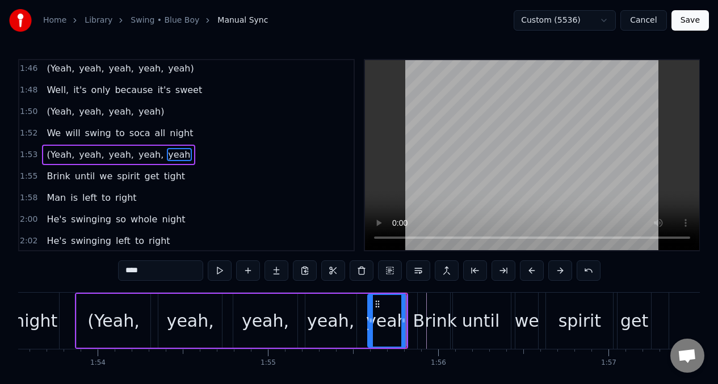
click at [369, 311] on div at bounding box center [370, 321] width 5 height 52
click at [221, 271] on button at bounding box center [220, 270] width 24 height 20
click at [324, 310] on div "yeah," at bounding box center [330, 321] width 47 height 26
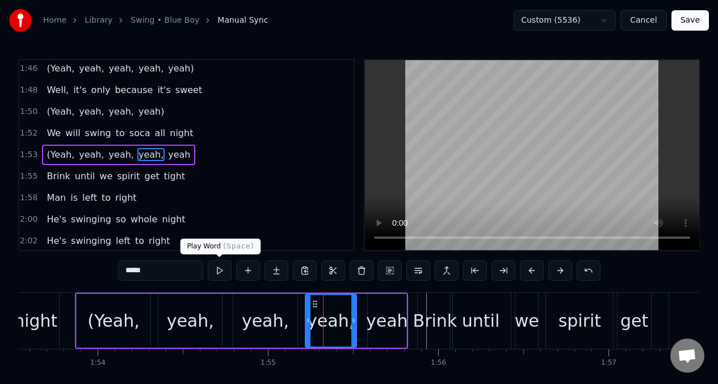
click at [221, 268] on button at bounding box center [220, 270] width 24 height 20
click at [48, 134] on span "We" at bounding box center [53, 133] width 16 height 13
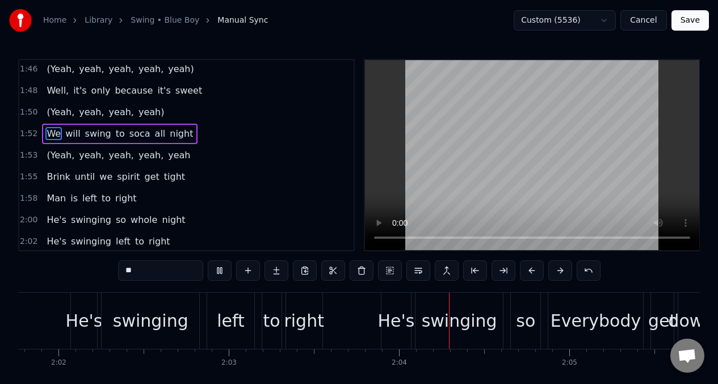
scroll to position [0, 20921]
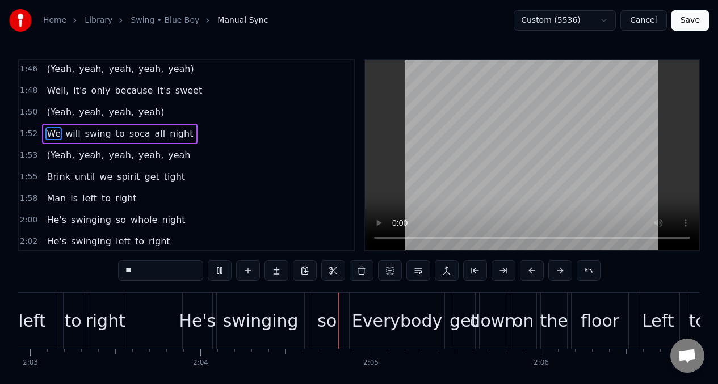
click at [53, 179] on span "Brink" at bounding box center [58, 176] width 26 height 13
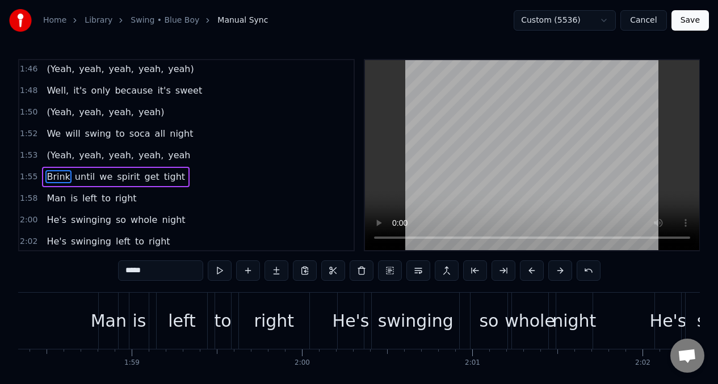
scroll to position [0, 19664]
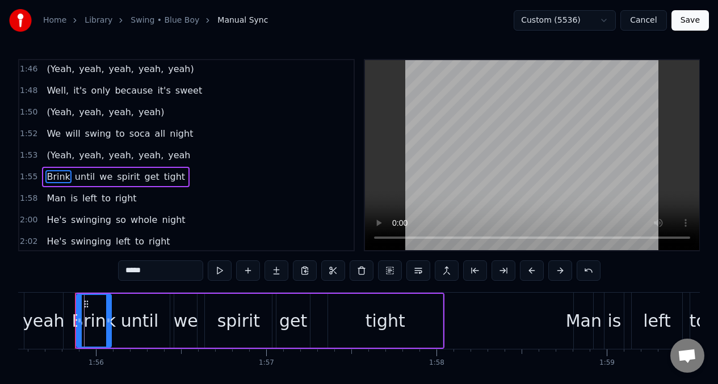
click at [55, 175] on span "Brink" at bounding box center [58, 176] width 26 height 13
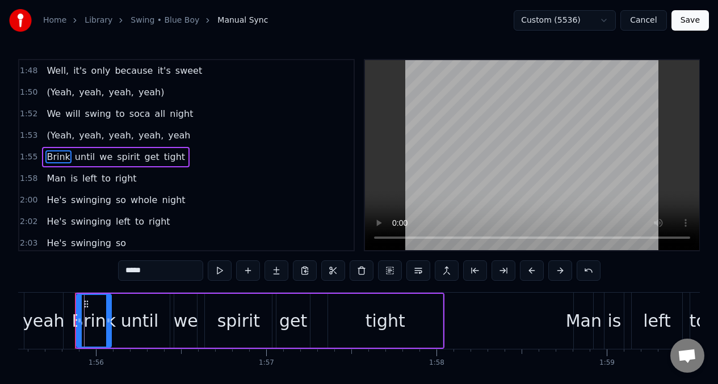
scroll to position [606, 0]
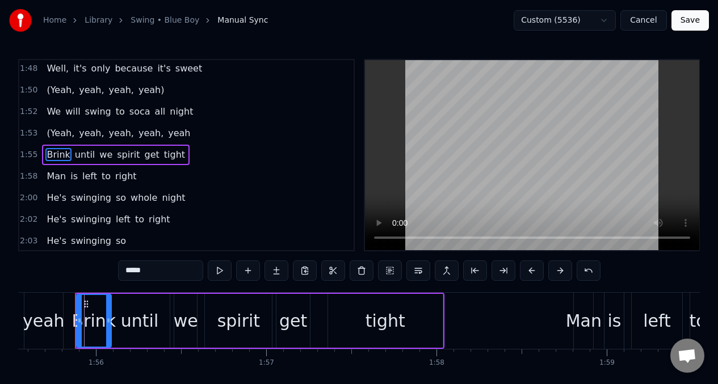
click at [47, 155] on span "Brink" at bounding box center [58, 154] width 26 height 13
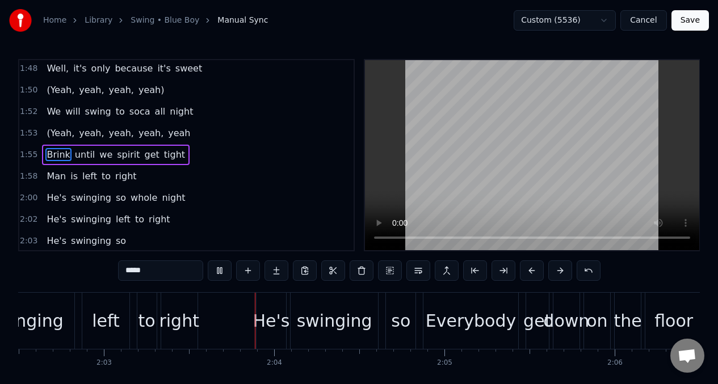
scroll to position [0, 20880]
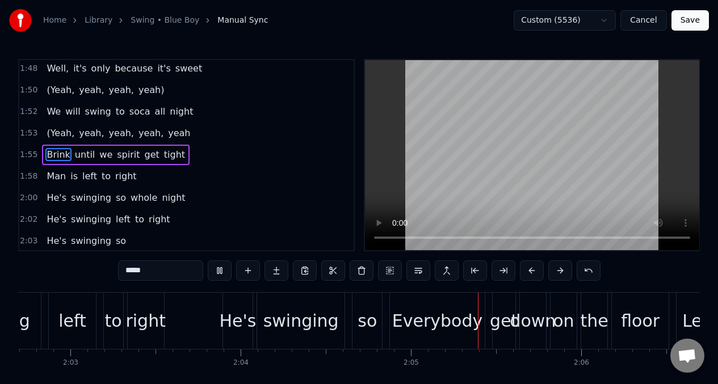
click at [48, 175] on span "Man" at bounding box center [56, 176] width 22 height 13
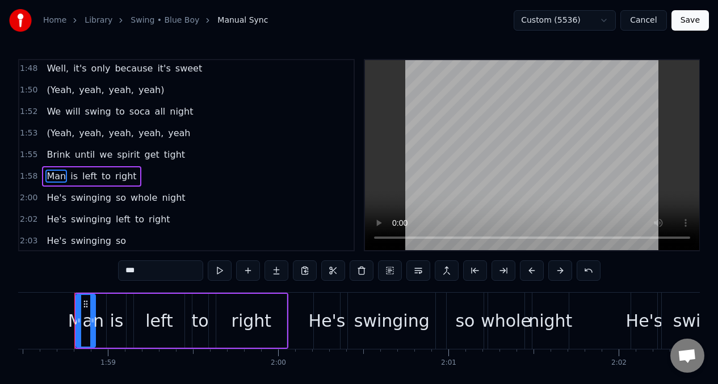
scroll to position [0, 20162]
click at [219, 265] on button at bounding box center [220, 270] width 24 height 20
click at [220, 267] on button at bounding box center [220, 270] width 24 height 20
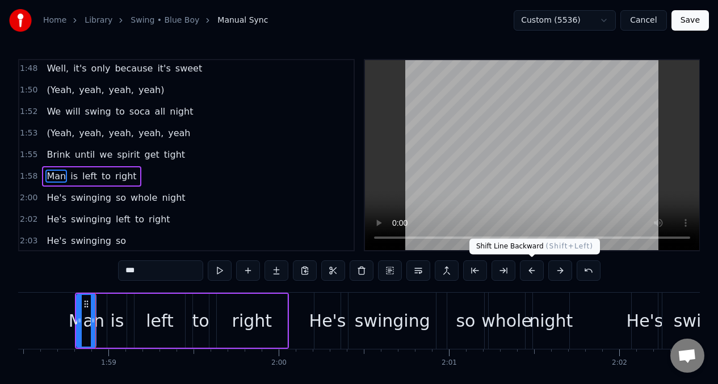
click at [530, 268] on button at bounding box center [532, 270] width 24 height 20
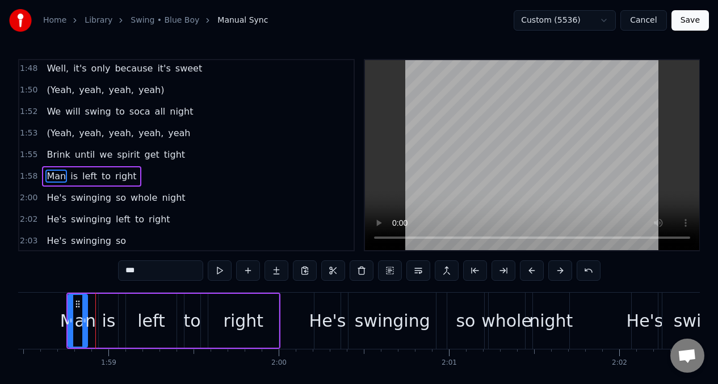
click at [530, 268] on button at bounding box center [532, 270] width 24 height 20
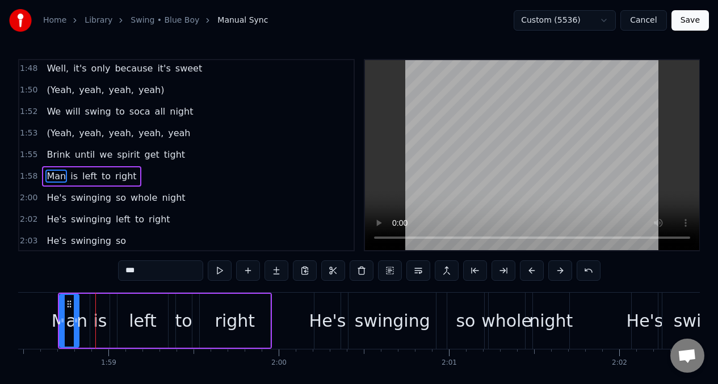
click at [530, 268] on button at bounding box center [532, 270] width 24 height 20
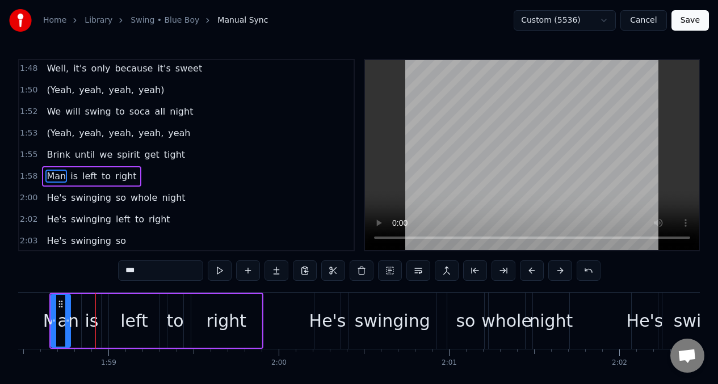
click at [530, 268] on button at bounding box center [532, 270] width 24 height 20
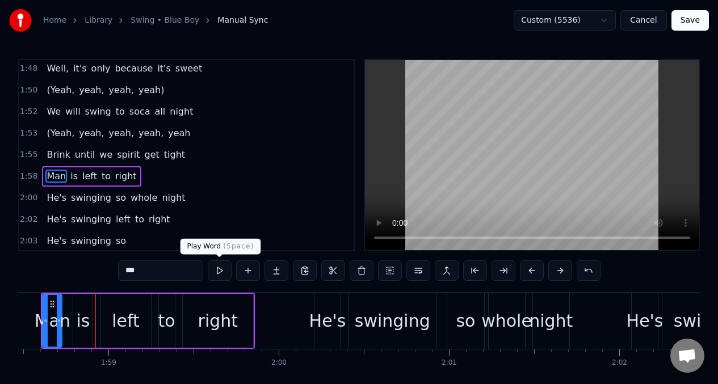
click at [220, 270] on button at bounding box center [220, 270] width 24 height 20
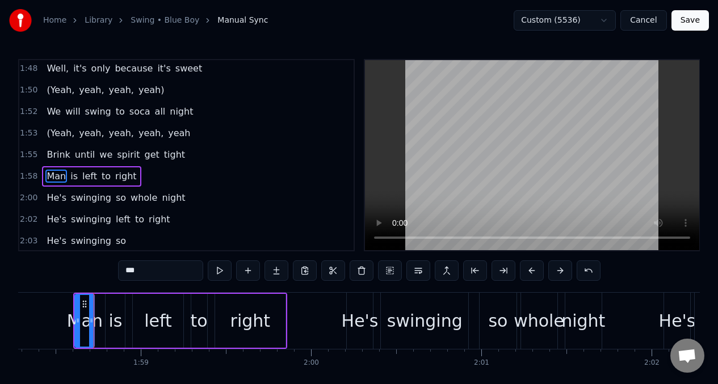
click at [220, 270] on button at bounding box center [220, 270] width 24 height 20
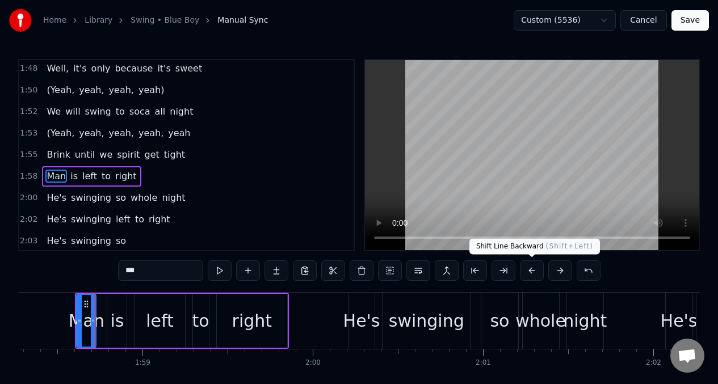
click at [529, 269] on button at bounding box center [532, 270] width 24 height 20
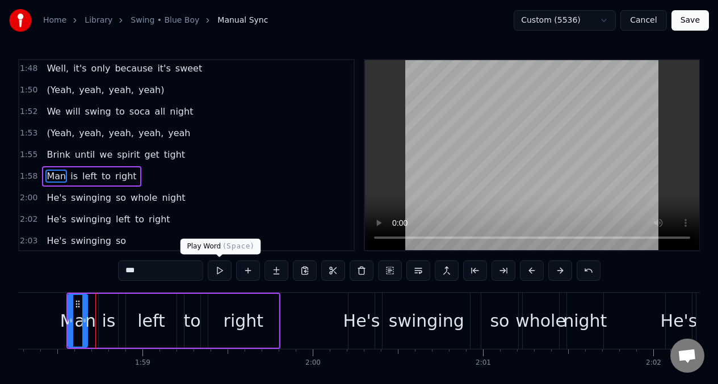
click at [219, 268] on button at bounding box center [220, 270] width 24 height 20
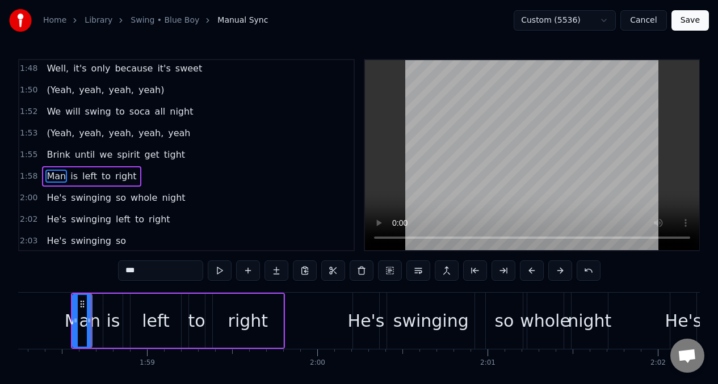
click at [219, 268] on button at bounding box center [220, 270] width 24 height 20
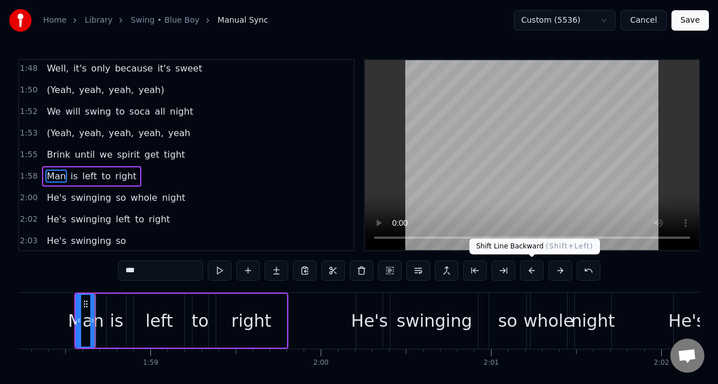
click at [529, 271] on button at bounding box center [532, 270] width 24 height 20
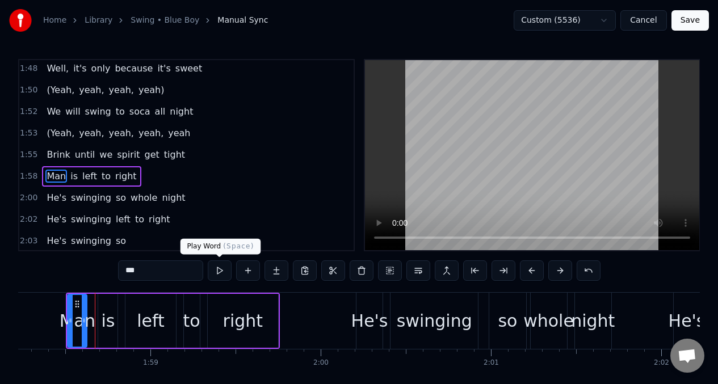
click at [218, 269] on button at bounding box center [220, 270] width 24 height 20
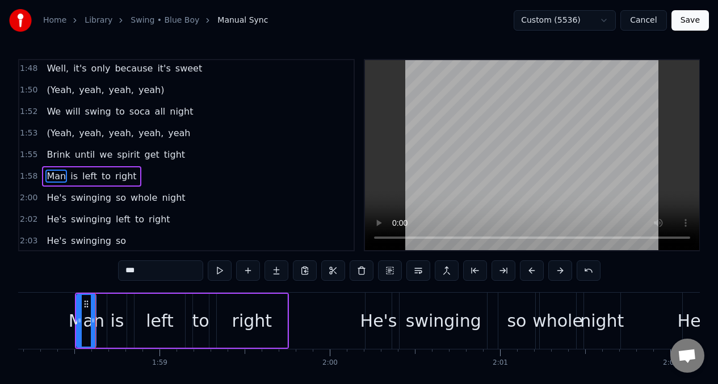
click at [218, 269] on button at bounding box center [220, 270] width 24 height 20
click at [165, 315] on div "left" at bounding box center [160, 321] width 28 height 26
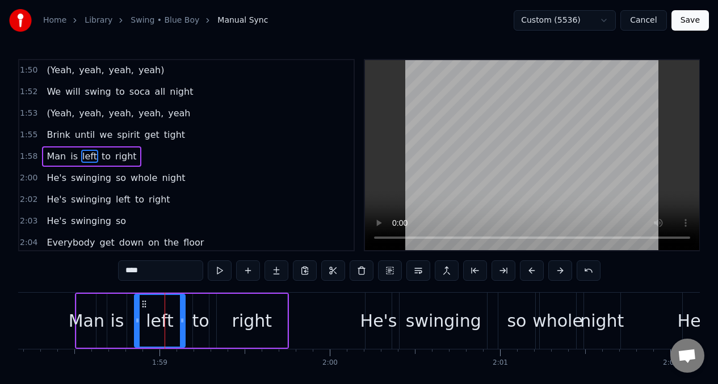
scroll to position [627, 0]
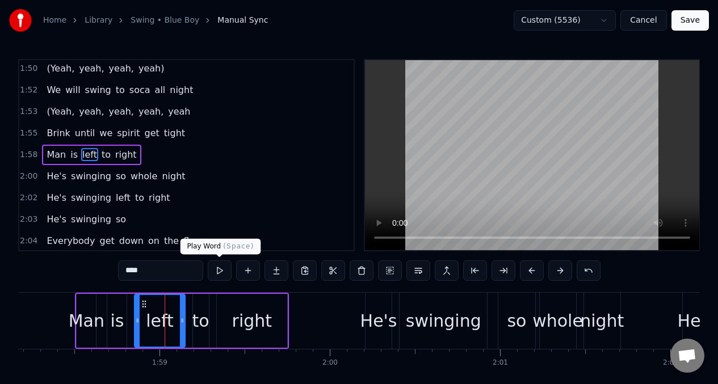
click at [220, 275] on button at bounding box center [220, 270] width 24 height 20
click at [262, 329] on div "right" at bounding box center [252, 321] width 40 height 26
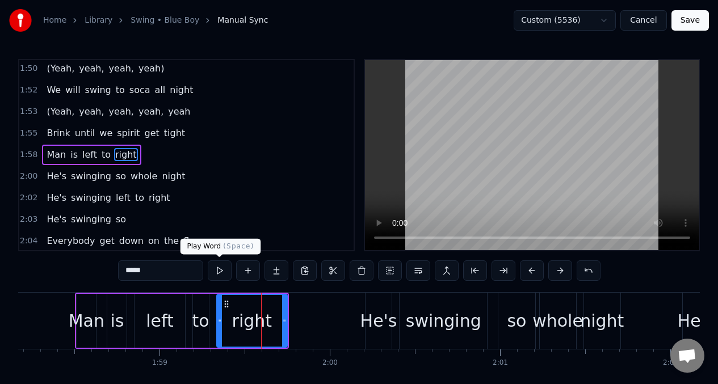
click at [217, 272] on button at bounding box center [220, 270] width 24 height 20
click at [217, 271] on button at bounding box center [220, 270] width 24 height 20
click at [216, 269] on button at bounding box center [220, 270] width 24 height 20
click at [376, 324] on div "He's" at bounding box center [378, 321] width 37 height 26
type input "****"
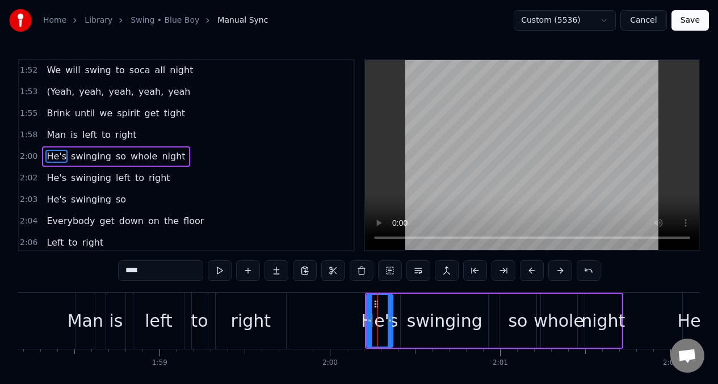
scroll to position [649, 0]
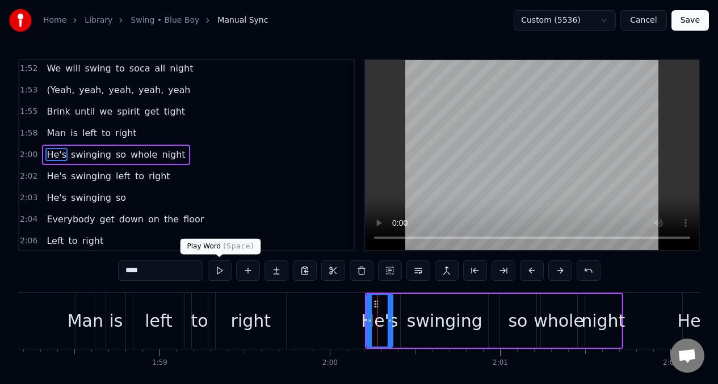
click at [220, 270] on button at bounding box center [220, 270] width 24 height 20
click at [247, 271] on button at bounding box center [248, 270] width 24 height 20
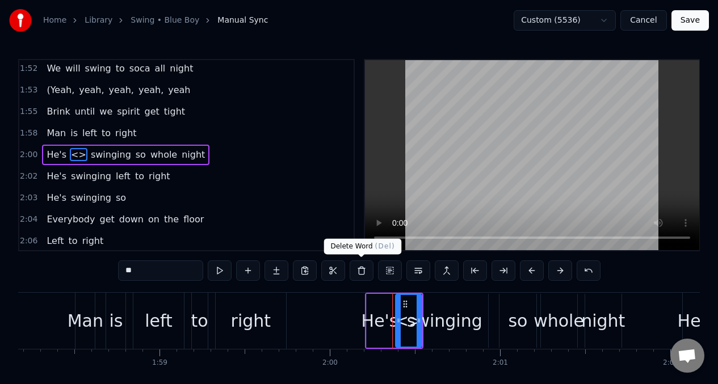
click at [360, 271] on button at bounding box center [361, 270] width 24 height 20
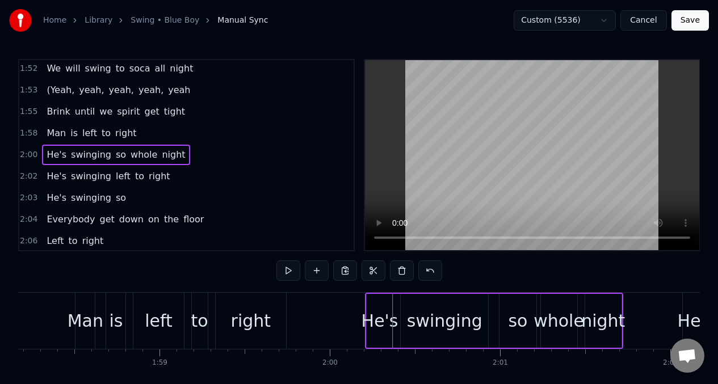
click at [385, 320] on div "He's" at bounding box center [379, 321] width 37 height 26
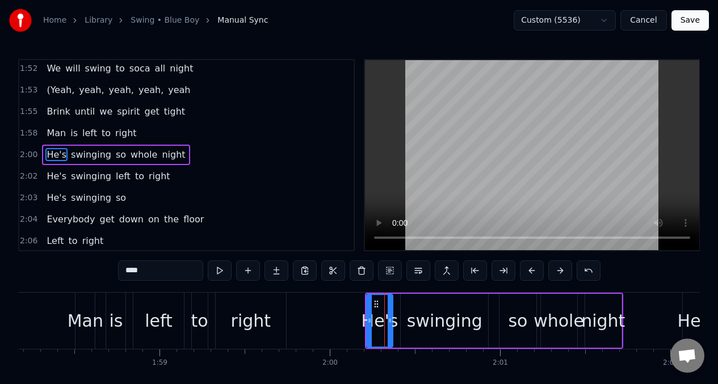
click at [147, 275] on input "****" at bounding box center [160, 270] width 85 height 20
type input "*"
click at [126, 271] on input "**" at bounding box center [160, 270] width 85 height 20
click at [475, 333] on div "swinging" at bounding box center [444, 321] width 75 height 26
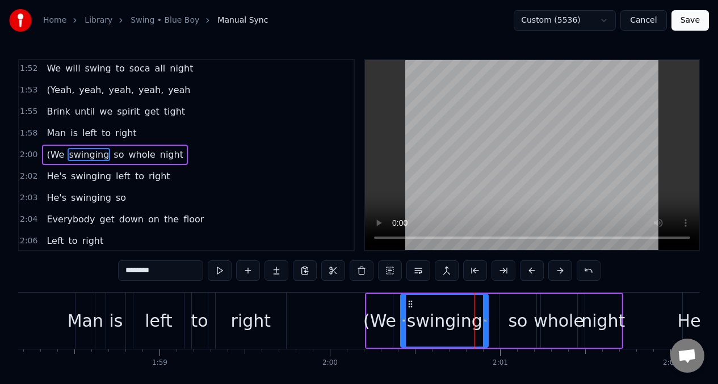
click at [187, 270] on input "********" at bounding box center [160, 270] width 85 height 20
click at [218, 268] on button at bounding box center [220, 270] width 24 height 20
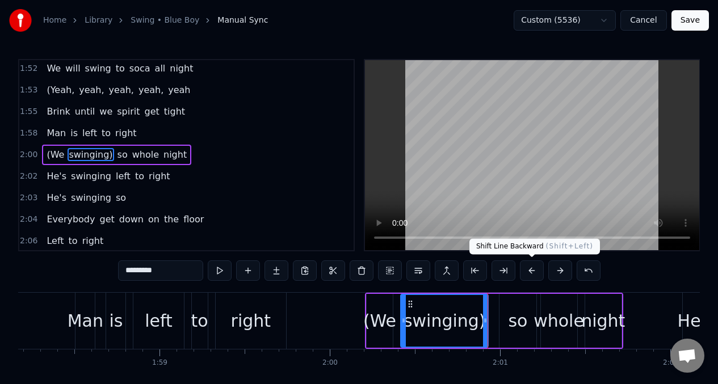
click at [529, 271] on button at bounding box center [532, 270] width 24 height 20
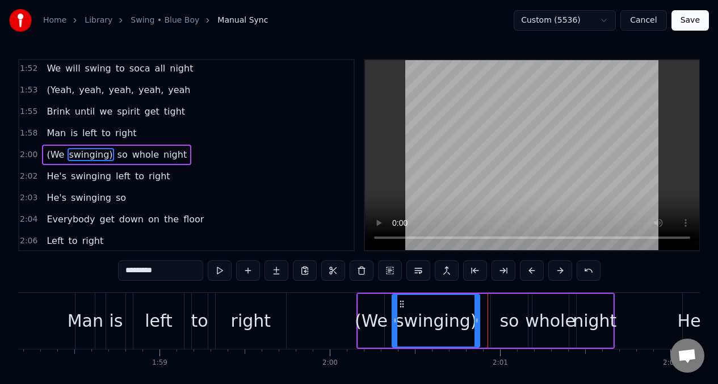
click at [529, 271] on button at bounding box center [532, 270] width 24 height 20
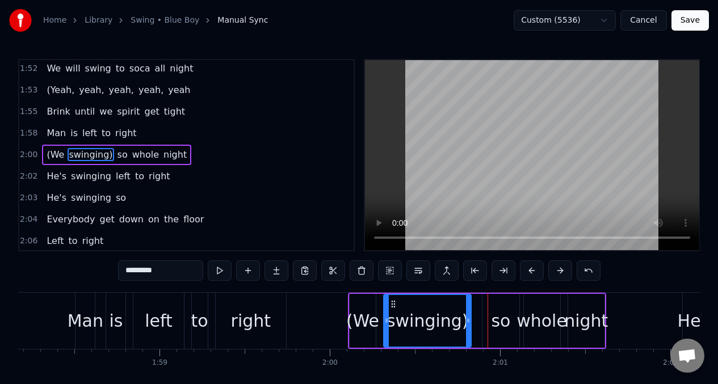
click at [529, 271] on button at bounding box center [532, 270] width 24 height 20
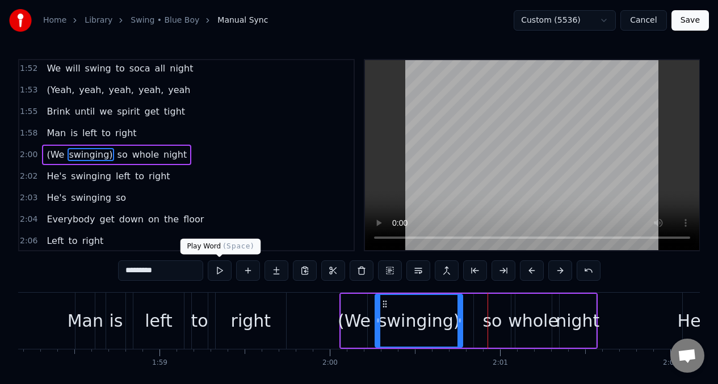
click at [217, 271] on button at bounding box center [220, 270] width 24 height 20
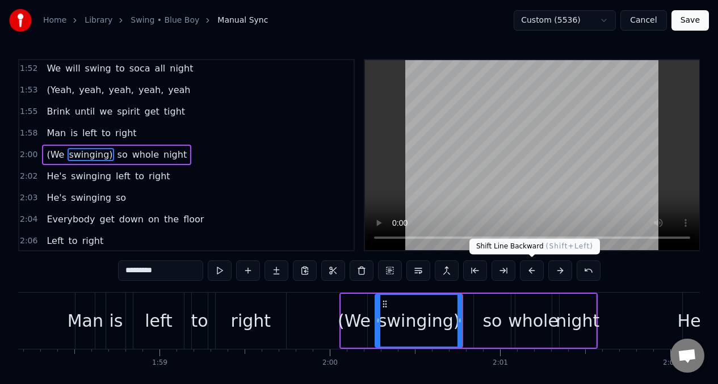
click at [530, 269] on button at bounding box center [532, 270] width 24 height 20
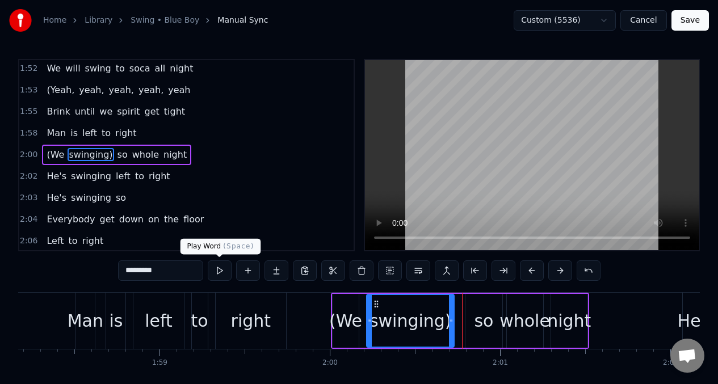
click at [220, 269] on button at bounding box center [220, 270] width 24 height 20
click at [345, 318] on div "(We" at bounding box center [345, 321] width 33 height 26
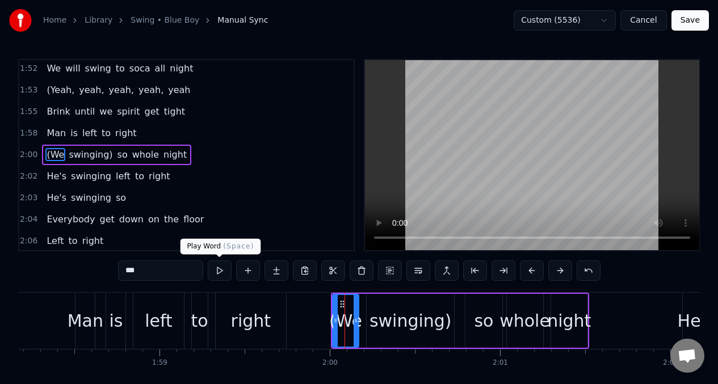
click at [220, 271] on button at bounding box center [220, 270] width 24 height 20
click at [492, 321] on div "so" at bounding box center [483, 321] width 19 height 26
type input "**"
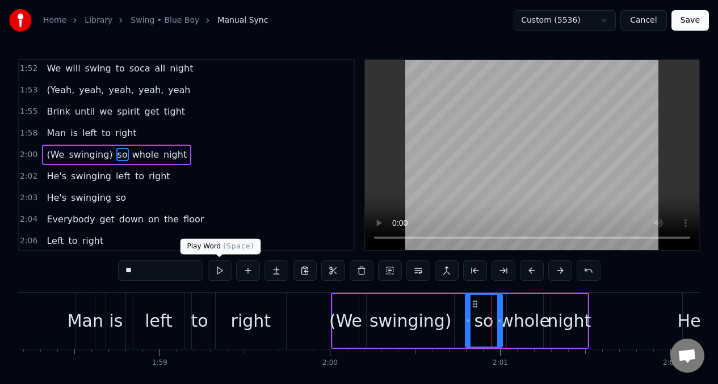
click at [217, 273] on button at bounding box center [220, 270] width 24 height 20
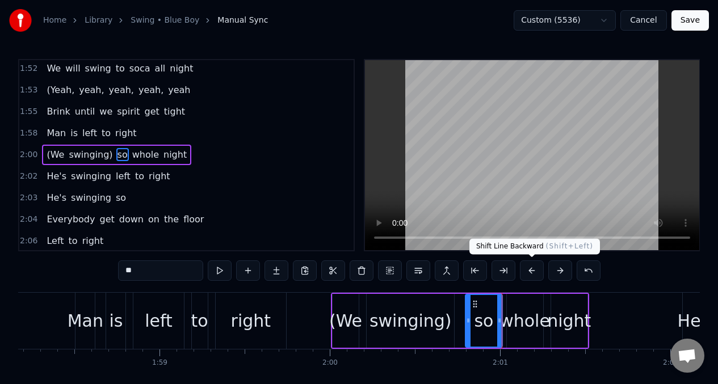
click at [531, 269] on button at bounding box center [532, 270] width 24 height 20
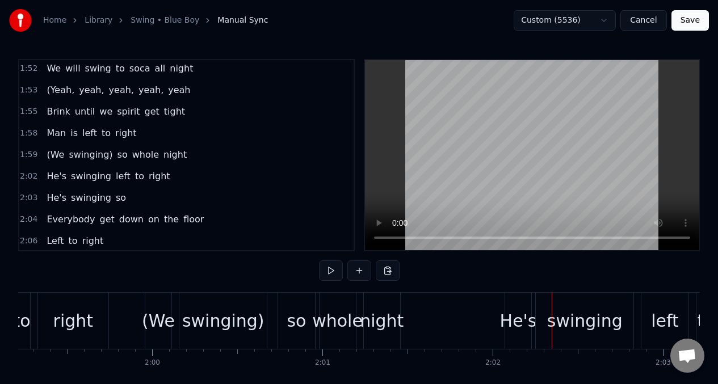
scroll to position [0, 20688]
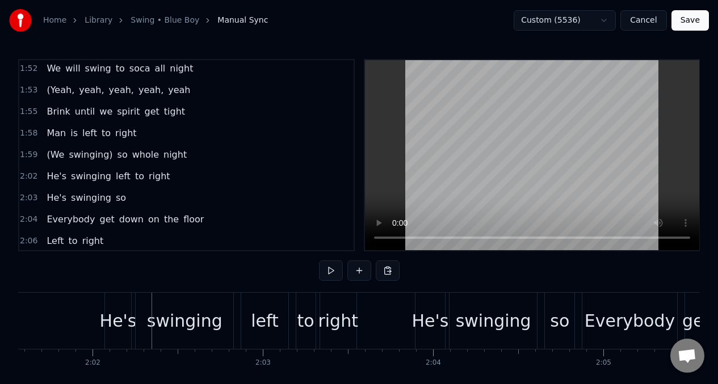
click at [61, 176] on span "He's" at bounding box center [56, 176] width 22 height 13
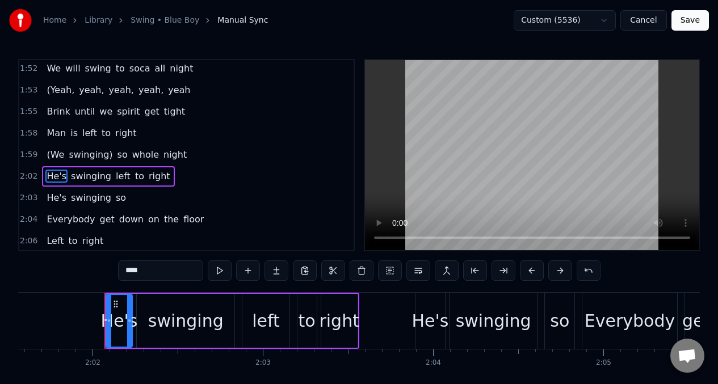
scroll to position [671, 0]
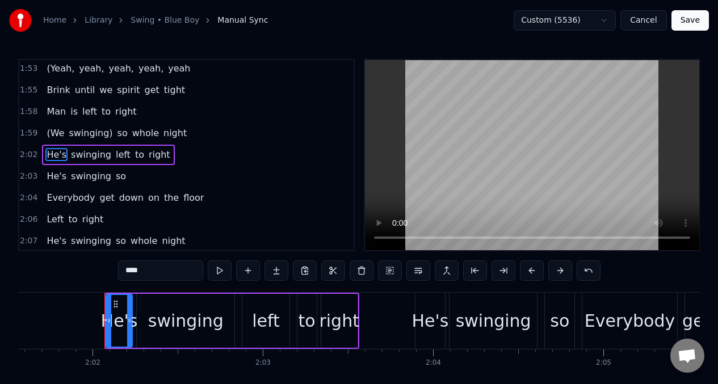
click at [147, 273] on input "****" at bounding box center [160, 270] width 85 height 20
type input "*"
click at [194, 323] on div "swinging" at bounding box center [185, 321] width 75 height 26
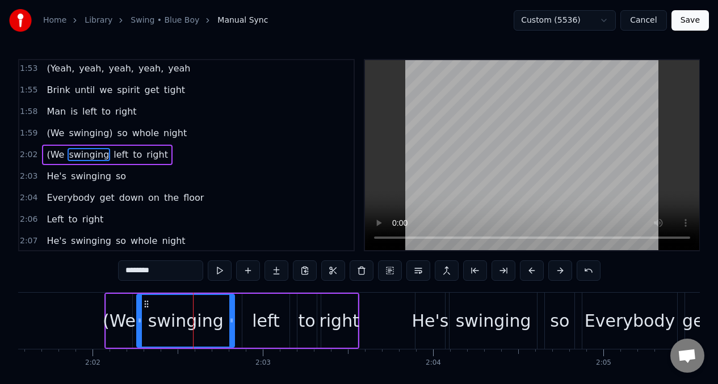
click at [161, 268] on input "********" at bounding box center [160, 270] width 85 height 20
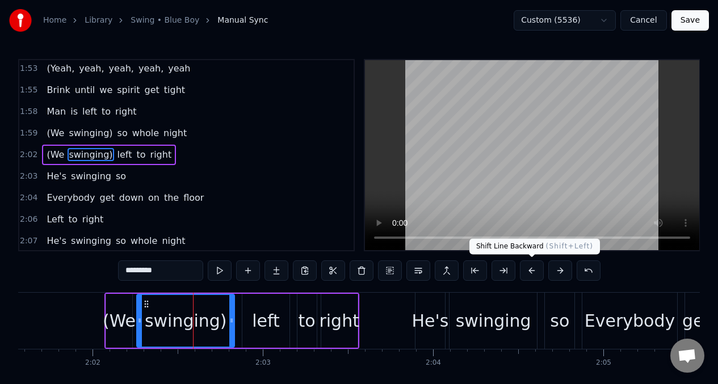
type input "*********"
click at [531, 274] on button at bounding box center [532, 270] width 24 height 20
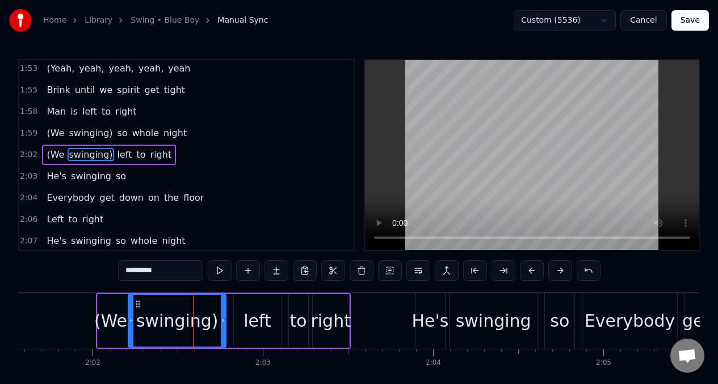
click at [532, 274] on button at bounding box center [532, 270] width 24 height 20
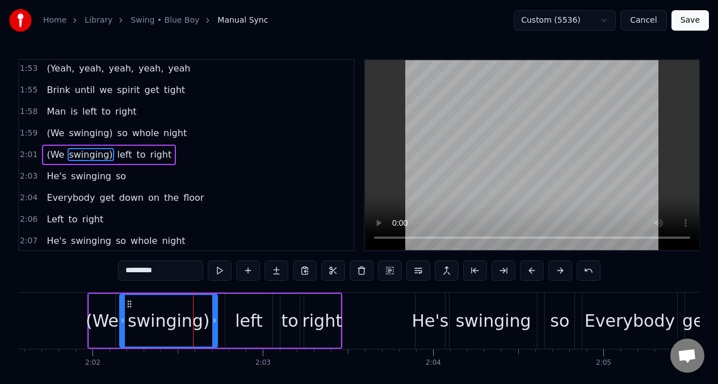
click at [532, 274] on button at bounding box center [532, 270] width 24 height 20
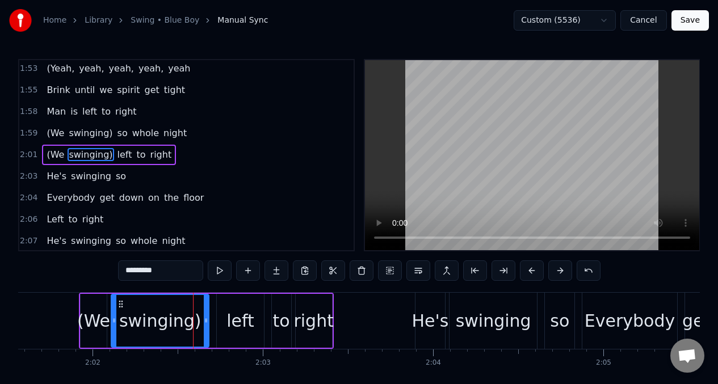
click at [532, 275] on button at bounding box center [532, 270] width 24 height 20
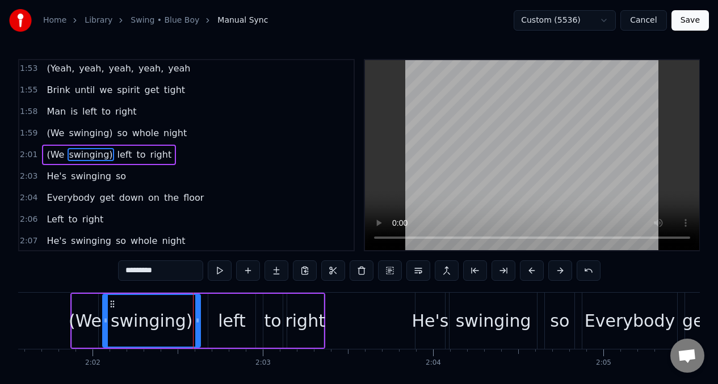
click at [532, 275] on button at bounding box center [532, 270] width 24 height 20
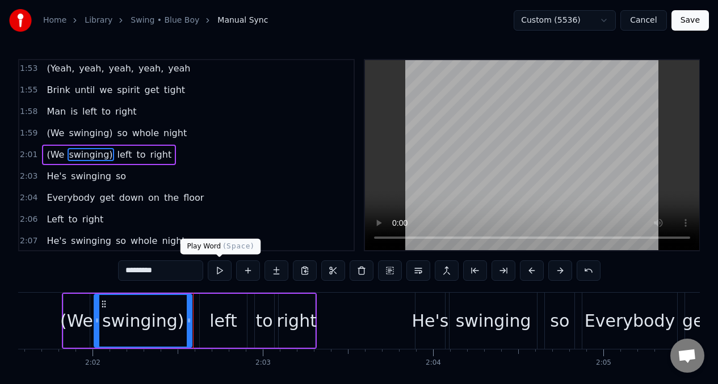
click at [218, 271] on button at bounding box center [220, 270] width 24 height 20
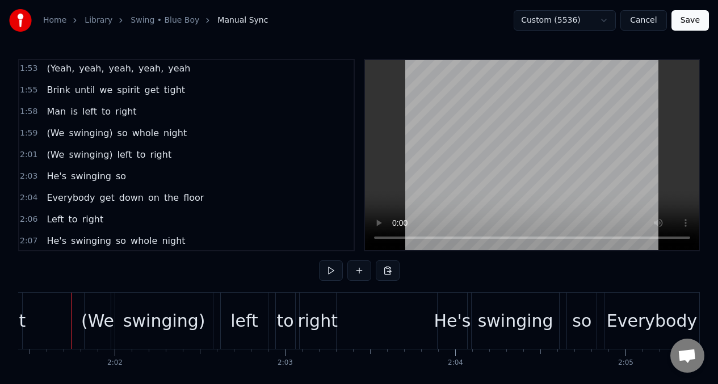
scroll to position [0, 20663]
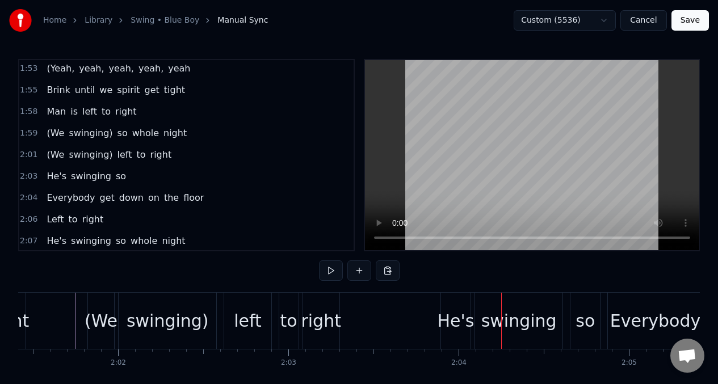
click at [449, 327] on div "He's" at bounding box center [455, 321] width 37 height 26
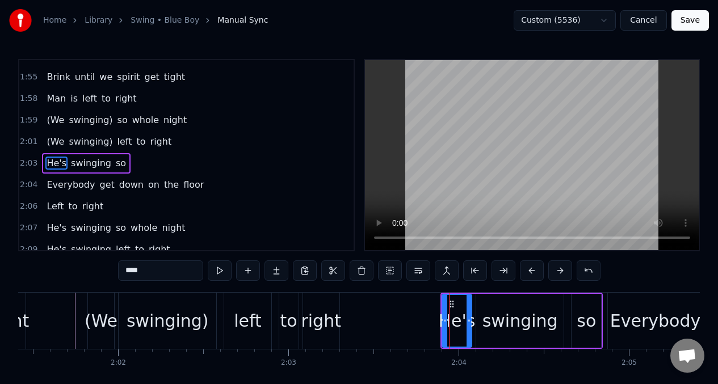
scroll to position [692, 0]
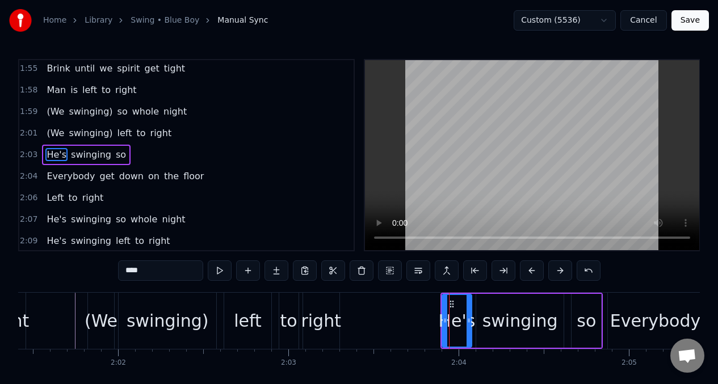
click at [151, 272] on input "****" at bounding box center [160, 270] width 85 height 20
type input "*"
click at [521, 331] on div "swinging" at bounding box center [519, 321] width 75 height 26
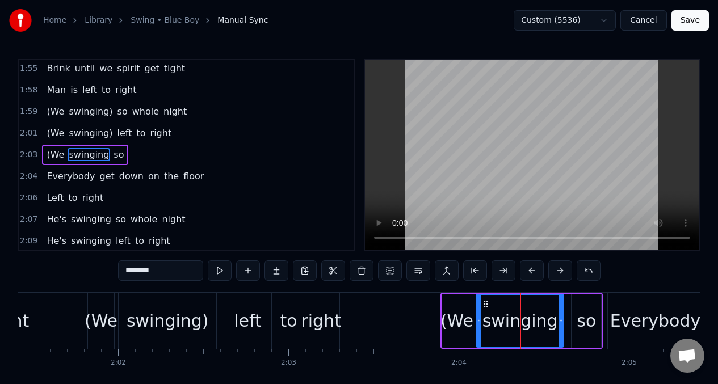
click at [171, 272] on input "********" at bounding box center [160, 270] width 85 height 20
click at [465, 323] on div "(We" at bounding box center [456, 321] width 33 height 26
type input "***"
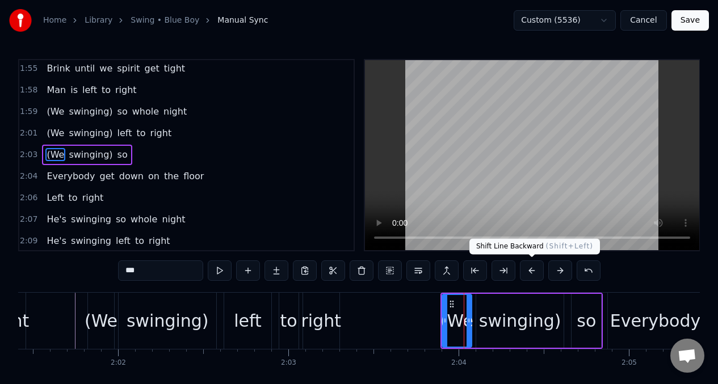
click at [533, 271] on button at bounding box center [532, 270] width 24 height 20
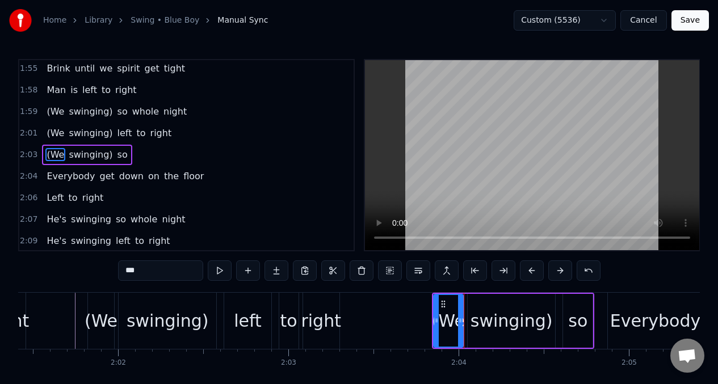
click at [533, 271] on button at bounding box center [532, 270] width 24 height 20
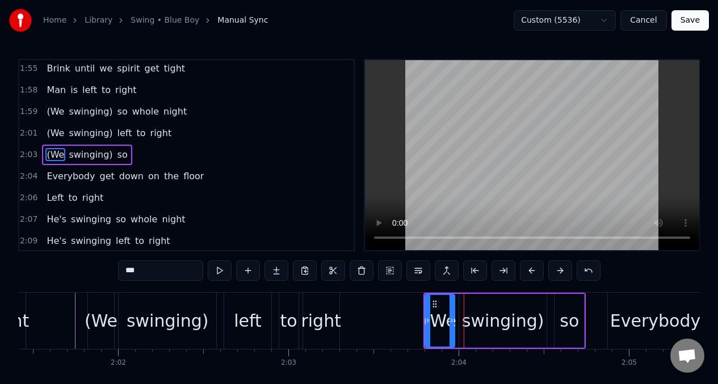
click at [533, 272] on button at bounding box center [532, 270] width 24 height 20
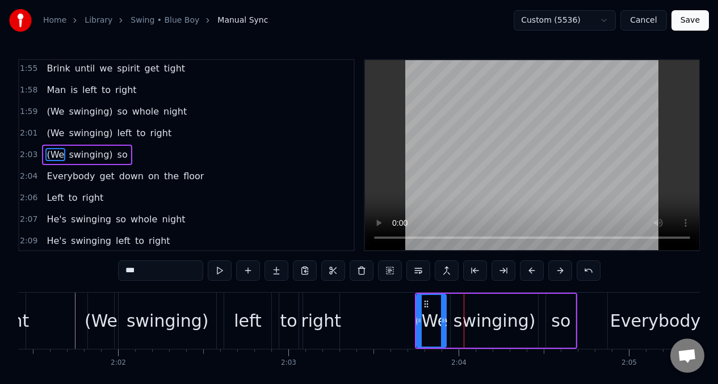
click at [533, 272] on button at bounding box center [532, 270] width 24 height 20
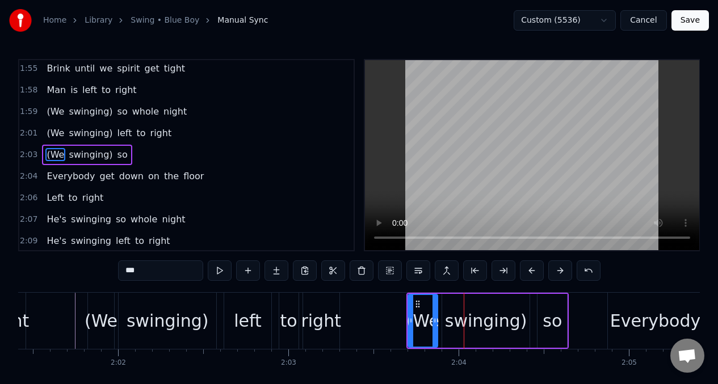
click at [533, 272] on button at bounding box center [532, 270] width 24 height 20
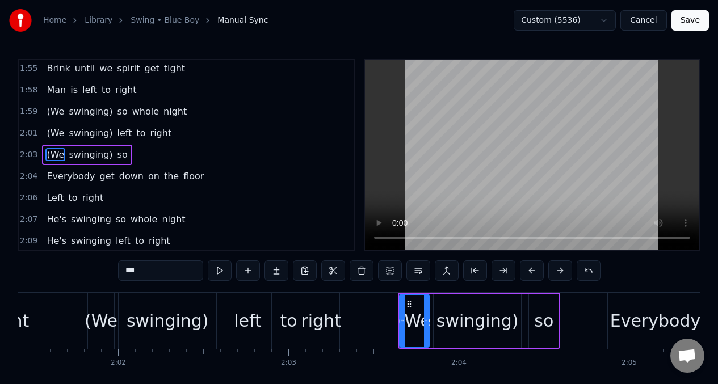
click at [533, 272] on button at bounding box center [532, 270] width 24 height 20
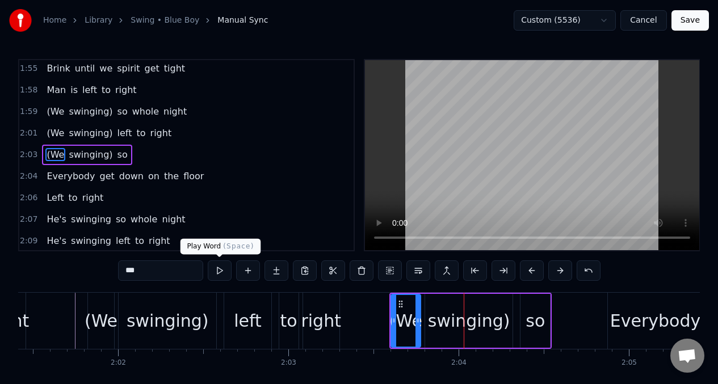
click at [220, 272] on button at bounding box center [220, 270] width 24 height 20
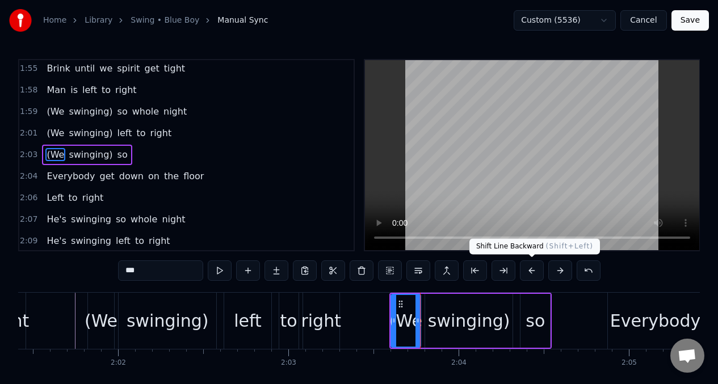
click at [530, 273] on button at bounding box center [532, 270] width 24 height 20
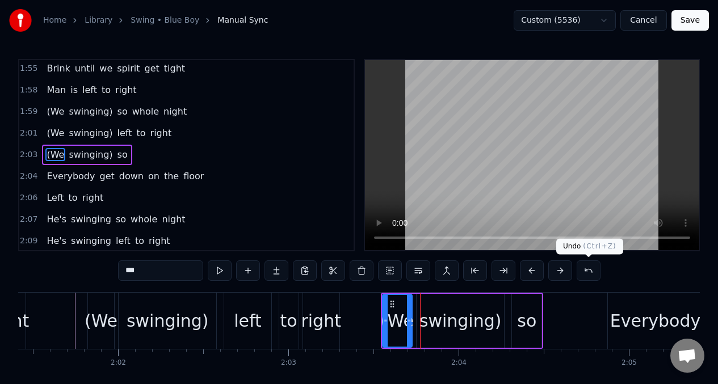
click at [588, 272] on button at bounding box center [588, 270] width 24 height 20
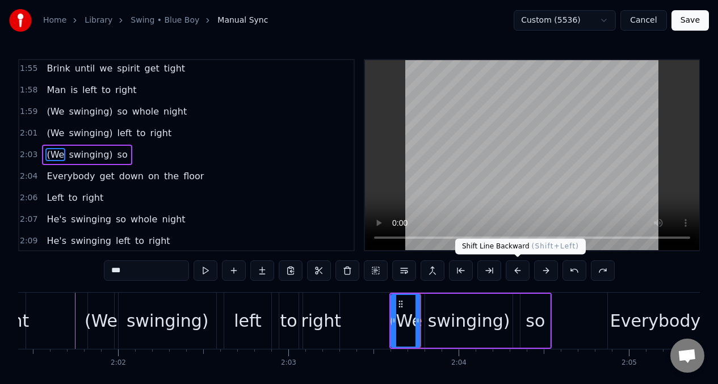
click at [513, 275] on button at bounding box center [517, 270] width 24 height 20
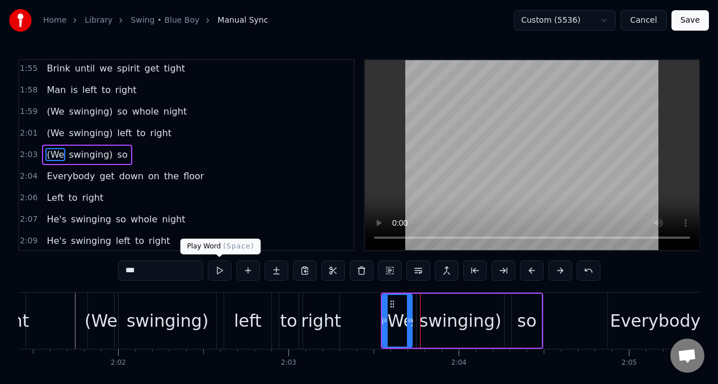
click at [220, 274] on button at bounding box center [220, 270] width 24 height 20
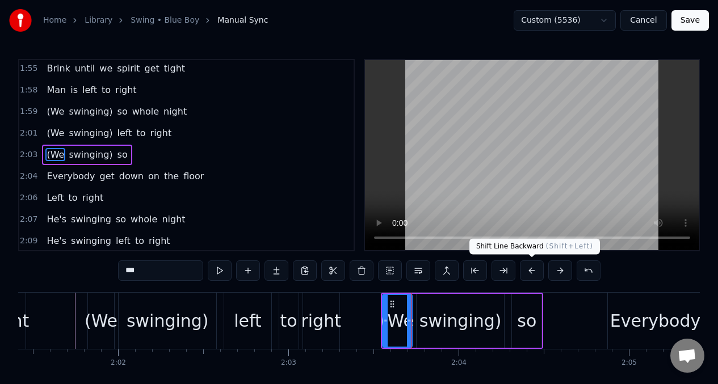
click at [532, 272] on button at bounding box center [532, 270] width 24 height 20
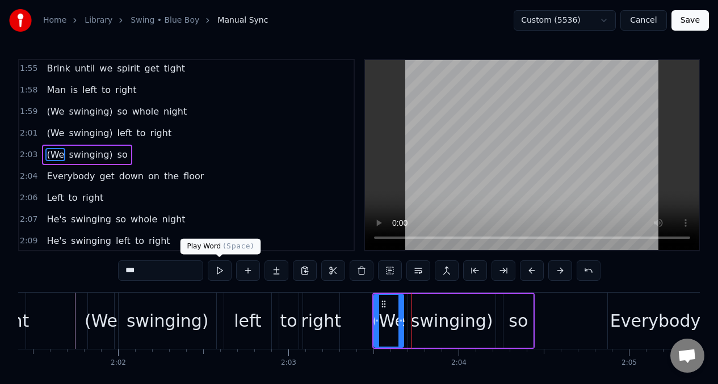
click at [220, 276] on button at bounding box center [220, 270] width 24 height 20
click at [218, 274] on button at bounding box center [220, 270] width 24 height 20
click at [111, 337] on div "(We" at bounding box center [101, 321] width 26 height 56
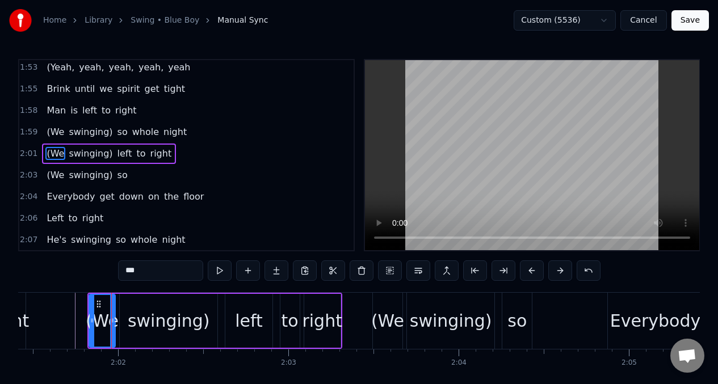
scroll to position [671, 0]
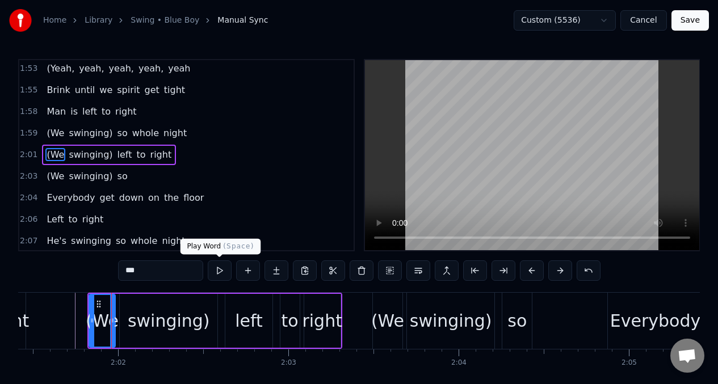
click at [219, 276] on button at bounding box center [220, 270] width 24 height 20
click at [394, 324] on div "(We" at bounding box center [387, 321] width 33 height 26
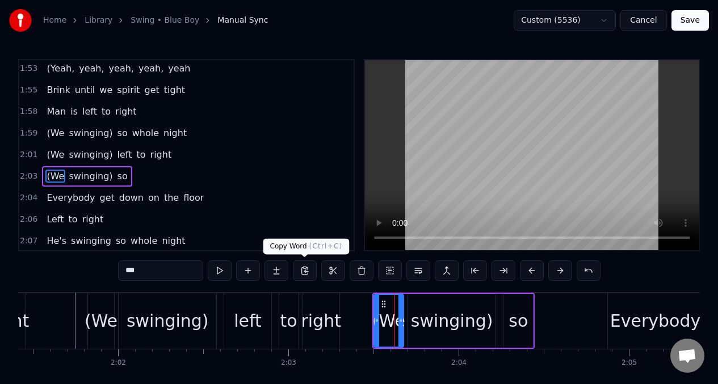
scroll to position [692, 0]
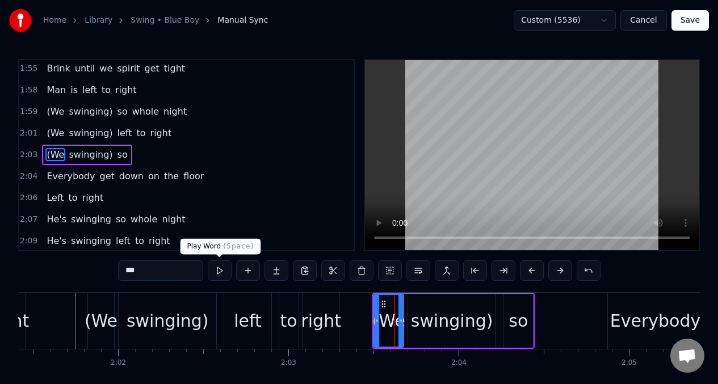
click at [217, 273] on button at bounding box center [220, 270] width 24 height 20
click at [218, 273] on button at bounding box center [220, 270] width 24 height 20
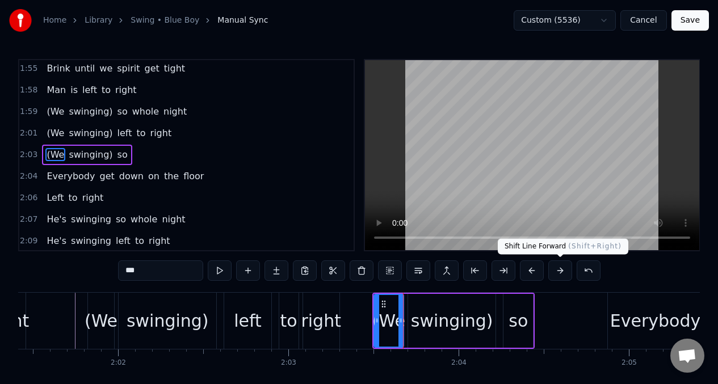
click at [561, 273] on button at bounding box center [560, 270] width 24 height 20
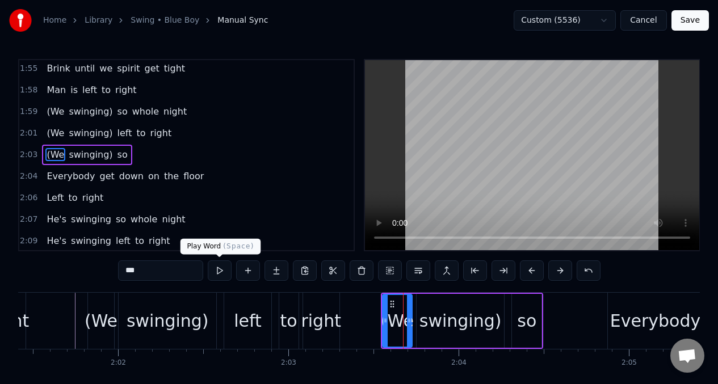
click at [218, 273] on button at bounding box center [220, 270] width 24 height 20
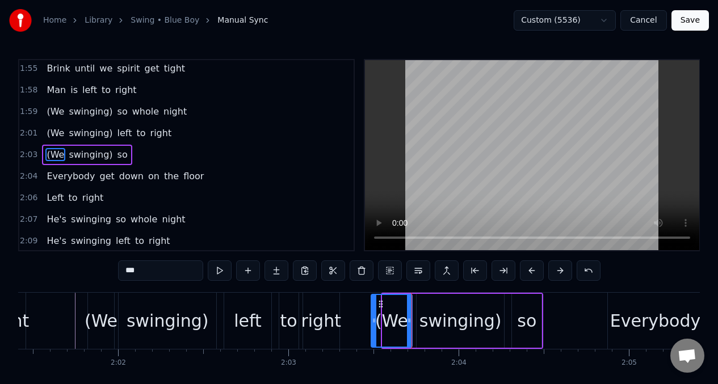
drag, startPoint x: 385, startPoint y: 314, endPoint x: 310, endPoint y: 295, distance: 77.7
click at [374, 314] on div at bounding box center [374, 321] width 5 height 52
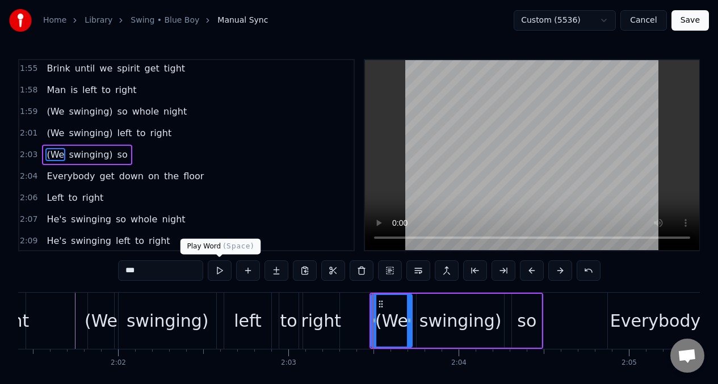
click at [219, 267] on button at bounding box center [220, 270] width 24 height 20
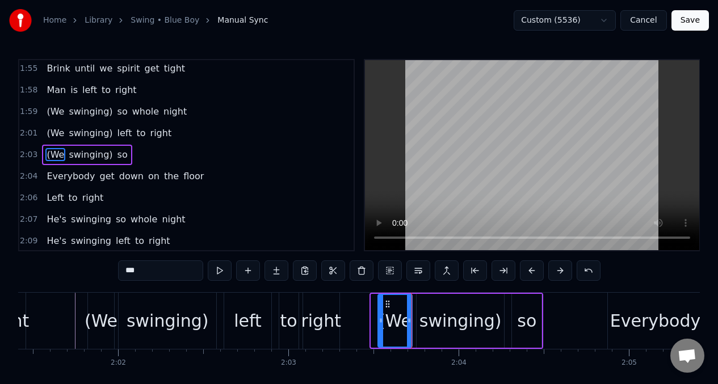
drag, startPoint x: 375, startPoint y: 313, endPoint x: 382, endPoint y: 316, distance: 7.4
click at [382, 316] on div at bounding box center [380, 321] width 5 height 52
drag, startPoint x: 410, startPoint y: 311, endPoint x: 279, endPoint y: 282, distance: 134.3
click at [416, 312] on div at bounding box center [415, 321] width 5 height 52
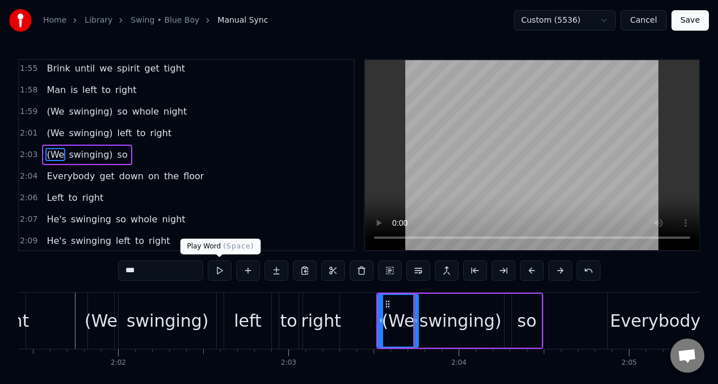
click at [221, 269] on button at bounding box center [220, 270] width 24 height 20
click at [220, 269] on button at bounding box center [220, 270] width 24 height 20
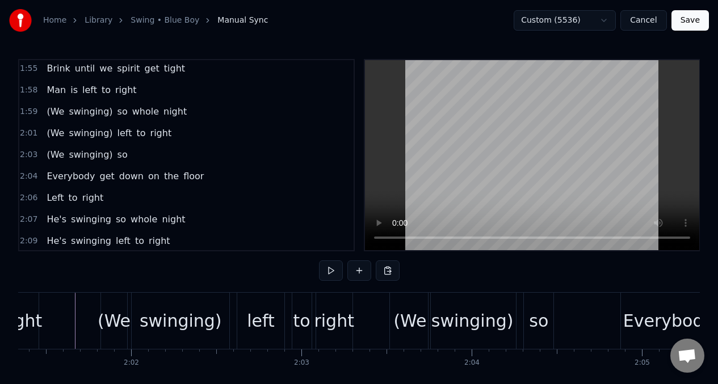
scroll to position [0, 21271]
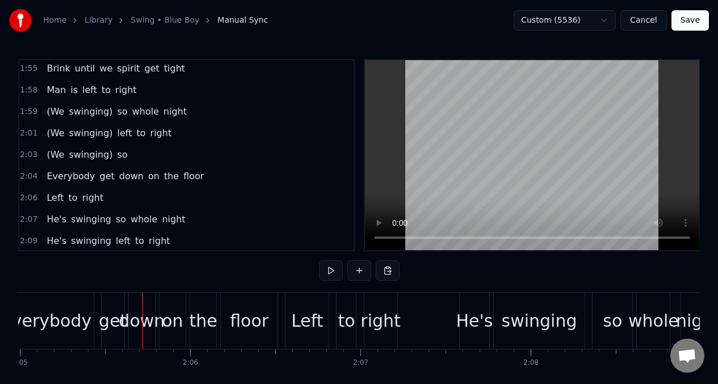
click at [73, 155] on span "swinging)" at bounding box center [91, 154] width 46 height 13
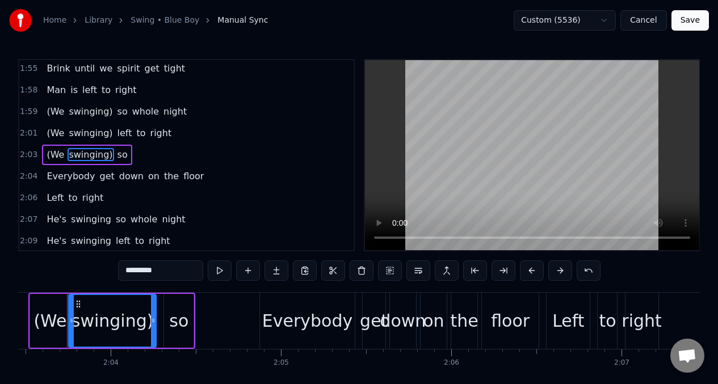
scroll to position [0, 21002]
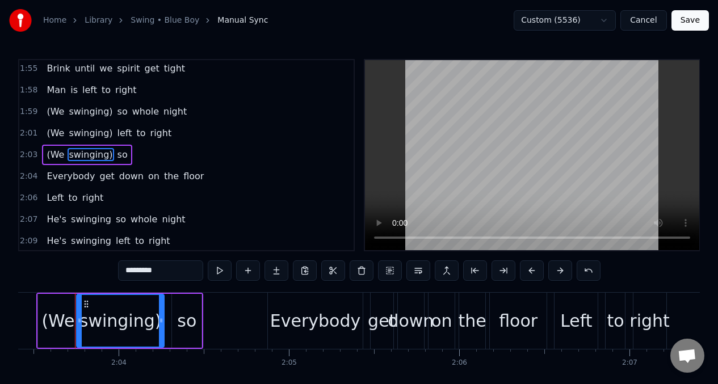
click at [117, 158] on span "so" at bounding box center [122, 154] width 12 height 13
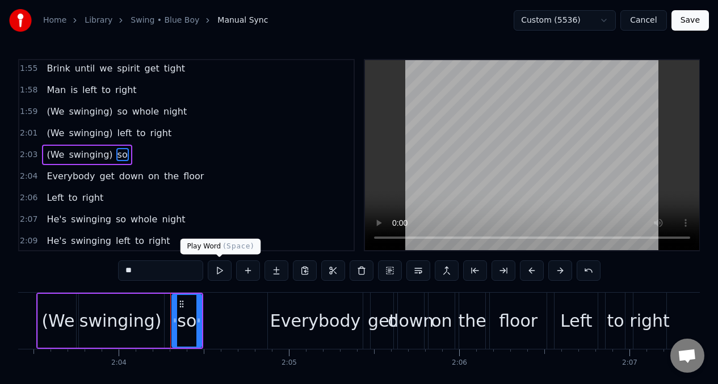
click at [218, 271] on button at bounding box center [220, 270] width 24 height 20
click at [139, 272] on input "**" at bounding box center [160, 270] width 85 height 20
type input "*"
click at [222, 273] on button at bounding box center [220, 270] width 24 height 20
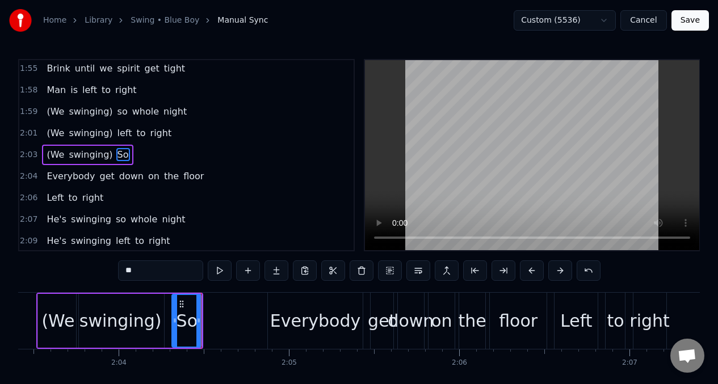
click at [219, 272] on button at bounding box center [220, 270] width 24 height 20
click at [298, 325] on div "Everybody" at bounding box center [315, 321] width 90 height 26
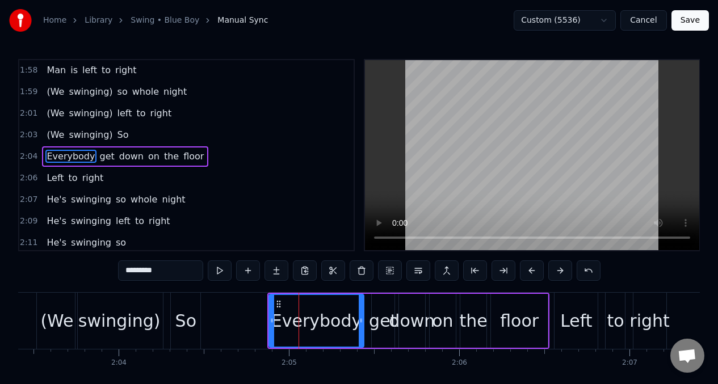
scroll to position [714, 0]
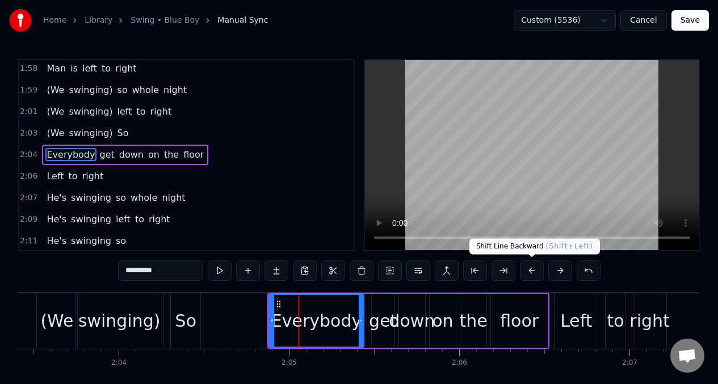
click at [529, 268] on button at bounding box center [532, 270] width 24 height 20
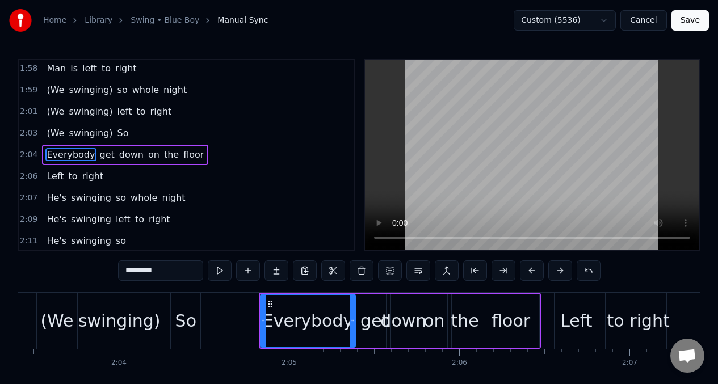
click at [529, 268] on button at bounding box center [532, 270] width 24 height 20
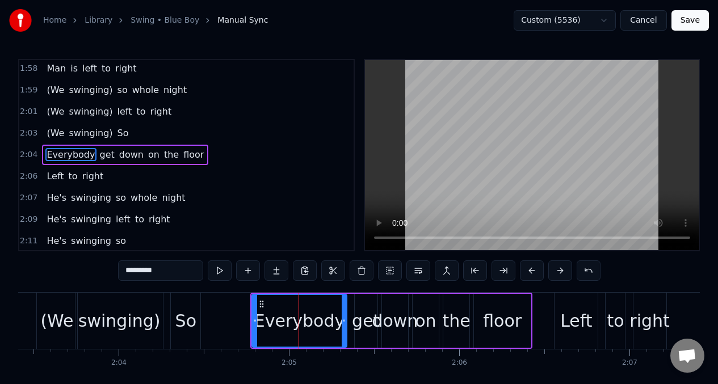
click at [529, 268] on button at bounding box center [532, 270] width 24 height 20
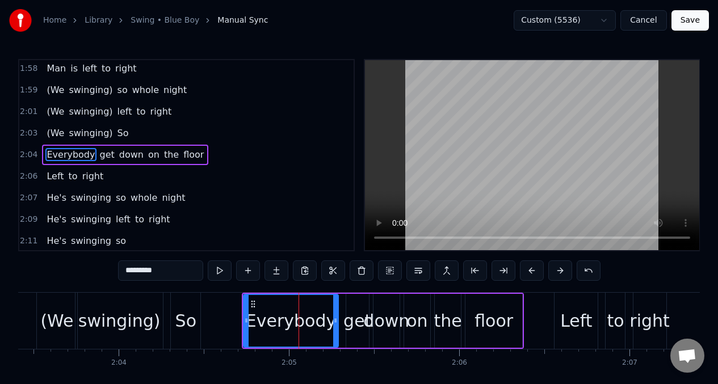
click at [529, 268] on button at bounding box center [532, 270] width 24 height 20
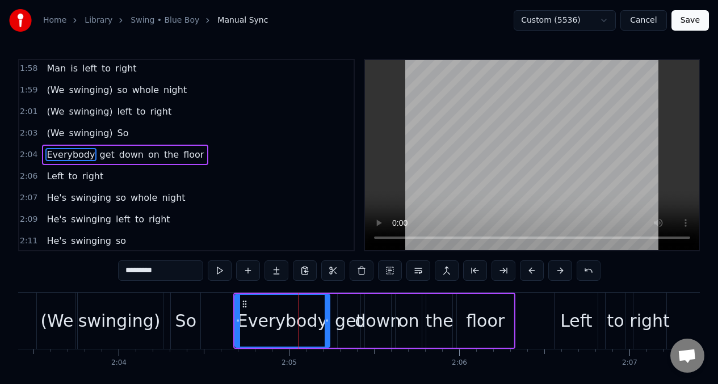
click at [529, 268] on button at bounding box center [532, 270] width 24 height 20
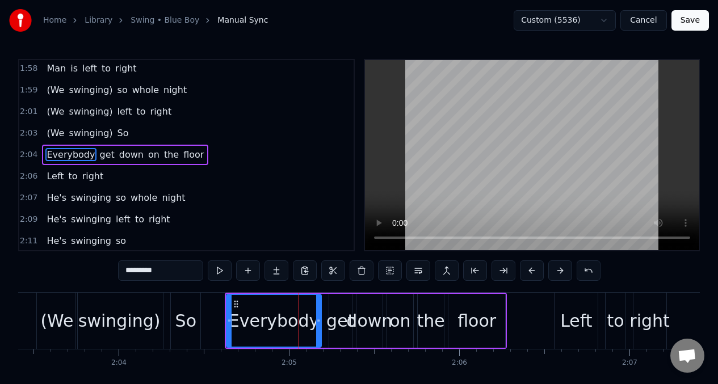
click at [529, 268] on button at bounding box center [532, 270] width 24 height 20
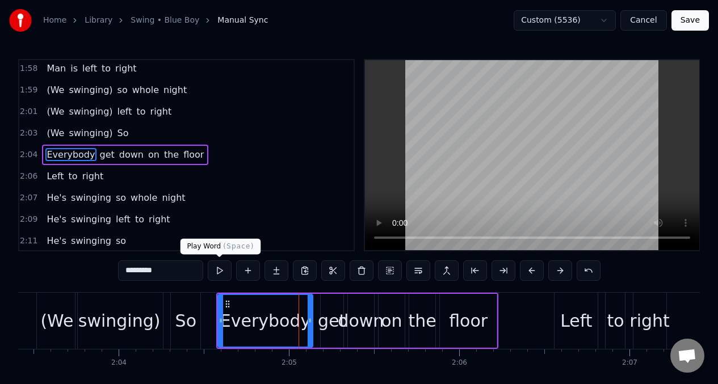
click at [221, 275] on button at bounding box center [220, 270] width 24 height 20
click at [220, 269] on button at bounding box center [220, 270] width 24 height 20
click at [37, 321] on div "(We" at bounding box center [56, 321] width 41 height 56
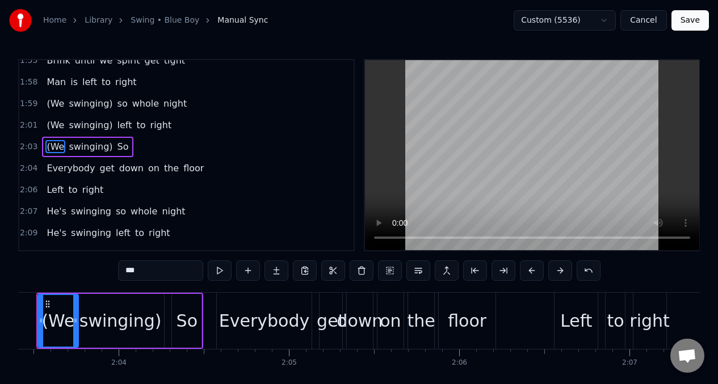
scroll to position [0, 20964]
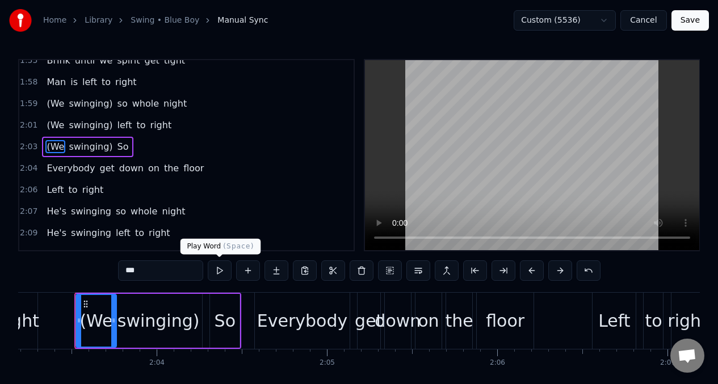
click at [217, 265] on button at bounding box center [220, 270] width 24 height 20
click at [309, 326] on div "Everybody" at bounding box center [302, 321] width 90 height 26
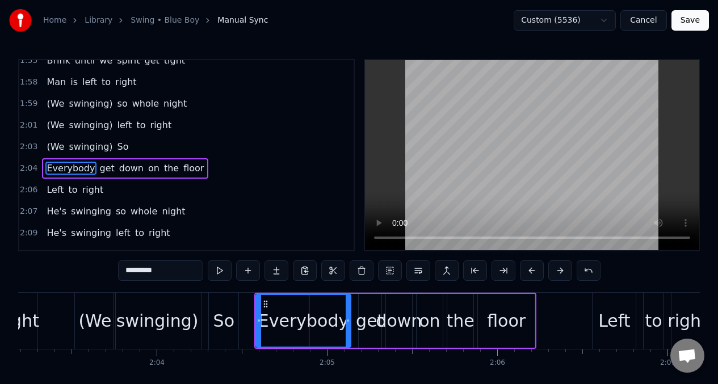
scroll to position [714, 0]
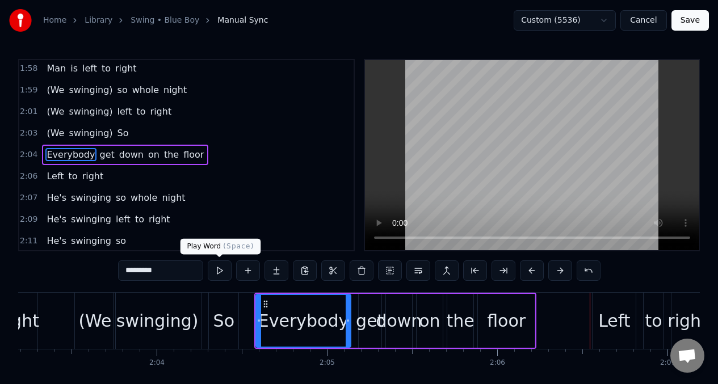
click at [218, 271] on button at bounding box center [220, 270] width 24 height 20
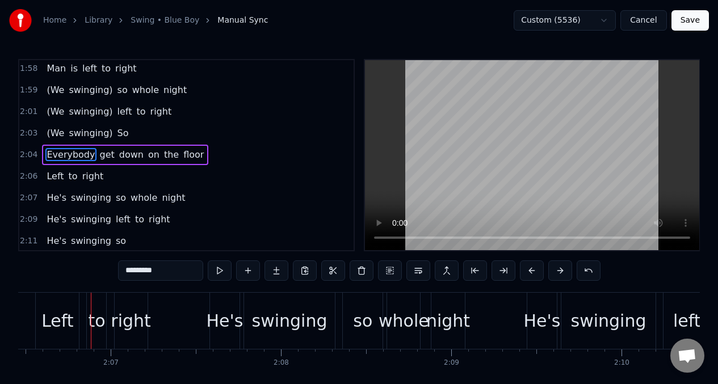
scroll to position [0, 21537]
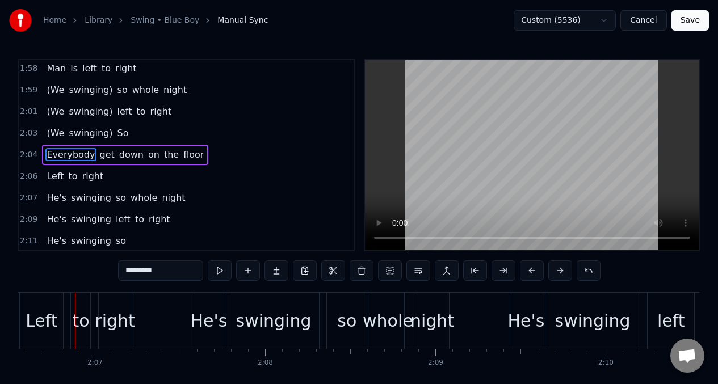
click at [69, 173] on span "to" at bounding box center [73, 176] width 11 height 13
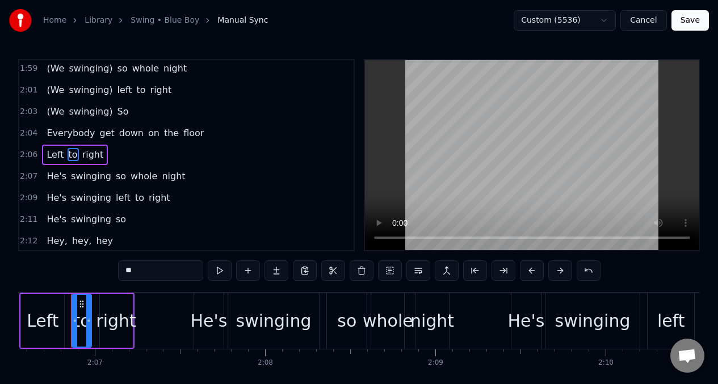
scroll to position [0, 21532]
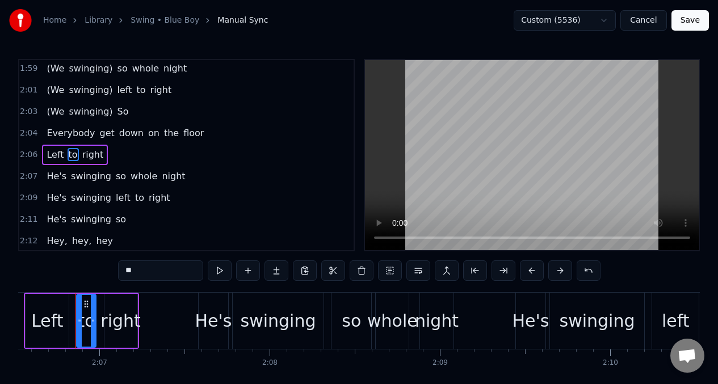
click at [46, 155] on span "Left" at bounding box center [54, 154] width 19 height 13
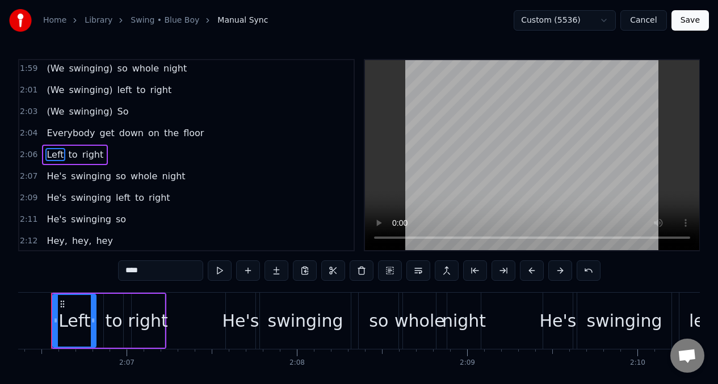
scroll to position [0, 21481]
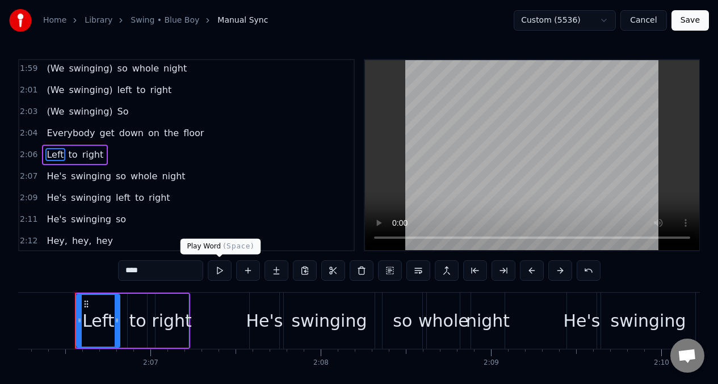
click at [220, 272] on button at bounding box center [220, 270] width 24 height 20
click at [219, 272] on button at bounding box center [220, 270] width 24 height 20
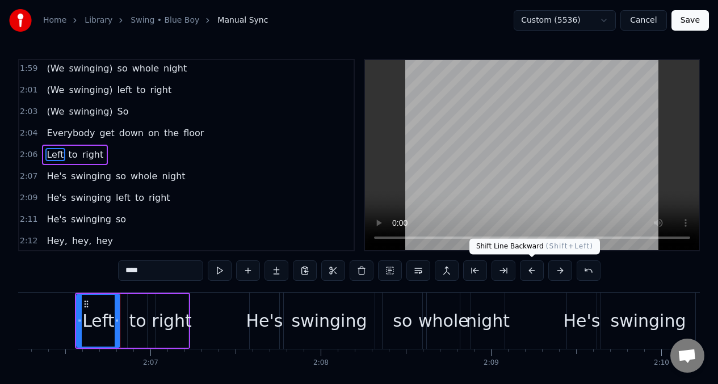
click at [533, 273] on button at bounding box center [532, 270] width 24 height 20
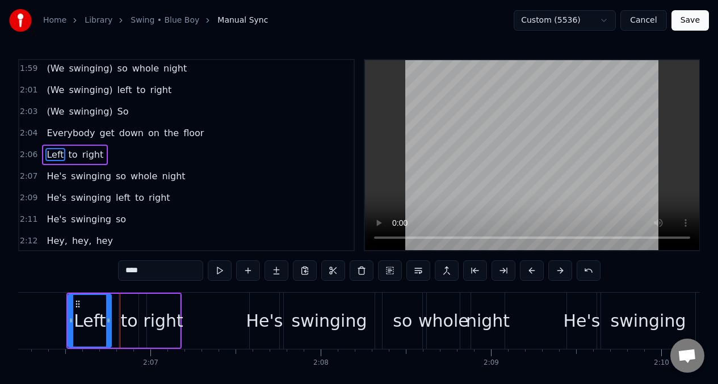
click at [533, 273] on button at bounding box center [532, 270] width 24 height 20
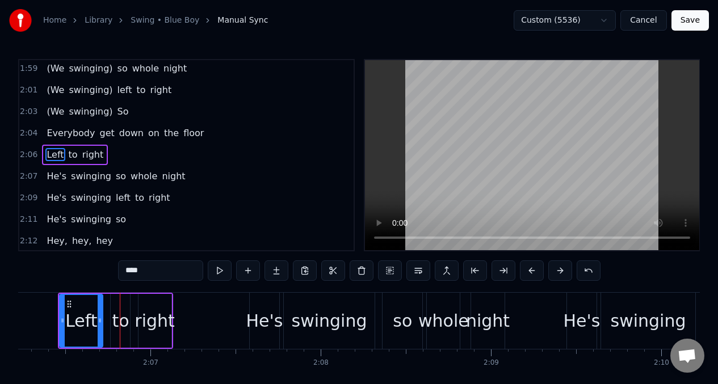
click at [533, 273] on button at bounding box center [532, 270] width 24 height 20
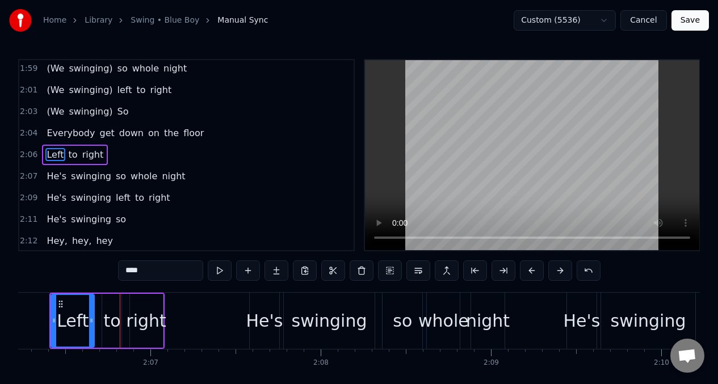
click at [533, 273] on button at bounding box center [532, 270] width 24 height 20
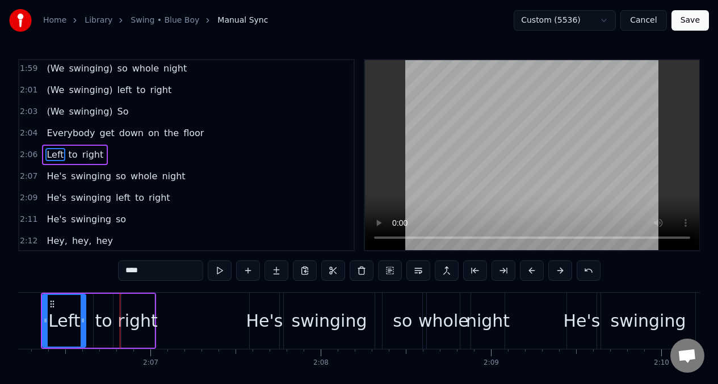
click at [533, 273] on button at bounding box center [532, 270] width 24 height 20
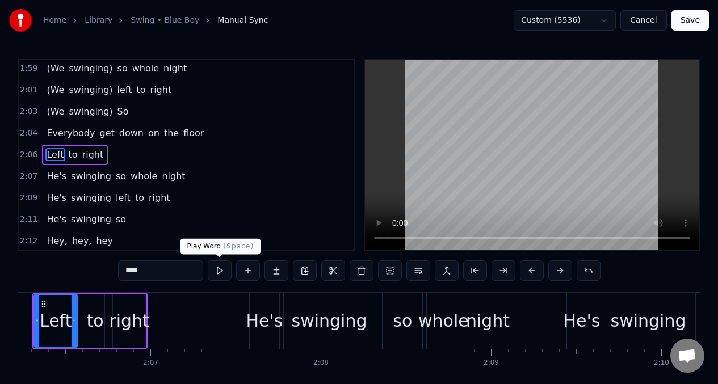
click at [220, 269] on button at bounding box center [220, 270] width 24 height 20
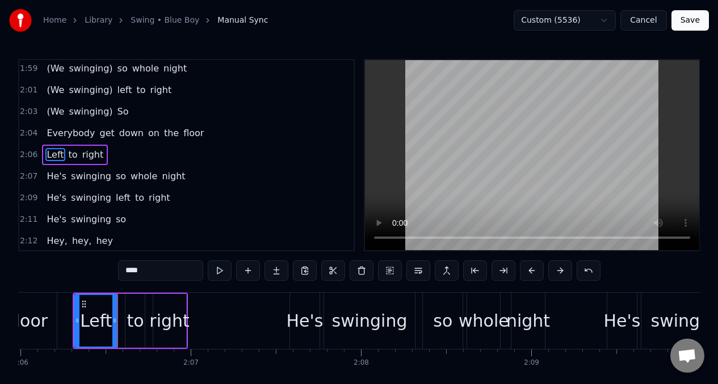
click at [220, 269] on button at bounding box center [220, 270] width 24 height 20
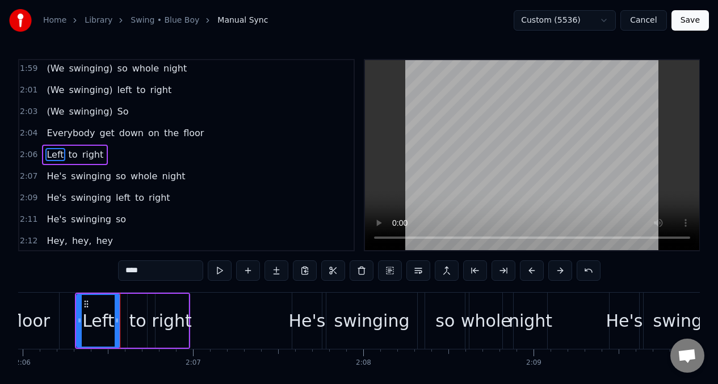
click at [220, 269] on button at bounding box center [220, 270] width 24 height 20
click at [59, 135] on span "Everybody" at bounding box center [70, 133] width 50 height 13
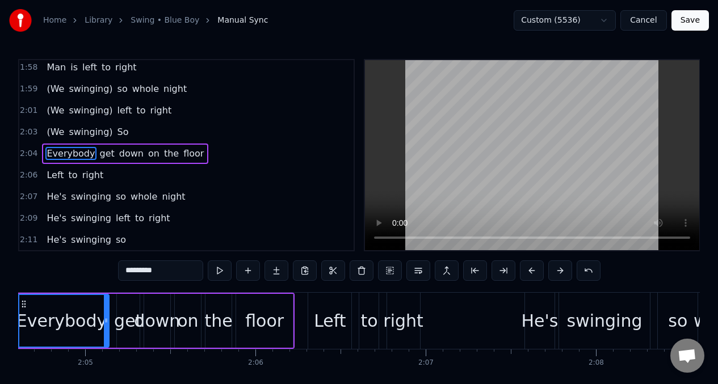
scroll to position [0, 21144]
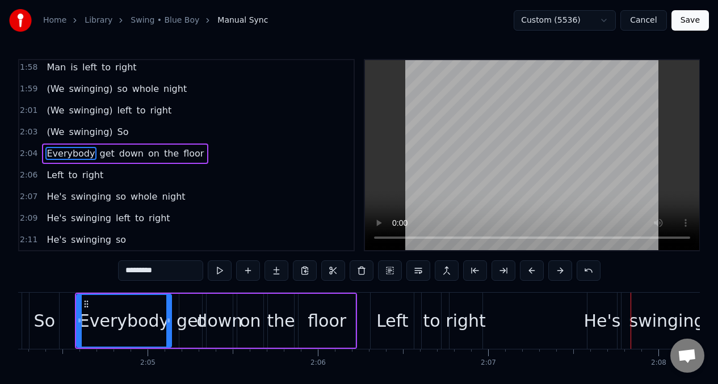
click at [46, 175] on span "Left" at bounding box center [54, 174] width 19 height 13
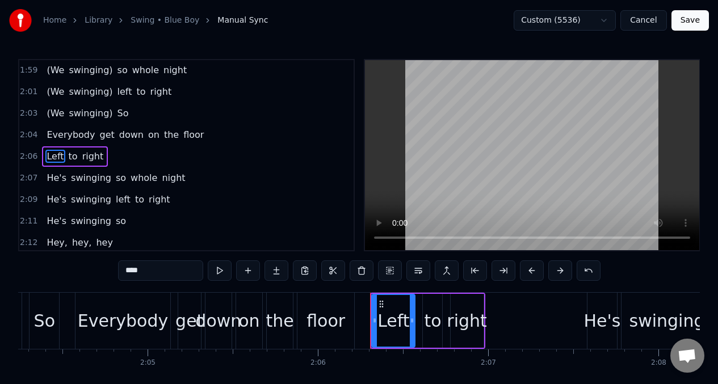
scroll to position [735, 0]
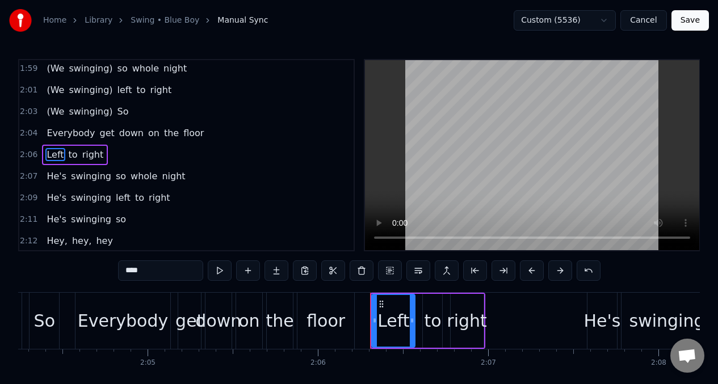
click at [123, 272] on input "****" at bounding box center [160, 270] width 85 height 20
click at [92, 157] on span "right" at bounding box center [97, 154] width 24 height 13
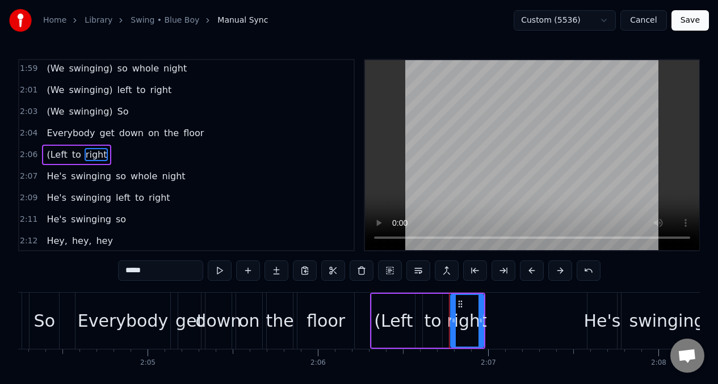
click at [159, 271] on input "*****" at bounding box center [160, 270] width 85 height 20
click at [219, 273] on button at bounding box center [220, 270] width 24 height 20
click at [218, 272] on button at bounding box center [220, 270] width 24 height 20
click at [218, 273] on button at bounding box center [220, 270] width 24 height 20
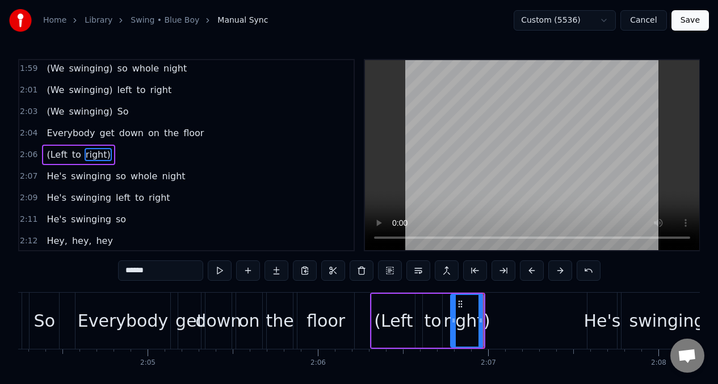
click at [381, 320] on div "(Left" at bounding box center [393, 321] width 39 height 26
type input "*****"
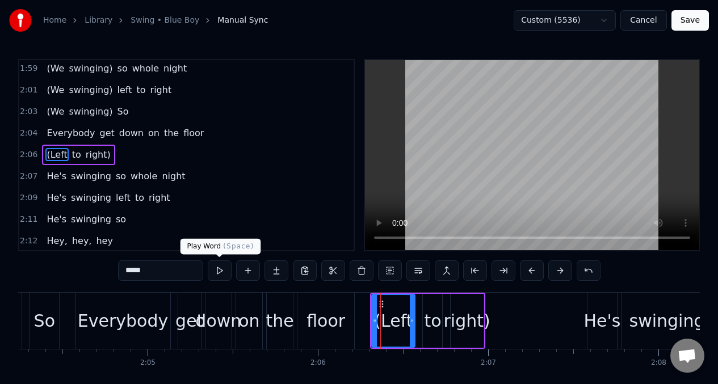
click at [217, 272] on button at bounding box center [220, 270] width 24 height 20
click at [216, 272] on button at bounding box center [220, 270] width 24 height 20
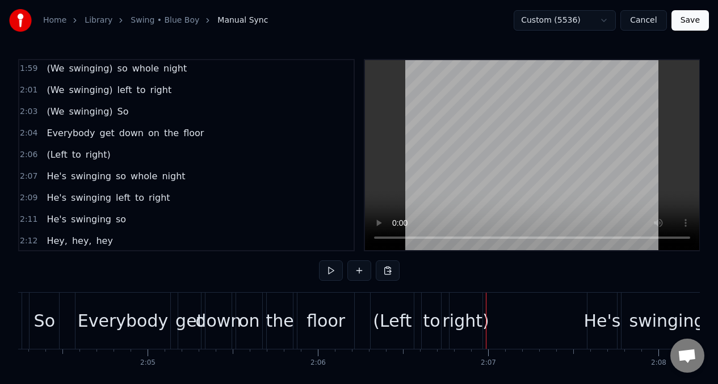
click at [471, 309] on div "right)" at bounding box center [465, 321] width 47 height 26
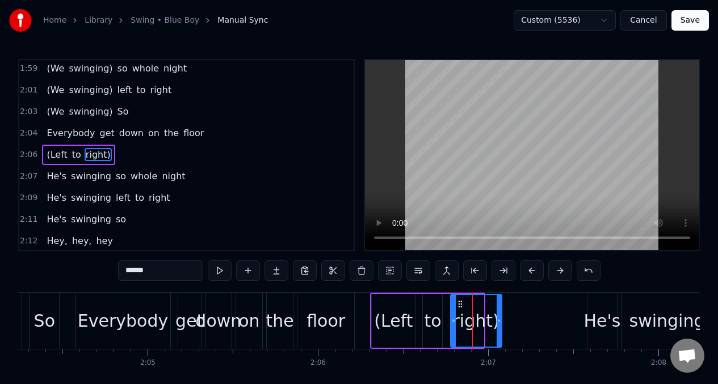
drag, startPoint x: 480, startPoint y: 310, endPoint x: 509, endPoint y: 316, distance: 28.9
click at [501, 315] on div at bounding box center [498, 321] width 5 height 52
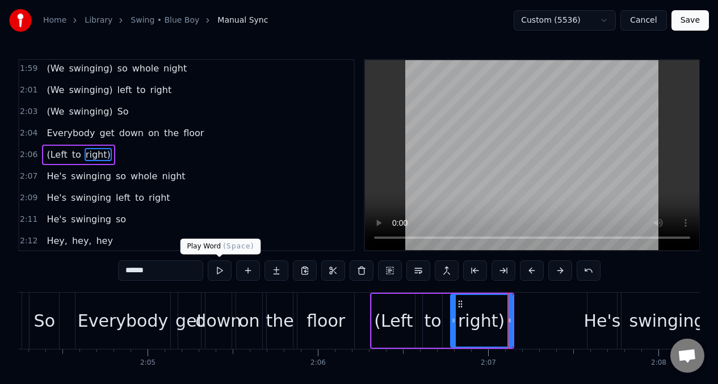
click at [218, 269] on button at bounding box center [220, 270] width 24 height 20
click at [217, 269] on button at bounding box center [220, 270] width 24 height 20
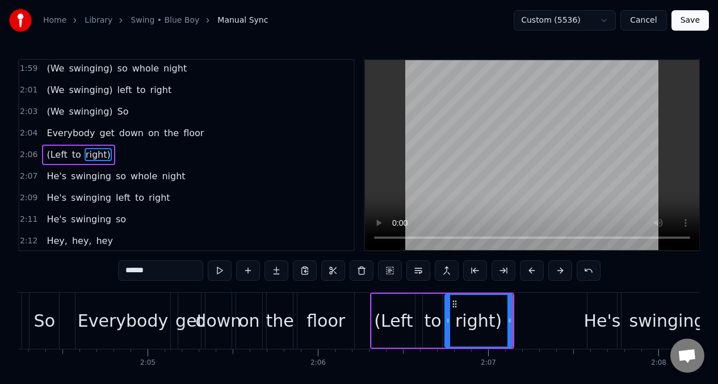
click at [448, 312] on div at bounding box center [447, 321] width 5 height 52
click at [217, 269] on button at bounding box center [220, 270] width 24 height 20
click at [79, 318] on div "Everybody" at bounding box center [122, 321] width 94 height 56
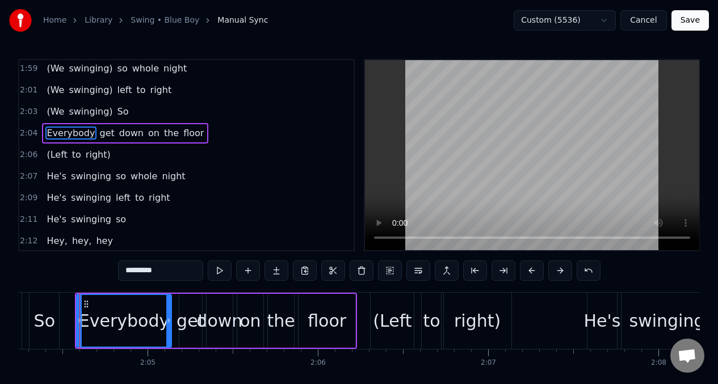
scroll to position [714, 0]
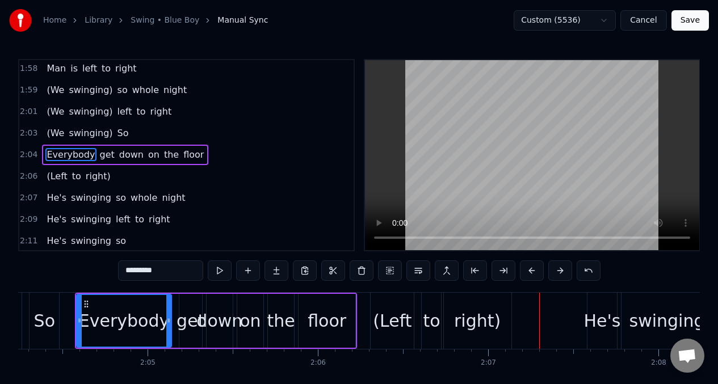
click at [427, 318] on div "to" at bounding box center [431, 321] width 17 height 26
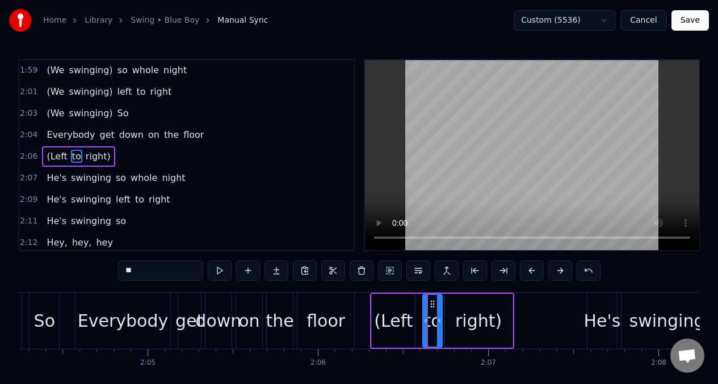
scroll to position [735, 0]
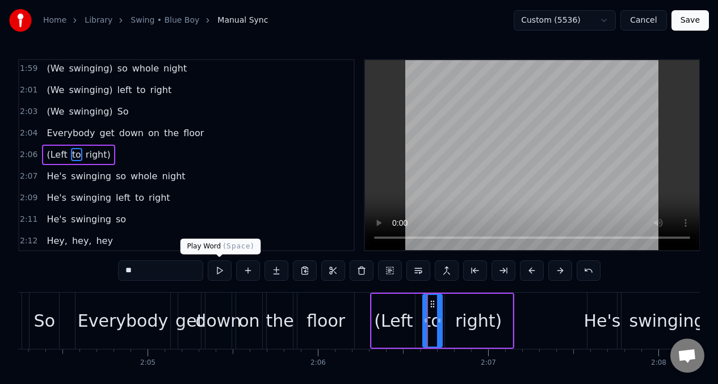
click at [217, 273] on button at bounding box center [220, 270] width 24 height 20
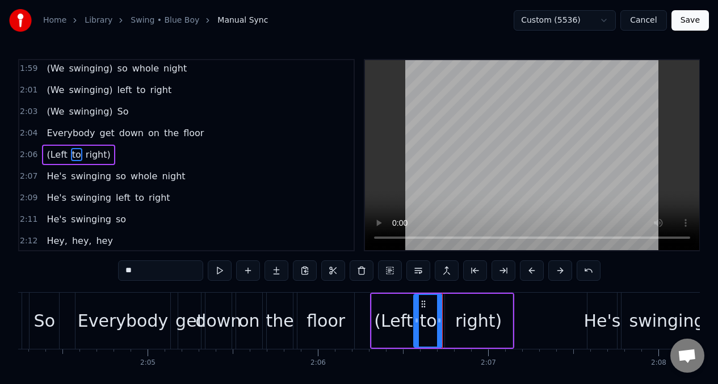
drag, startPoint x: 427, startPoint y: 310, endPoint x: 418, endPoint y: 312, distance: 9.2
click at [418, 312] on div at bounding box center [416, 321] width 5 height 52
drag, startPoint x: 439, startPoint y: 310, endPoint x: 446, endPoint y: 314, distance: 8.7
click at [429, 313] on div at bounding box center [429, 321] width 5 height 52
click at [453, 310] on div "right)" at bounding box center [479, 321] width 68 height 54
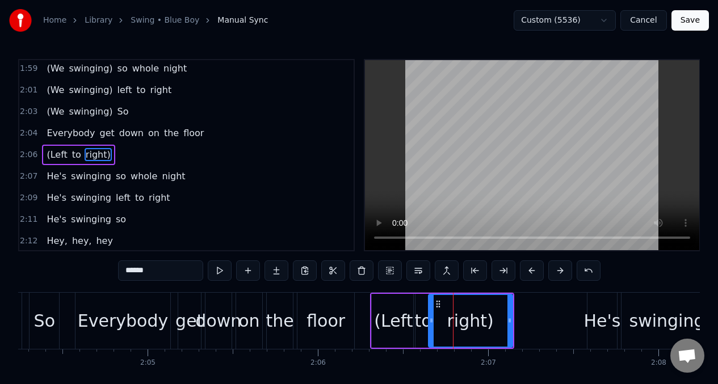
drag, startPoint x: 448, startPoint y: 307, endPoint x: 432, endPoint y: 310, distance: 16.7
click at [432, 310] on div at bounding box center [431, 321] width 5 height 52
drag, startPoint x: 510, startPoint y: 305, endPoint x: 306, endPoint y: 273, distance: 206.6
click at [482, 306] on div at bounding box center [482, 321] width 5 height 52
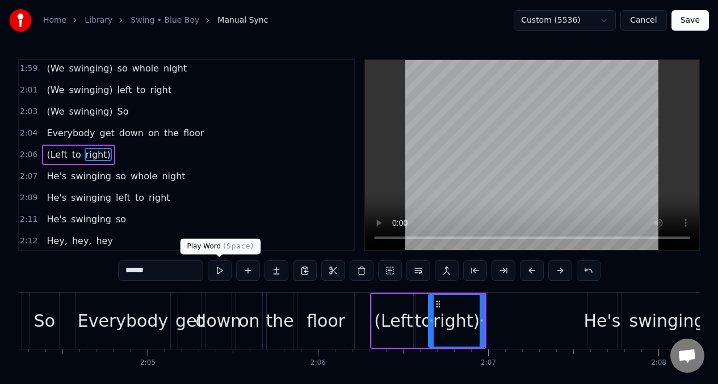
click at [218, 270] on button at bounding box center [220, 270] width 24 height 20
click at [217, 271] on button at bounding box center [220, 270] width 24 height 20
click at [394, 307] on div "(Left" at bounding box center [393, 321] width 43 height 54
type input "*****"
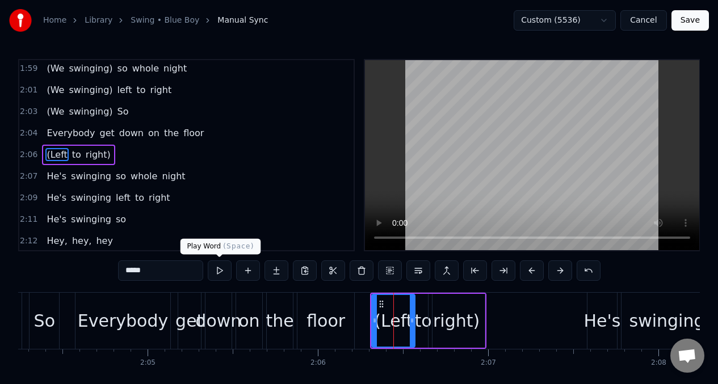
click at [218, 272] on button at bounding box center [220, 270] width 24 height 20
click at [217, 272] on button at bounding box center [220, 270] width 24 height 20
click at [415, 314] on div at bounding box center [415, 321] width 1 height 56
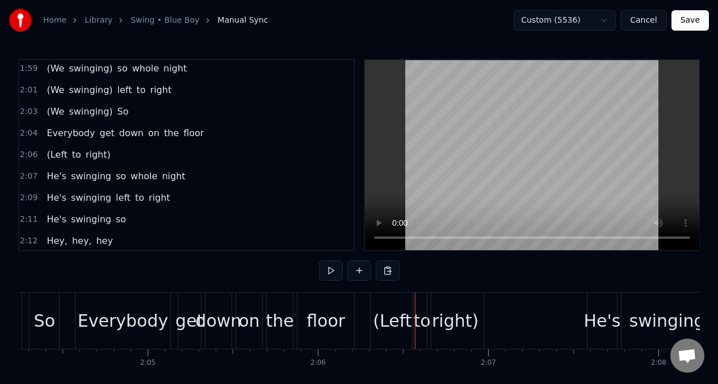
click at [399, 321] on div "(Left" at bounding box center [392, 321] width 39 height 26
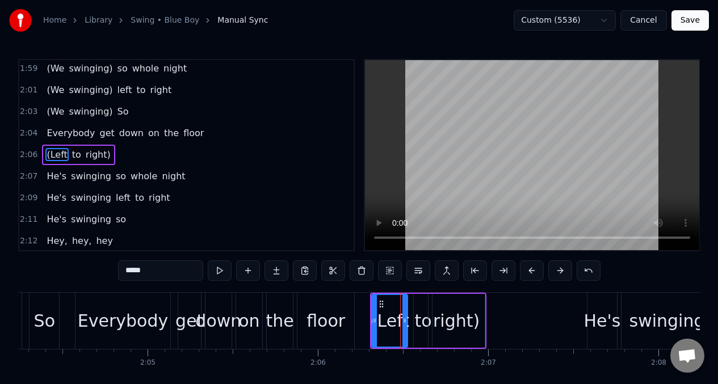
drag, startPoint x: 414, startPoint y: 306, endPoint x: 406, endPoint y: 308, distance: 7.6
click at [406, 308] on div "(Left" at bounding box center [389, 321] width 37 height 54
click at [218, 271] on button at bounding box center [220, 270] width 24 height 20
click at [421, 310] on div "to" at bounding box center [422, 321] width 17 height 26
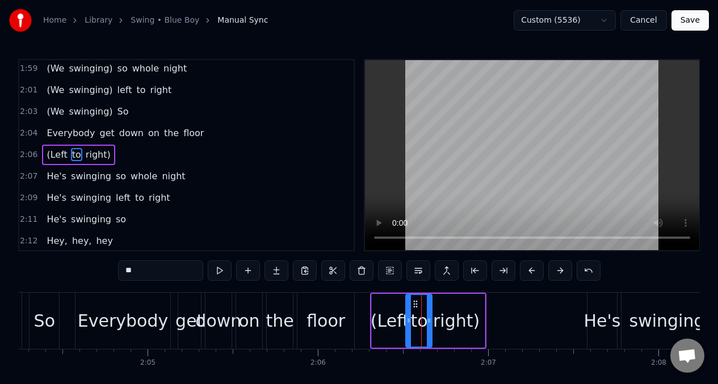
drag, startPoint x: 416, startPoint y: 307, endPoint x: 408, endPoint y: 308, distance: 8.0
click at [408, 308] on div at bounding box center [408, 321] width 5 height 52
drag, startPoint x: 430, startPoint y: 307, endPoint x: 419, endPoint y: 308, distance: 10.8
click at [419, 308] on div at bounding box center [418, 321] width 5 height 52
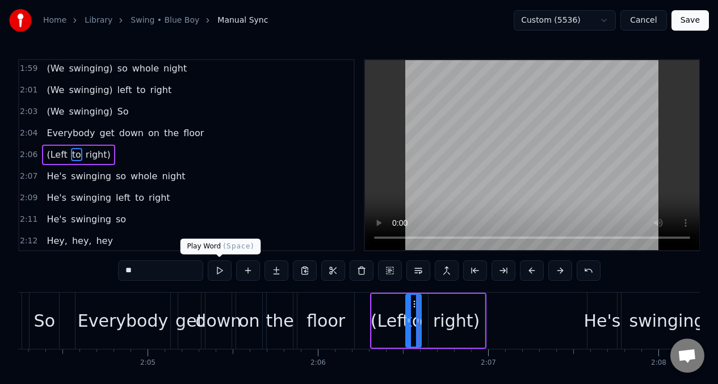
click at [219, 274] on button at bounding box center [220, 270] width 24 height 20
click at [423, 315] on div at bounding box center [421, 321] width 5 height 52
click at [220, 271] on button at bounding box center [220, 270] width 24 height 20
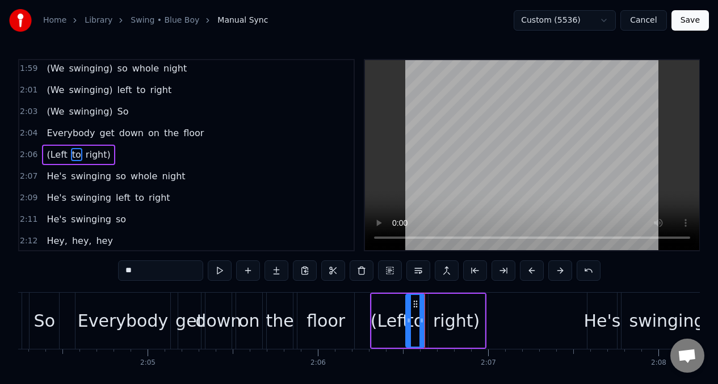
click at [448, 315] on div "right)" at bounding box center [456, 321] width 47 height 26
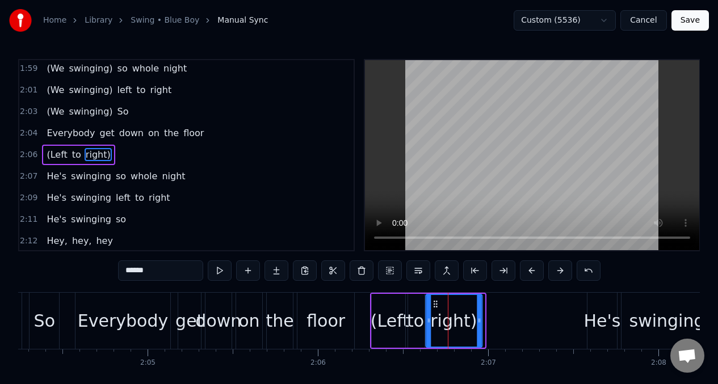
click at [433, 309] on div "right)" at bounding box center [453, 321] width 55 height 52
click at [220, 272] on button at bounding box center [220, 270] width 24 height 20
click at [75, 321] on div "Everybody" at bounding box center [122, 321] width 95 height 56
type input "*********"
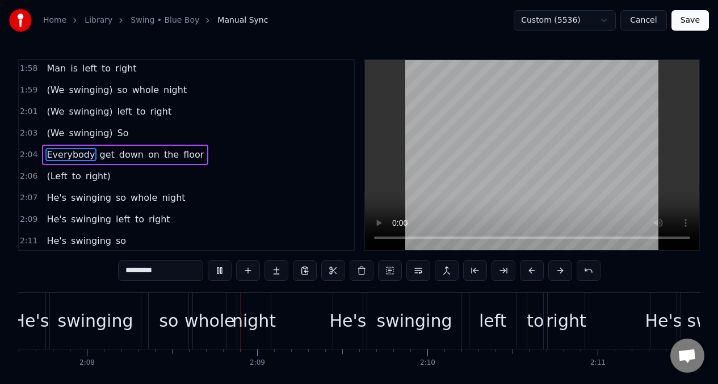
scroll to position [0, 21739]
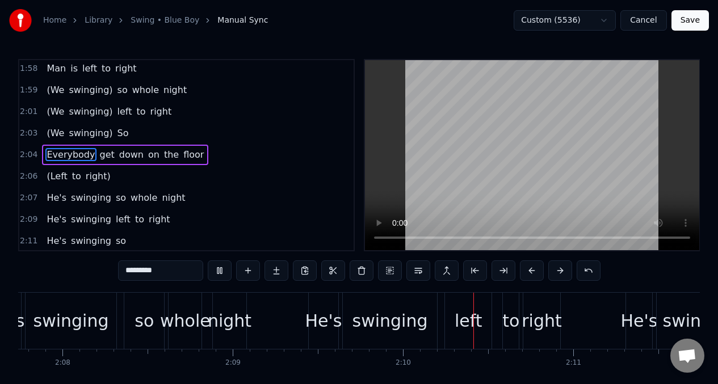
click at [70, 188] on div "He's swinging so whole night" at bounding box center [115, 198] width 147 height 20
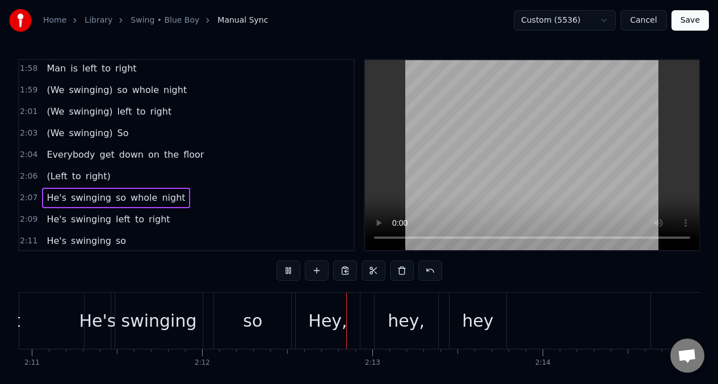
click at [51, 196] on span "He's" at bounding box center [56, 197] width 22 height 13
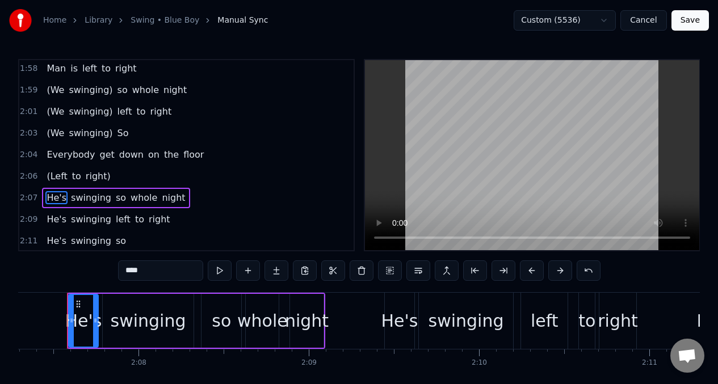
scroll to position [0, 21655]
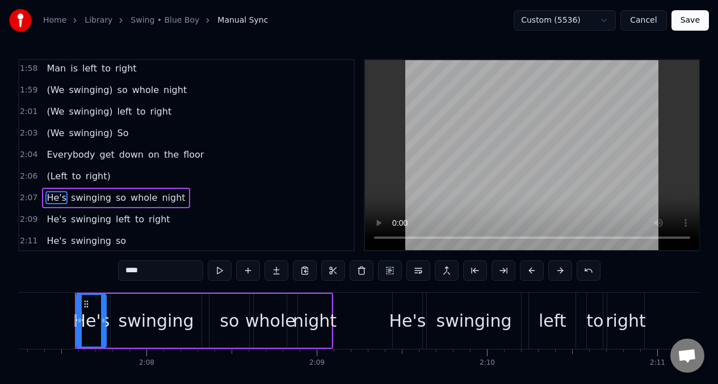
click at [150, 276] on input "****" at bounding box center [160, 270] width 85 height 20
type input "*"
drag, startPoint x: 177, startPoint y: 320, endPoint x: 175, endPoint y: 314, distance: 5.9
click at [177, 320] on div "swinging" at bounding box center [156, 321] width 75 height 26
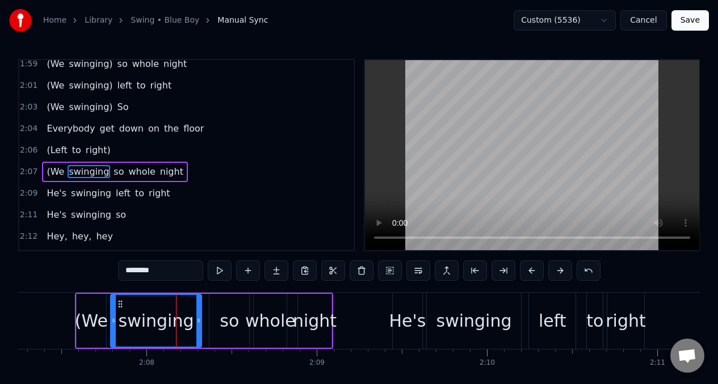
scroll to position [757, 0]
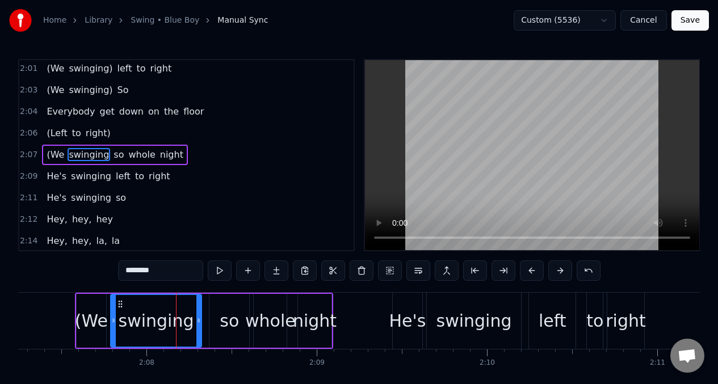
click at [166, 270] on input "********" at bounding box center [160, 270] width 85 height 20
click at [480, 33] on div "Home Library Swing • Blue Boy Manual Sync Custom (5536) Cancel Save" at bounding box center [359, 20] width 718 height 41
click at [47, 151] on span "(We" at bounding box center [55, 154] width 20 height 13
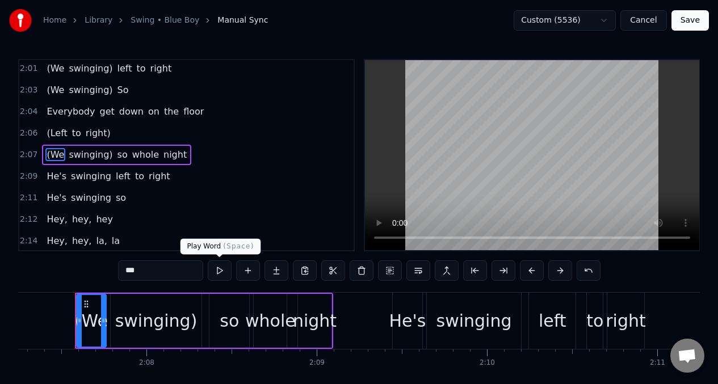
click at [220, 272] on button at bounding box center [220, 270] width 24 height 20
click at [219, 271] on button at bounding box center [220, 270] width 24 height 20
click at [159, 321] on div "swinging)" at bounding box center [156, 321] width 82 height 26
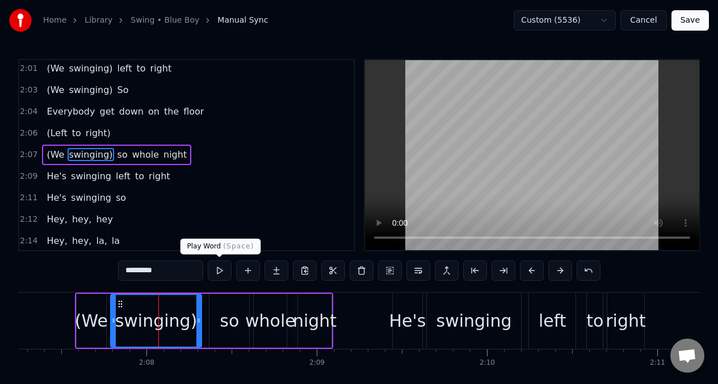
click at [217, 272] on button at bounding box center [220, 270] width 24 height 20
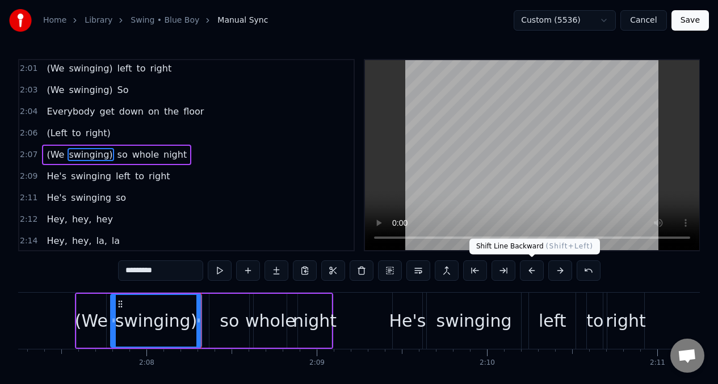
click at [528, 272] on button at bounding box center [532, 270] width 24 height 20
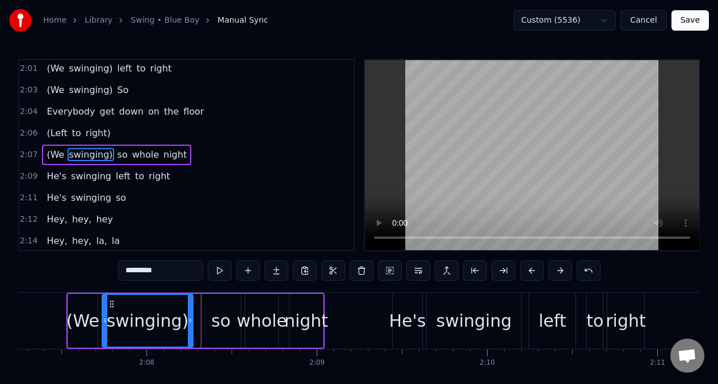
click at [528, 272] on button at bounding box center [532, 270] width 24 height 20
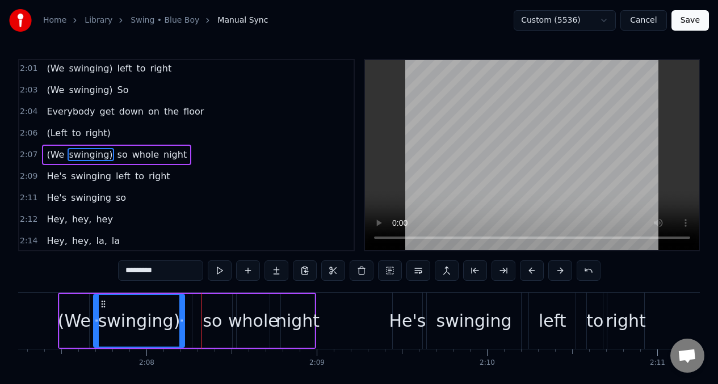
click at [528, 272] on button at bounding box center [532, 270] width 24 height 20
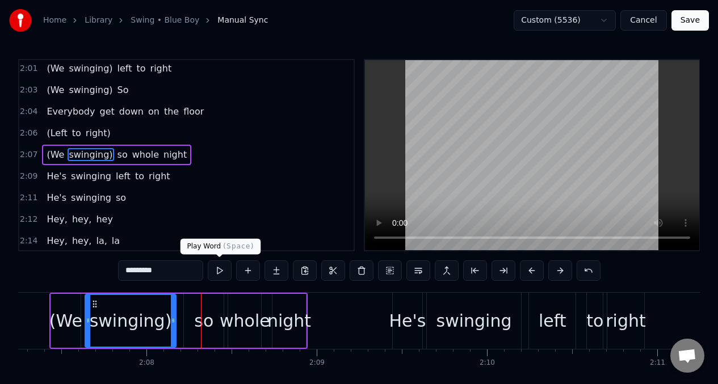
click at [218, 271] on button at bounding box center [220, 270] width 24 height 20
click at [218, 270] on button at bounding box center [220, 270] width 24 height 20
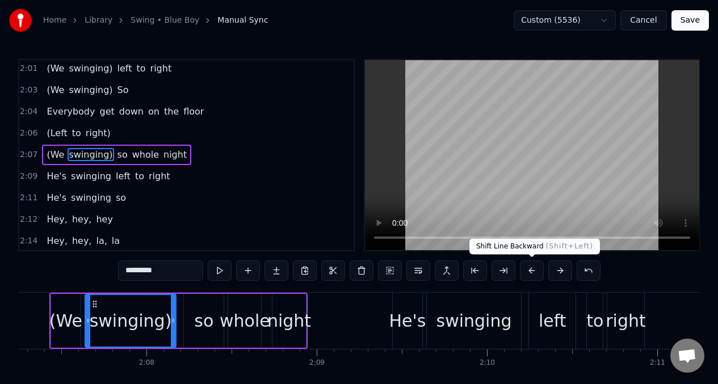
click at [533, 273] on button at bounding box center [532, 270] width 24 height 20
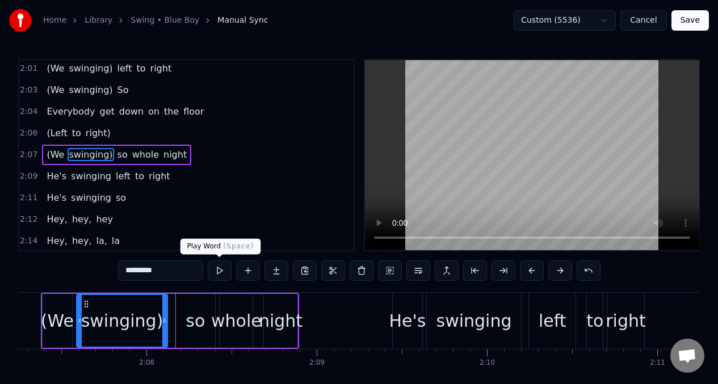
click at [217, 268] on button at bounding box center [220, 270] width 24 height 20
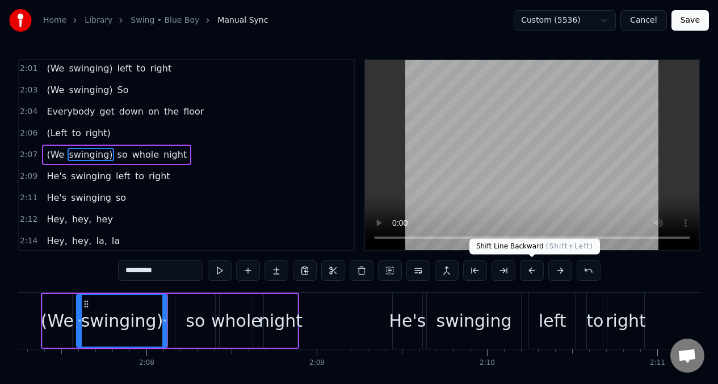
click at [529, 270] on button at bounding box center [532, 270] width 24 height 20
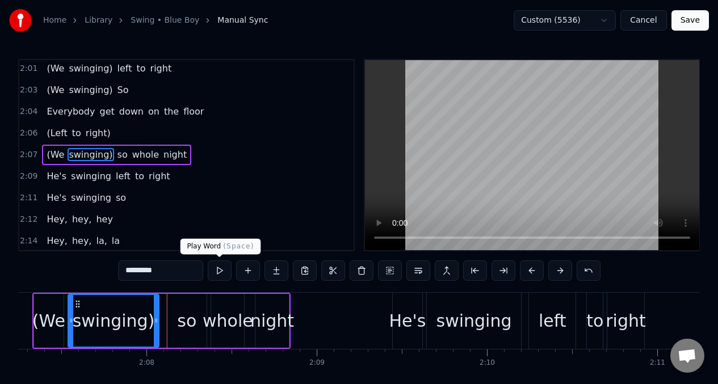
click at [220, 271] on button at bounding box center [220, 270] width 24 height 20
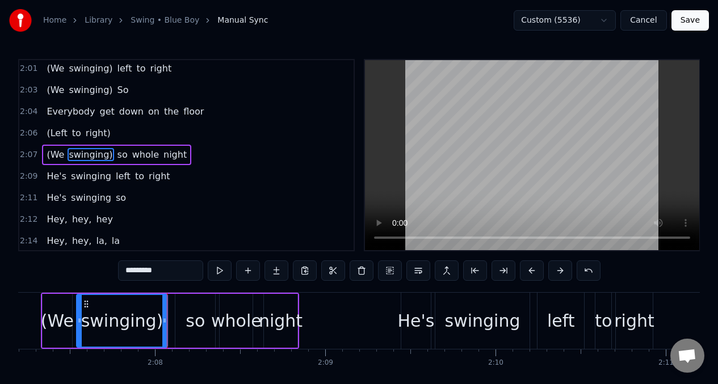
click at [54, 320] on div "(We" at bounding box center [57, 321] width 33 height 26
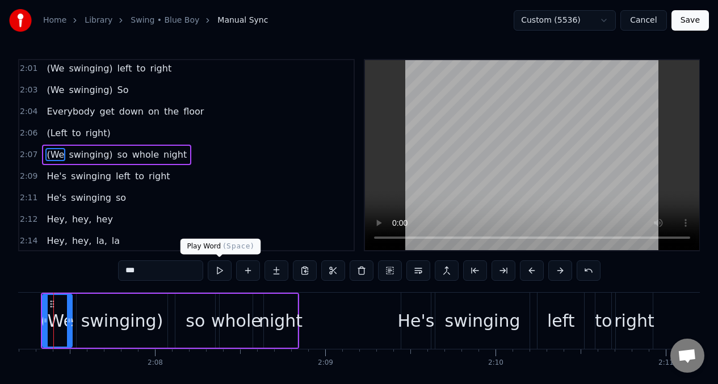
scroll to position [0, 21625]
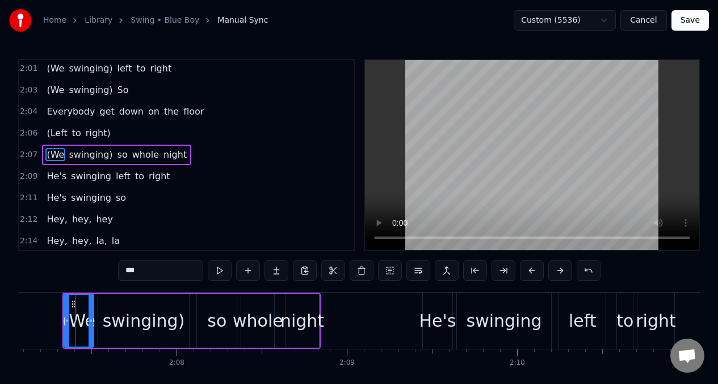
click at [220, 268] on button at bounding box center [220, 270] width 24 height 20
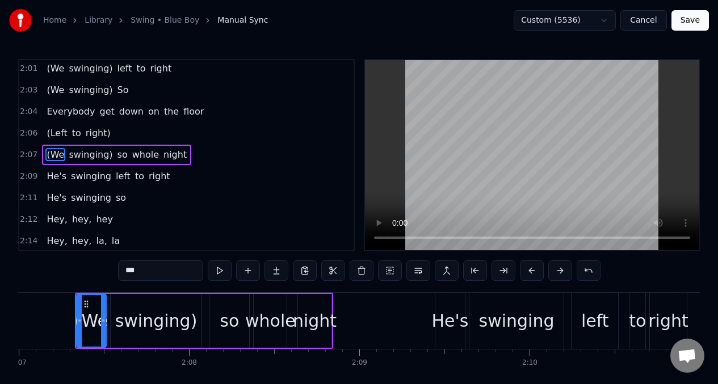
click at [219, 269] on button at bounding box center [220, 270] width 24 height 20
click at [218, 266] on button at bounding box center [220, 270] width 24 height 20
click at [532, 271] on button at bounding box center [532, 270] width 24 height 20
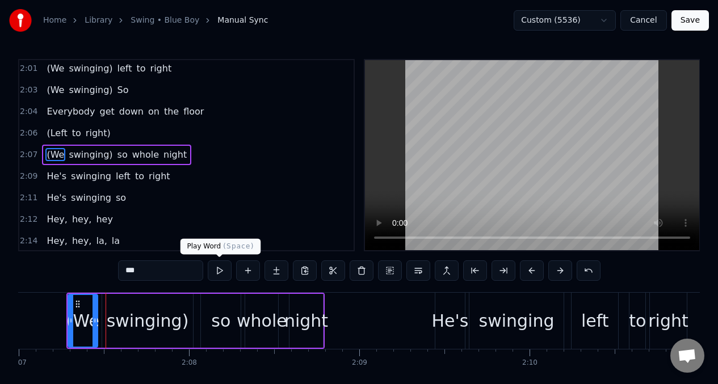
click at [216, 269] on button at bounding box center [220, 270] width 24 height 20
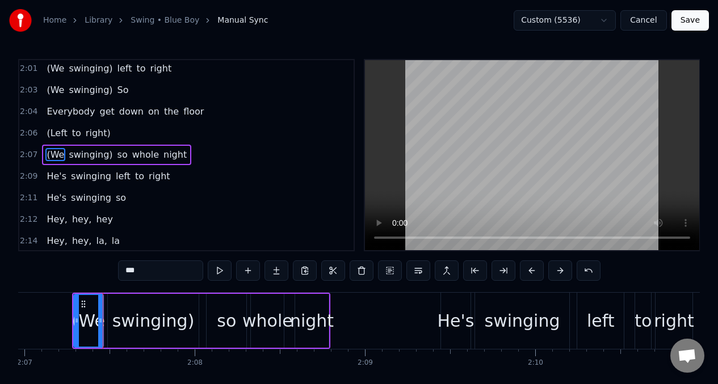
click at [216, 269] on button at bounding box center [220, 270] width 24 height 20
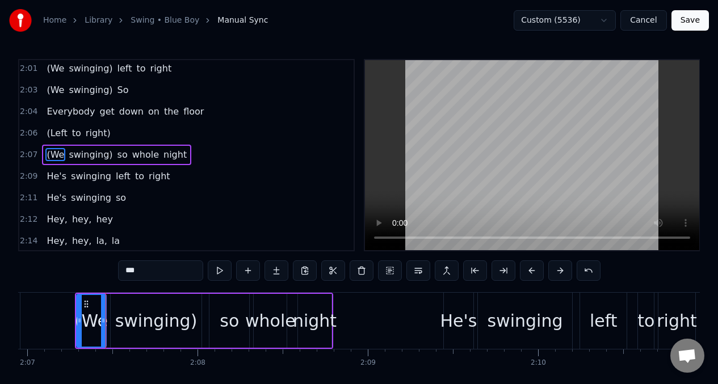
click at [215, 268] on button at bounding box center [220, 270] width 24 height 20
click at [276, 314] on div "whole" at bounding box center [270, 321] width 50 height 26
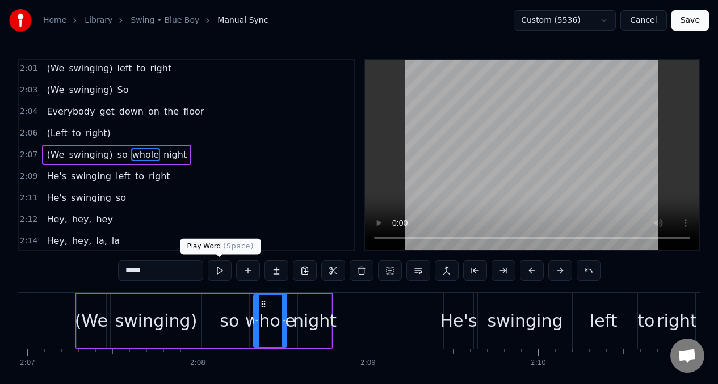
click at [218, 272] on button at bounding box center [220, 270] width 24 height 20
click at [313, 324] on div "night" at bounding box center [315, 321] width 44 height 26
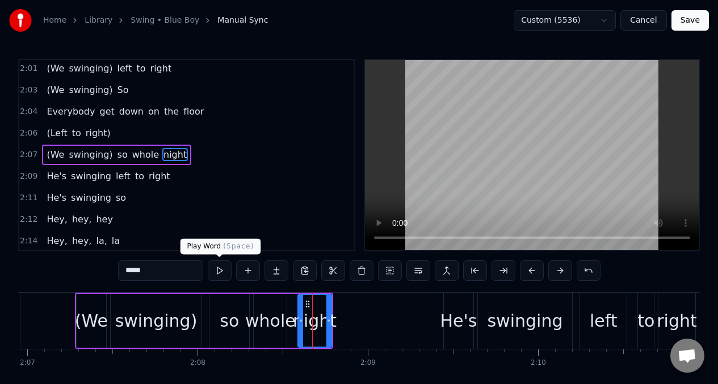
click at [220, 269] on button at bounding box center [220, 270] width 24 height 20
click at [219, 269] on button at bounding box center [220, 270] width 24 height 20
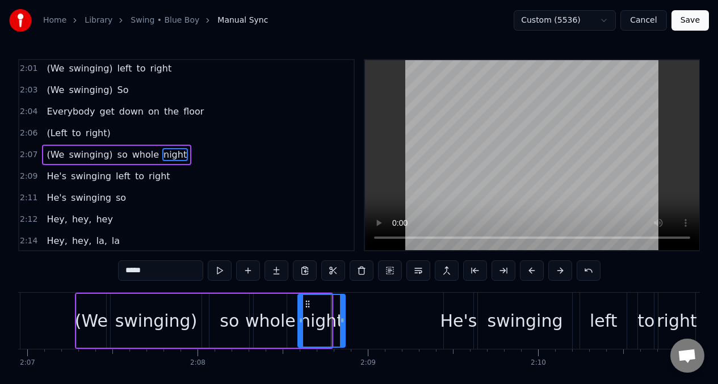
click at [344, 312] on div at bounding box center [342, 321] width 5 height 52
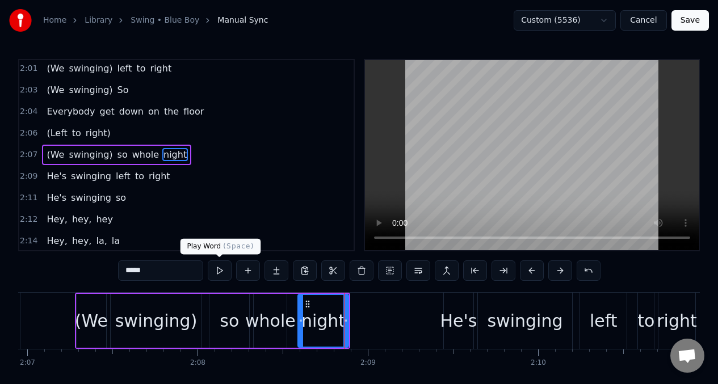
click at [218, 271] on button at bounding box center [220, 270] width 24 height 20
click at [217, 271] on button at bounding box center [220, 270] width 24 height 20
click at [90, 303] on div "(We" at bounding box center [91, 321] width 29 height 54
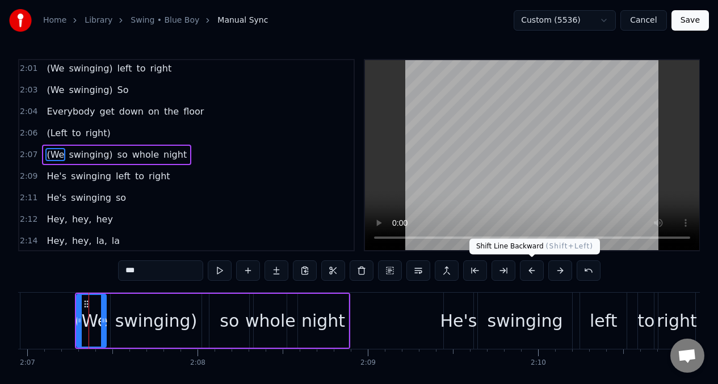
click at [529, 268] on button at bounding box center [532, 270] width 24 height 20
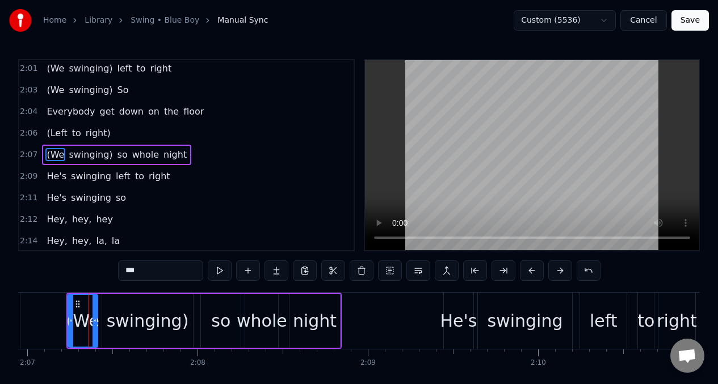
click at [314, 315] on div "night" at bounding box center [315, 321] width 44 height 26
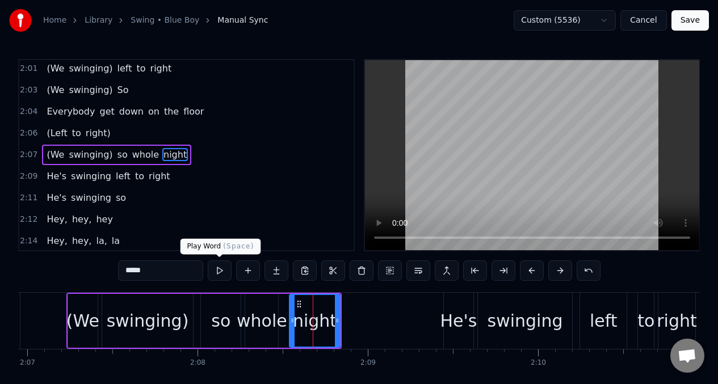
click at [218, 271] on button at bounding box center [220, 270] width 24 height 20
click at [81, 327] on div "(We" at bounding box center [82, 321] width 33 height 26
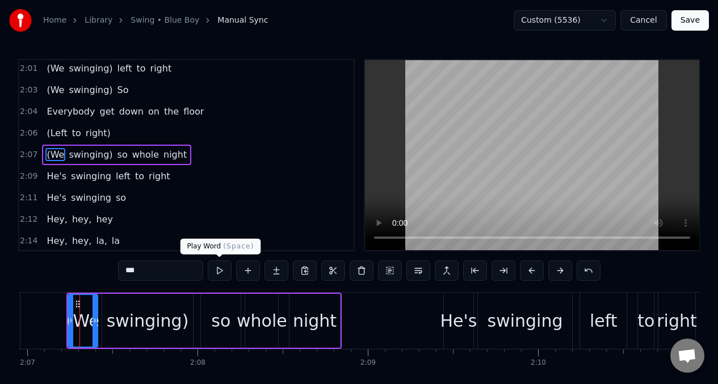
click at [218, 273] on button at bounding box center [220, 270] width 24 height 20
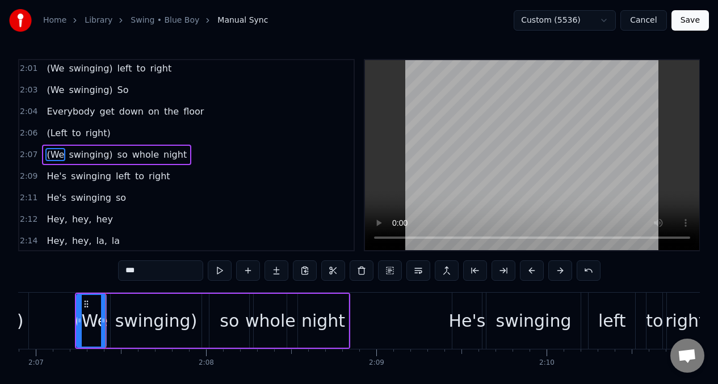
click at [218, 273] on button at bounding box center [220, 270] width 24 height 20
click at [461, 327] on div "He's" at bounding box center [466, 321] width 37 height 26
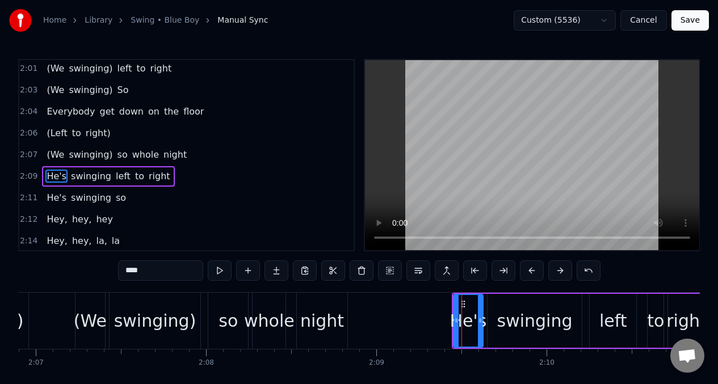
scroll to position [778, 0]
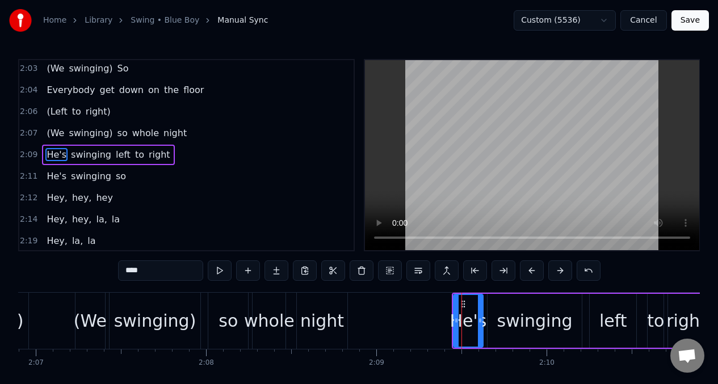
click at [151, 273] on input "****" at bounding box center [160, 270] width 85 height 20
type input "*"
click at [163, 273] on input "**" at bounding box center [160, 270] width 85 height 20
type input "*"
click at [516, 318] on div "swinging" at bounding box center [534, 321] width 75 height 26
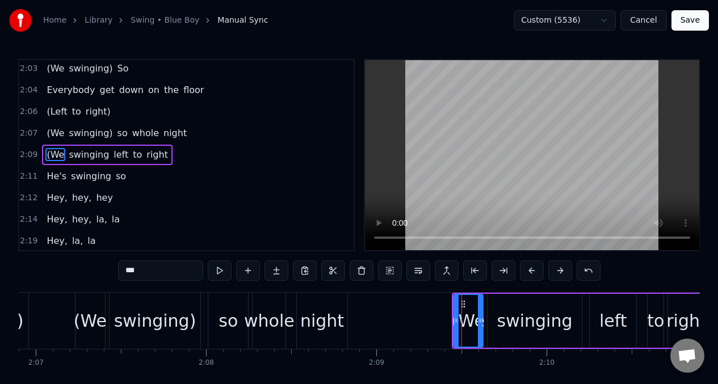
type input "********"
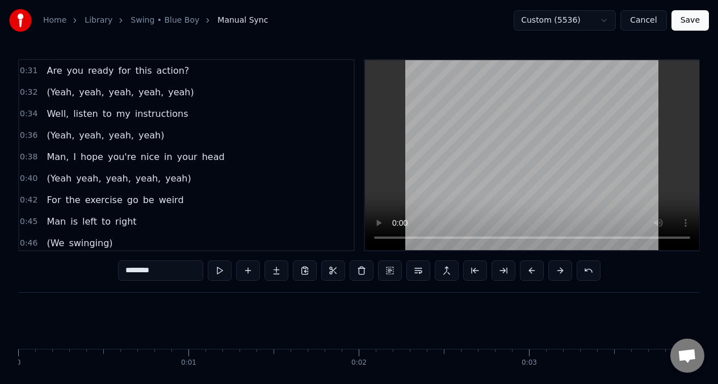
click at [183, 274] on input "********" at bounding box center [160, 270] width 85 height 20
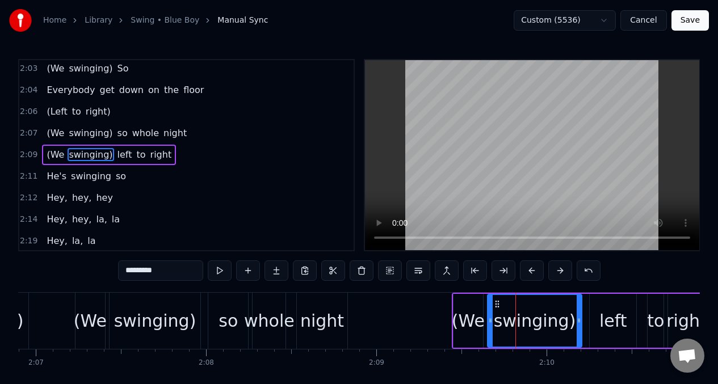
click at [471, 308] on div "(We" at bounding box center [468, 321] width 33 height 26
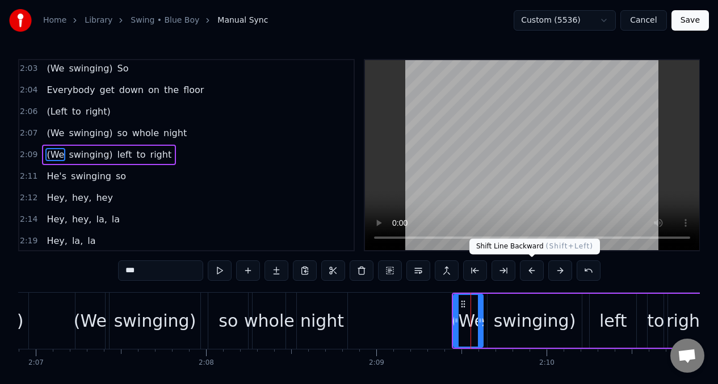
click at [530, 271] on button at bounding box center [532, 270] width 24 height 20
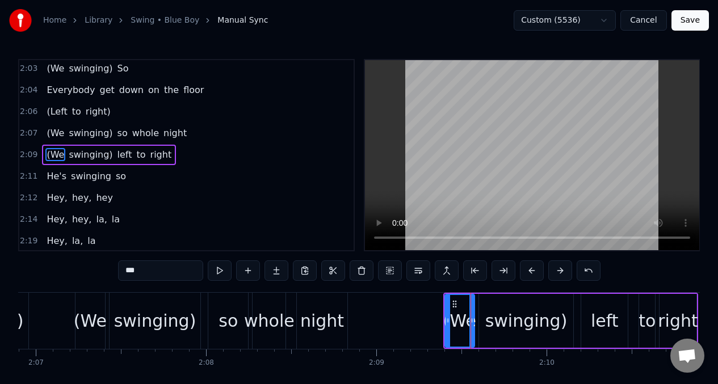
click at [530, 271] on button at bounding box center [532, 270] width 24 height 20
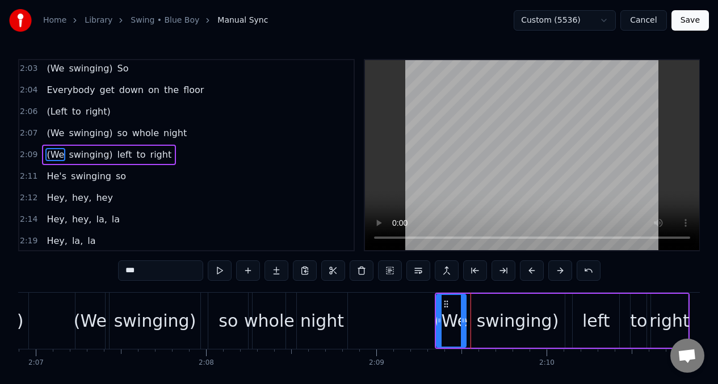
click at [530, 271] on button at bounding box center [532, 270] width 24 height 20
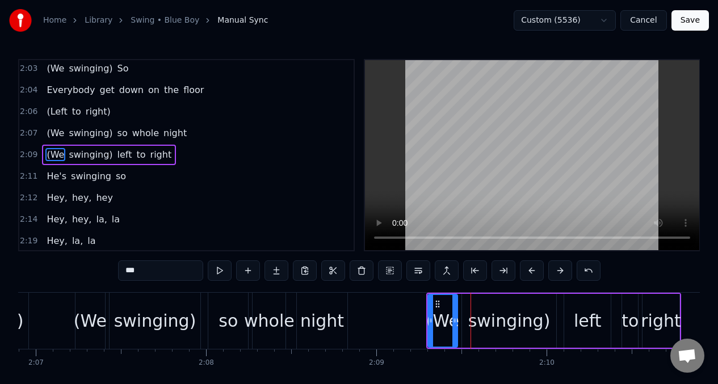
click at [530, 271] on button at bounding box center [532, 270] width 24 height 20
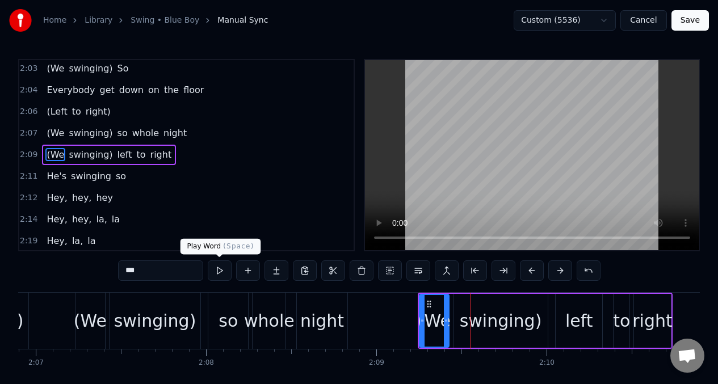
click at [220, 269] on button at bounding box center [220, 270] width 24 height 20
click at [219, 269] on button at bounding box center [220, 270] width 24 height 20
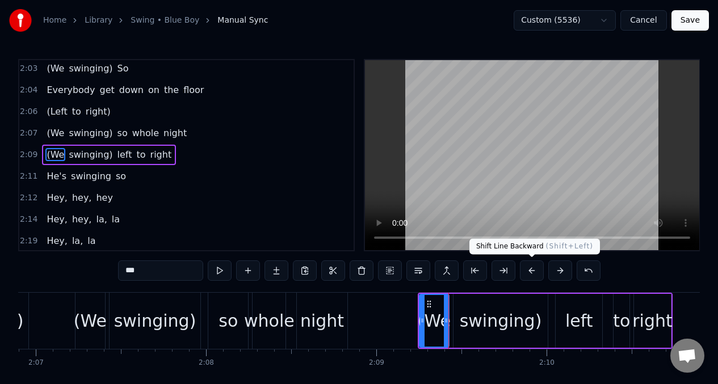
click at [530, 271] on button at bounding box center [532, 270] width 24 height 20
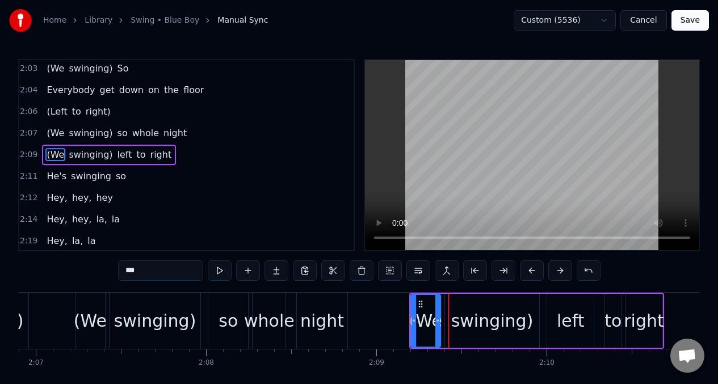
click at [530, 271] on button at bounding box center [532, 270] width 24 height 20
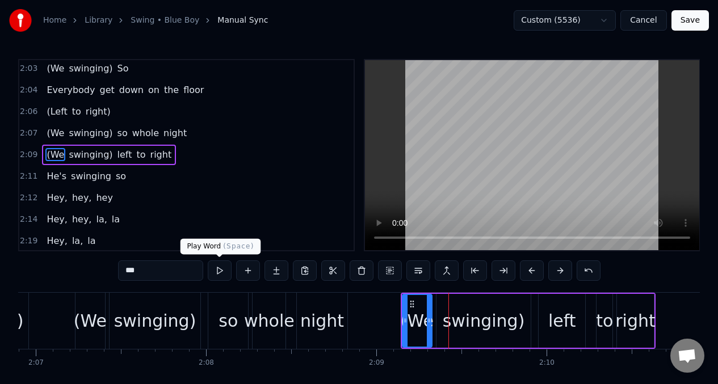
click at [219, 269] on button at bounding box center [220, 270] width 24 height 20
click at [220, 269] on button at bounding box center [220, 270] width 24 height 20
click at [479, 315] on div "swinging)" at bounding box center [483, 321] width 82 height 26
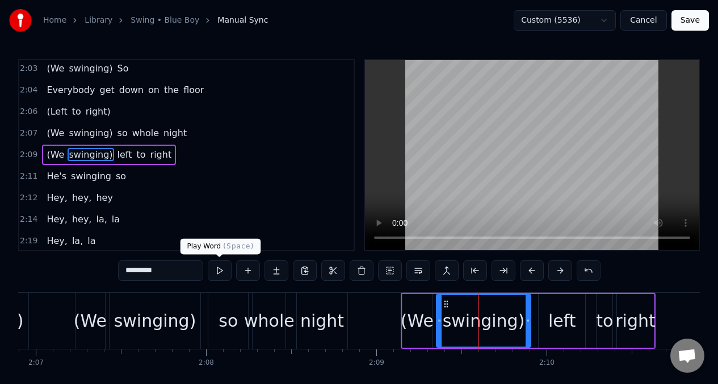
click at [218, 271] on button at bounding box center [220, 270] width 24 height 20
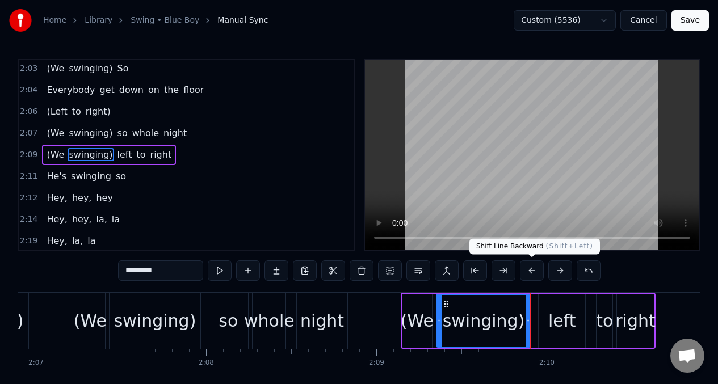
click at [532, 274] on button at bounding box center [532, 270] width 24 height 20
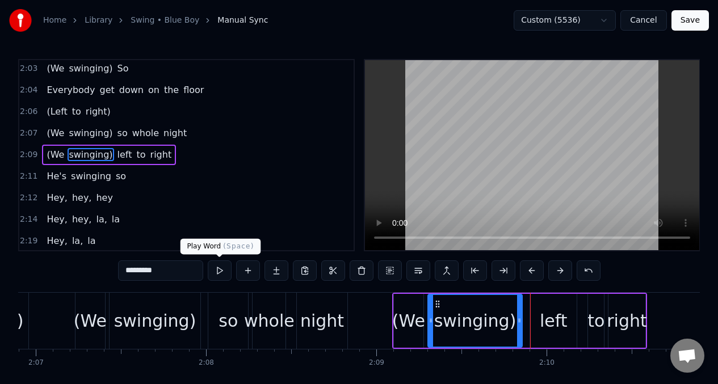
click at [218, 271] on button at bounding box center [220, 270] width 24 height 20
click at [562, 317] on div "left" at bounding box center [553, 321] width 28 height 26
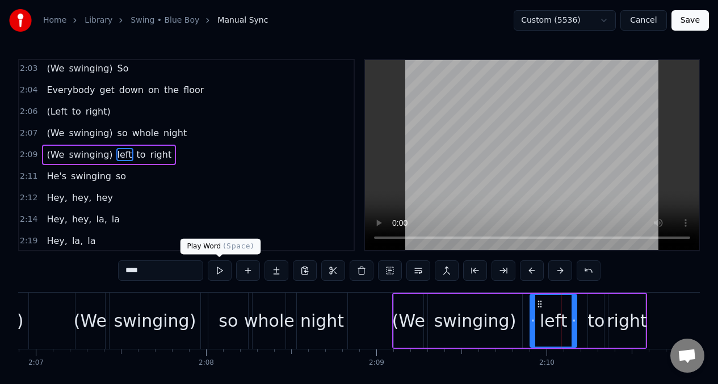
click at [219, 272] on button at bounding box center [220, 270] width 24 height 20
click at [632, 325] on div "right" at bounding box center [626, 321] width 40 height 26
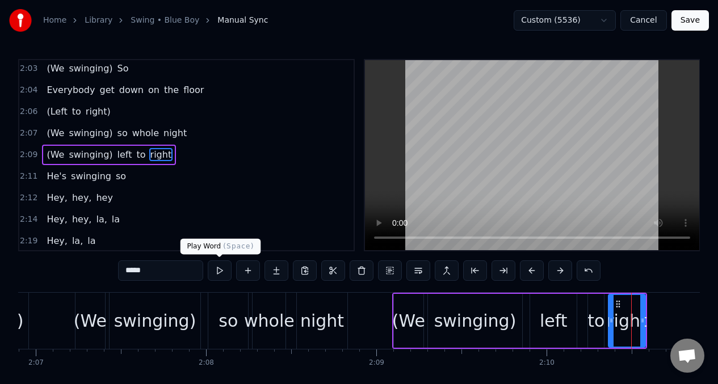
click at [220, 272] on button at bounding box center [220, 270] width 24 height 20
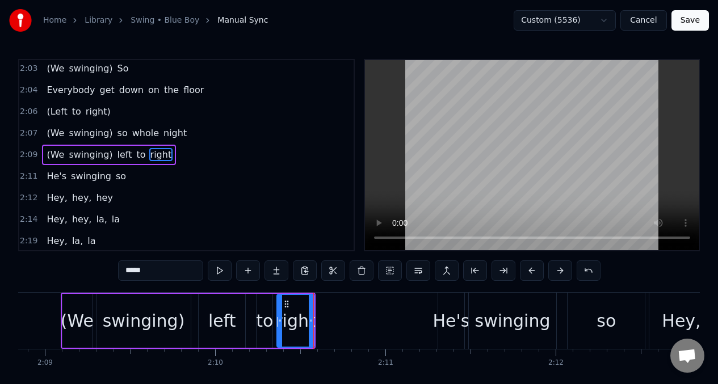
scroll to position [0, 22165]
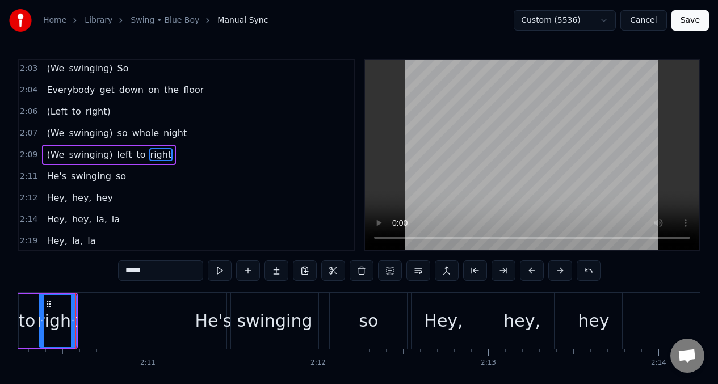
click at [219, 272] on button at bounding box center [220, 270] width 24 height 20
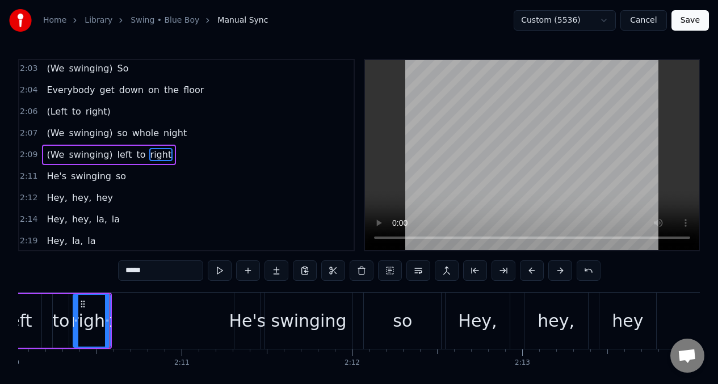
click at [218, 272] on button at bounding box center [220, 270] width 24 height 20
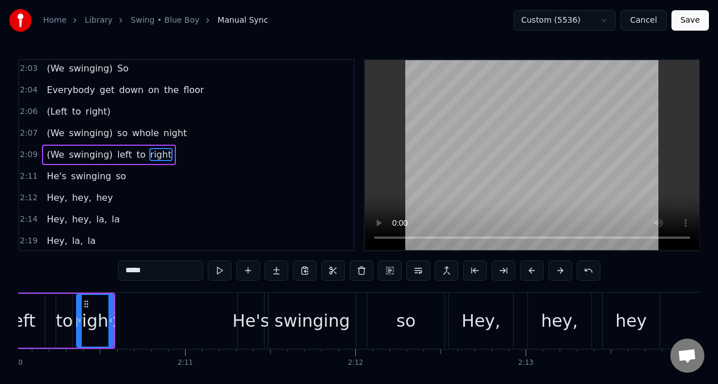
click at [81, 154] on span "swinging)" at bounding box center [91, 154] width 46 height 13
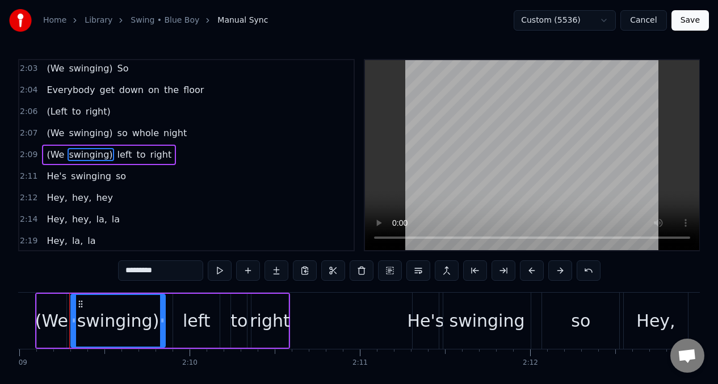
scroll to position [0, 21947]
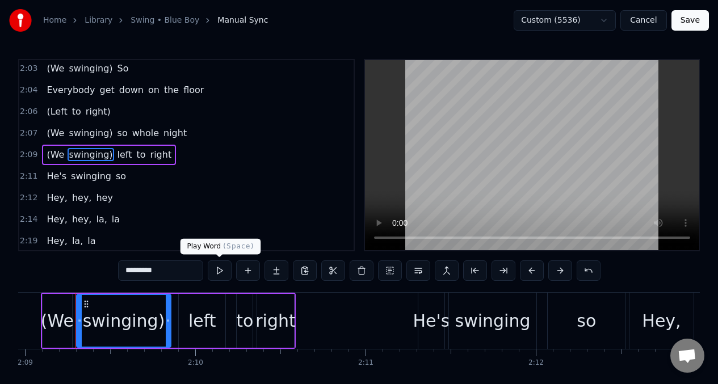
click at [223, 271] on button at bounding box center [220, 270] width 24 height 20
click at [199, 317] on div "left" at bounding box center [202, 321] width 28 height 26
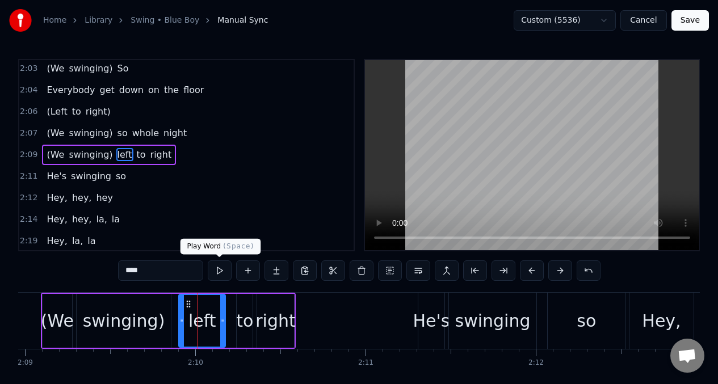
click at [219, 271] on button at bounding box center [220, 270] width 24 height 20
click at [244, 318] on div "to" at bounding box center [244, 321] width 17 height 26
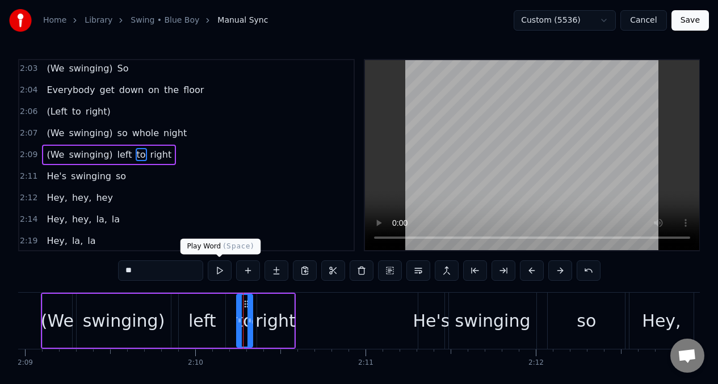
click at [220, 272] on button at bounding box center [220, 270] width 24 height 20
click at [288, 317] on div "right" at bounding box center [275, 321] width 40 height 26
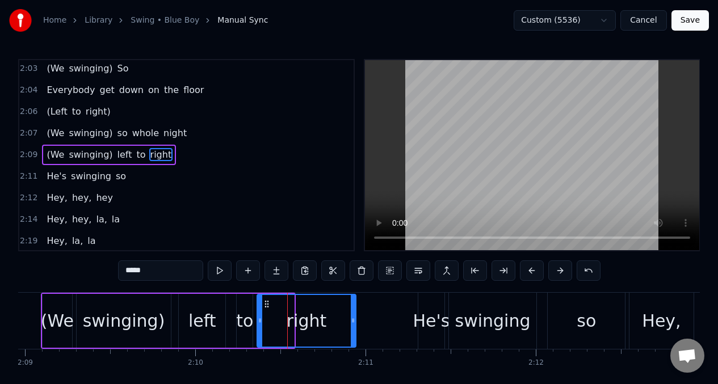
drag, startPoint x: 293, startPoint y: 317, endPoint x: 349, endPoint y: 313, distance: 56.3
click at [351, 314] on div at bounding box center [353, 321] width 5 height 52
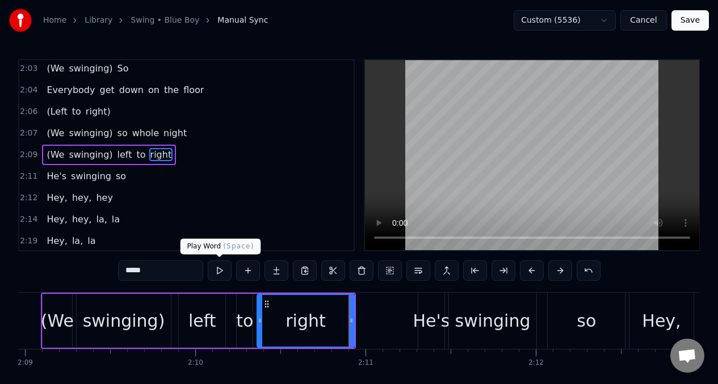
click at [218, 272] on button at bounding box center [220, 270] width 24 height 20
click at [217, 272] on button at bounding box center [220, 270] width 24 height 20
click at [214, 272] on button at bounding box center [220, 270] width 24 height 20
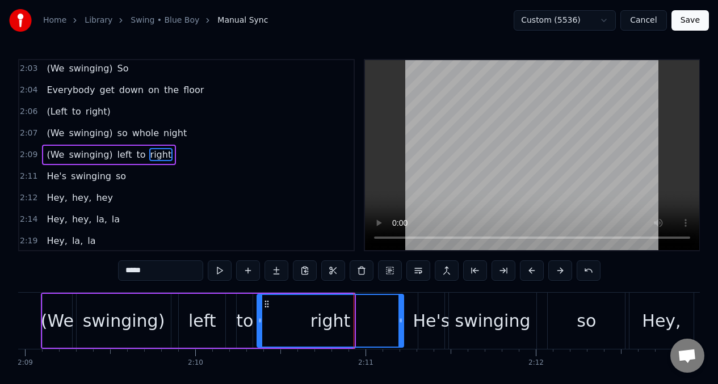
drag, startPoint x: 352, startPoint y: 317, endPoint x: 404, endPoint y: 317, distance: 52.2
click at [403, 317] on icon at bounding box center [400, 320] width 5 height 9
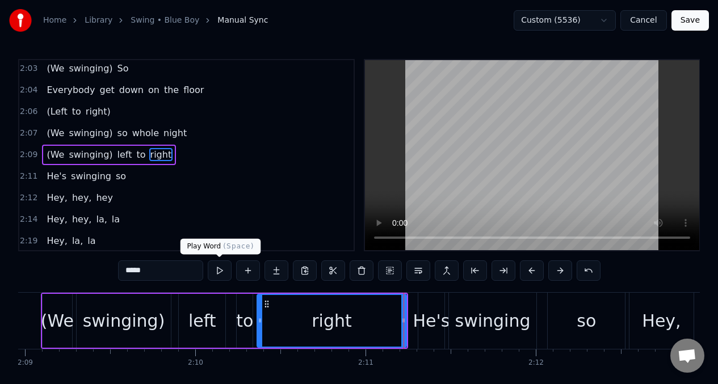
click at [218, 273] on button at bounding box center [220, 270] width 24 height 20
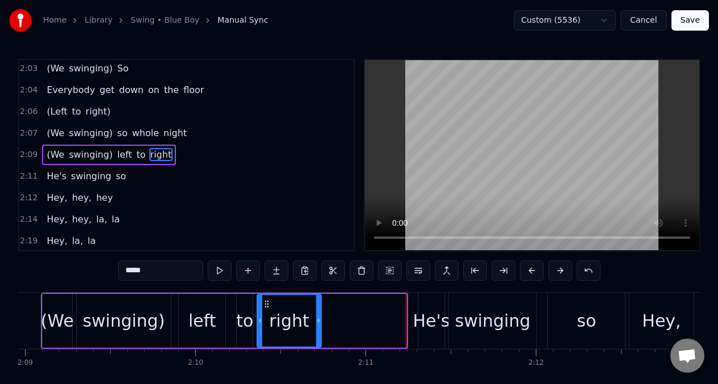
drag, startPoint x: 403, startPoint y: 321, endPoint x: 318, endPoint y: 319, distance: 85.1
click at [318, 319] on icon at bounding box center [318, 320] width 5 height 9
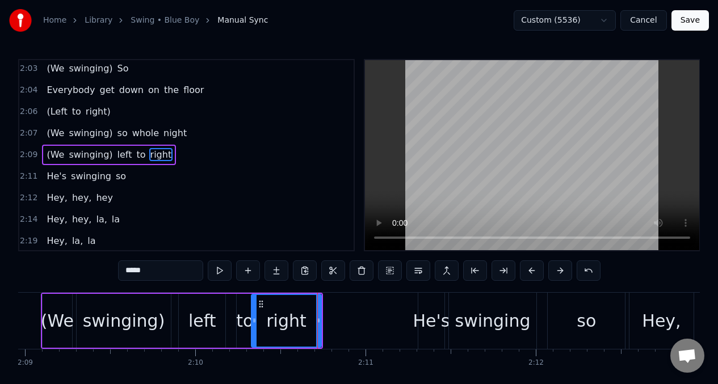
drag, startPoint x: 259, startPoint y: 308, endPoint x: 254, endPoint y: 309, distance: 5.7
click at [254, 309] on div at bounding box center [254, 321] width 5 height 52
click at [217, 271] on button at bounding box center [220, 270] width 24 height 20
click at [202, 314] on div "left" at bounding box center [202, 321] width 28 height 26
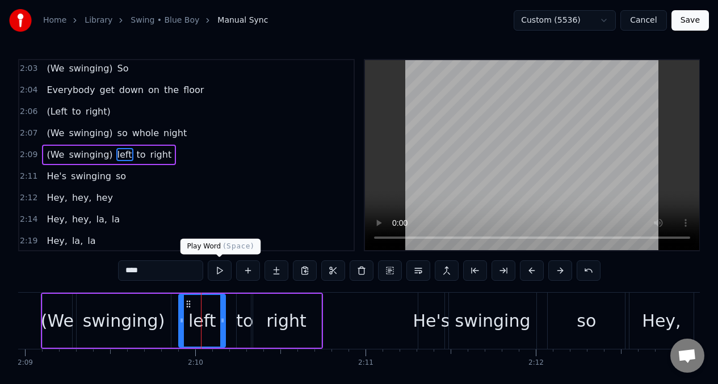
click at [220, 271] on button at bounding box center [220, 270] width 24 height 20
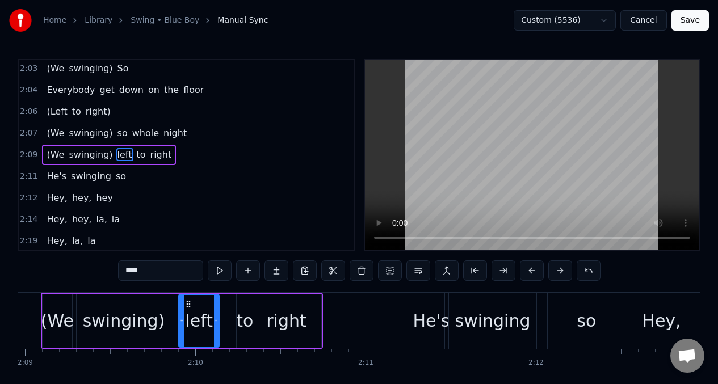
drag, startPoint x: 223, startPoint y: 312, endPoint x: 216, endPoint y: 313, distance: 6.9
click at [216, 313] on div at bounding box center [216, 321] width 5 height 52
click at [220, 271] on button at bounding box center [220, 270] width 24 height 20
click at [177, 314] on div at bounding box center [177, 321] width 5 height 52
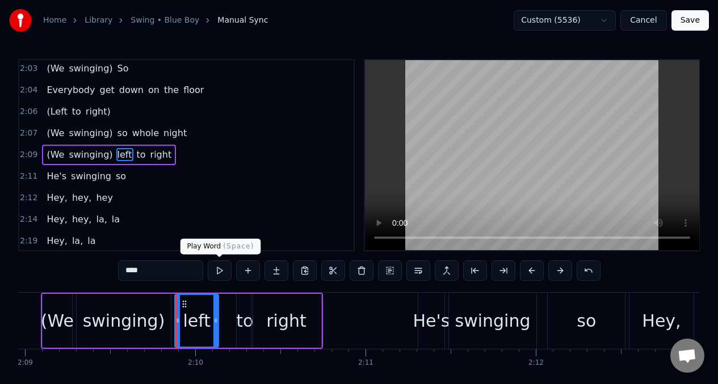
click at [220, 271] on button at bounding box center [220, 270] width 24 height 20
click at [121, 322] on div "swinging)" at bounding box center [124, 321] width 82 height 26
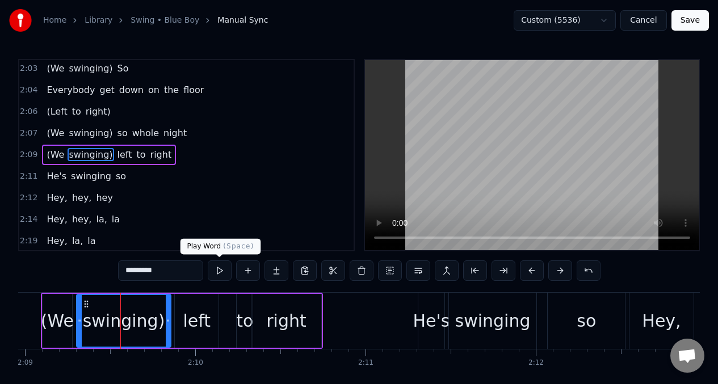
click at [220, 269] on button at bounding box center [220, 270] width 24 height 20
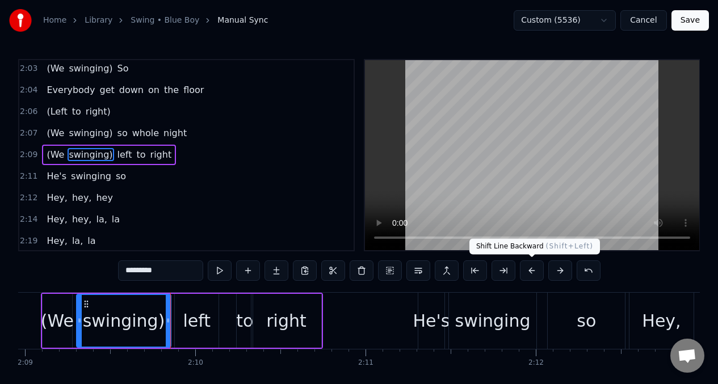
click at [531, 269] on button at bounding box center [532, 270] width 24 height 20
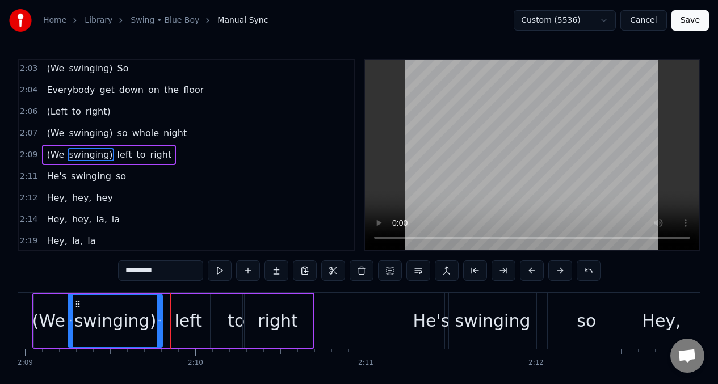
click at [530, 273] on button at bounding box center [532, 270] width 24 height 20
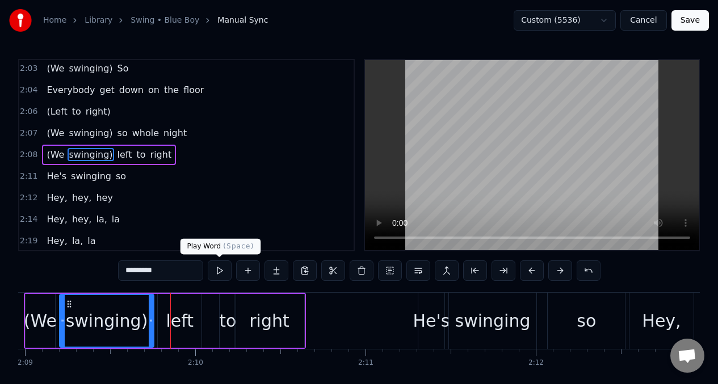
click at [221, 269] on button at bounding box center [220, 270] width 24 height 20
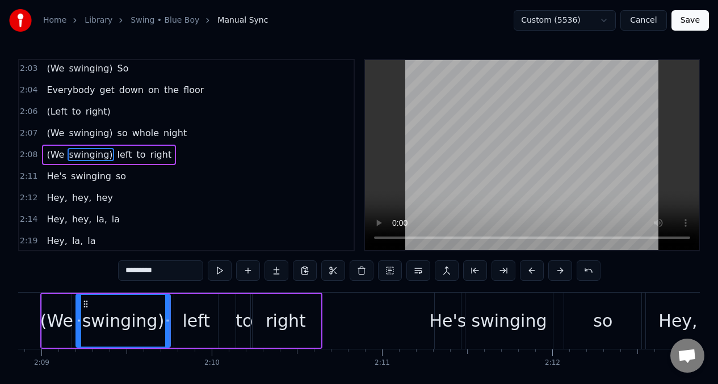
click at [221, 269] on button at bounding box center [220, 270] width 24 height 20
click at [50, 315] on div "(We" at bounding box center [56, 321] width 33 height 26
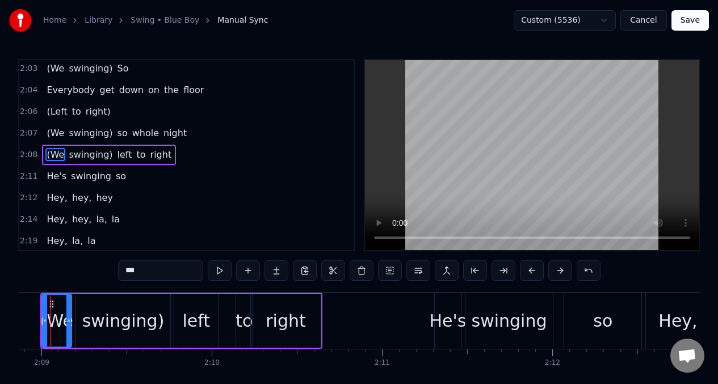
scroll to position [0, 21905]
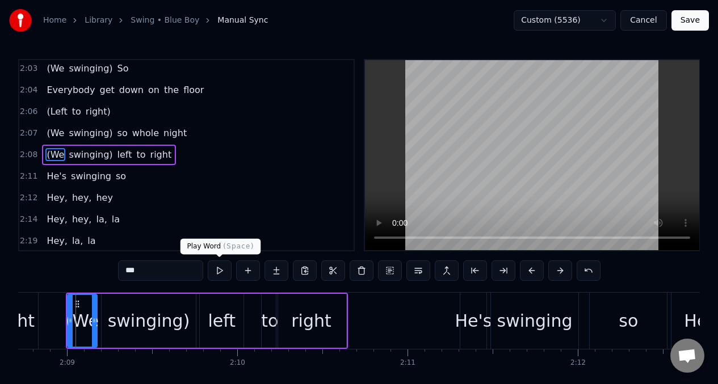
click at [223, 274] on button at bounding box center [220, 270] width 24 height 20
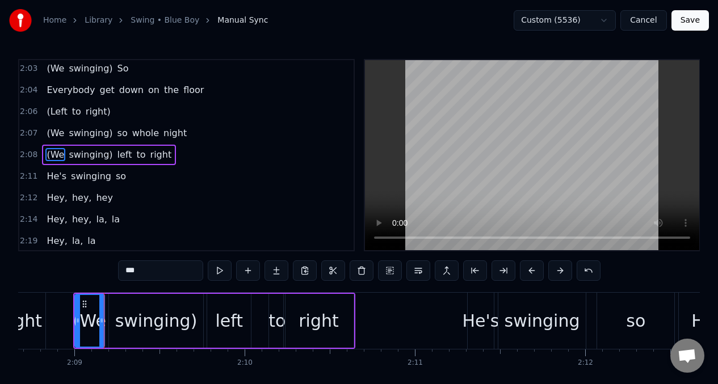
click at [223, 274] on button at bounding box center [220, 270] width 24 height 20
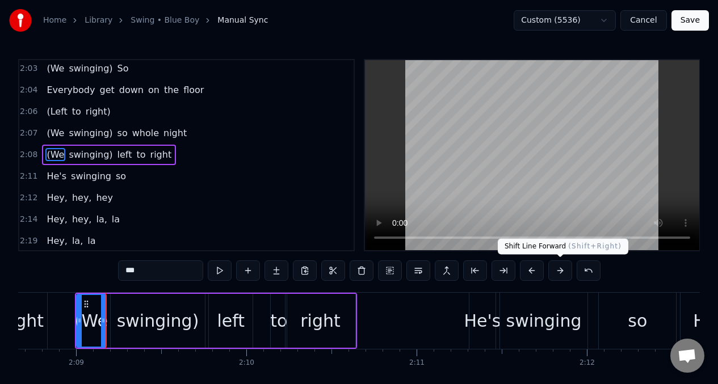
click at [558, 270] on button at bounding box center [560, 270] width 24 height 20
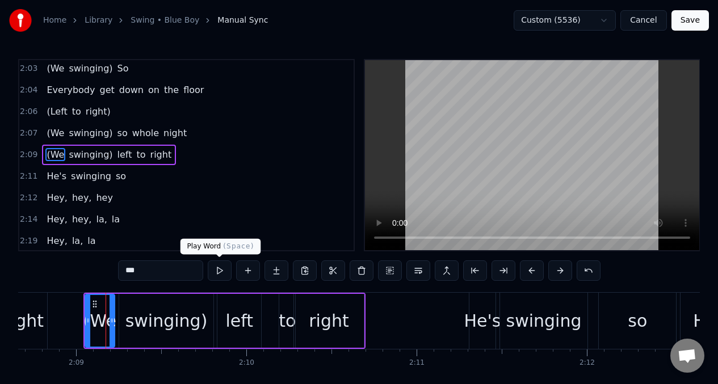
click at [220, 272] on button at bounding box center [220, 270] width 24 height 20
drag, startPoint x: 167, startPoint y: 326, endPoint x: 210, endPoint y: 286, distance: 58.6
click at [167, 326] on div "swinging)" at bounding box center [166, 321] width 82 height 26
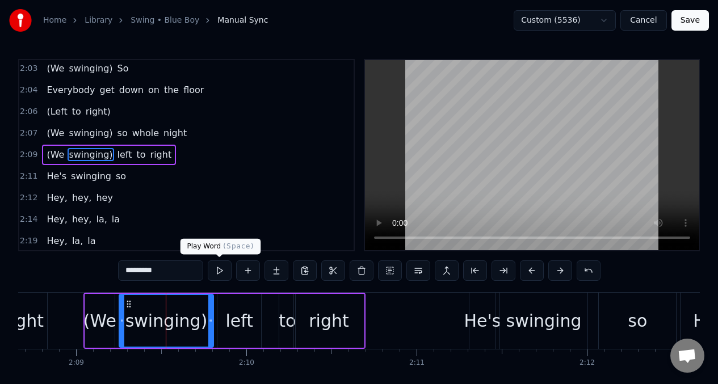
click at [217, 273] on button at bounding box center [220, 270] width 24 height 20
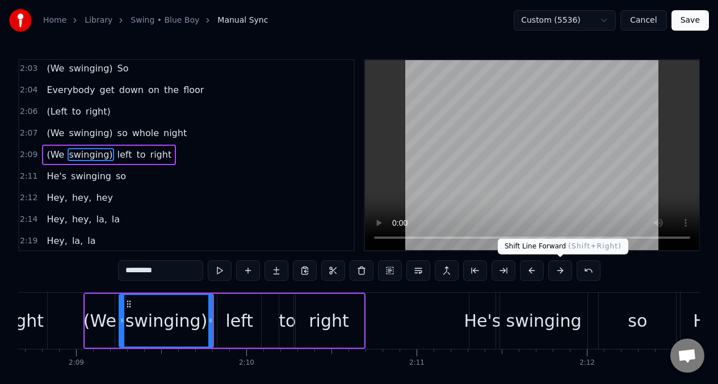
click at [555, 268] on button at bounding box center [560, 270] width 24 height 20
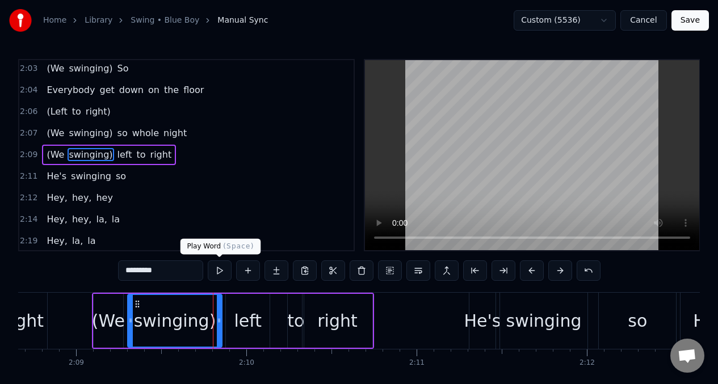
click at [220, 273] on button at bounding box center [220, 270] width 24 height 20
click at [106, 321] on div "(We" at bounding box center [108, 321] width 33 height 26
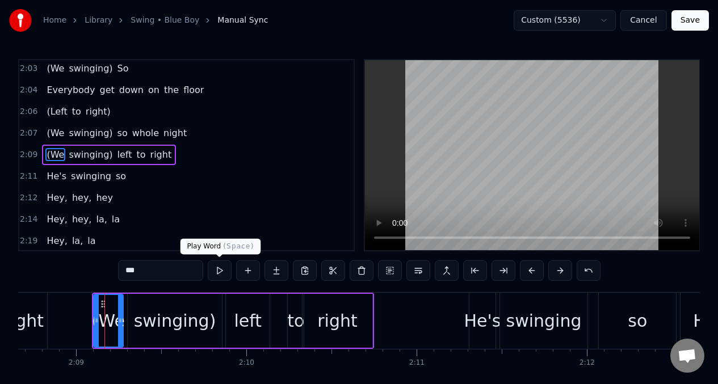
click at [220, 272] on button at bounding box center [220, 270] width 24 height 20
click at [254, 318] on div "left" at bounding box center [248, 321] width 28 height 26
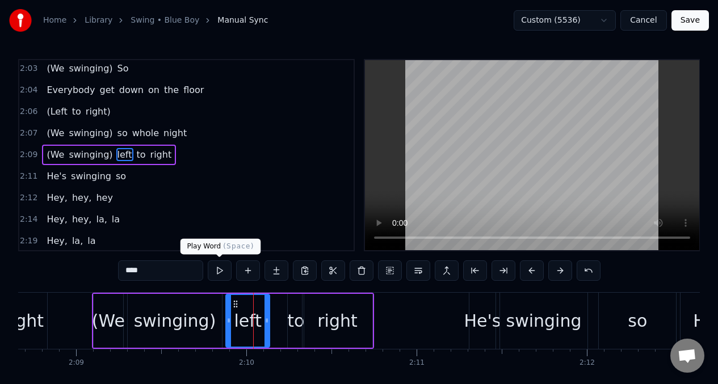
click at [221, 275] on button at bounding box center [220, 270] width 24 height 20
click at [220, 275] on button at bounding box center [220, 270] width 24 height 20
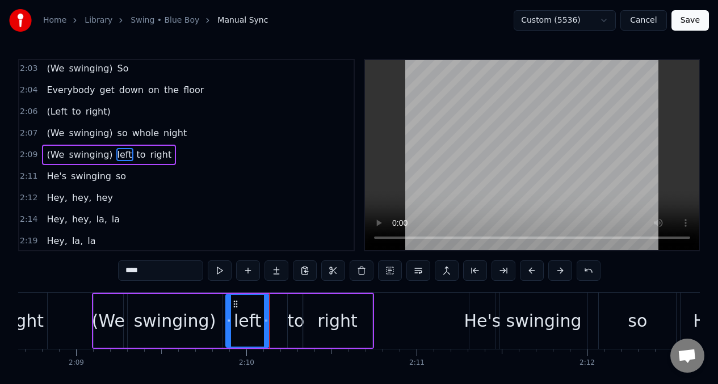
click at [267, 310] on div at bounding box center [266, 321] width 5 height 52
click at [229, 306] on icon at bounding box center [231, 304] width 9 height 9
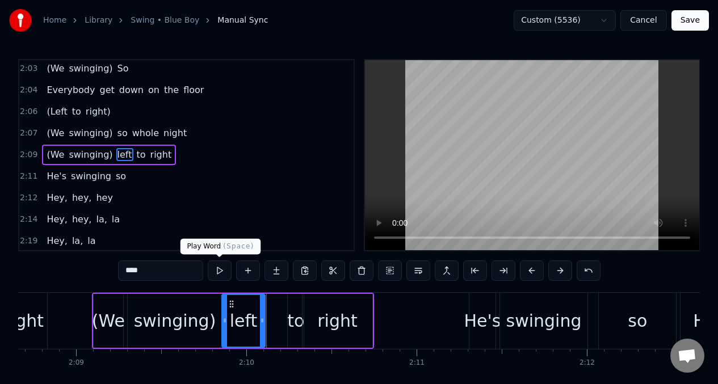
click at [217, 272] on button at bounding box center [220, 270] width 24 height 20
click at [298, 306] on div "to" at bounding box center [296, 321] width 16 height 54
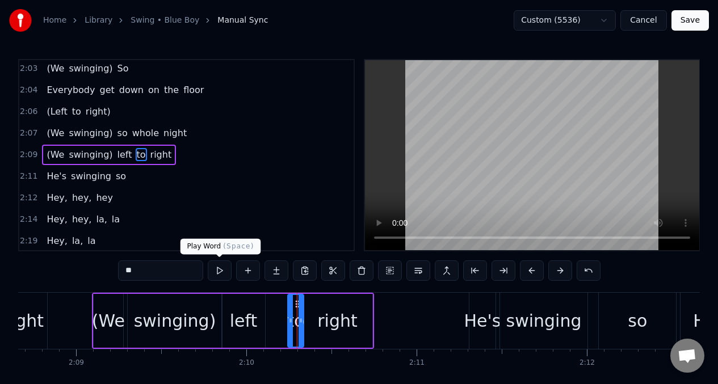
click at [216, 268] on button at bounding box center [220, 270] width 24 height 20
click at [289, 309] on div "to" at bounding box center [295, 321] width 15 height 52
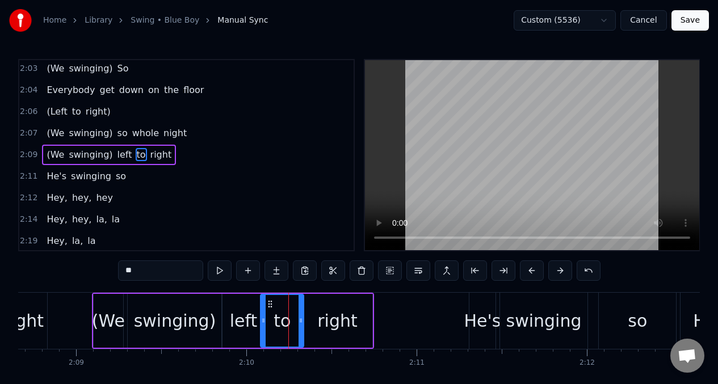
drag, startPoint x: 292, startPoint y: 313, endPoint x: 265, endPoint y: 316, distance: 27.4
click at [265, 316] on div at bounding box center [263, 321] width 5 height 52
drag, startPoint x: 302, startPoint y: 310, endPoint x: 276, endPoint y: 313, distance: 25.6
click at [276, 313] on div at bounding box center [275, 321] width 5 height 52
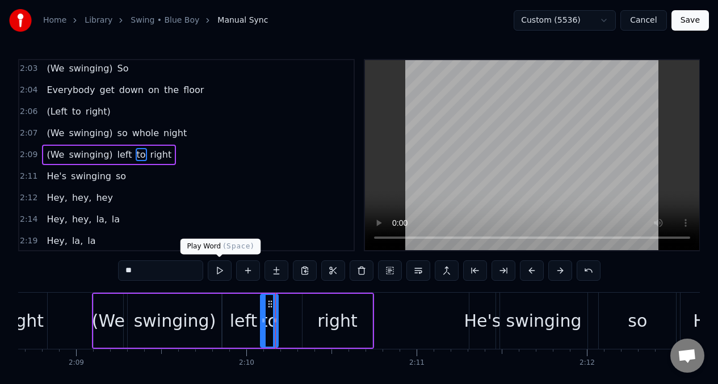
click at [218, 270] on button at bounding box center [220, 270] width 24 height 20
click at [217, 268] on button at bounding box center [220, 270] width 24 height 20
click at [217, 270] on button at bounding box center [220, 270] width 24 height 20
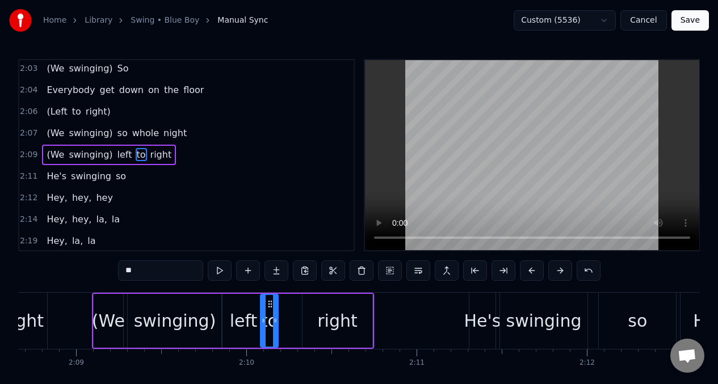
click at [313, 314] on div "right" at bounding box center [336, 321] width 69 height 54
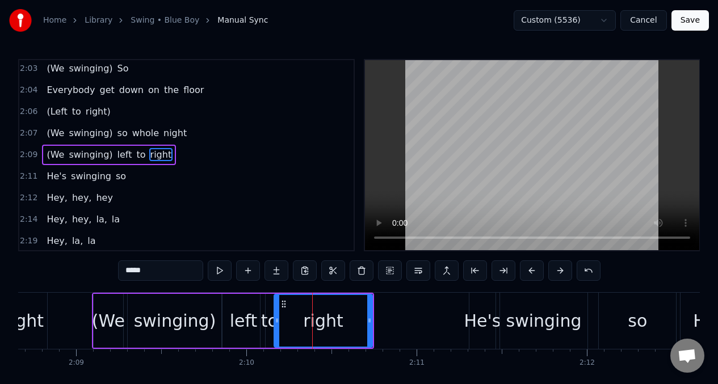
drag, startPoint x: 305, startPoint y: 314, endPoint x: 276, endPoint y: 314, distance: 28.4
click at [276, 314] on div at bounding box center [277, 321] width 5 height 52
click at [217, 272] on button at bounding box center [220, 270] width 24 height 20
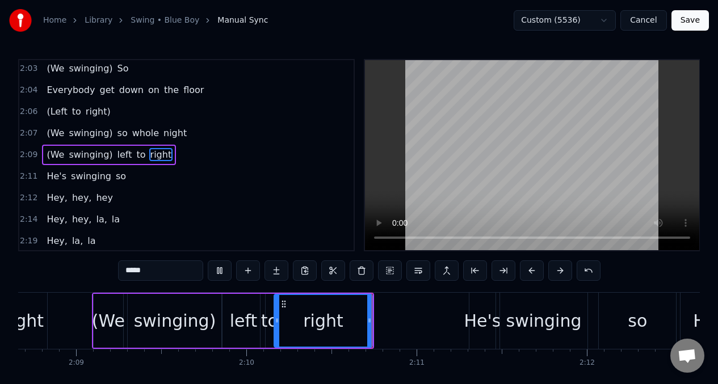
click at [217, 272] on button at bounding box center [220, 270] width 24 height 20
click at [247, 321] on div "left" at bounding box center [244, 321] width 28 height 26
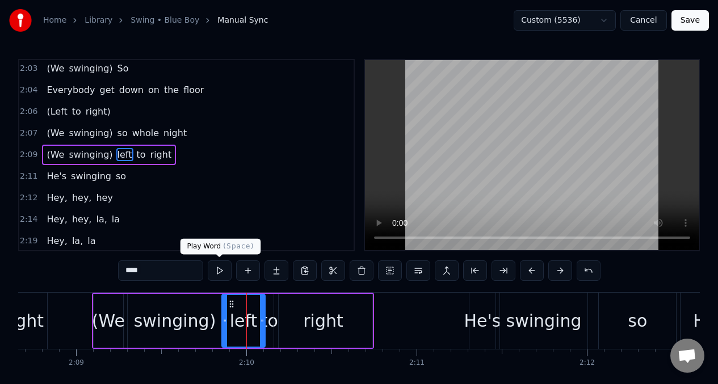
click at [218, 269] on button at bounding box center [220, 270] width 24 height 20
click at [275, 325] on div "right" at bounding box center [323, 321] width 98 height 54
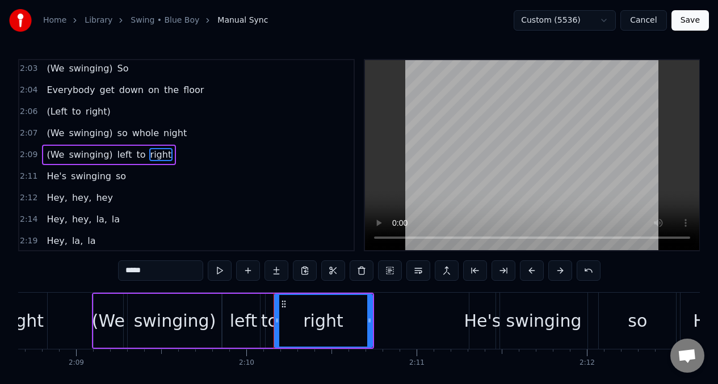
click at [268, 322] on div "to" at bounding box center [269, 321] width 17 height 26
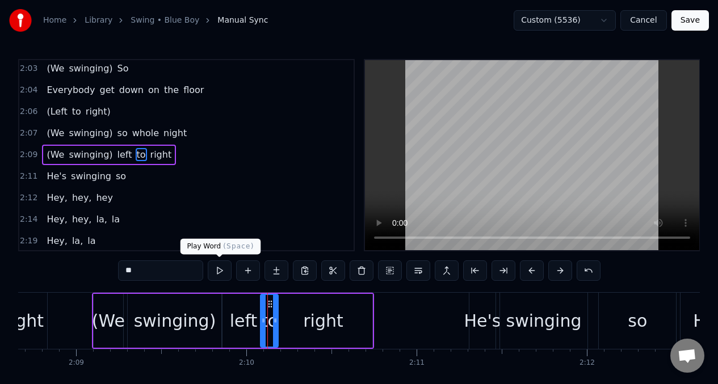
click at [220, 273] on button at bounding box center [220, 270] width 24 height 20
click at [219, 273] on button at bounding box center [220, 270] width 24 height 20
click at [314, 324] on div "right" at bounding box center [323, 321] width 40 height 26
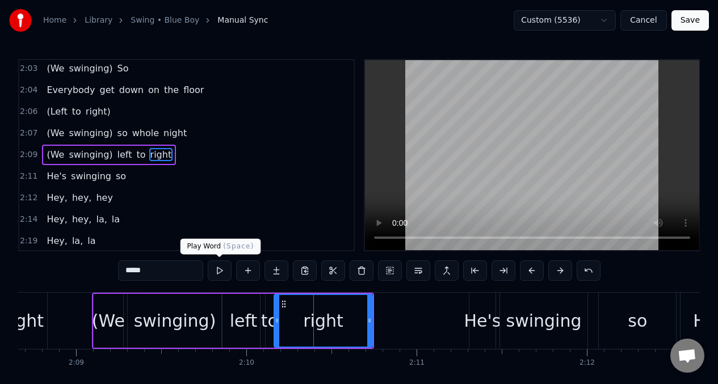
click at [220, 273] on button at bounding box center [220, 270] width 24 height 20
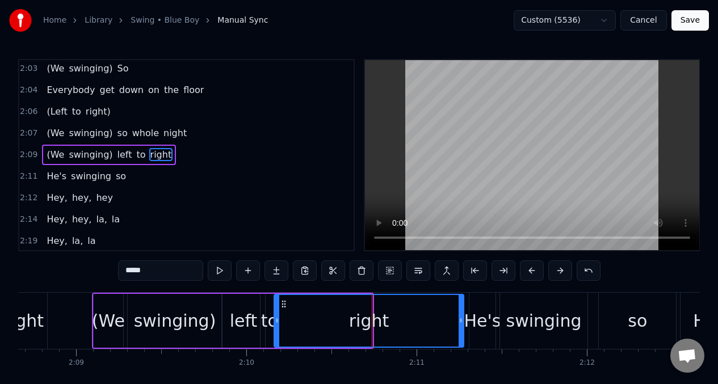
drag, startPoint x: 369, startPoint y: 321, endPoint x: 461, endPoint y: 313, distance: 91.7
click at [461, 313] on div at bounding box center [460, 321] width 5 height 52
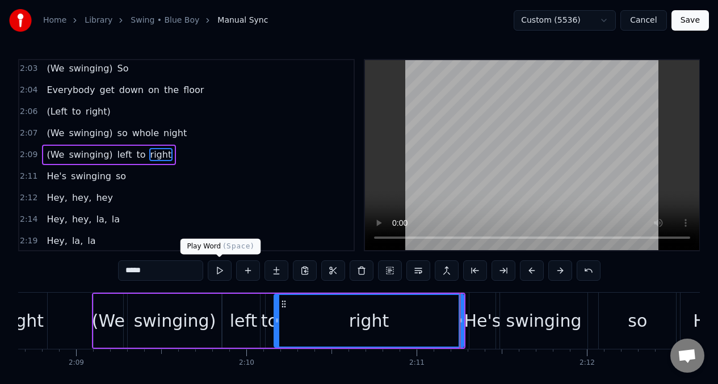
click at [218, 270] on button at bounding box center [220, 270] width 24 height 20
click at [217, 271] on button at bounding box center [220, 270] width 24 height 20
drag, startPoint x: 244, startPoint y: 314, endPoint x: 226, endPoint y: 288, distance: 32.1
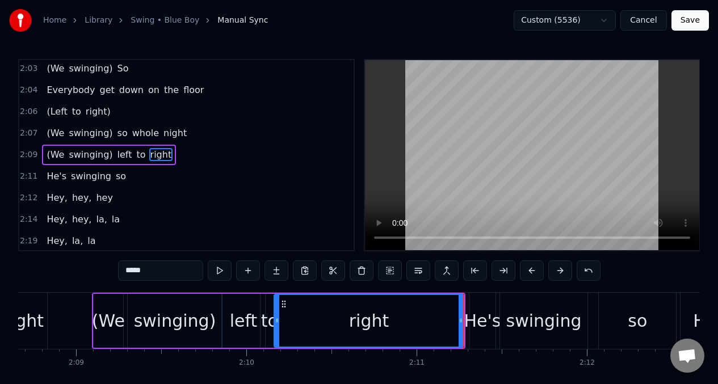
click at [244, 314] on div "left" at bounding box center [244, 321] width 28 height 26
type input "****"
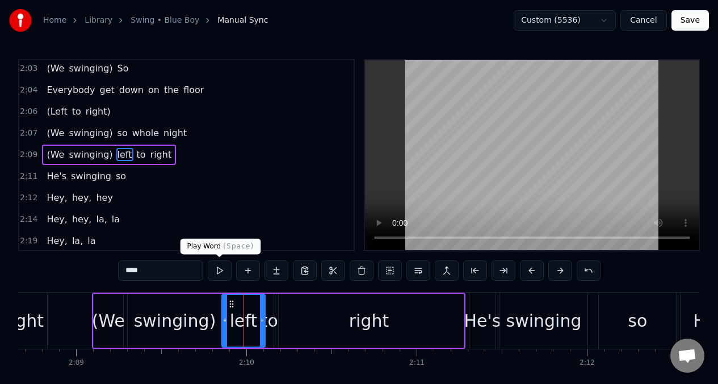
click at [217, 270] on button at bounding box center [220, 270] width 24 height 20
click at [216, 269] on button at bounding box center [220, 270] width 24 height 20
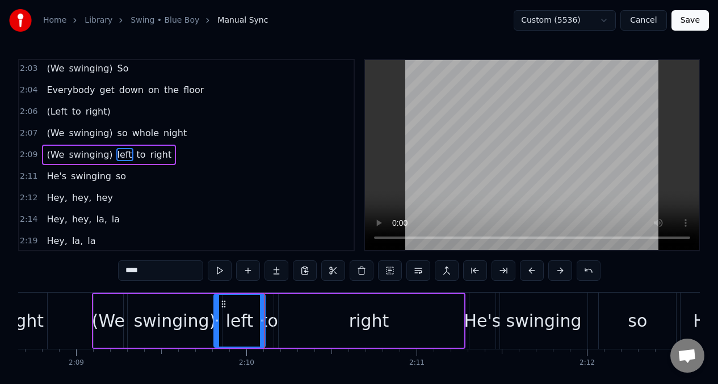
drag, startPoint x: 224, startPoint y: 311, endPoint x: 213, endPoint y: 258, distance: 54.5
click at [214, 309] on div at bounding box center [216, 321] width 5 height 52
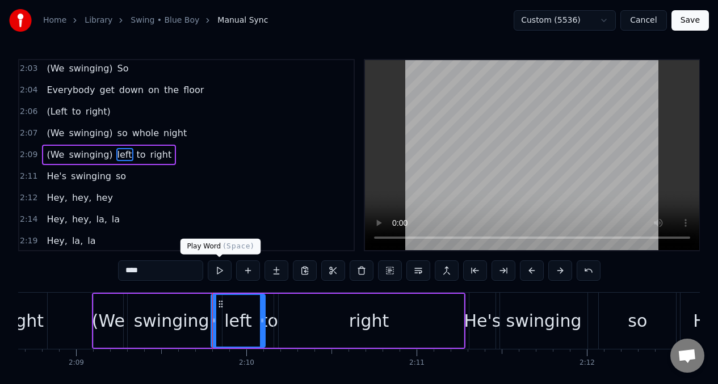
click at [219, 269] on button at bounding box center [220, 270] width 24 height 20
click at [218, 268] on button at bounding box center [220, 270] width 24 height 20
click at [217, 268] on button at bounding box center [220, 270] width 24 height 20
click at [216, 267] on button at bounding box center [220, 270] width 24 height 20
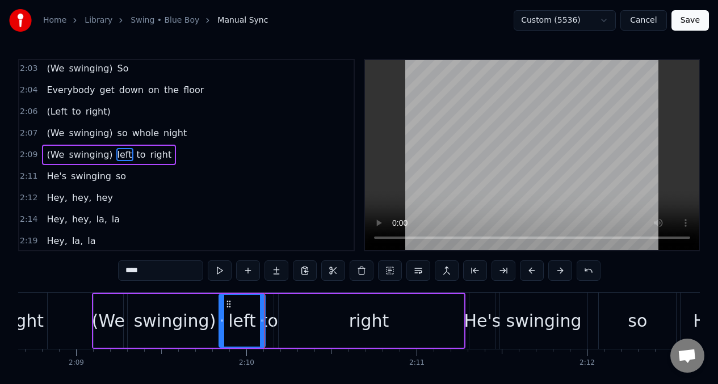
drag, startPoint x: 213, startPoint y: 306, endPoint x: 221, endPoint y: 308, distance: 8.1
click at [221, 308] on div at bounding box center [222, 321] width 5 height 52
drag, startPoint x: 265, startPoint y: 304, endPoint x: 259, endPoint y: 306, distance: 6.6
click at [259, 306] on div "(We swinging) left to right" at bounding box center [278, 321] width 373 height 56
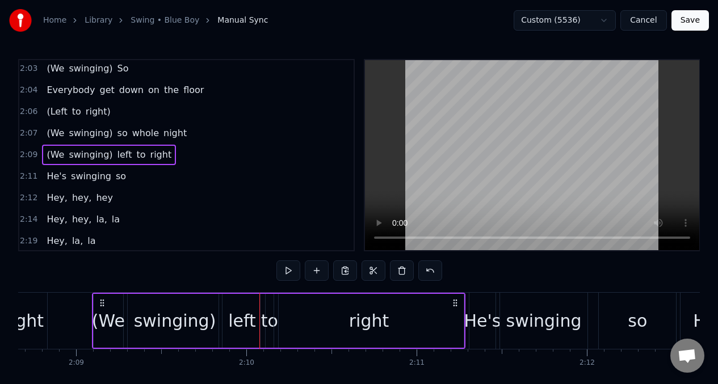
click at [253, 307] on div "left" at bounding box center [242, 321] width 46 height 54
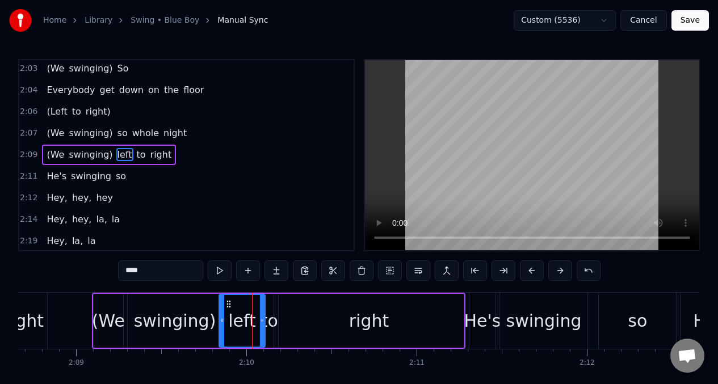
drag, startPoint x: 264, startPoint y: 306, endPoint x: 257, endPoint y: 307, distance: 7.5
click at [257, 307] on div "left" at bounding box center [241, 321] width 47 height 54
drag, startPoint x: 264, startPoint y: 307, endPoint x: 248, endPoint y: 307, distance: 15.9
click at [248, 307] on div "left" at bounding box center [241, 321] width 47 height 54
click at [245, 307] on div "left" at bounding box center [242, 321] width 45 height 52
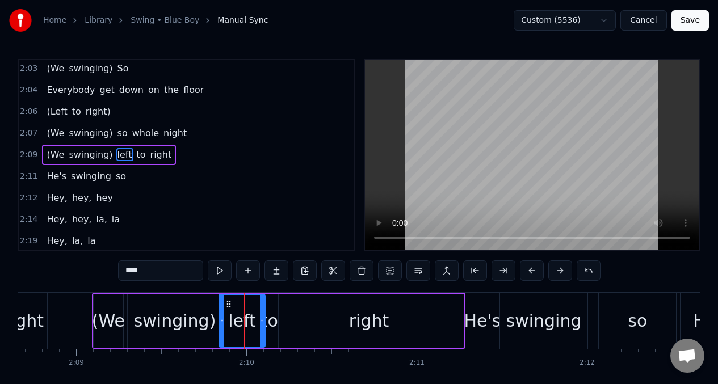
click at [237, 313] on div "left" at bounding box center [242, 321] width 28 height 26
drag, startPoint x: 262, startPoint y: 309, endPoint x: 255, endPoint y: 311, distance: 7.7
click at [255, 311] on div at bounding box center [254, 321] width 5 height 52
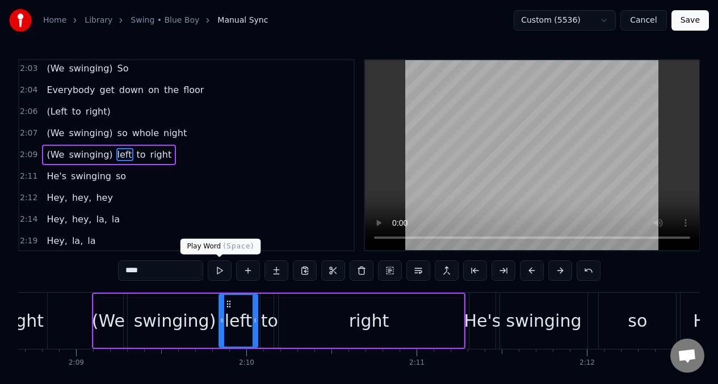
click at [219, 272] on button at bounding box center [220, 270] width 24 height 20
click at [217, 271] on button at bounding box center [220, 270] width 24 height 20
click at [271, 325] on div "to" at bounding box center [269, 321] width 17 height 26
type input "**"
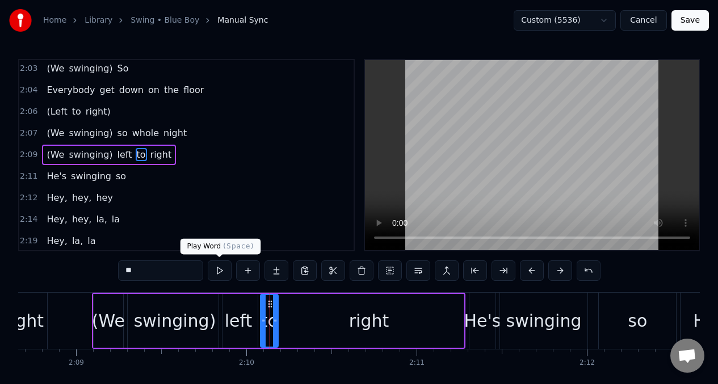
click at [218, 271] on button at bounding box center [220, 270] width 24 height 20
click at [217, 271] on button at bounding box center [220, 270] width 24 height 20
click at [217, 269] on button at bounding box center [220, 270] width 24 height 20
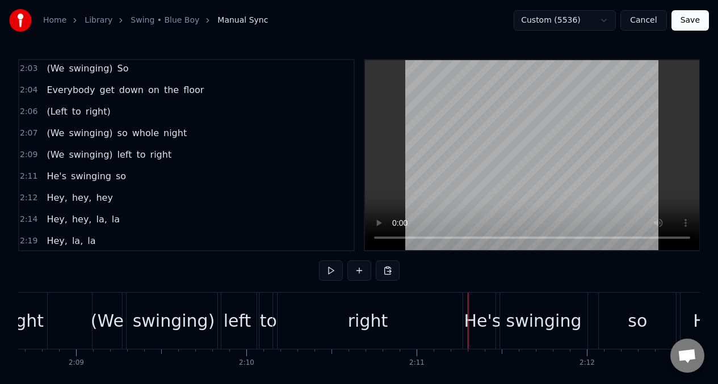
click at [420, 319] on div "right" at bounding box center [367, 321] width 189 height 56
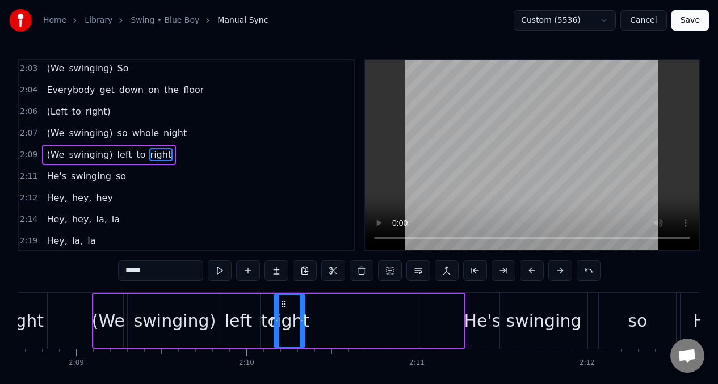
drag, startPoint x: 461, startPoint y: 307, endPoint x: 302, endPoint y: 310, distance: 158.9
click at [302, 310] on div at bounding box center [302, 321] width 5 height 52
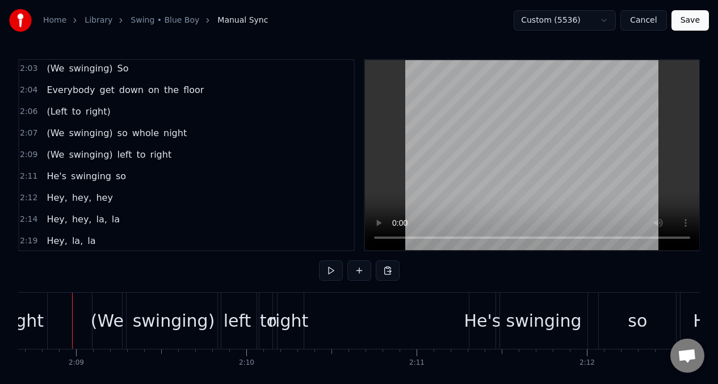
scroll to position [0, 21893]
click at [483, 319] on div "He's" at bounding box center [484, 321] width 37 height 26
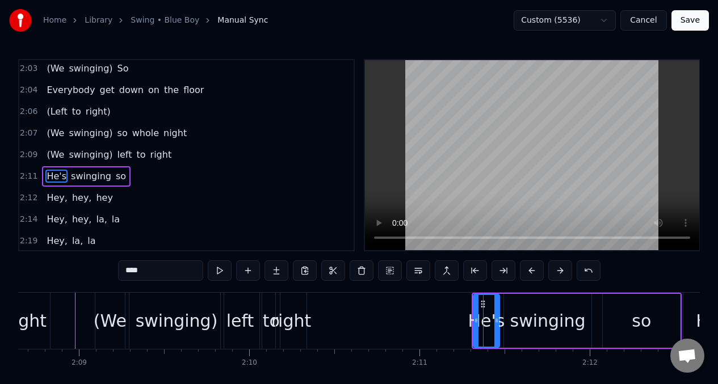
scroll to position [800, 0]
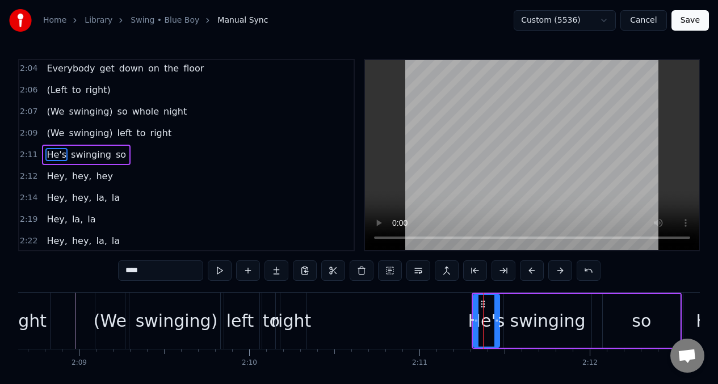
click at [145, 272] on input "****" at bounding box center [160, 270] width 85 height 20
type input "*"
click at [532, 321] on div "swinging" at bounding box center [547, 321] width 75 height 26
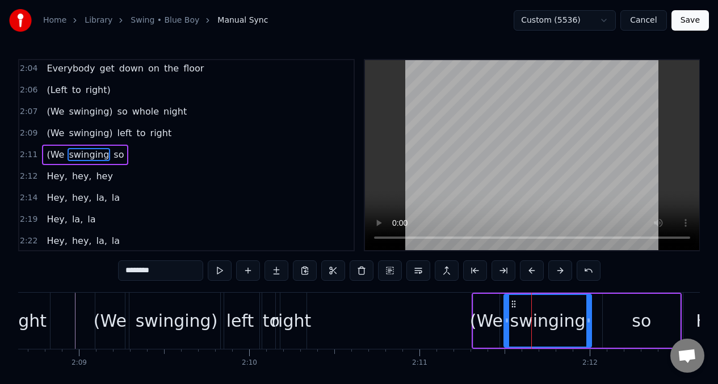
click at [163, 269] on input "********" at bounding box center [160, 270] width 85 height 20
click at [217, 272] on button at bounding box center [220, 270] width 24 height 20
click at [216, 272] on button at bounding box center [220, 270] width 24 height 20
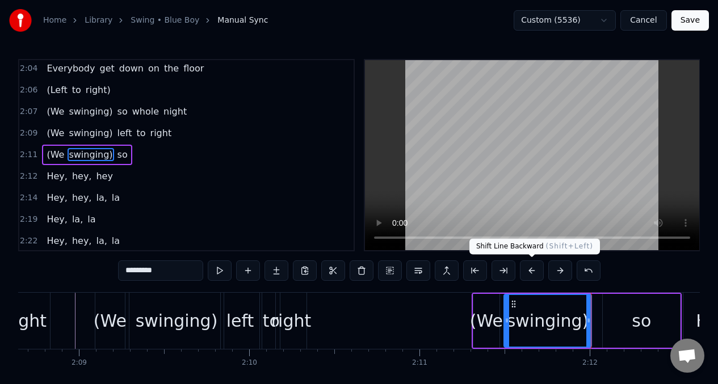
click at [532, 272] on button at bounding box center [532, 270] width 24 height 20
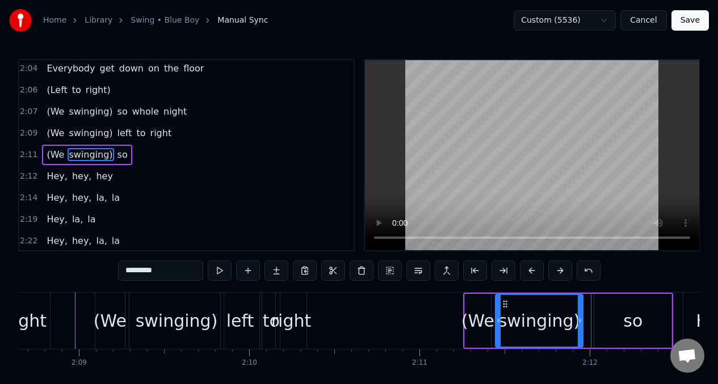
click at [532, 272] on button at bounding box center [532, 270] width 24 height 20
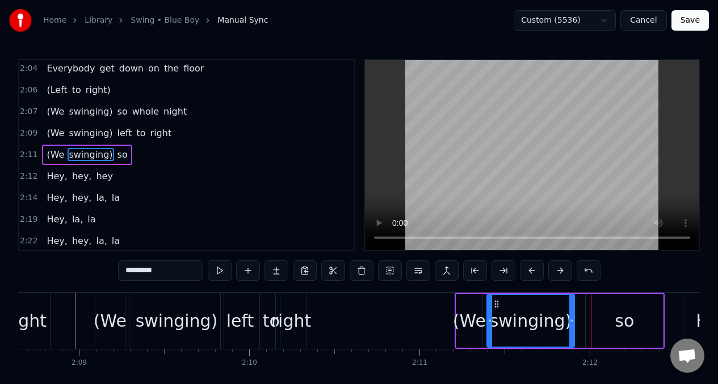
click at [532, 272] on button at bounding box center [532, 270] width 24 height 20
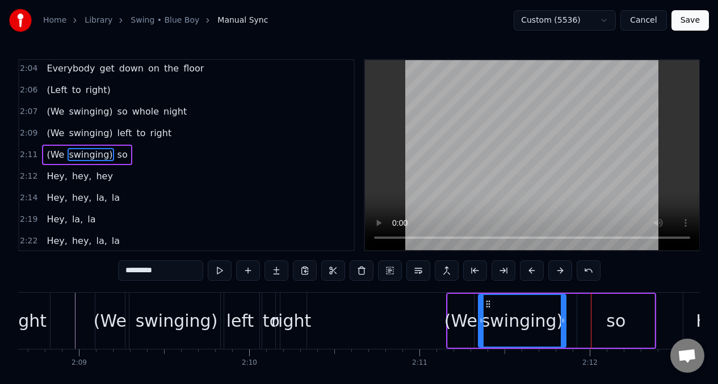
click at [532, 272] on button at bounding box center [532, 270] width 24 height 20
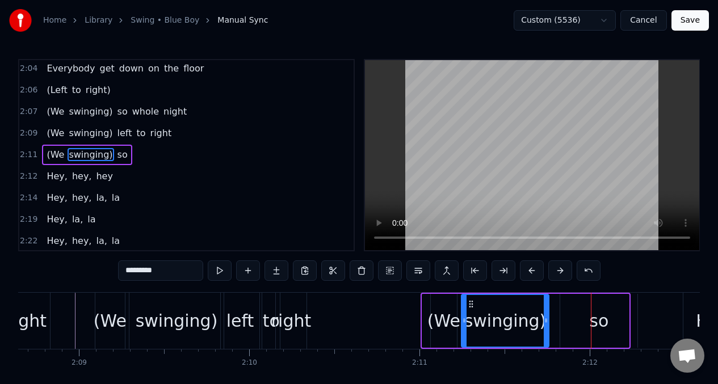
click at [532, 272] on button at bounding box center [532, 270] width 24 height 20
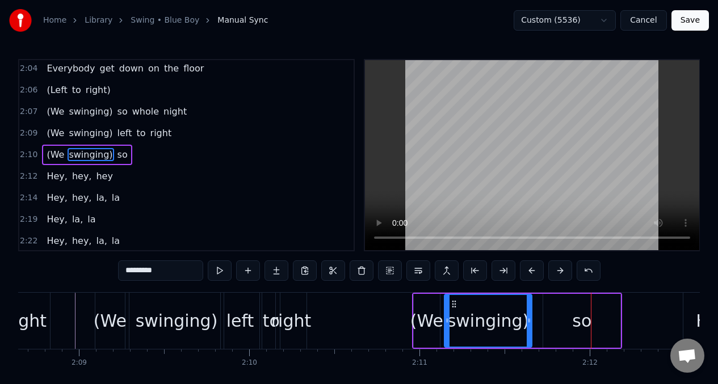
click at [532, 272] on button at bounding box center [532, 270] width 24 height 20
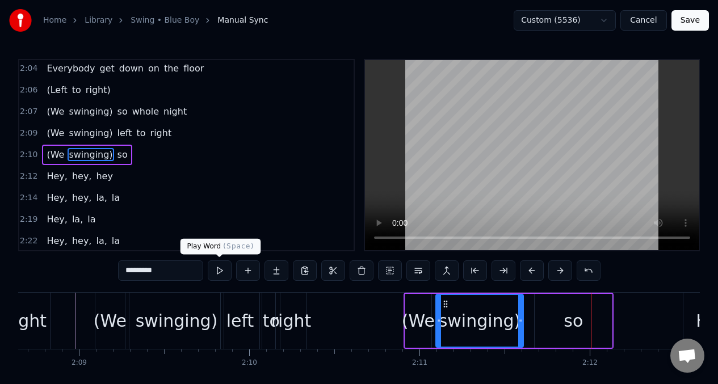
click at [216, 269] on button at bounding box center [220, 270] width 24 height 20
click at [216, 270] on button at bounding box center [220, 270] width 24 height 20
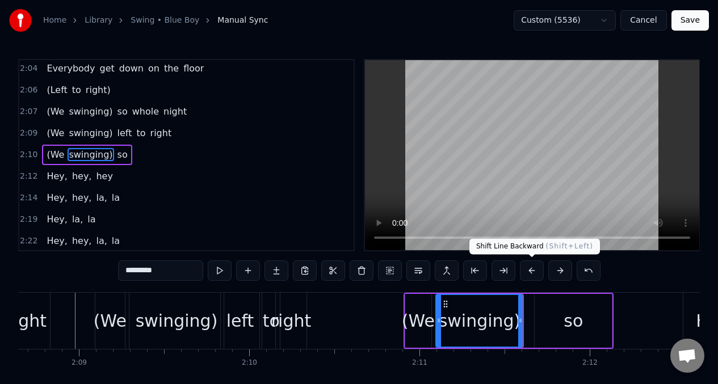
click at [533, 268] on button at bounding box center [532, 270] width 24 height 20
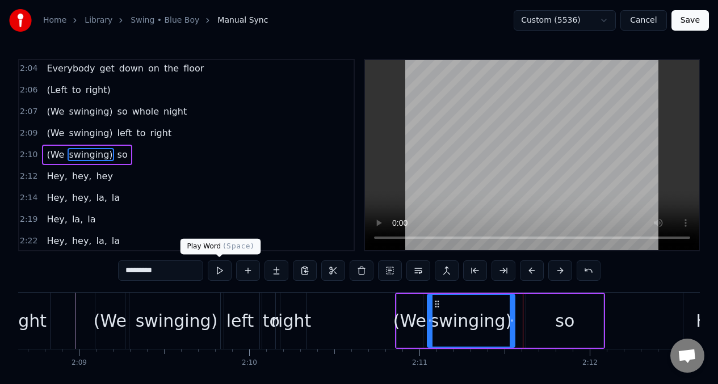
click at [216, 269] on button at bounding box center [220, 270] width 24 height 20
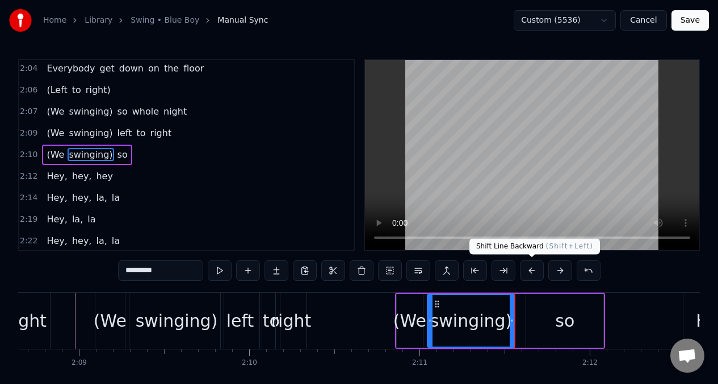
click at [527, 268] on button at bounding box center [532, 270] width 24 height 20
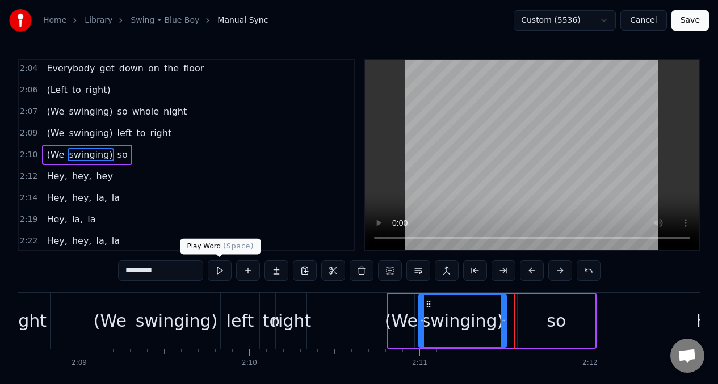
click at [217, 274] on button at bounding box center [220, 270] width 24 height 20
click at [408, 326] on div "(We" at bounding box center [401, 321] width 33 height 26
type input "***"
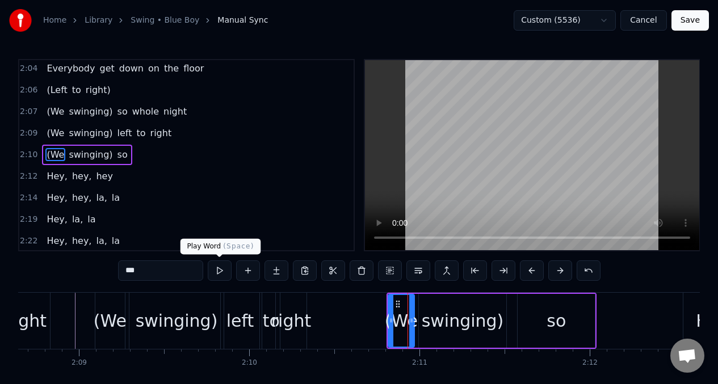
click at [218, 272] on button at bounding box center [220, 270] width 24 height 20
click at [218, 271] on button at bounding box center [220, 270] width 24 height 20
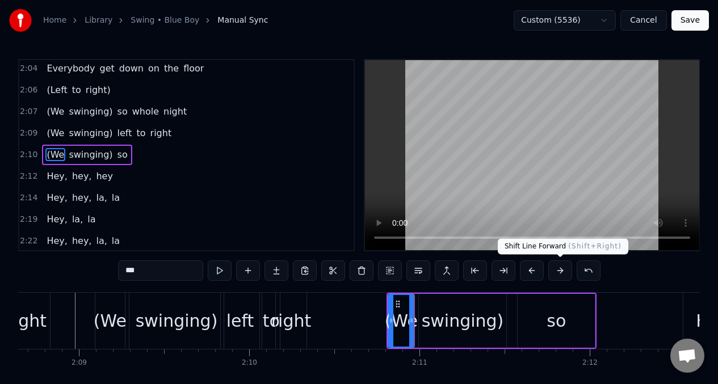
click at [556, 272] on button at bounding box center [560, 270] width 24 height 20
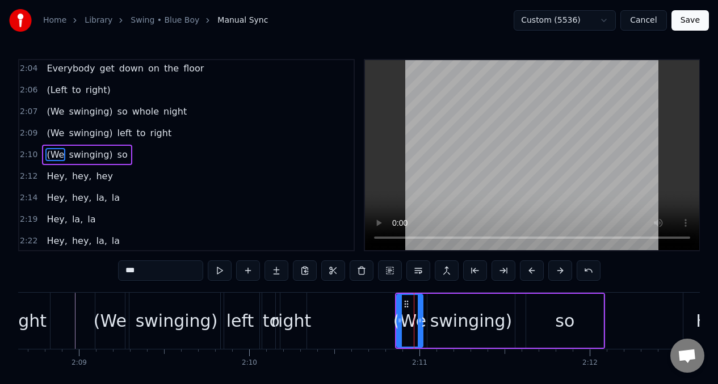
click at [556, 272] on button at bounding box center [560, 270] width 24 height 20
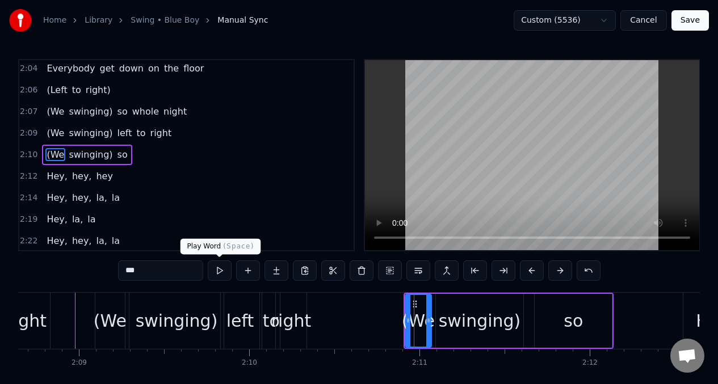
click at [216, 272] on button at bounding box center [220, 270] width 24 height 20
click at [216, 271] on button at bounding box center [220, 270] width 24 height 20
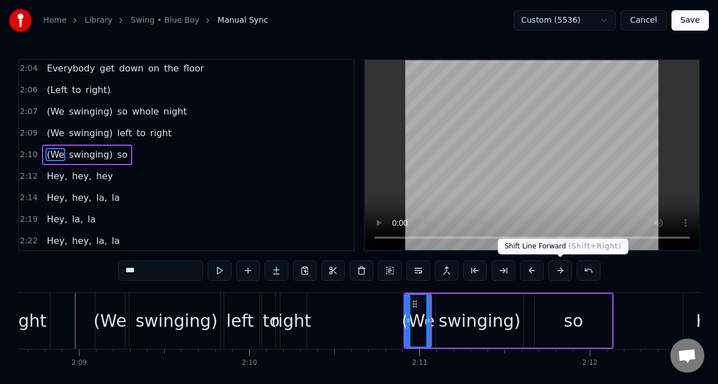
click at [559, 271] on button at bounding box center [560, 270] width 24 height 20
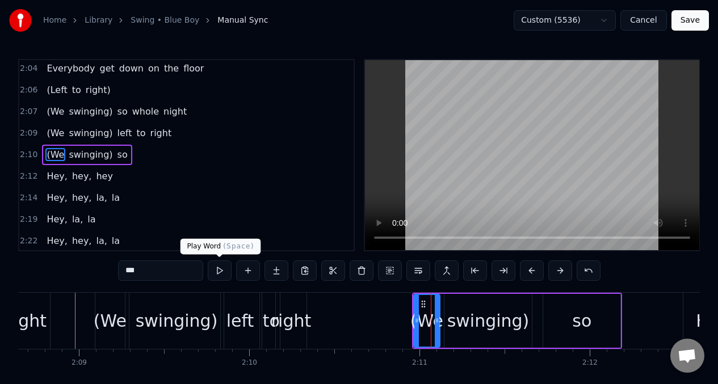
click at [217, 268] on button at bounding box center [220, 270] width 24 height 20
click at [218, 266] on button at bounding box center [220, 270] width 24 height 20
click at [416, 314] on div at bounding box center [416, 321] width 5 height 52
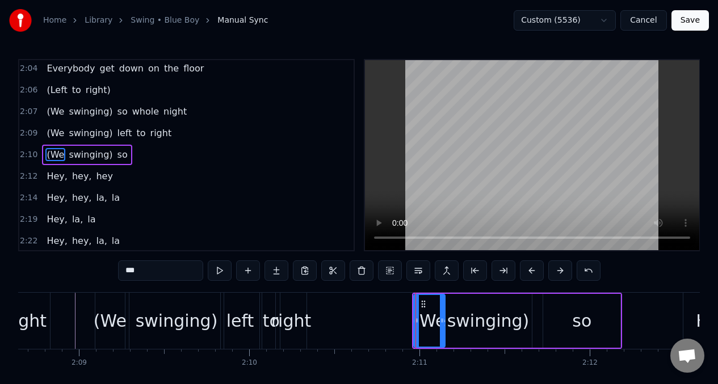
click at [441, 310] on div at bounding box center [442, 321] width 5 height 52
click at [218, 268] on button at bounding box center [220, 270] width 24 height 20
click at [217, 268] on button at bounding box center [220, 270] width 24 height 20
click at [411, 310] on div at bounding box center [412, 321] width 5 height 52
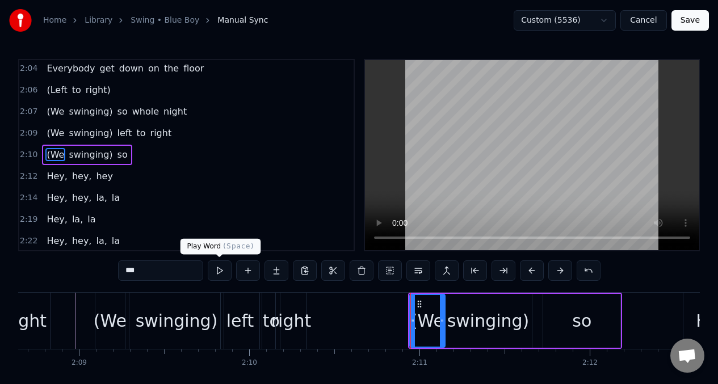
click at [218, 271] on button at bounding box center [220, 270] width 24 height 20
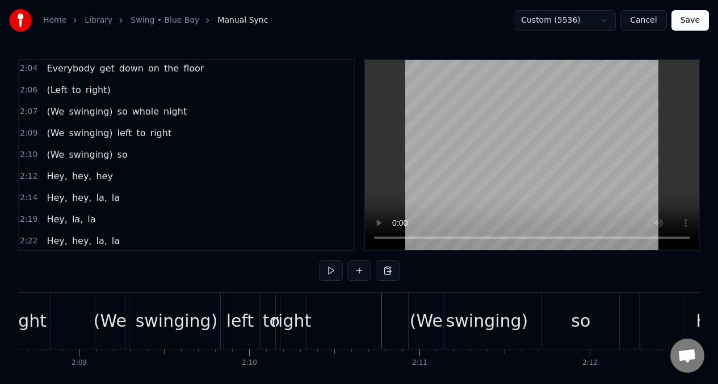
click at [124, 154] on div "2:10 (We swinging) so" at bounding box center [186, 155] width 334 height 22
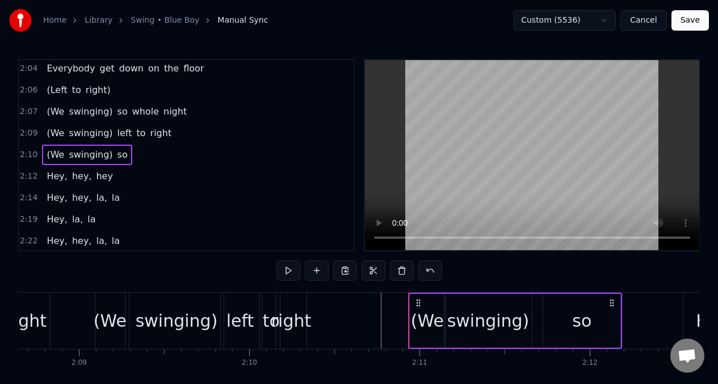
click at [120, 155] on span "so" at bounding box center [122, 154] width 12 height 13
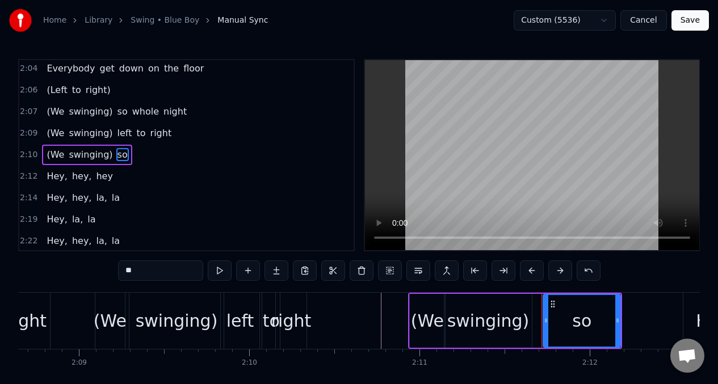
click at [141, 277] on input "**" at bounding box center [160, 270] width 85 height 20
type input "*"
click at [50, 151] on span "(We" at bounding box center [55, 154] width 20 height 13
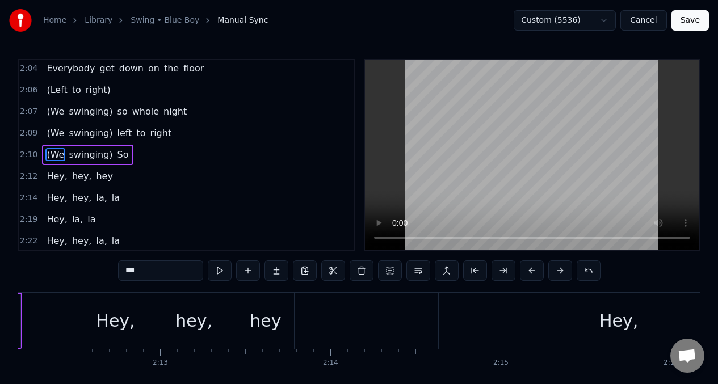
scroll to position [0, 22503]
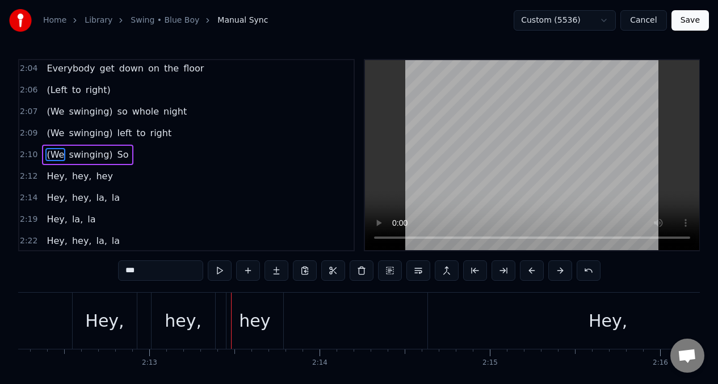
click at [94, 319] on div "Hey," at bounding box center [104, 321] width 39 height 26
type input "****"
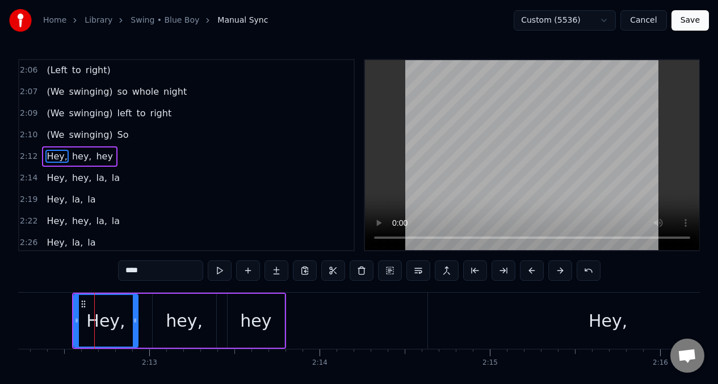
scroll to position [821, 0]
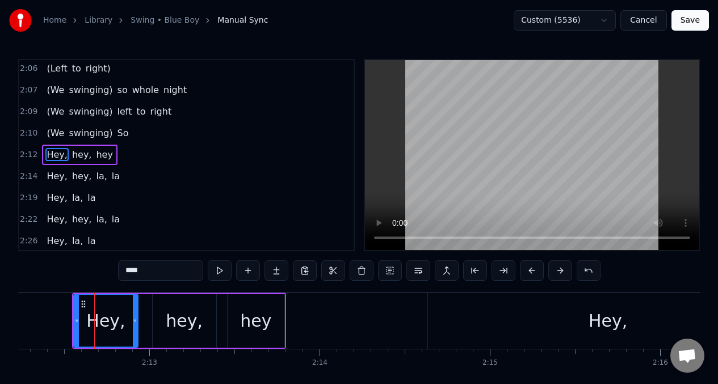
click at [530, 269] on button at bounding box center [532, 270] width 24 height 20
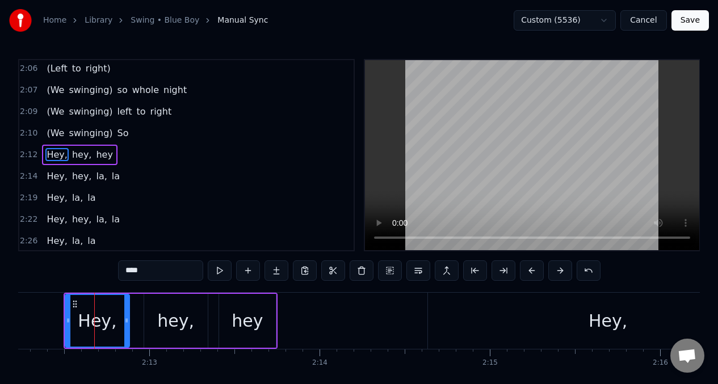
click at [530, 268] on button at bounding box center [532, 270] width 24 height 20
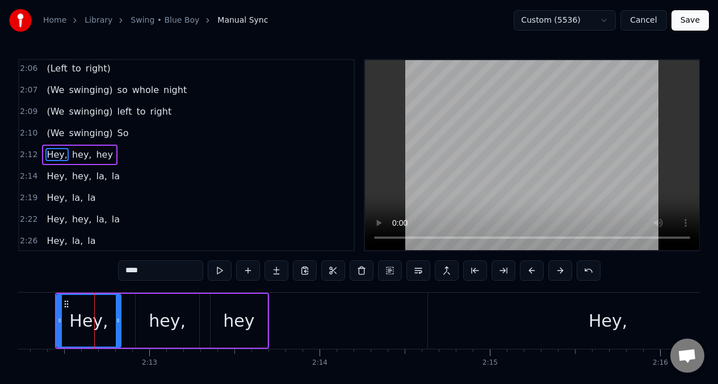
click at [530, 268] on button at bounding box center [532, 270] width 24 height 20
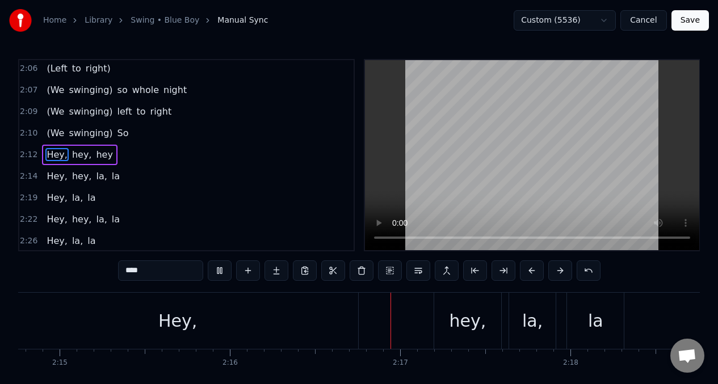
scroll to position [0, 23112]
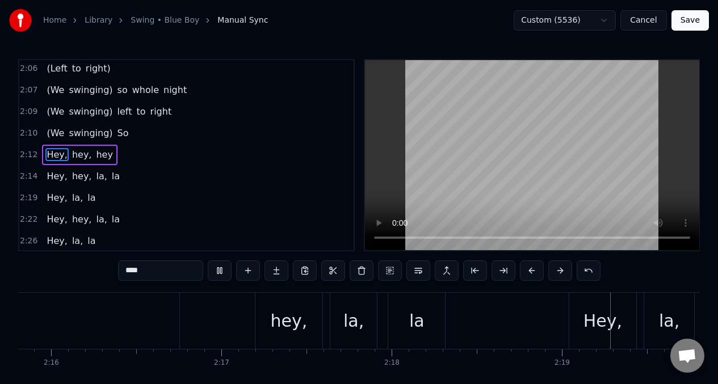
click at [247, 171] on div "2:14 Hey, hey, la, la" at bounding box center [186, 177] width 334 height 22
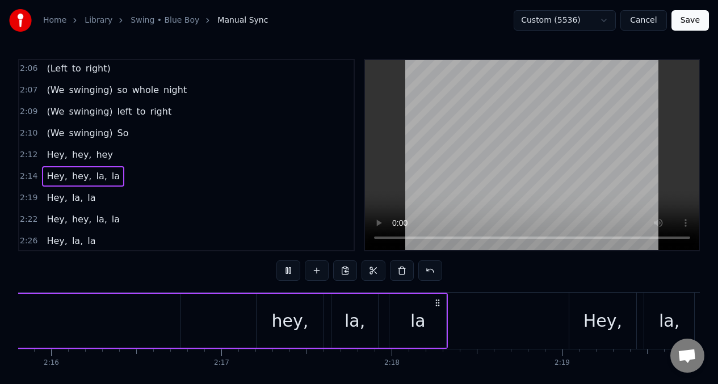
scroll to position [0, 23731]
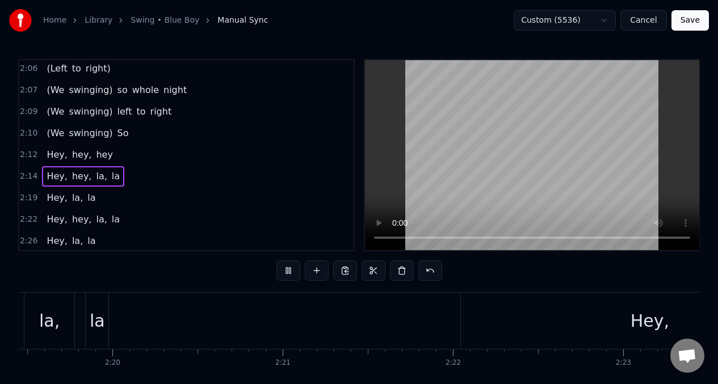
click at [58, 132] on span "(We" at bounding box center [55, 133] width 20 height 13
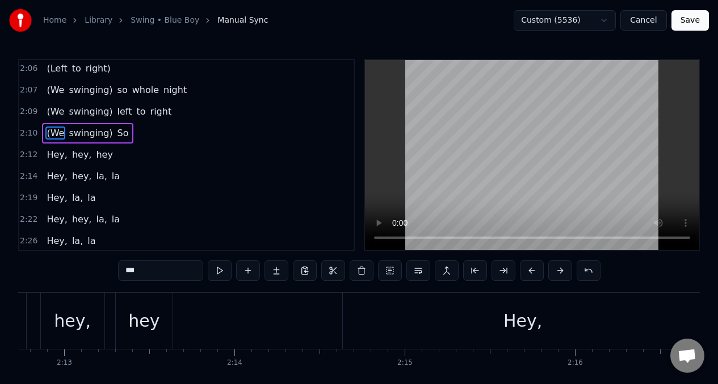
scroll to position [0, 22226]
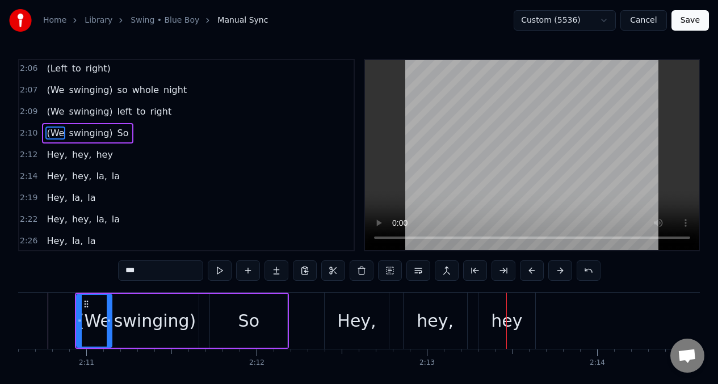
click at [342, 305] on div "Hey," at bounding box center [356, 321] width 64 height 56
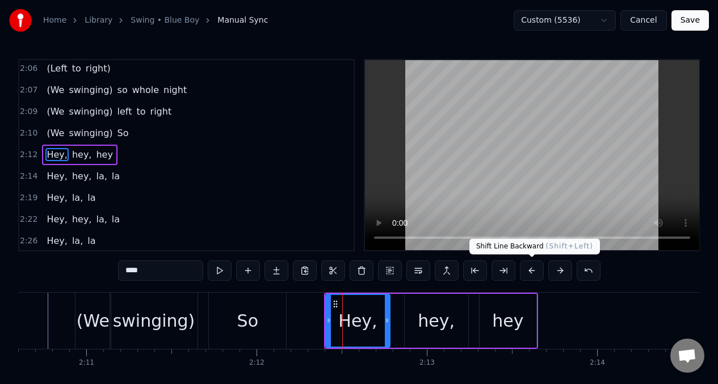
click at [529, 270] on button at bounding box center [532, 270] width 24 height 20
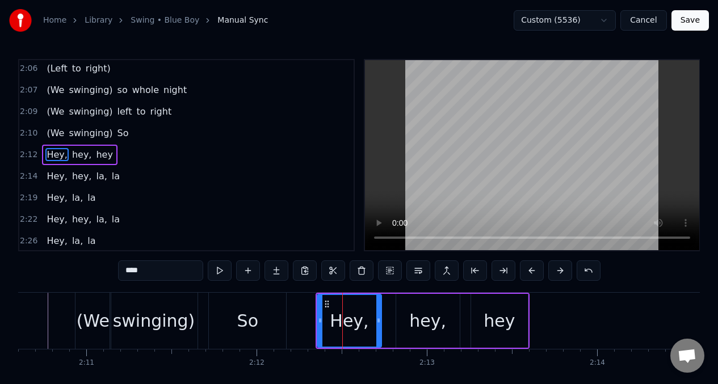
click at [529, 270] on button at bounding box center [532, 270] width 24 height 20
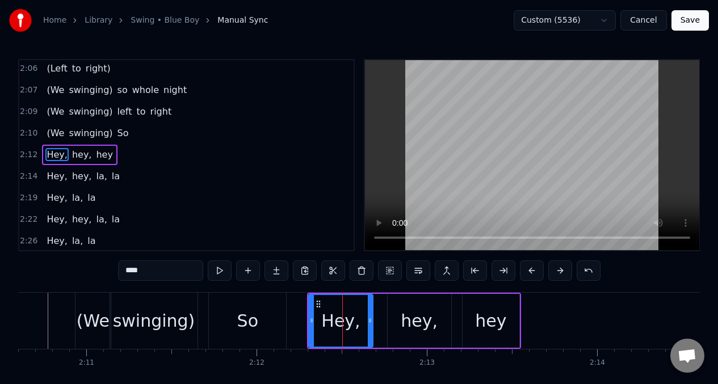
click at [529, 270] on button at bounding box center [532, 270] width 24 height 20
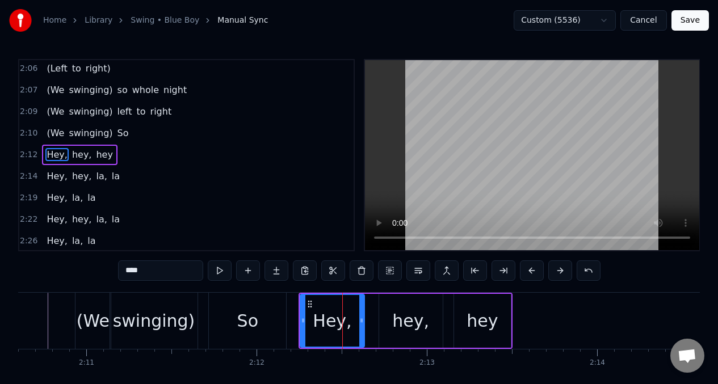
click at [219, 269] on button at bounding box center [220, 270] width 24 height 20
click at [389, 310] on div "hey," at bounding box center [411, 321] width 64 height 54
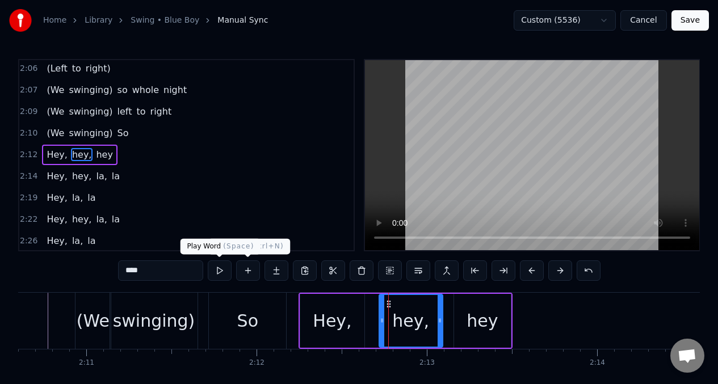
click at [217, 265] on button at bounding box center [220, 270] width 24 height 20
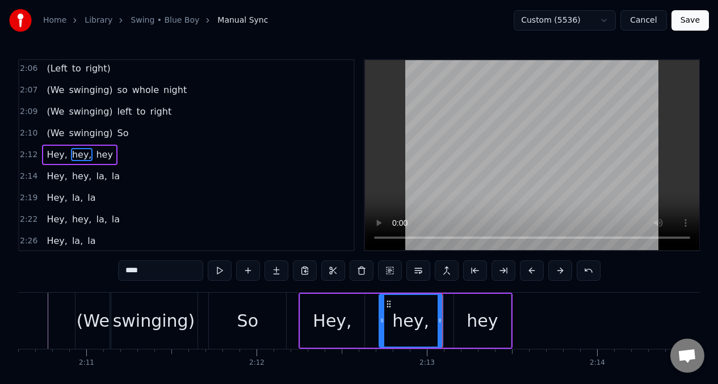
drag, startPoint x: 464, startPoint y: 317, endPoint x: 379, endPoint y: 305, distance: 85.9
click at [464, 317] on div "hey" at bounding box center [482, 321] width 57 height 54
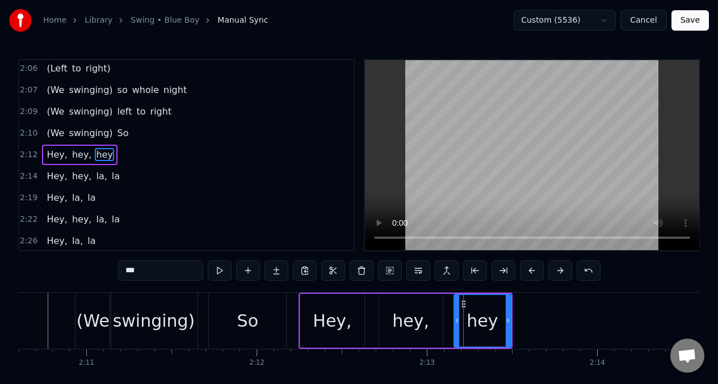
click at [136, 272] on input "***" at bounding box center [160, 270] width 85 height 20
click at [219, 272] on button at bounding box center [220, 270] width 24 height 20
click at [217, 271] on button at bounding box center [220, 270] width 24 height 20
click at [220, 270] on button at bounding box center [220, 270] width 24 height 20
click at [220, 271] on button at bounding box center [220, 270] width 24 height 20
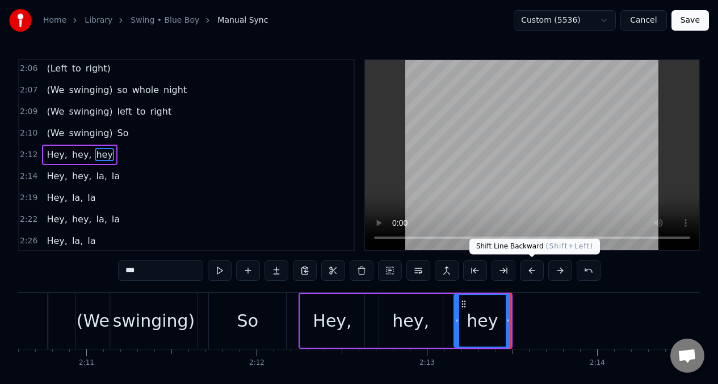
click at [533, 271] on button at bounding box center [532, 270] width 24 height 20
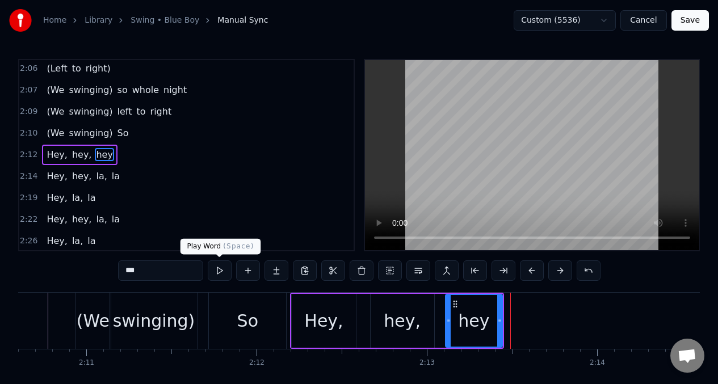
click at [217, 271] on button at bounding box center [220, 270] width 24 height 20
click at [411, 327] on div "hey," at bounding box center [401, 321] width 37 height 26
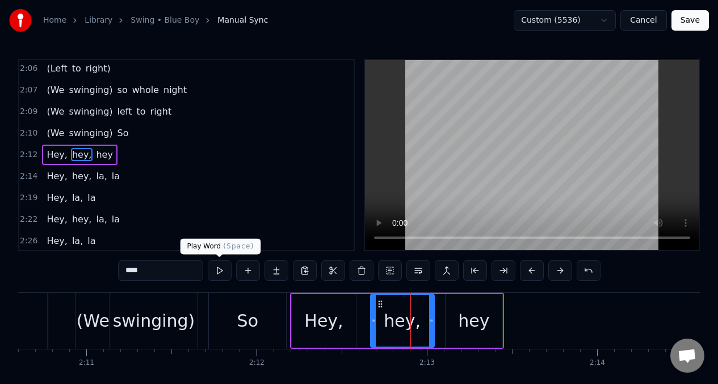
click at [220, 271] on button at bounding box center [220, 270] width 24 height 20
click at [318, 328] on div "Hey," at bounding box center [323, 321] width 39 height 26
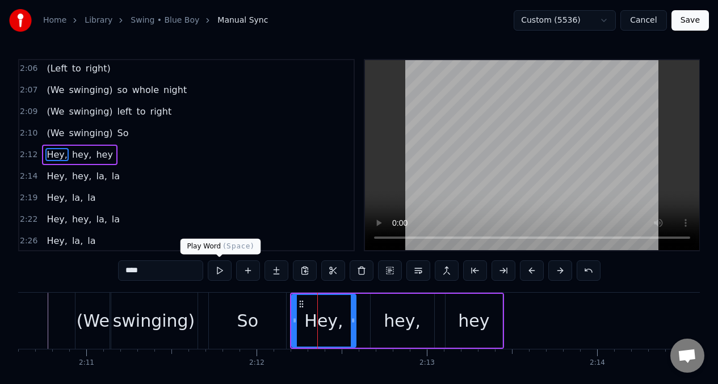
click at [218, 271] on button at bounding box center [220, 270] width 24 height 20
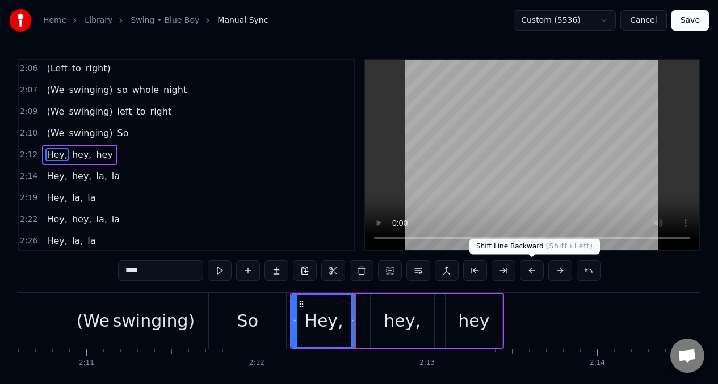
click at [530, 272] on button at bounding box center [532, 270] width 24 height 20
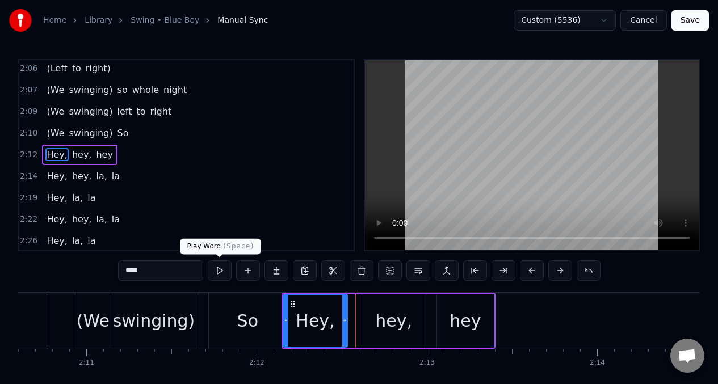
click at [216, 269] on button at bounding box center [220, 270] width 24 height 20
click at [389, 330] on div "hey," at bounding box center [393, 321] width 37 height 26
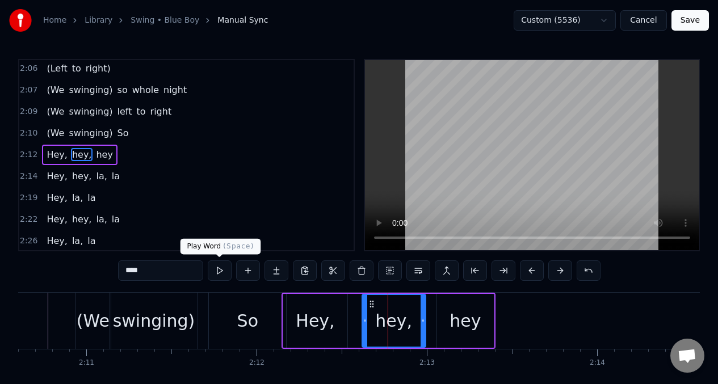
click at [218, 270] on button at bounding box center [220, 270] width 24 height 20
click at [462, 328] on div "hey" at bounding box center [464, 321] width 31 height 26
type input "***"
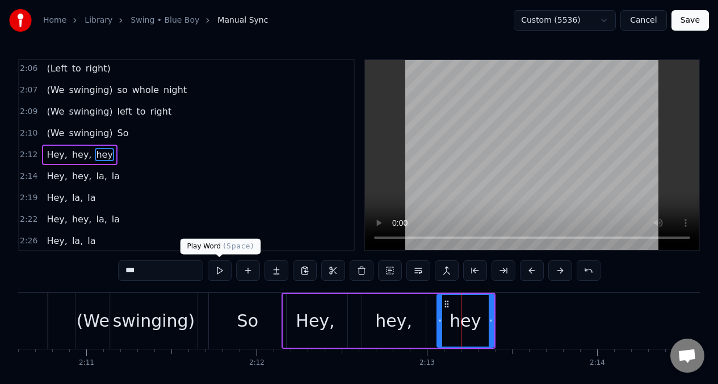
click at [216, 269] on button at bounding box center [220, 270] width 24 height 20
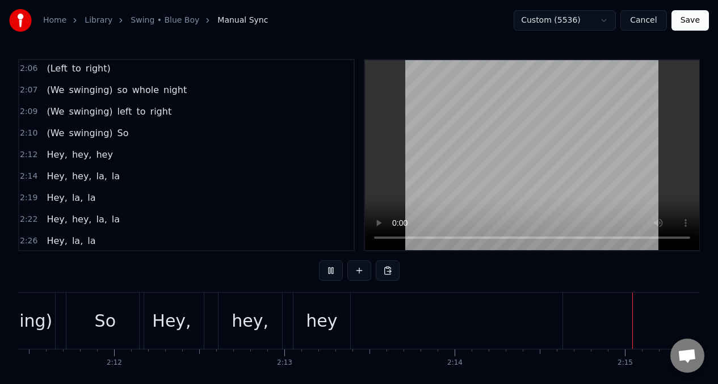
scroll to position [0, 22793]
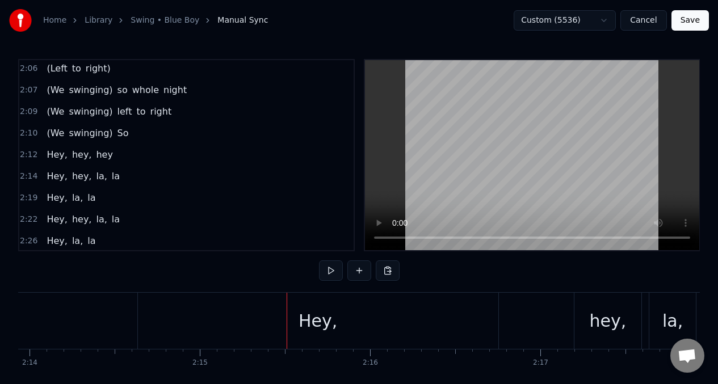
click at [163, 323] on div "Hey," at bounding box center [318, 321] width 360 height 56
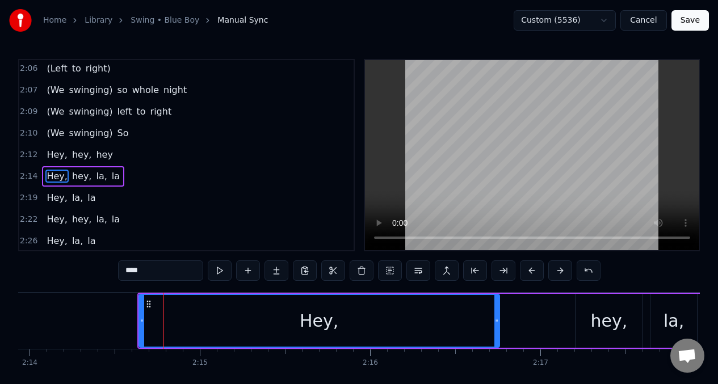
scroll to position [843, 0]
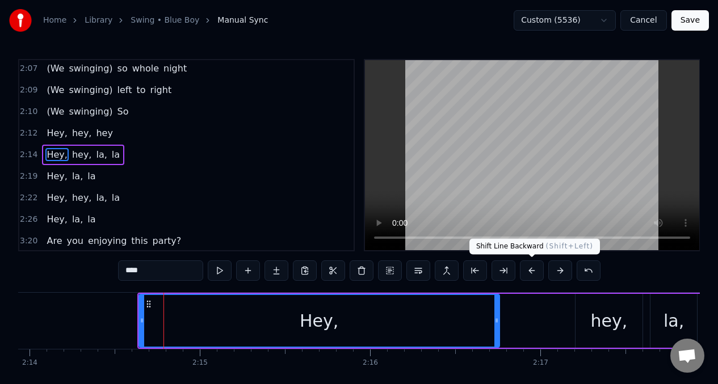
click at [530, 271] on button at bounding box center [532, 270] width 24 height 20
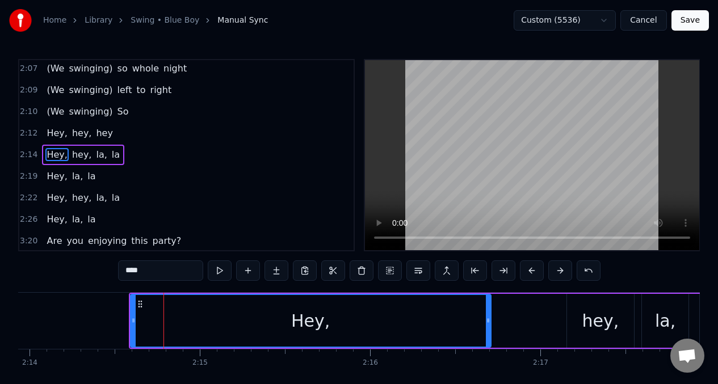
click at [530, 270] on button at bounding box center [532, 270] width 24 height 20
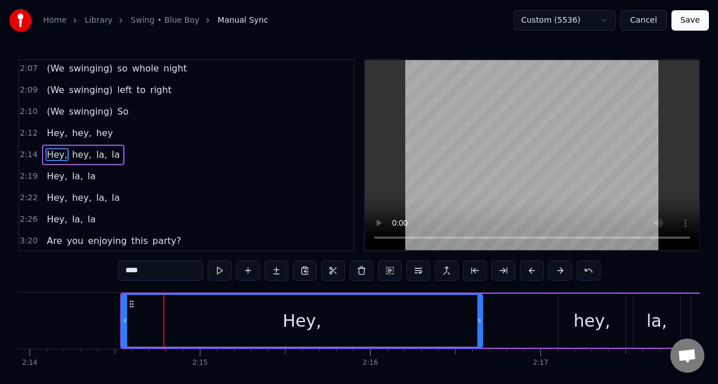
click at [530, 270] on button at bounding box center [532, 270] width 24 height 20
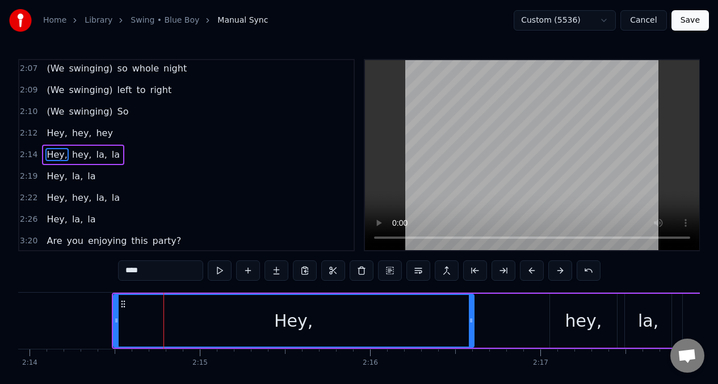
click at [530, 270] on button at bounding box center [532, 270] width 24 height 20
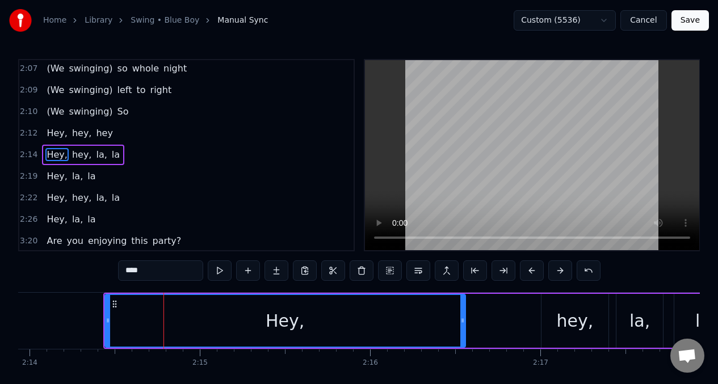
click at [531, 269] on button at bounding box center [532, 270] width 24 height 20
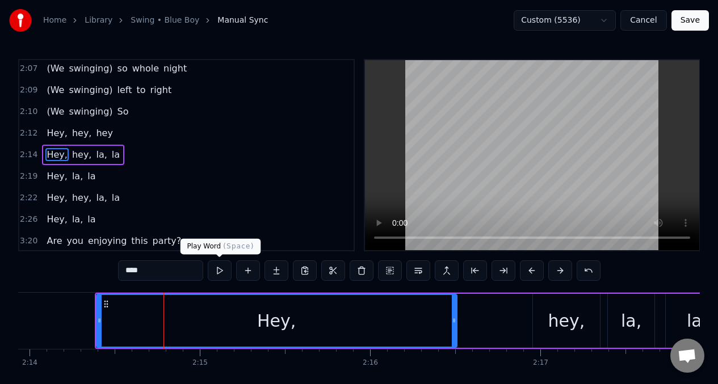
click at [222, 275] on button at bounding box center [220, 270] width 24 height 20
click at [566, 324] on div "hey," at bounding box center [566, 321] width 37 height 26
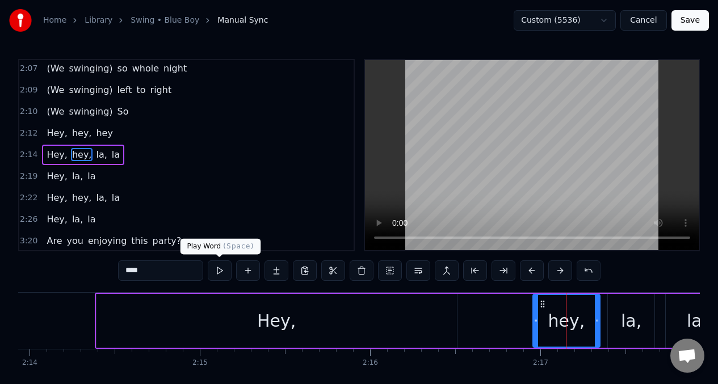
click at [220, 271] on button at bounding box center [220, 270] width 24 height 20
click at [219, 272] on button at bounding box center [220, 270] width 24 height 20
click at [111, 311] on div "Hey," at bounding box center [276, 321] width 360 height 54
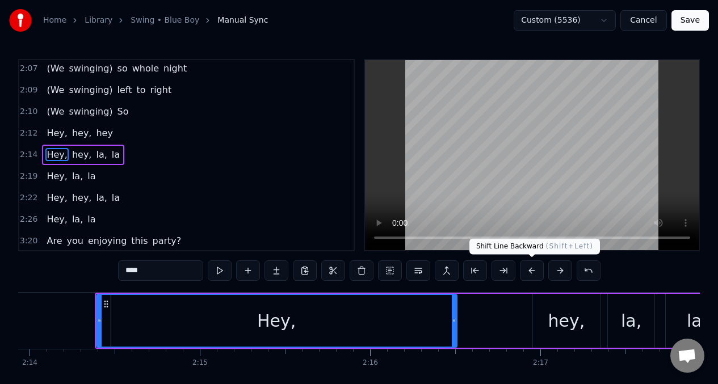
click at [532, 271] on button at bounding box center [532, 270] width 24 height 20
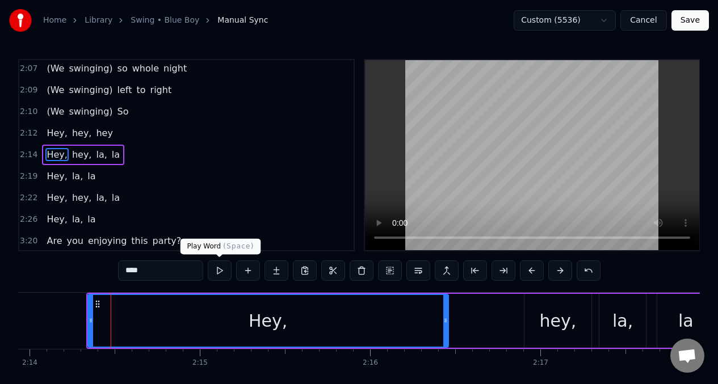
click at [218, 269] on button at bounding box center [220, 270] width 24 height 20
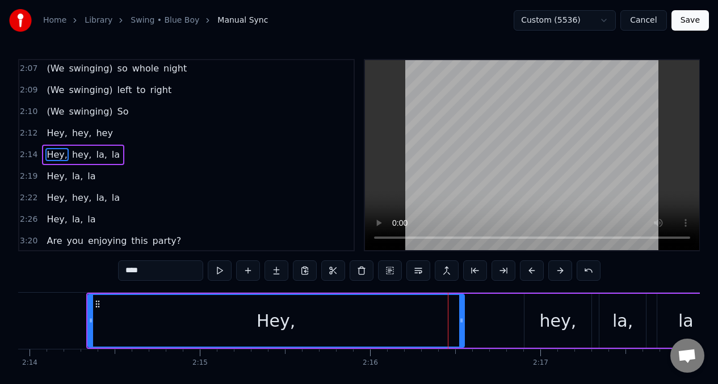
drag, startPoint x: 444, startPoint y: 319, endPoint x: 461, endPoint y: 323, distance: 17.9
click at [461, 323] on icon at bounding box center [461, 320] width 5 height 9
click at [218, 272] on button at bounding box center [220, 270] width 24 height 20
drag, startPoint x: 463, startPoint y: 321, endPoint x: 478, endPoint y: 324, distance: 14.6
click at [478, 324] on icon at bounding box center [477, 320] width 5 height 9
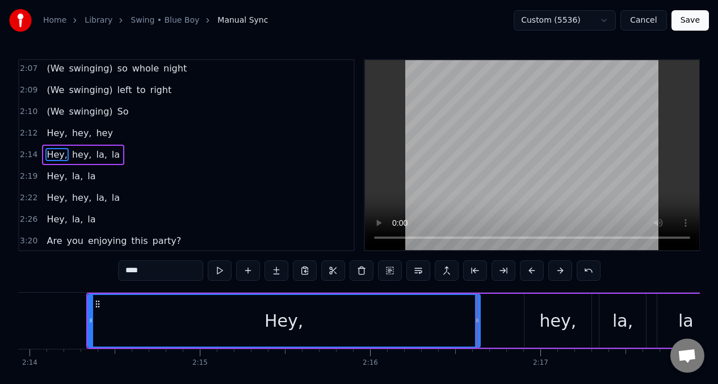
click at [217, 271] on button at bounding box center [220, 270] width 24 height 20
click at [533, 319] on div "hey," at bounding box center [557, 321] width 67 height 54
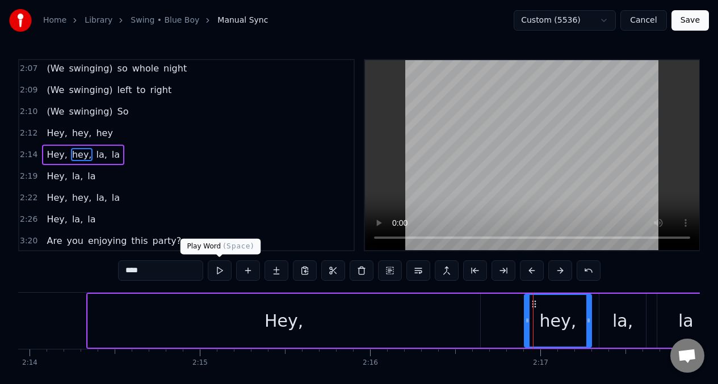
click at [218, 269] on button at bounding box center [220, 270] width 24 height 20
click at [217, 269] on button at bounding box center [220, 270] width 24 height 20
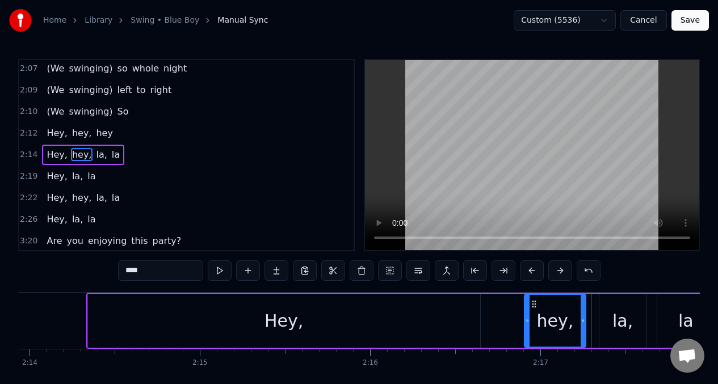
drag, startPoint x: 588, startPoint y: 311, endPoint x: 583, endPoint y: 312, distance: 5.7
click at [583, 312] on div at bounding box center [582, 321] width 5 height 52
click at [623, 312] on div "la," at bounding box center [622, 321] width 20 height 26
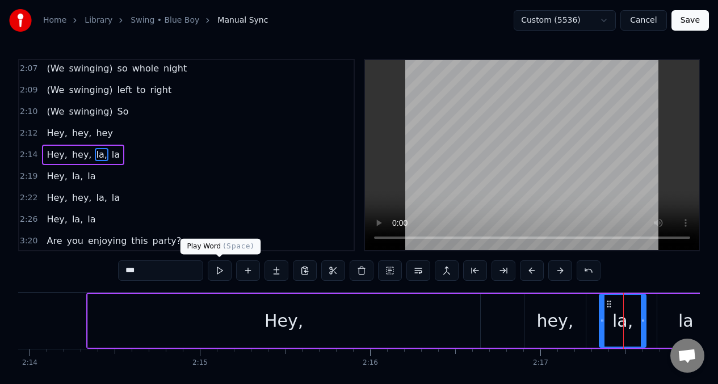
click at [218, 269] on button at bounding box center [220, 270] width 24 height 20
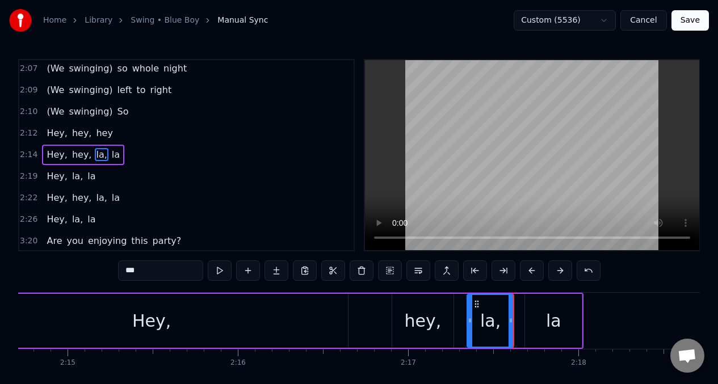
click at [218, 269] on button at bounding box center [220, 270] width 24 height 20
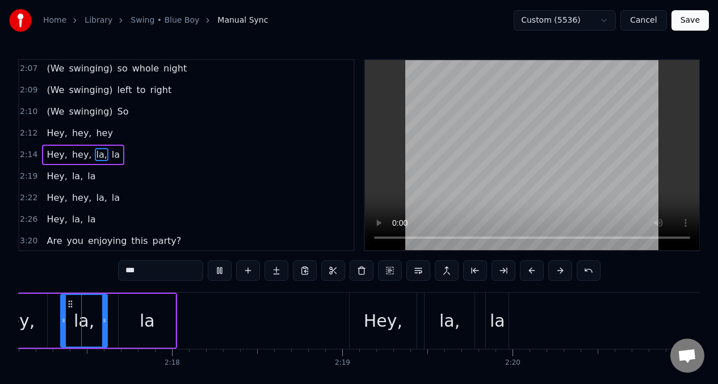
scroll to position [0, 23316]
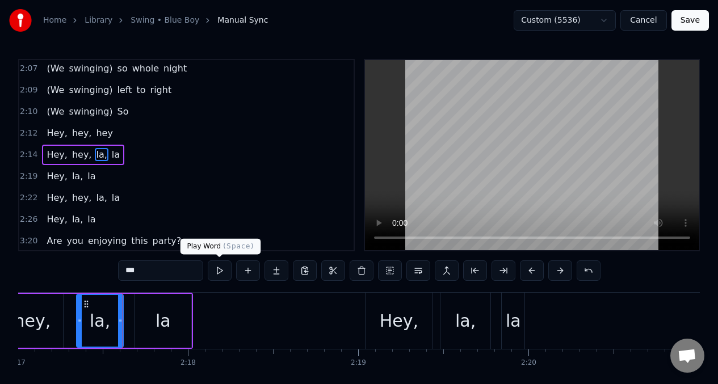
click at [221, 272] on button at bounding box center [220, 270] width 24 height 20
click at [219, 272] on button at bounding box center [220, 270] width 24 height 20
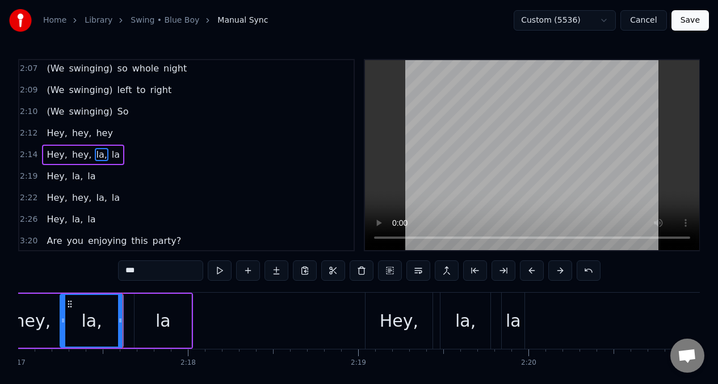
drag, startPoint x: 78, startPoint y: 312, endPoint x: 209, endPoint y: 251, distance: 143.9
click at [62, 313] on div at bounding box center [63, 321] width 5 height 52
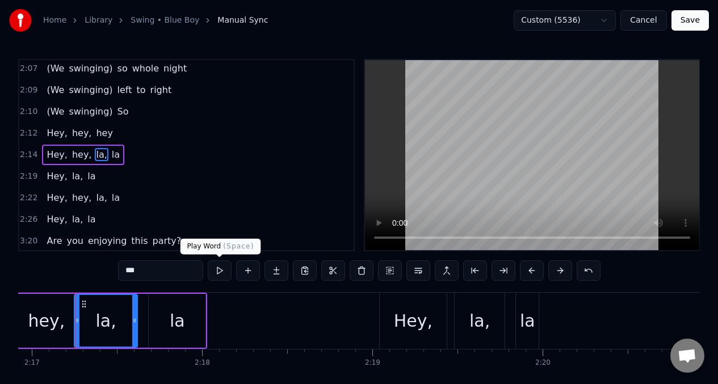
click at [217, 269] on button at bounding box center [220, 270] width 24 height 20
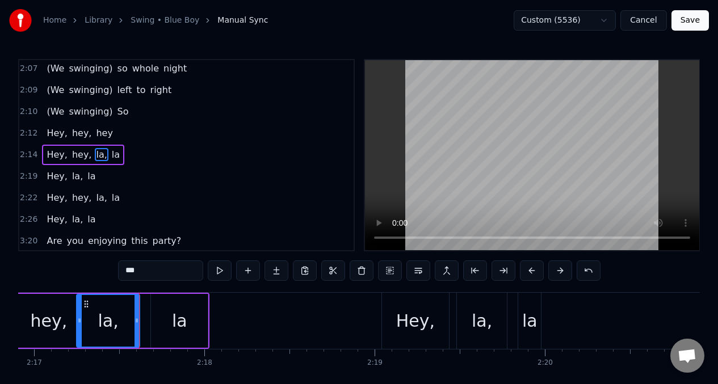
click at [217, 269] on button at bounding box center [220, 270] width 24 height 20
drag, startPoint x: 79, startPoint y: 319, endPoint x: 86, endPoint y: 323, distance: 8.1
click at [86, 323] on icon at bounding box center [87, 320] width 5 height 9
click at [163, 323] on div "la" at bounding box center [179, 321] width 57 height 54
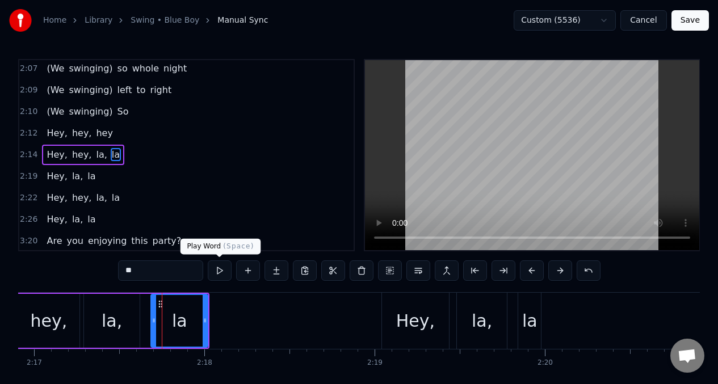
click at [220, 267] on button at bounding box center [220, 270] width 24 height 20
click at [45, 134] on span "Hey," at bounding box center [56, 133] width 23 height 13
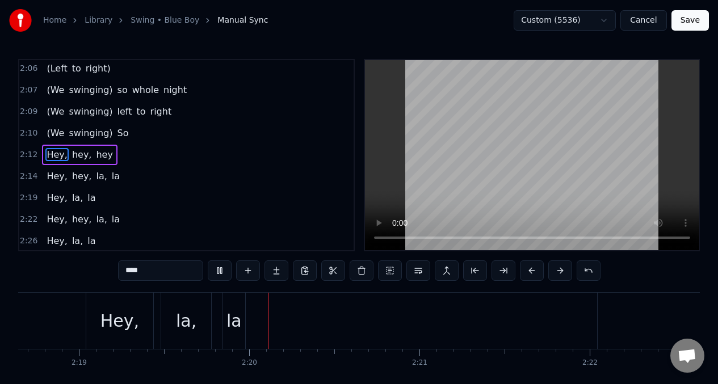
scroll to position [0, 23629]
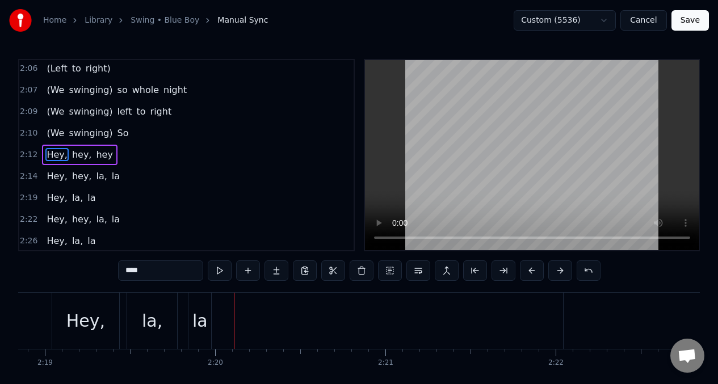
click at [81, 329] on div "Hey," at bounding box center [85, 321] width 39 height 26
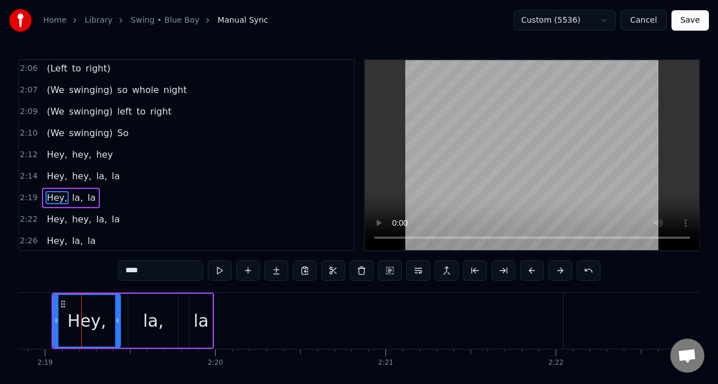
scroll to position [865, 0]
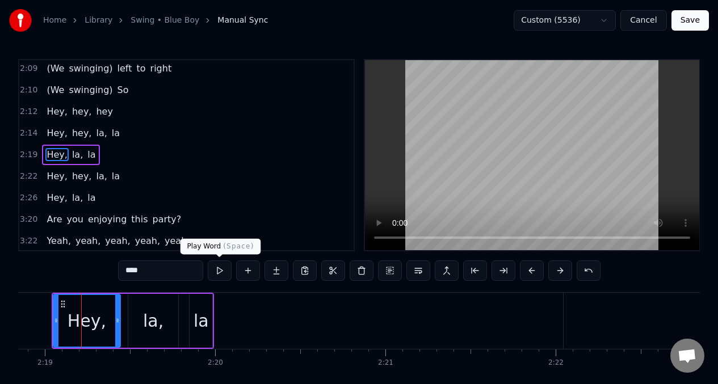
click at [218, 269] on button at bounding box center [220, 270] width 24 height 20
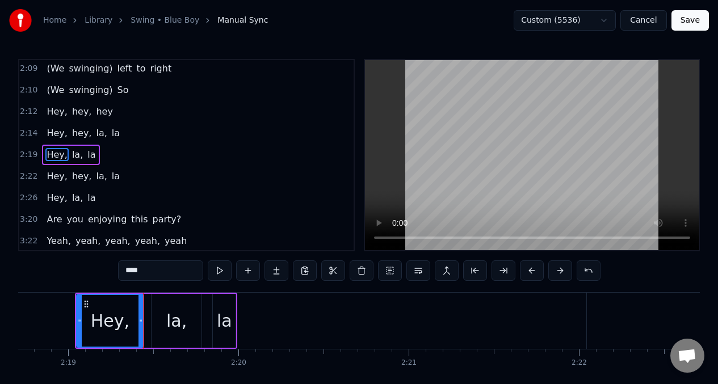
click at [218, 269] on button at bounding box center [220, 270] width 24 height 20
click at [530, 266] on button at bounding box center [532, 270] width 24 height 20
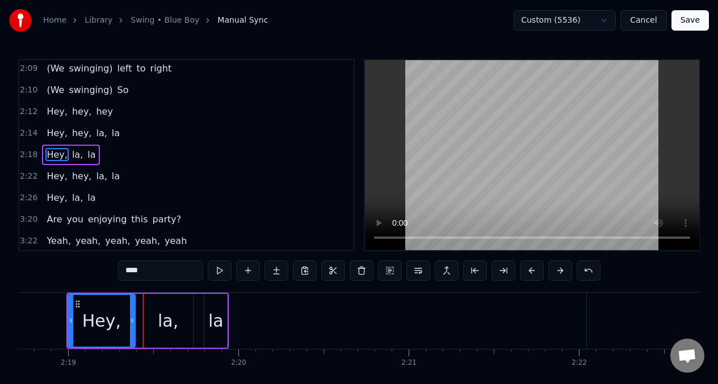
click at [530, 266] on button at bounding box center [532, 270] width 24 height 20
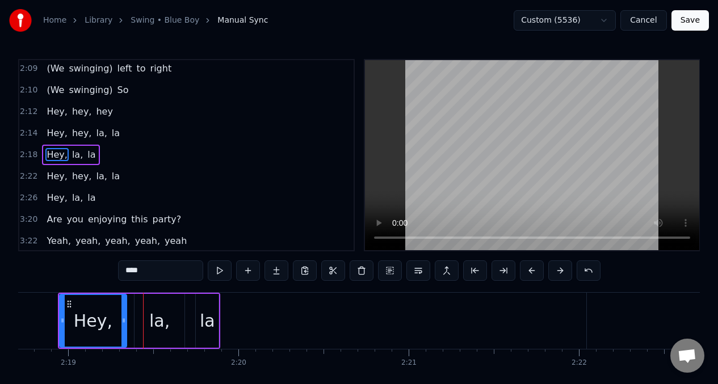
click at [530, 267] on button at bounding box center [532, 270] width 24 height 20
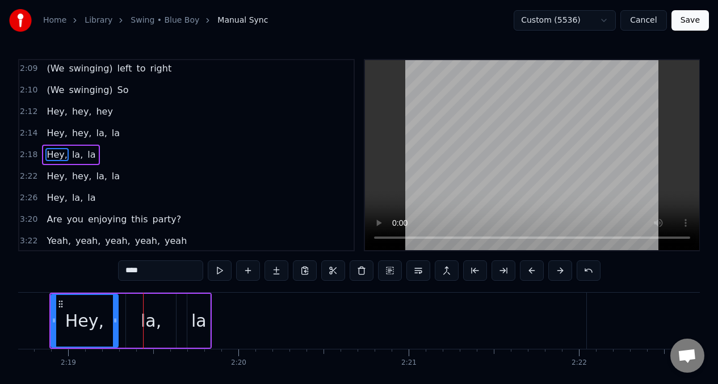
click at [530, 267] on button at bounding box center [532, 270] width 24 height 20
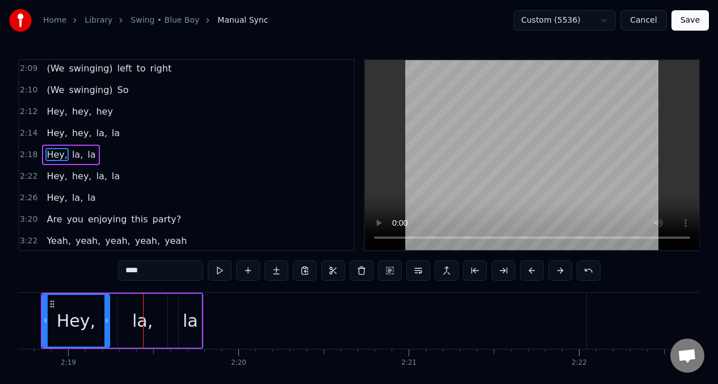
click at [530, 267] on button at bounding box center [532, 270] width 24 height 20
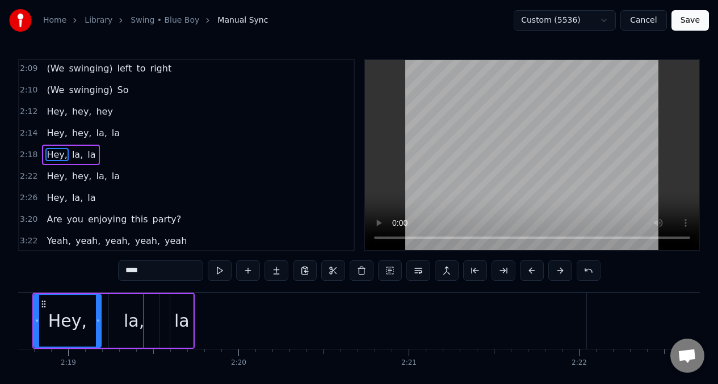
click at [530, 267] on button at bounding box center [532, 270] width 24 height 20
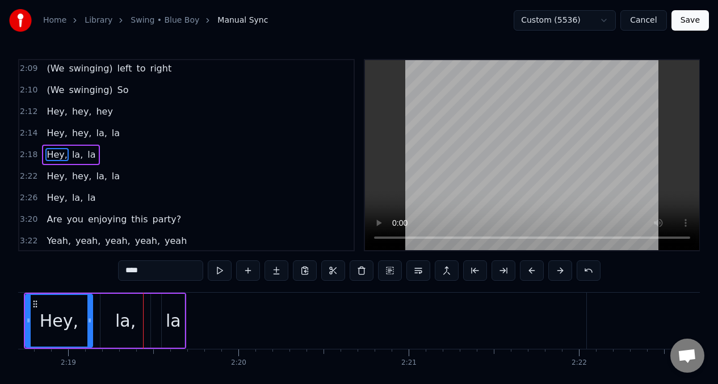
click at [134, 275] on input "****" at bounding box center [160, 270] width 85 height 20
click at [220, 268] on button at bounding box center [220, 270] width 24 height 20
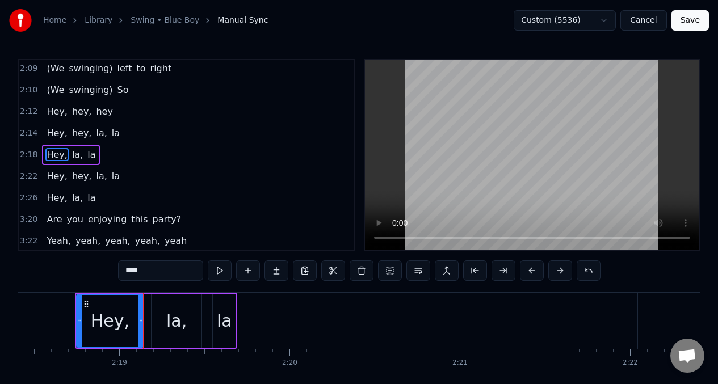
click at [219, 268] on button at bounding box center [220, 270] width 24 height 20
click at [169, 318] on div "la," at bounding box center [176, 321] width 20 height 26
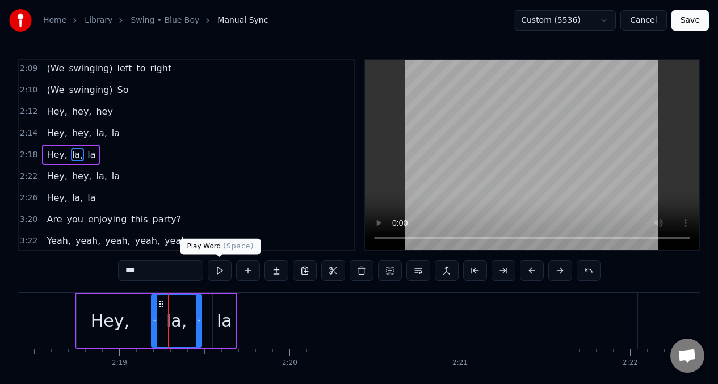
click at [220, 271] on button at bounding box center [220, 270] width 24 height 20
click at [223, 322] on div "la" at bounding box center [224, 321] width 15 height 26
type input "**"
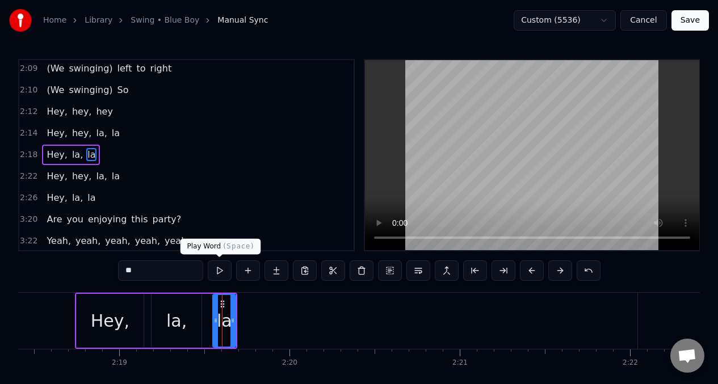
click at [219, 270] on button at bounding box center [220, 270] width 24 height 20
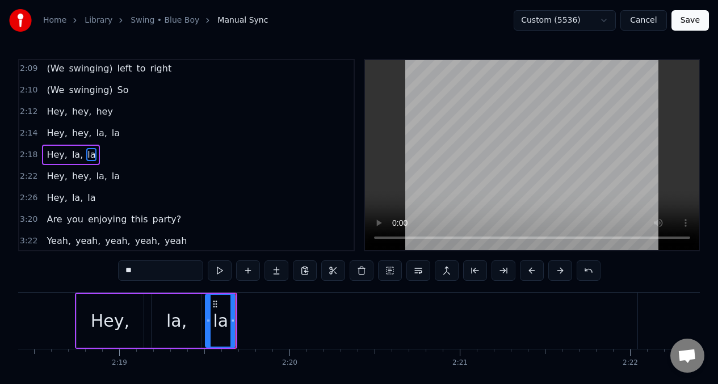
drag, startPoint x: 215, startPoint y: 310, endPoint x: 208, endPoint y: 310, distance: 7.4
click at [208, 310] on div at bounding box center [208, 321] width 5 height 52
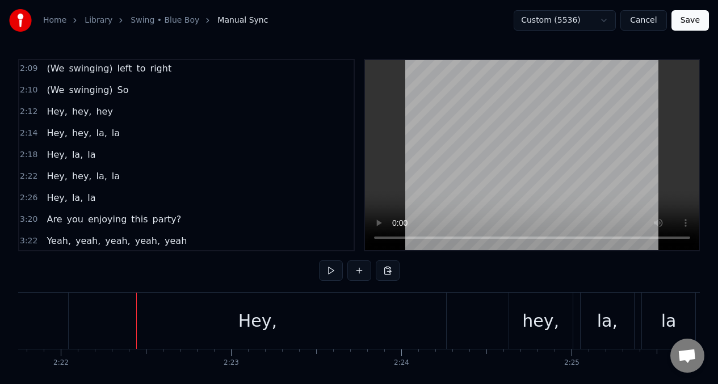
scroll to position [0, 24185]
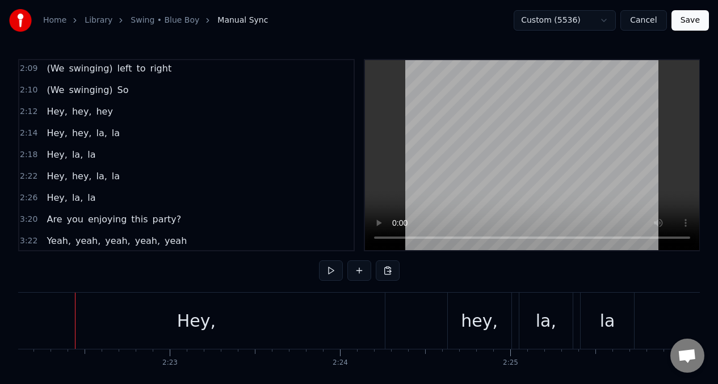
click at [155, 319] on div "Hey," at bounding box center [195, 321] width 377 height 56
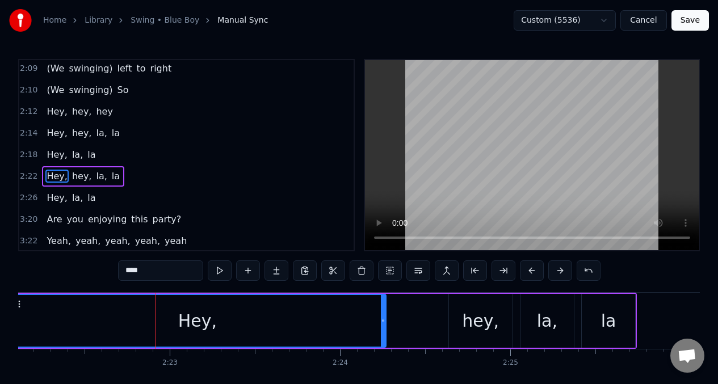
scroll to position [886, 0]
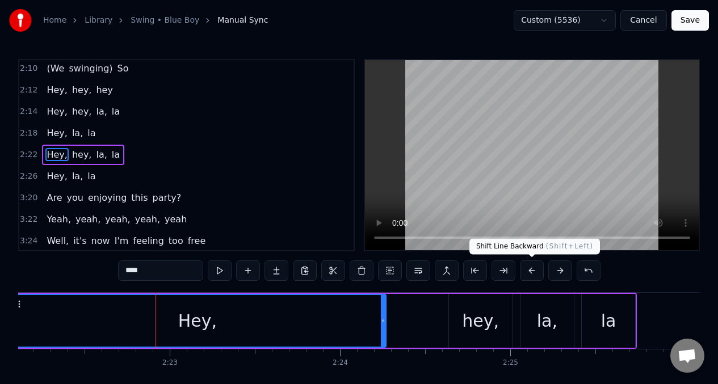
click at [533, 271] on button at bounding box center [532, 270] width 24 height 20
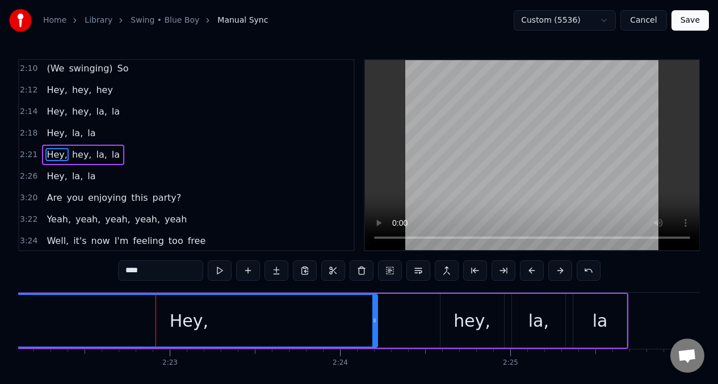
click at [533, 271] on button at bounding box center [532, 270] width 24 height 20
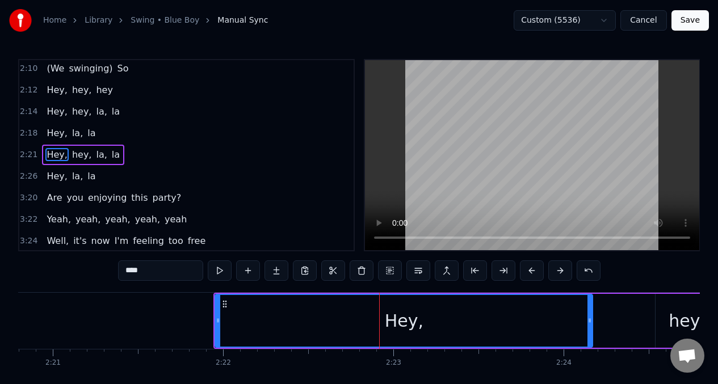
scroll to position [0, 23983]
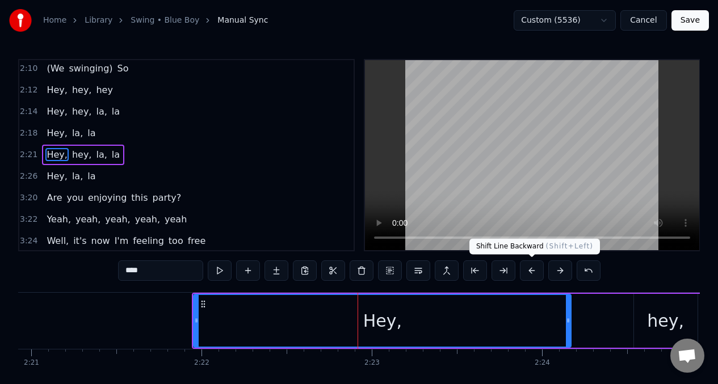
click at [529, 271] on button at bounding box center [532, 270] width 24 height 20
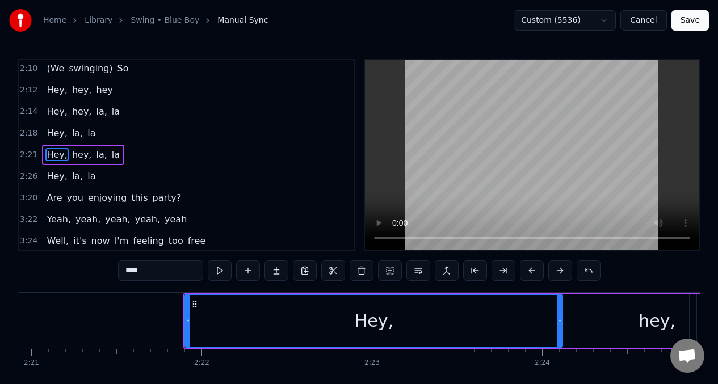
click at [529, 271] on button at bounding box center [532, 270] width 24 height 20
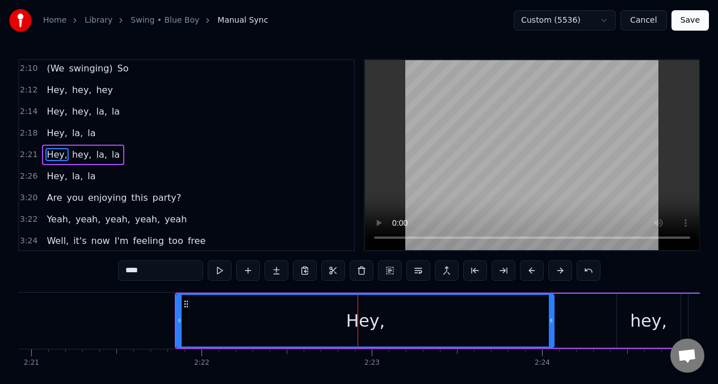
click at [529, 271] on button at bounding box center [532, 270] width 24 height 20
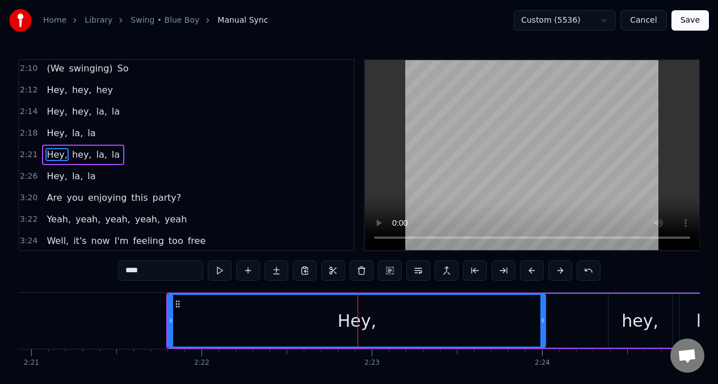
click at [529, 271] on button at bounding box center [532, 270] width 24 height 20
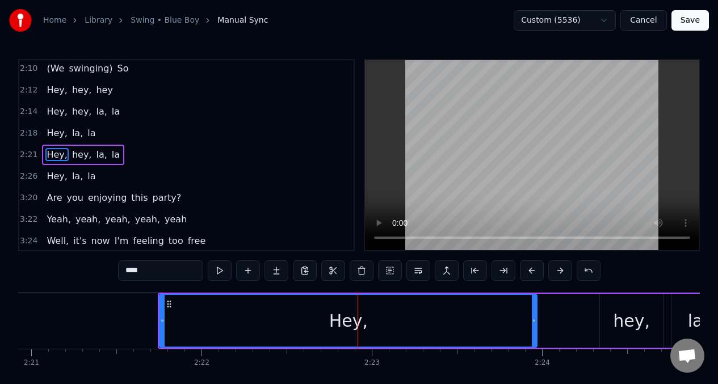
click at [529, 271] on button at bounding box center [532, 270] width 24 height 20
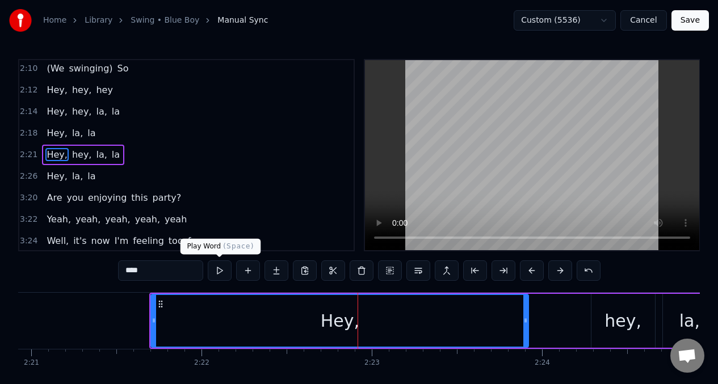
click at [217, 272] on button at bounding box center [220, 270] width 24 height 20
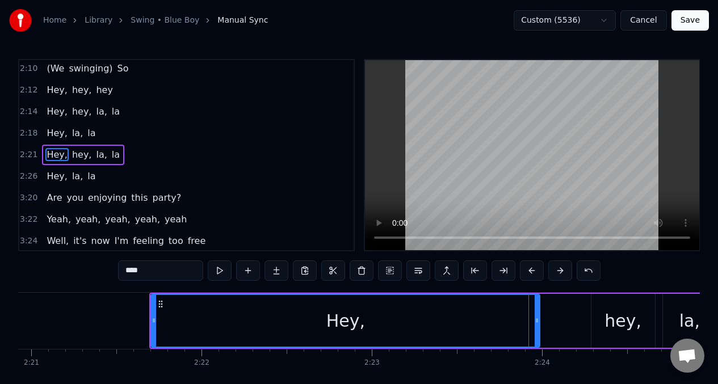
click at [539, 323] on icon at bounding box center [536, 320] width 5 height 9
click at [218, 272] on button at bounding box center [220, 270] width 24 height 20
click at [609, 318] on div "hey," at bounding box center [622, 321] width 37 height 26
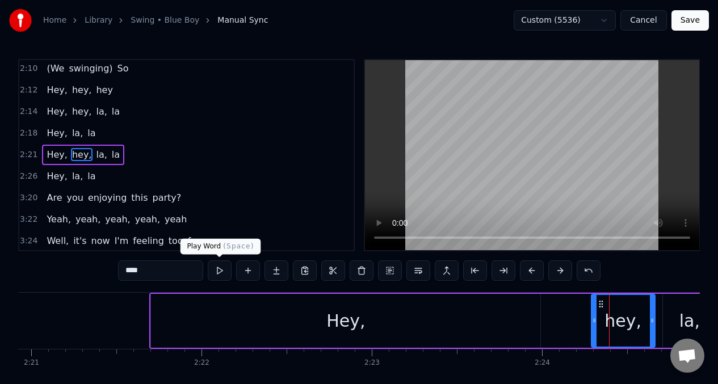
click at [216, 271] on button at bounding box center [220, 270] width 24 height 20
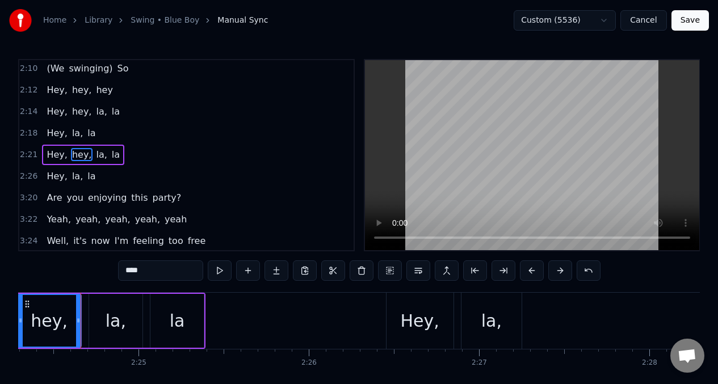
scroll to position [0, 24562]
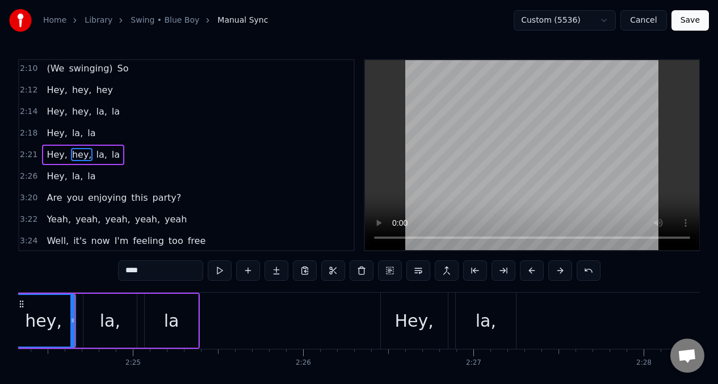
click at [53, 153] on span "Hey," at bounding box center [56, 154] width 23 height 13
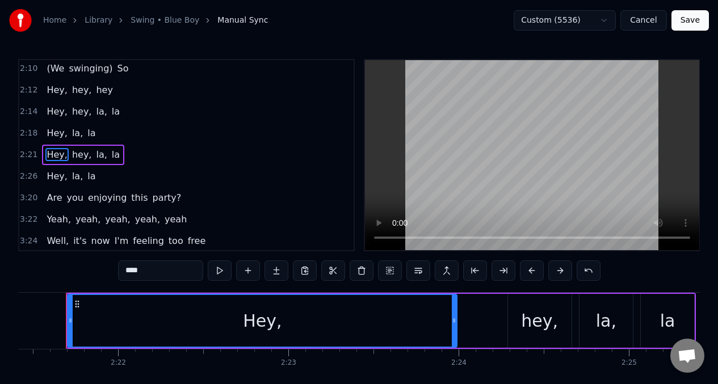
scroll to position [0, 24057]
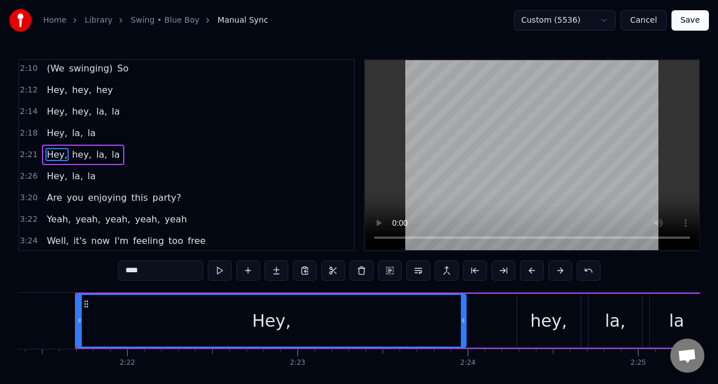
click at [554, 313] on div "hey," at bounding box center [548, 321] width 37 height 26
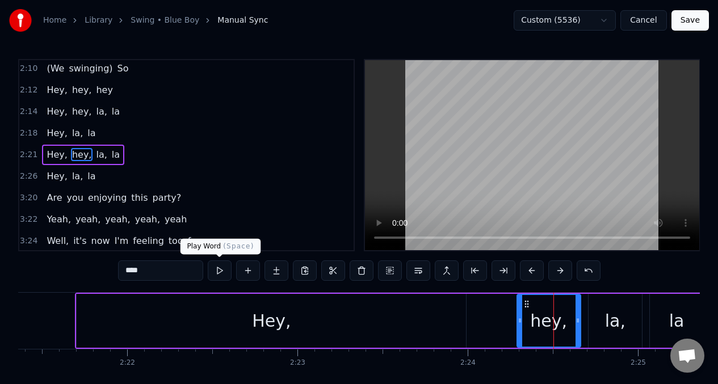
click at [219, 269] on button at bounding box center [220, 270] width 24 height 20
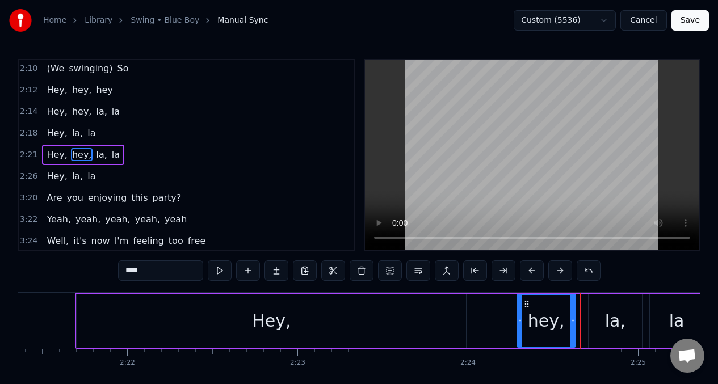
click at [573, 318] on icon at bounding box center [572, 320] width 5 height 9
click at [611, 309] on div "la," at bounding box center [615, 321] width 20 height 26
type input "***"
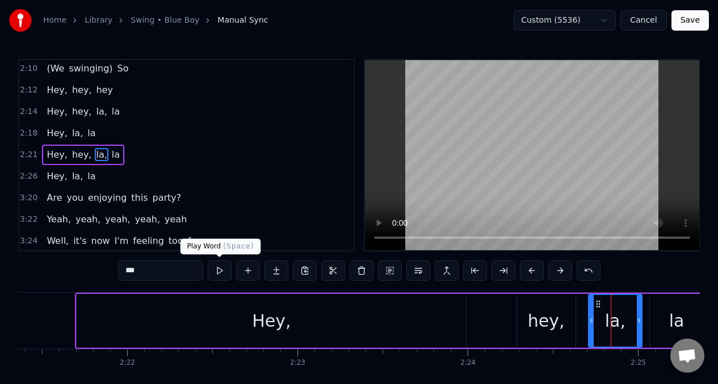
click at [216, 268] on button at bounding box center [220, 270] width 24 height 20
click at [591, 324] on div "la," at bounding box center [615, 321] width 52 height 52
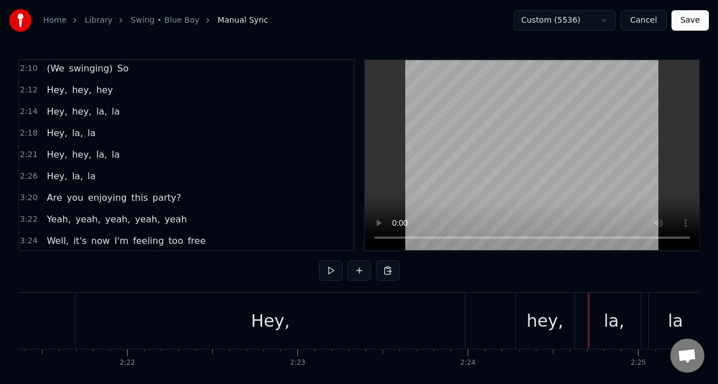
drag, startPoint x: 670, startPoint y: 324, endPoint x: 660, endPoint y: 323, distance: 9.8
click at [669, 324] on div "la" at bounding box center [675, 321] width 15 height 26
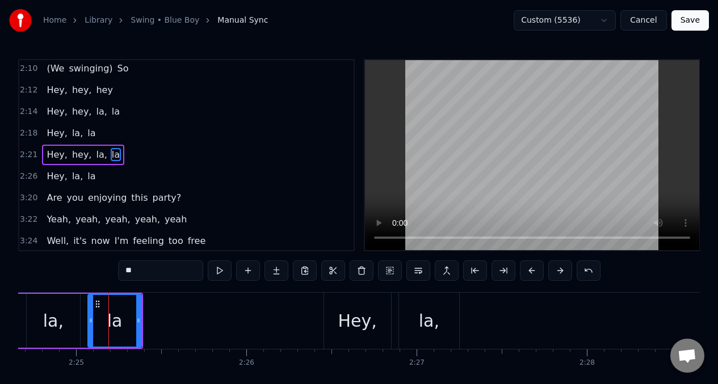
scroll to position [0, 24652]
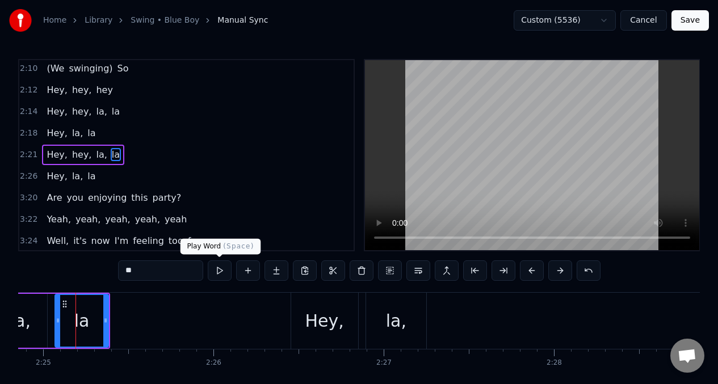
click at [221, 270] on button at bounding box center [220, 270] width 24 height 20
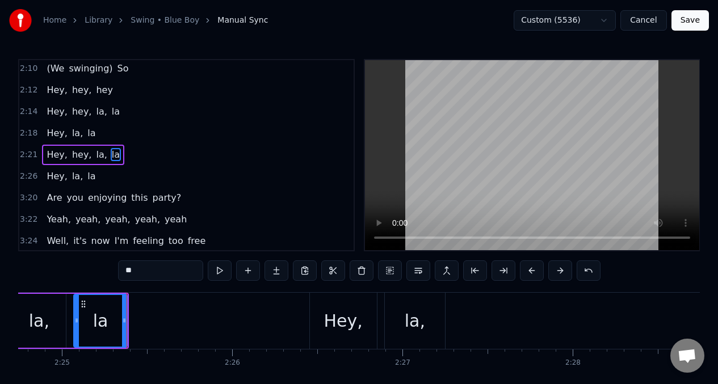
click at [221, 269] on button at bounding box center [220, 270] width 24 height 20
click at [60, 318] on div "la," at bounding box center [40, 321] width 53 height 54
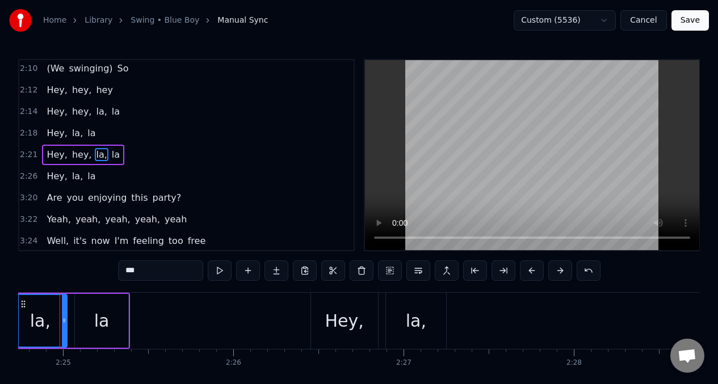
scroll to position [0, 24616]
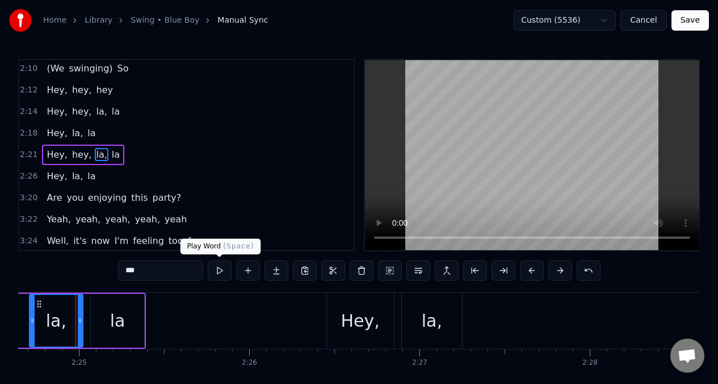
click at [220, 271] on button at bounding box center [220, 270] width 24 height 20
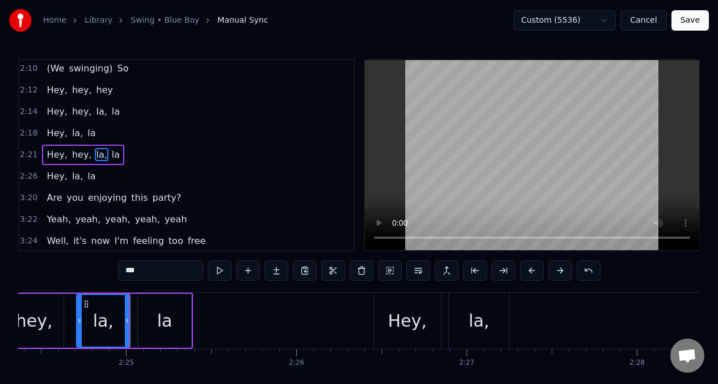
click at [220, 271] on button at bounding box center [220, 270] width 24 height 20
click at [126, 310] on div at bounding box center [127, 321] width 5 height 52
drag, startPoint x: 129, startPoint y: 311, endPoint x: 136, endPoint y: 313, distance: 7.0
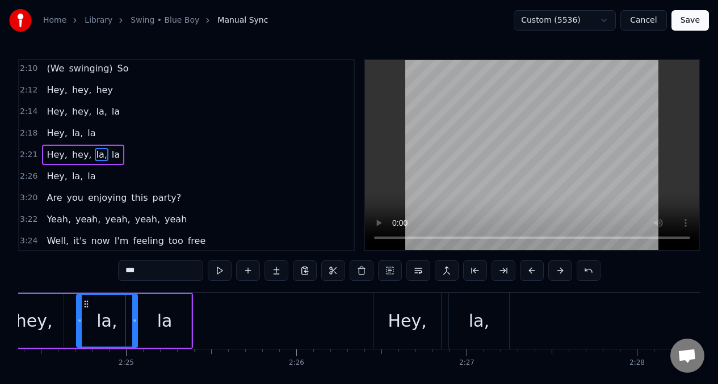
click at [136, 313] on div at bounding box center [134, 321] width 5 height 52
click at [164, 306] on div "la" at bounding box center [164, 321] width 53 height 54
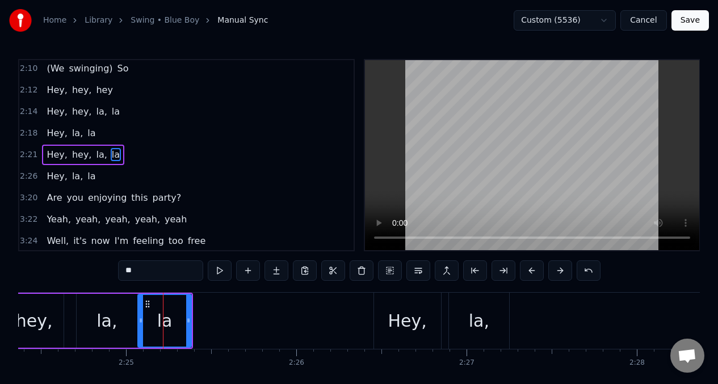
click at [52, 156] on span "Hey," at bounding box center [56, 154] width 23 height 13
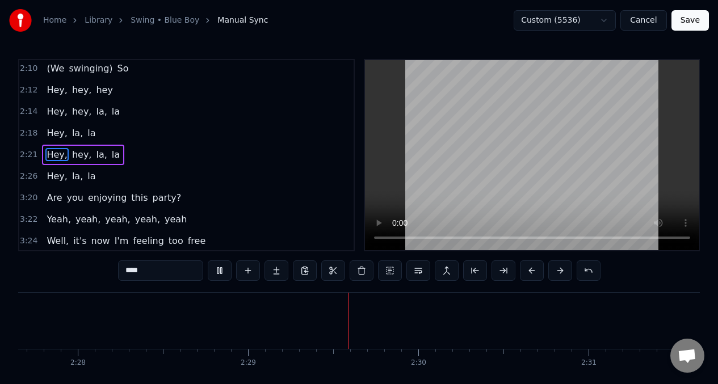
scroll to position [0, 25210]
click at [58, 155] on span "Hey," at bounding box center [56, 154] width 23 height 13
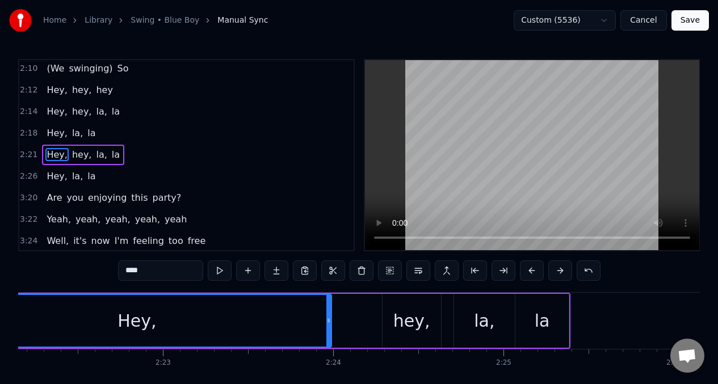
scroll to position [0, 24057]
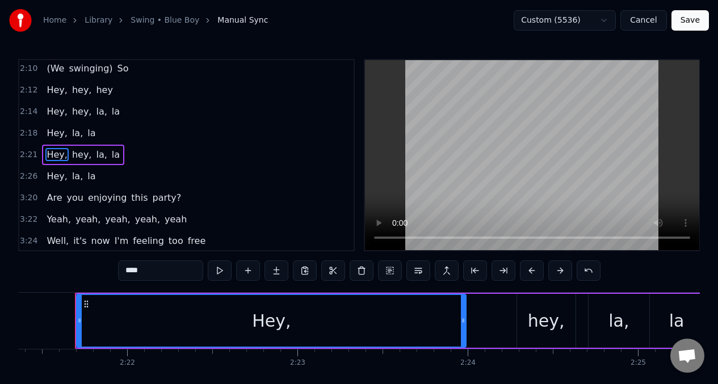
click at [53, 179] on span "Hey," at bounding box center [56, 176] width 23 height 13
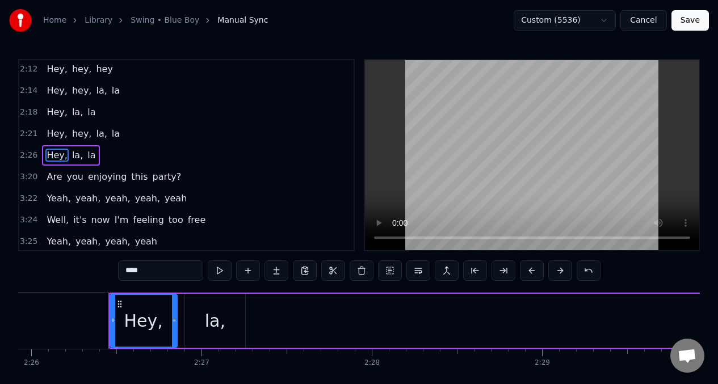
scroll to position [0, 24867]
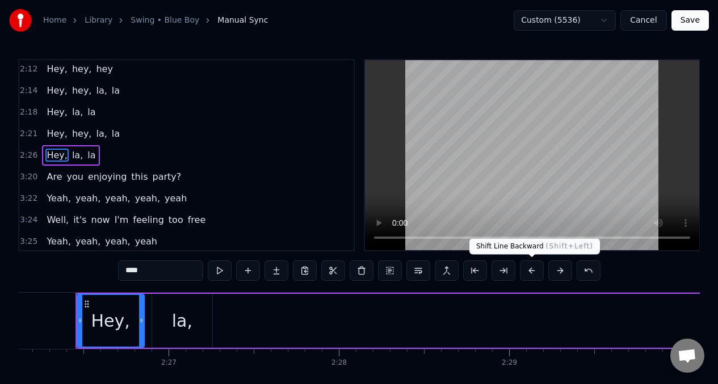
click at [530, 269] on button at bounding box center [532, 270] width 24 height 20
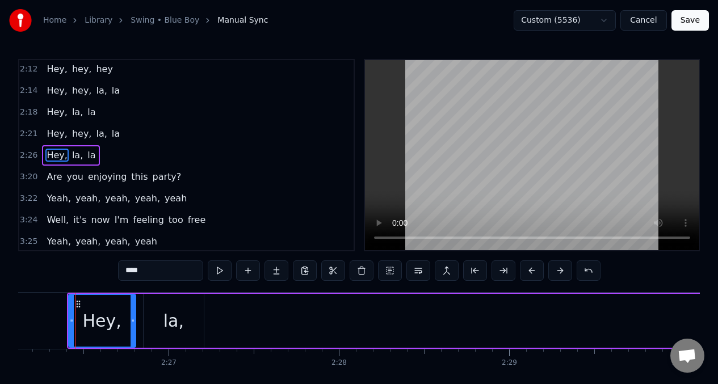
click at [530, 269] on button at bounding box center [532, 270] width 24 height 20
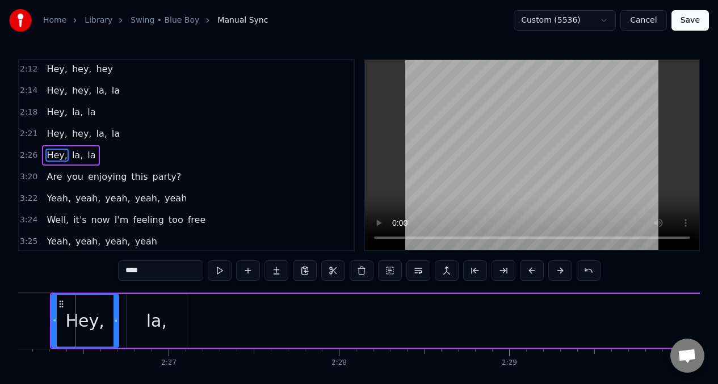
click at [531, 269] on button at bounding box center [532, 270] width 24 height 20
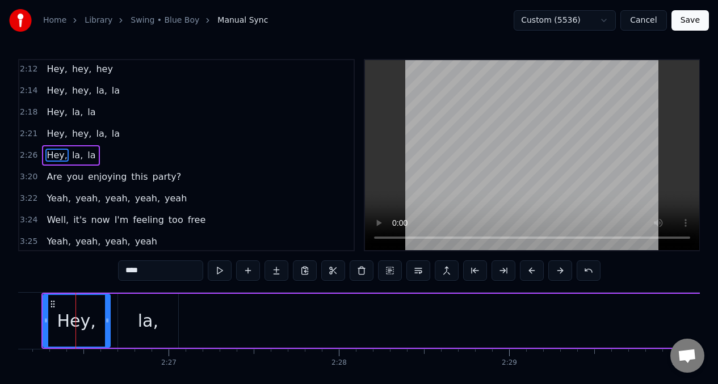
click at [531, 269] on button at bounding box center [532, 270] width 24 height 20
click at [136, 272] on input "****" at bounding box center [160, 270] width 85 height 20
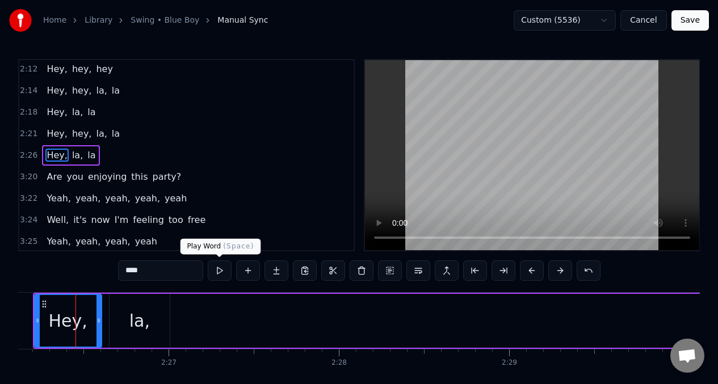
click at [221, 269] on button at bounding box center [220, 270] width 24 height 20
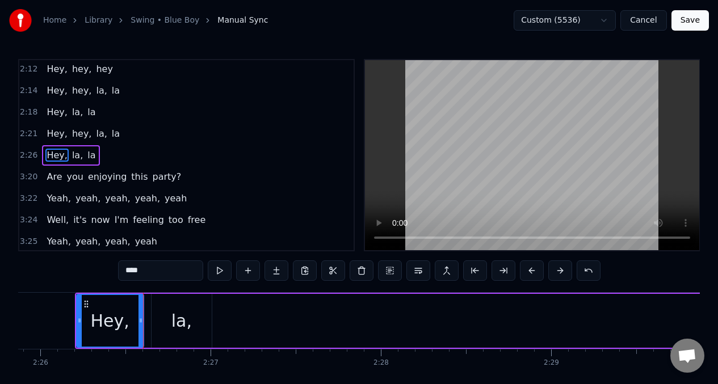
click at [221, 269] on button at bounding box center [220, 270] width 24 height 20
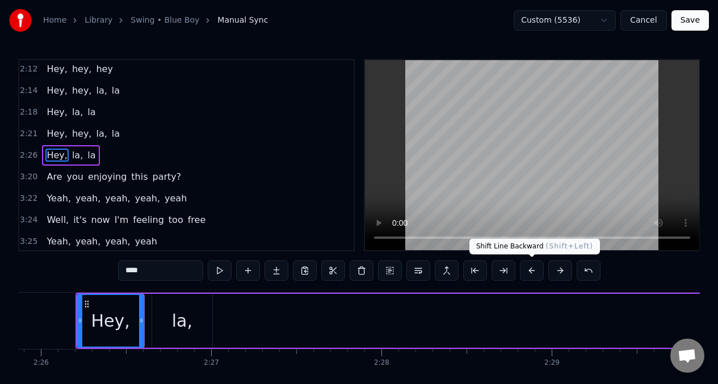
click at [531, 269] on button at bounding box center [532, 270] width 24 height 20
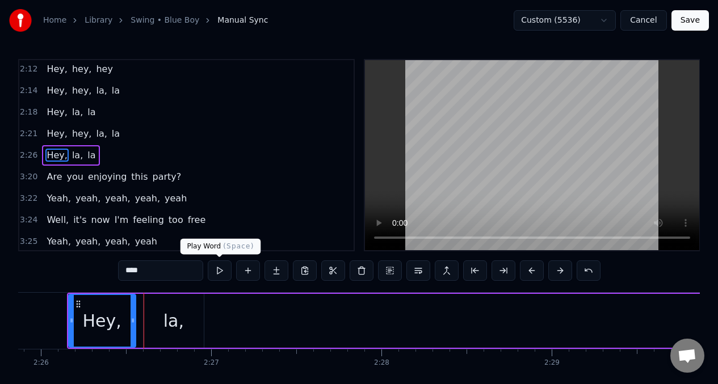
click at [220, 271] on button at bounding box center [220, 270] width 24 height 20
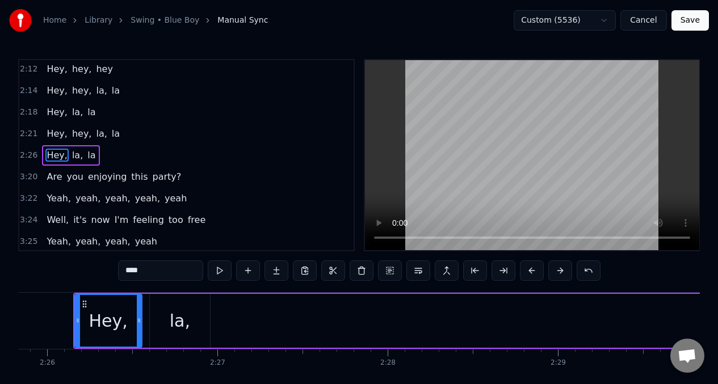
click at [220, 271] on button at bounding box center [220, 270] width 24 height 20
click at [171, 314] on div "la," at bounding box center [182, 321] width 60 height 54
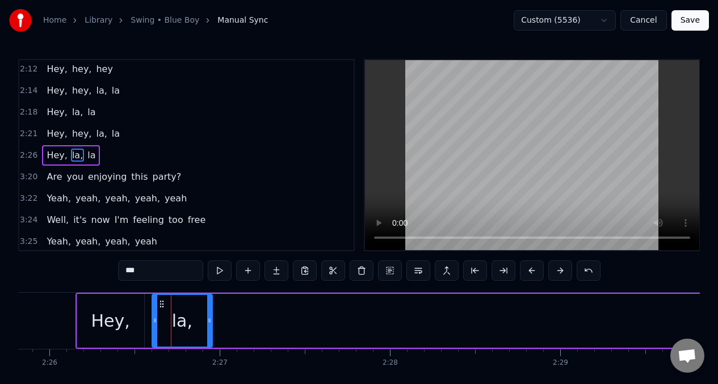
scroll to position [908, 0]
click at [220, 270] on button at bounding box center [220, 270] width 24 height 20
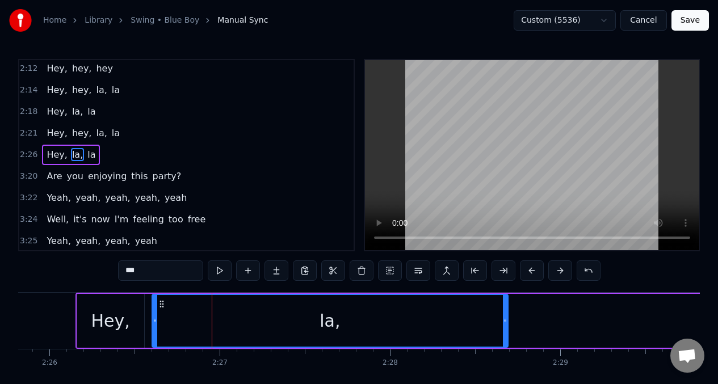
drag, startPoint x: 209, startPoint y: 321, endPoint x: 125, endPoint y: 292, distance: 89.5
click at [506, 295] on div at bounding box center [505, 321] width 5 height 52
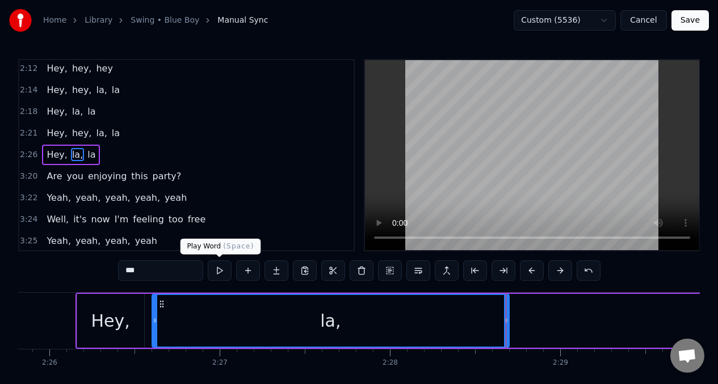
click at [218, 271] on button at bounding box center [220, 270] width 24 height 20
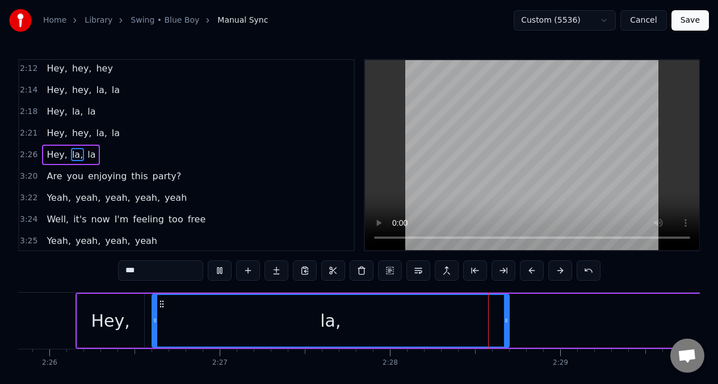
click at [218, 271] on button at bounding box center [220, 270] width 24 height 20
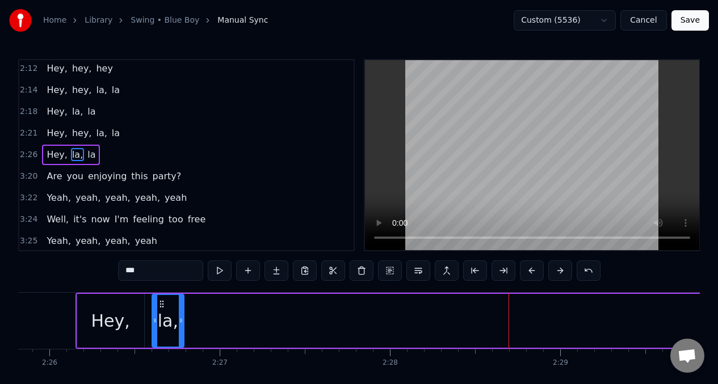
drag, startPoint x: 507, startPoint y: 317, endPoint x: 182, endPoint y: 356, distance: 327.3
click at [182, 356] on div "Are you ready for this action? (Yeah, yeah, yeah, yeah, yeah) Well, listen to m…" at bounding box center [358, 334] width 681 height 85
click at [220, 271] on button at bounding box center [220, 270] width 24 height 20
click at [220, 270] on button at bounding box center [220, 270] width 24 height 20
click at [86, 153] on span "la" at bounding box center [91, 154] width 10 height 13
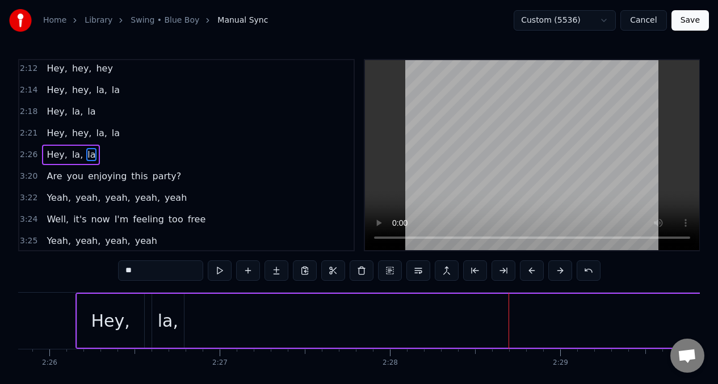
click at [71, 154] on span "la," at bounding box center [77, 154] width 13 height 13
click at [86, 157] on span "la" at bounding box center [91, 154] width 10 height 13
click at [47, 156] on span "Hey," at bounding box center [56, 154] width 23 height 13
type input "****"
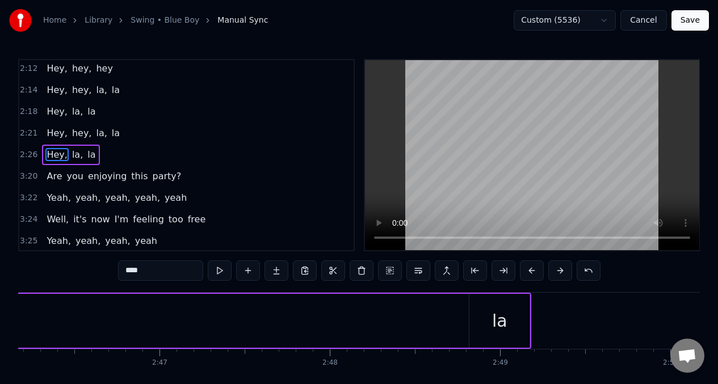
scroll to position [0, 28301]
click at [507, 269] on button at bounding box center [503, 270] width 24 height 20
click at [498, 271] on button at bounding box center [503, 270] width 24 height 20
click at [500, 269] on button at bounding box center [503, 270] width 24 height 20
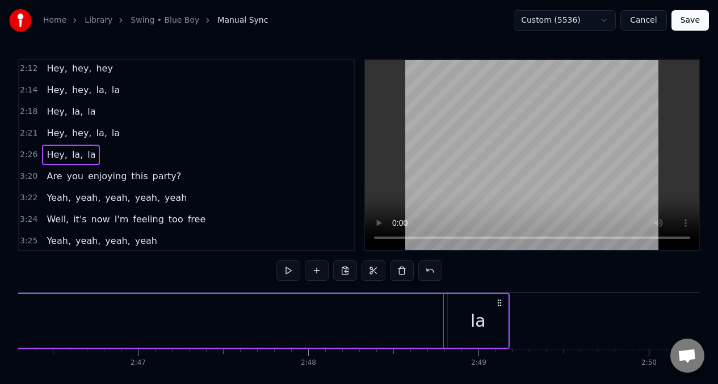
click at [452, 322] on div "la" at bounding box center [478, 321] width 60 height 54
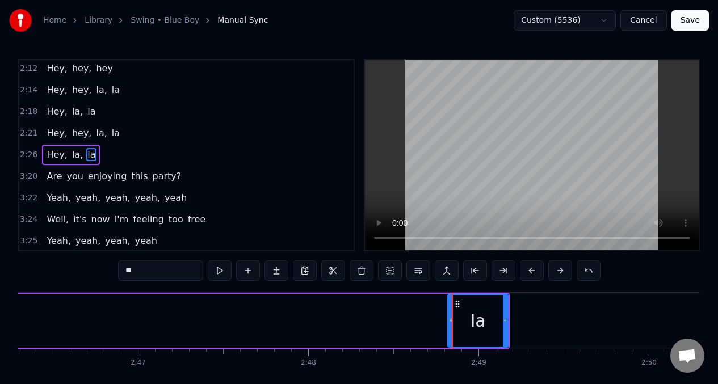
drag, startPoint x: 452, startPoint y: 314, endPoint x: 429, endPoint y: 317, distance: 23.4
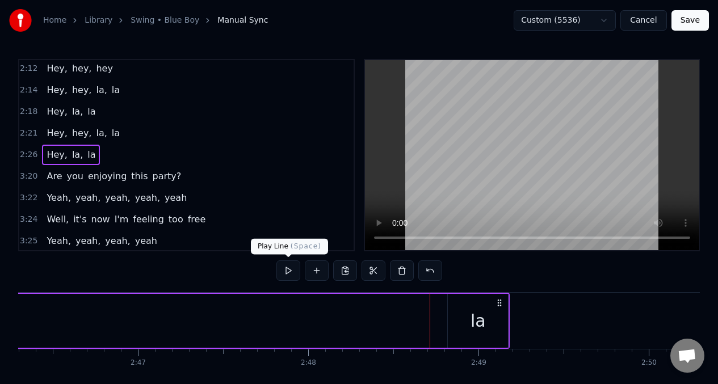
click at [287, 269] on button at bounding box center [288, 270] width 24 height 20
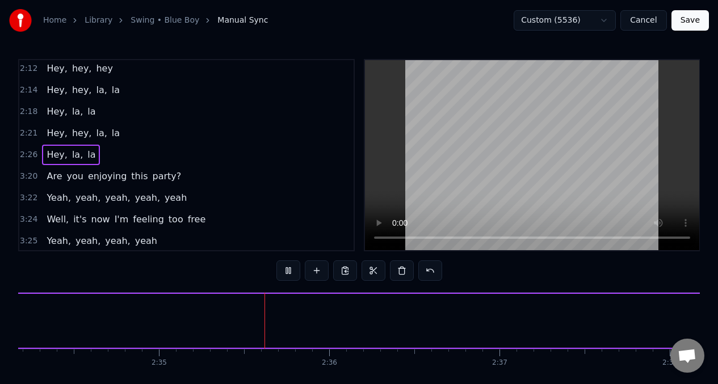
scroll to position [0, 26294]
click at [54, 152] on span "Hey," at bounding box center [56, 154] width 23 height 13
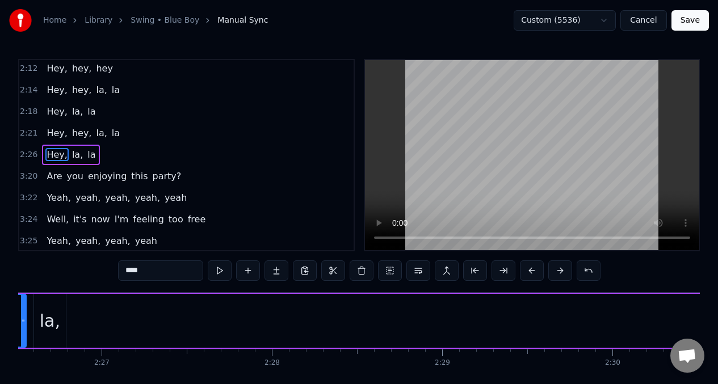
scroll to position [0, 24816]
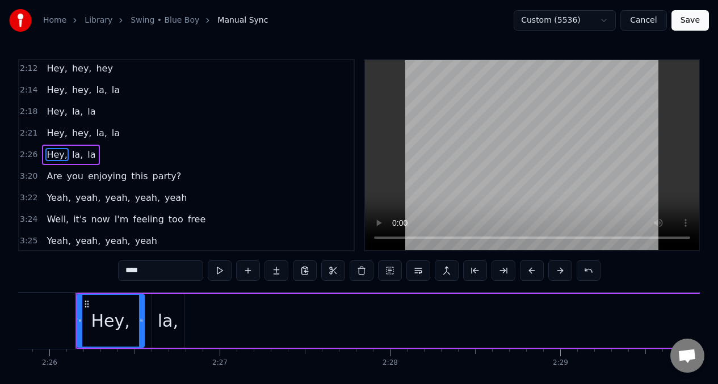
click at [162, 332] on div "la," at bounding box center [168, 321] width 20 height 26
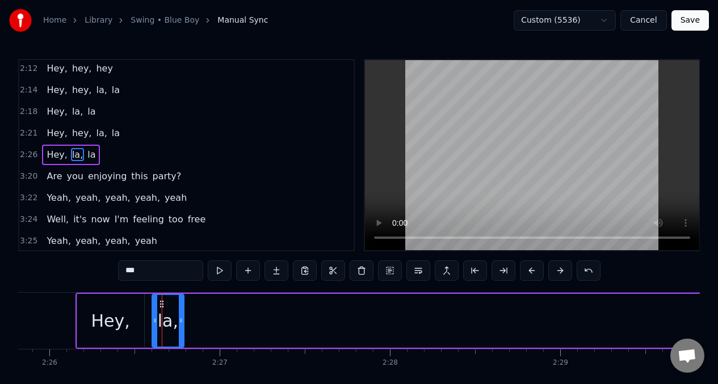
click at [72, 156] on span "la," at bounding box center [77, 154] width 13 height 13
click at [87, 155] on span "la" at bounding box center [91, 154] width 10 height 13
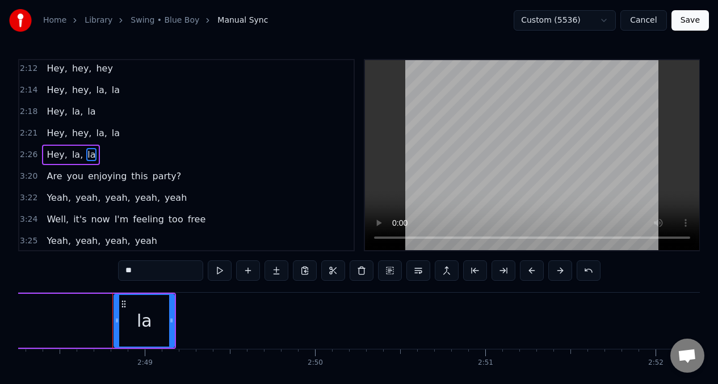
scroll to position [0, 28672]
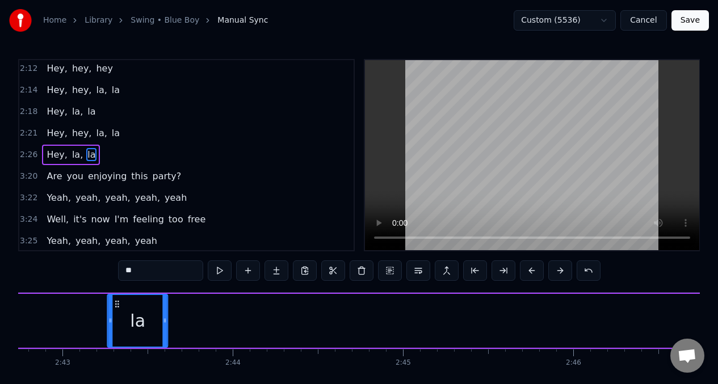
click at [113, 303] on icon at bounding box center [117, 304] width 9 height 9
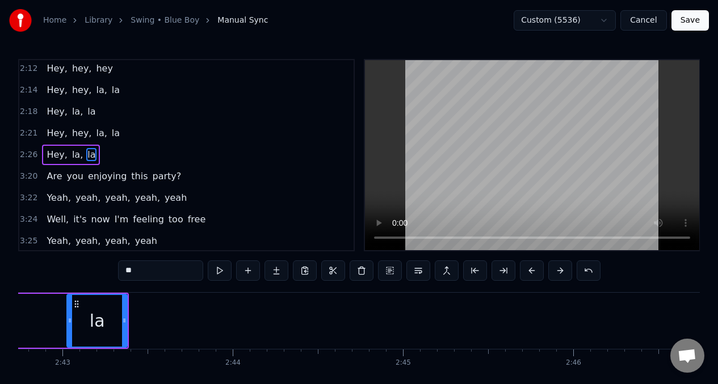
scroll to position [0, 27683]
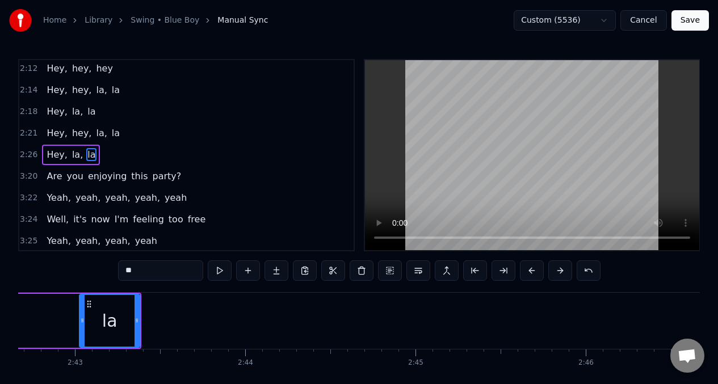
click at [71, 154] on span "la," at bounding box center [77, 154] width 13 height 13
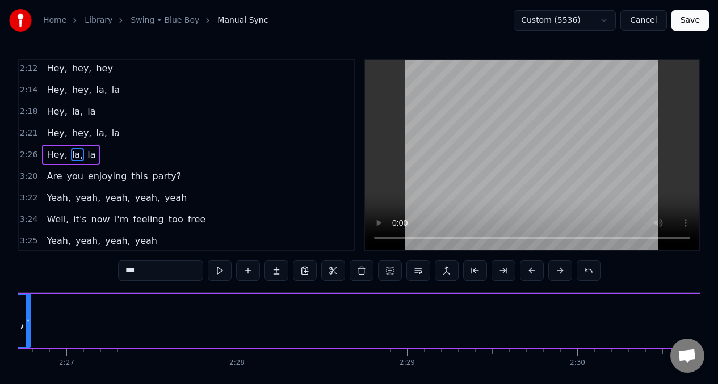
scroll to position [0, 24891]
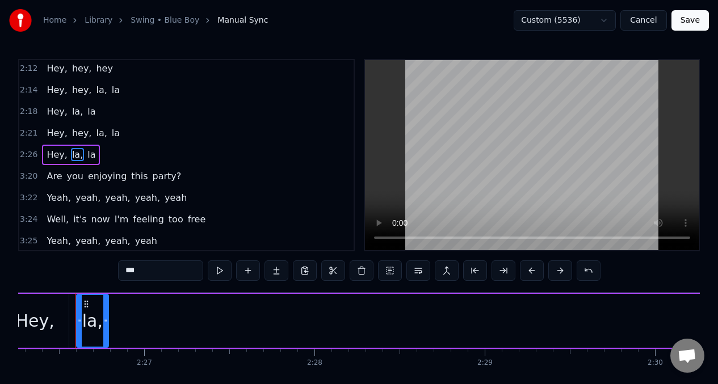
click at [86, 156] on span "la" at bounding box center [91, 154] width 10 height 13
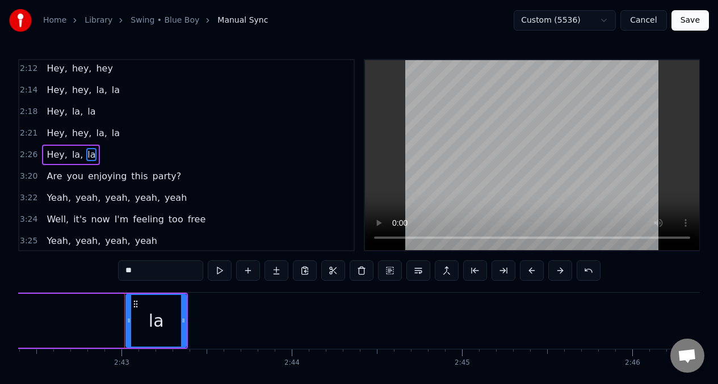
scroll to position [0, 27686]
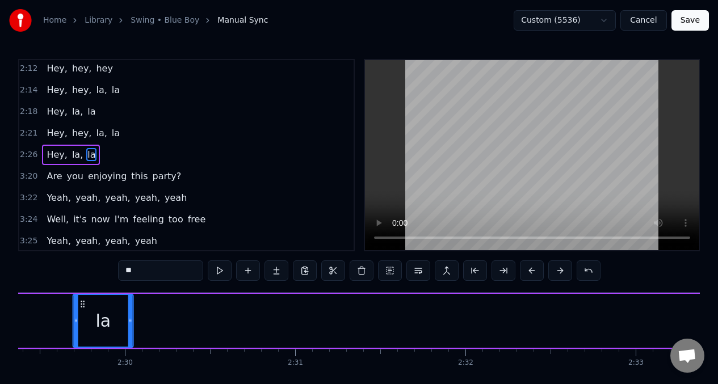
click at [82, 305] on icon at bounding box center [82, 304] width 9 height 9
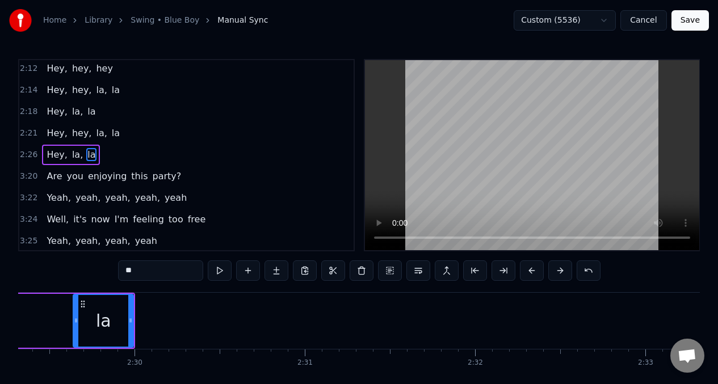
click at [73, 154] on span "la," at bounding box center [77, 154] width 13 height 13
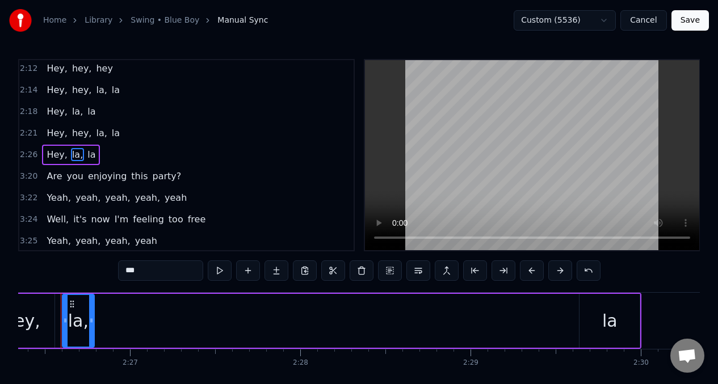
scroll to position [0, 24891]
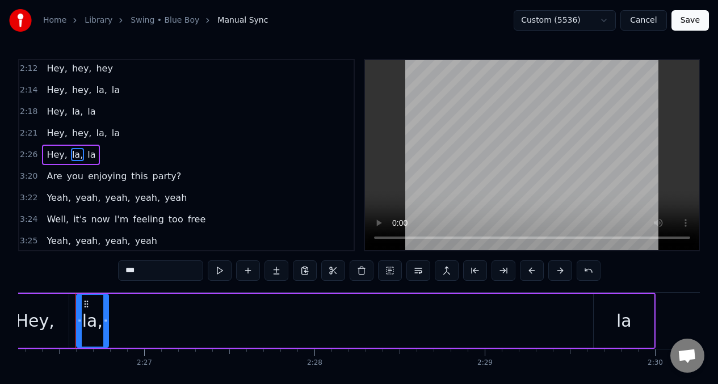
click at [608, 313] on div "la" at bounding box center [623, 321] width 60 height 54
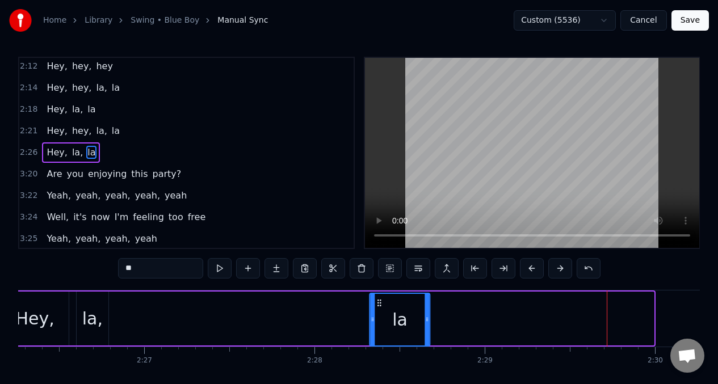
scroll to position [3, 0]
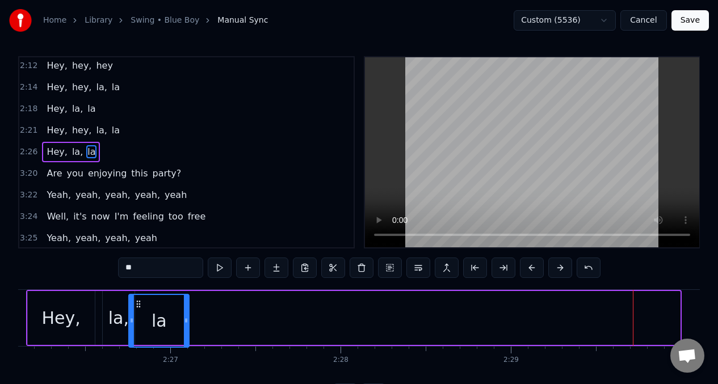
drag, startPoint x: 602, startPoint y: 306, endPoint x: 162, endPoint y: 295, distance: 440.4
click at [135, 291] on div "Hey, la, la" at bounding box center [354, 318] width 656 height 56
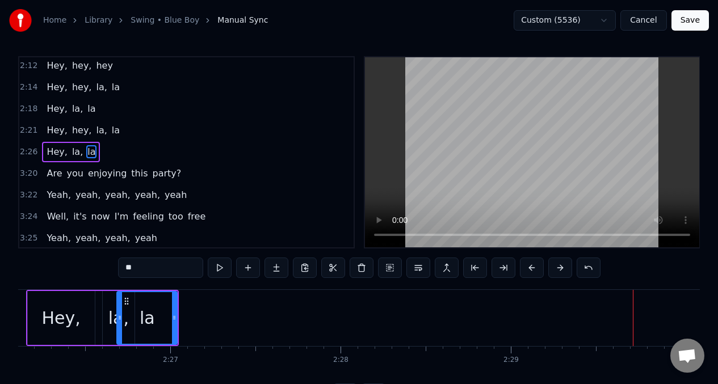
scroll to position [0, 24856]
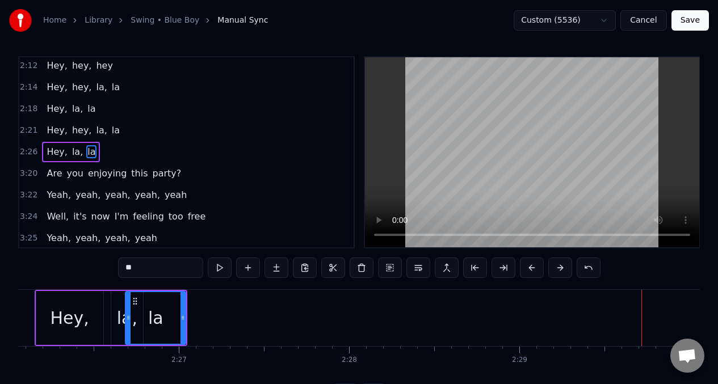
click at [116, 307] on div "la," at bounding box center [127, 318] width 32 height 54
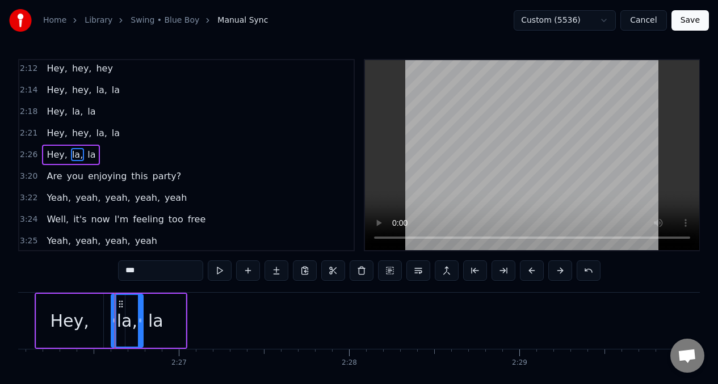
click at [126, 272] on input "***" at bounding box center [160, 270] width 85 height 20
click at [219, 267] on button at bounding box center [220, 270] width 24 height 20
click at [158, 320] on div "la" at bounding box center [155, 321] width 15 height 26
type input "**"
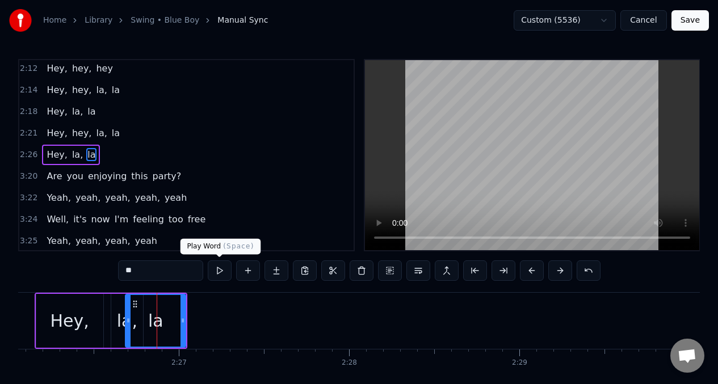
click at [220, 269] on button at bounding box center [220, 270] width 24 height 20
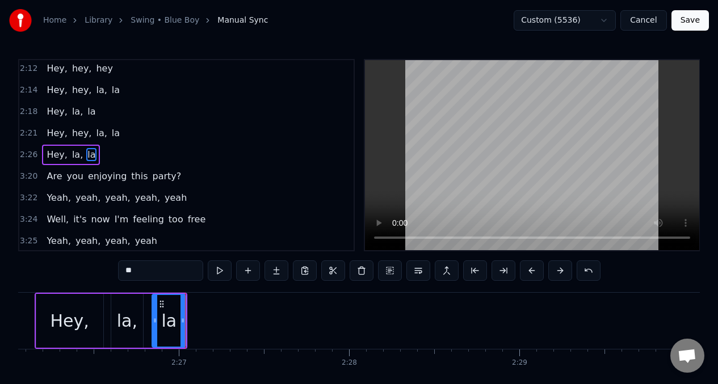
drag, startPoint x: 127, startPoint y: 313, endPoint x: 153, endPoint y: 315, distance: 26.8
click at [153, 315] on div at bounding box center [155, 321] width 5 height 52
click at [160, 305] on icon at bounding box center [159, 304] width 9 height 9
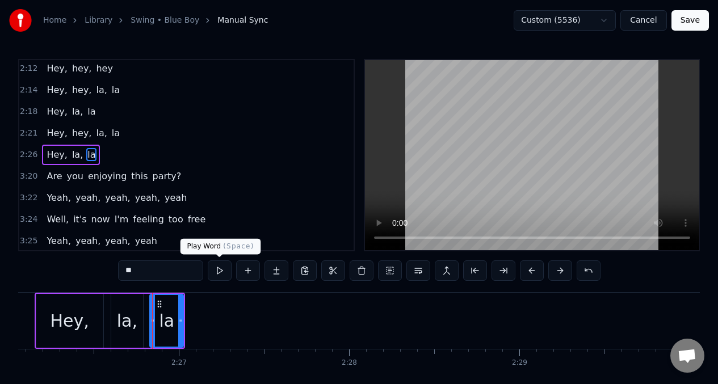
click at [220, 271] on button at bounding box center [220, 270] width 24 height 20
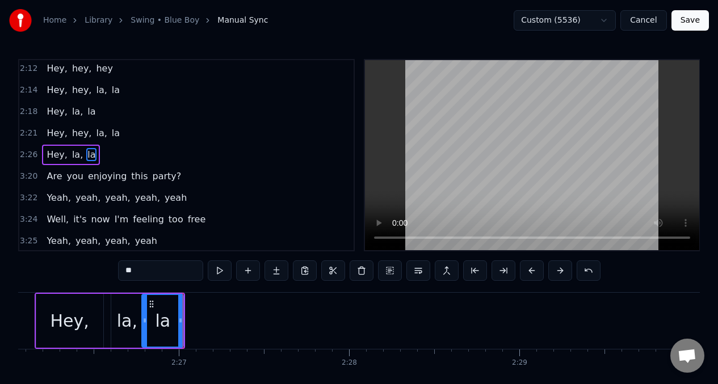
drag, startPoint x: 152, startPoint y: 309, endPoint x: 146, endPoint y: 309, distance: 6.3
click at [144, 310] on div at bounding box center [144, 321] width 5 height 52
click at [221, 270] on button at bounding box center [220, 270] width 24 height 20
click at [18, 317] on div "Home Library Swing • Blue Boy Manual Sync Custom (5536) Cancel Save 0:31 Are yo…" at bounding box center [359, 203] width 718 height 407
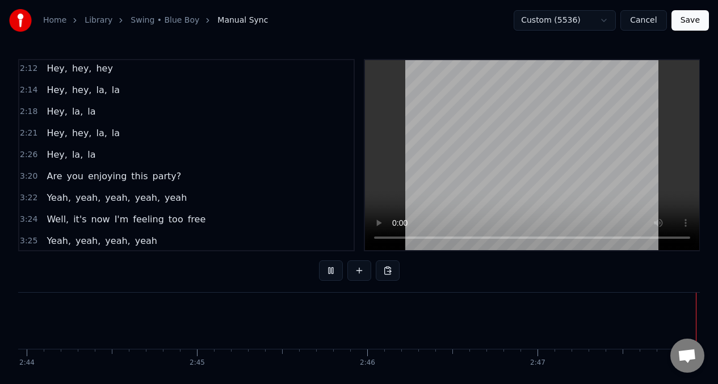
scroll to position [0, 28481]
click at [61, 155] on span "Hey," at bounding box center [56, 154] width 23 height 13
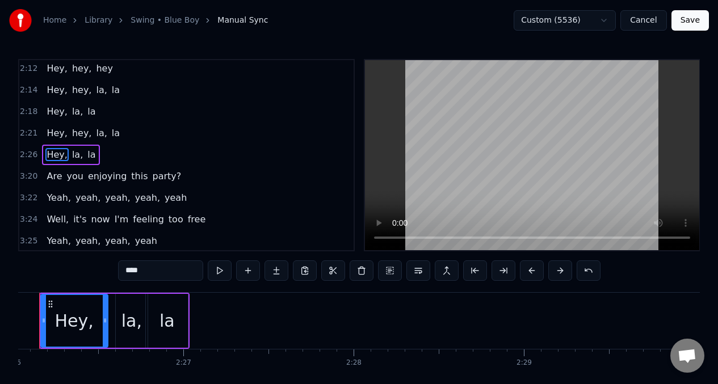
scroll to position [0, 24816]
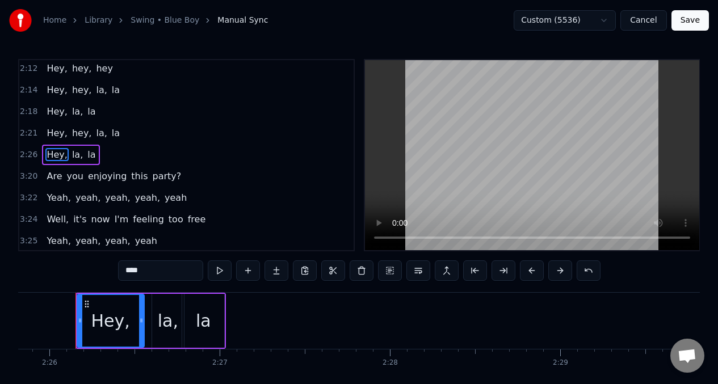
click at [48, 131] on span "Hey," at bounding box center [56, 133] width 23 height 13
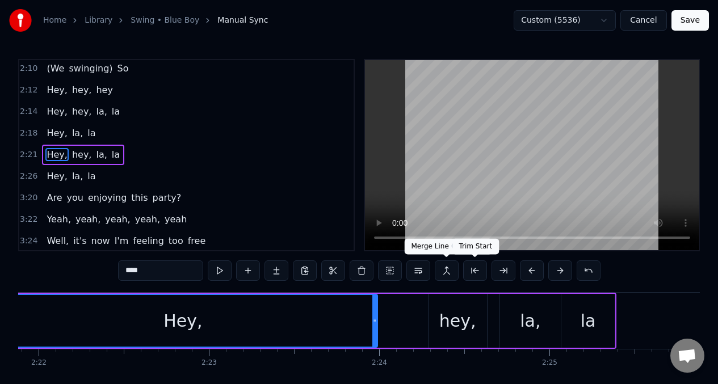
scroll to position [0, 24057]
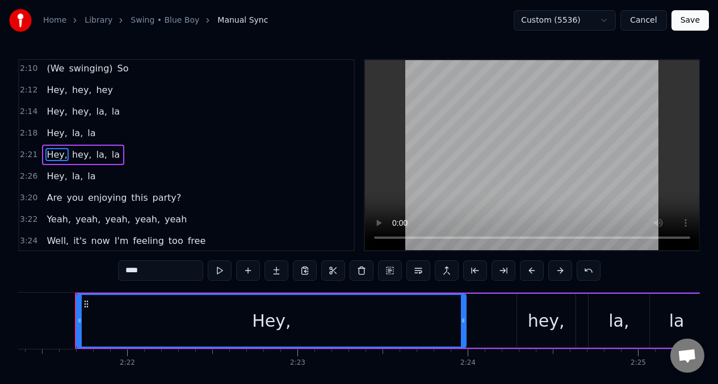
click at [50, 133] on span "Hey," at bounding box center [56, 133] width 23 height 13
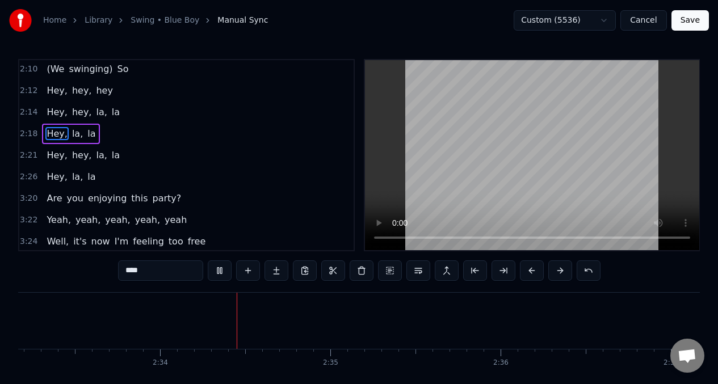
scroll to position [0, 26122]
click at [49, 70] on span "(We" at bounding box center [55, 68] width 20 height 13
type input "***"
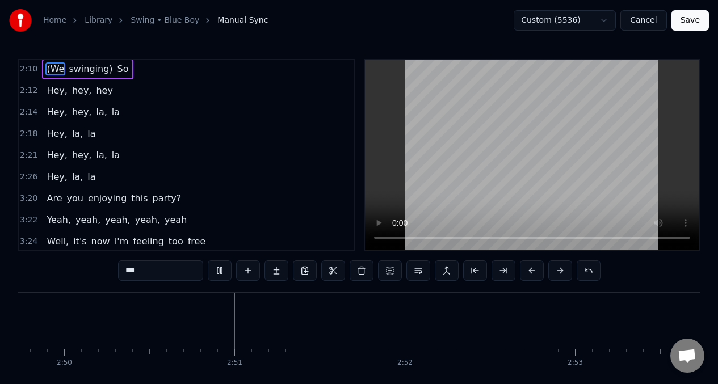
scroll to position [0, 28910]
click at [165, 149] on div "2:21 Hey, hey, la, la" at bounding box center [186, 156] width 334 height 22
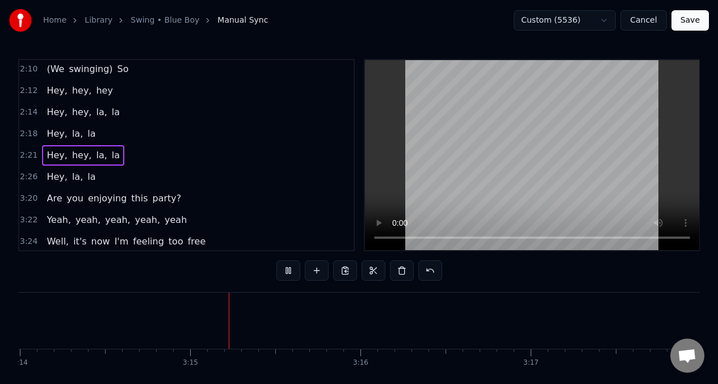
scroll to position [0, 33080]
click at [52, 200] on span "Are" at bounding box center [54, 198] width 18 height 13
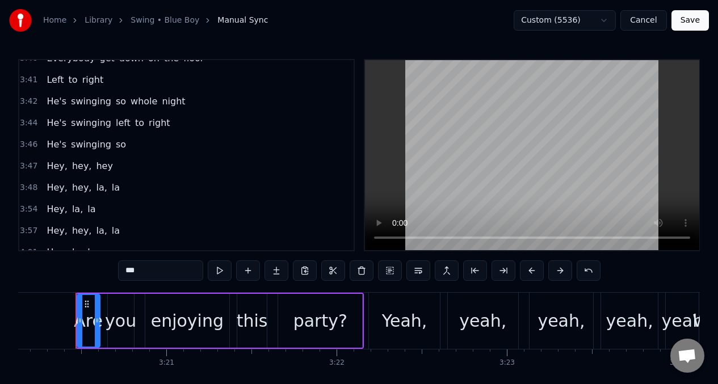
scroll to position [1427, 0]
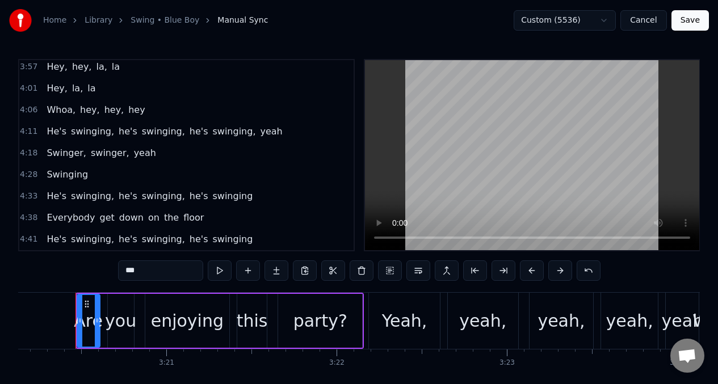
click at [684, 16] on button "Save" at bounding box center [689, 20] width 37 height 20
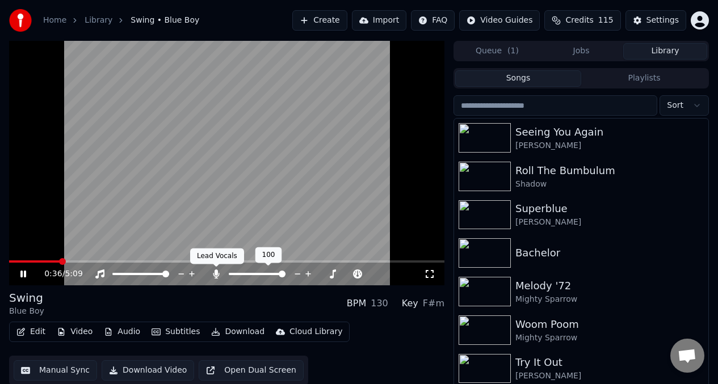
click at [230, 273] on span at bounding box center [257, 274] width 57 height 2
click at [229, 274] on span at bounding box center [232, 274] width 7 height 7
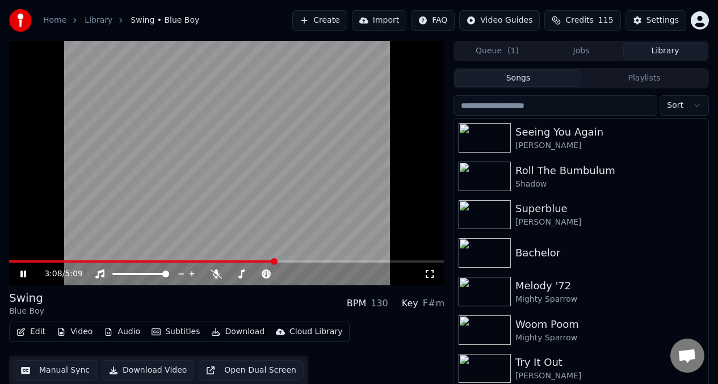
click at [99, 197] on video at bounding box center [226, 163] width 435 height 244
